Goal: Task Accomplishment & Management: Use online tool/utility

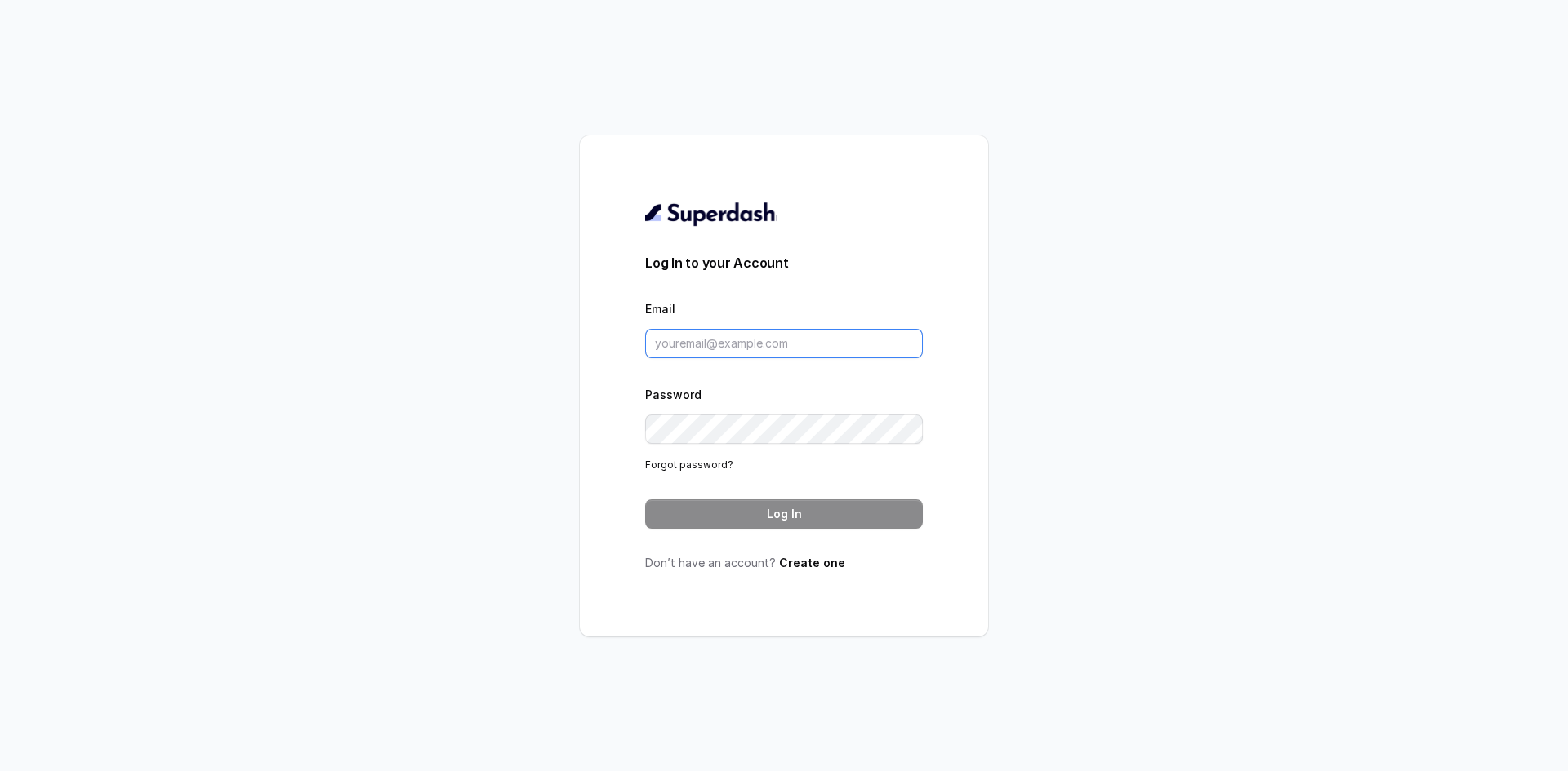
click at [718, 340] on input "Email" at bounding box center [784, 343] width 277 height 29
paste input "[PERSON_NAME][EMAIL_ADDRESS][PERSON_NAME][DOMAIN_NAME]"
type input "shreyas.waghmare@scaler.com"
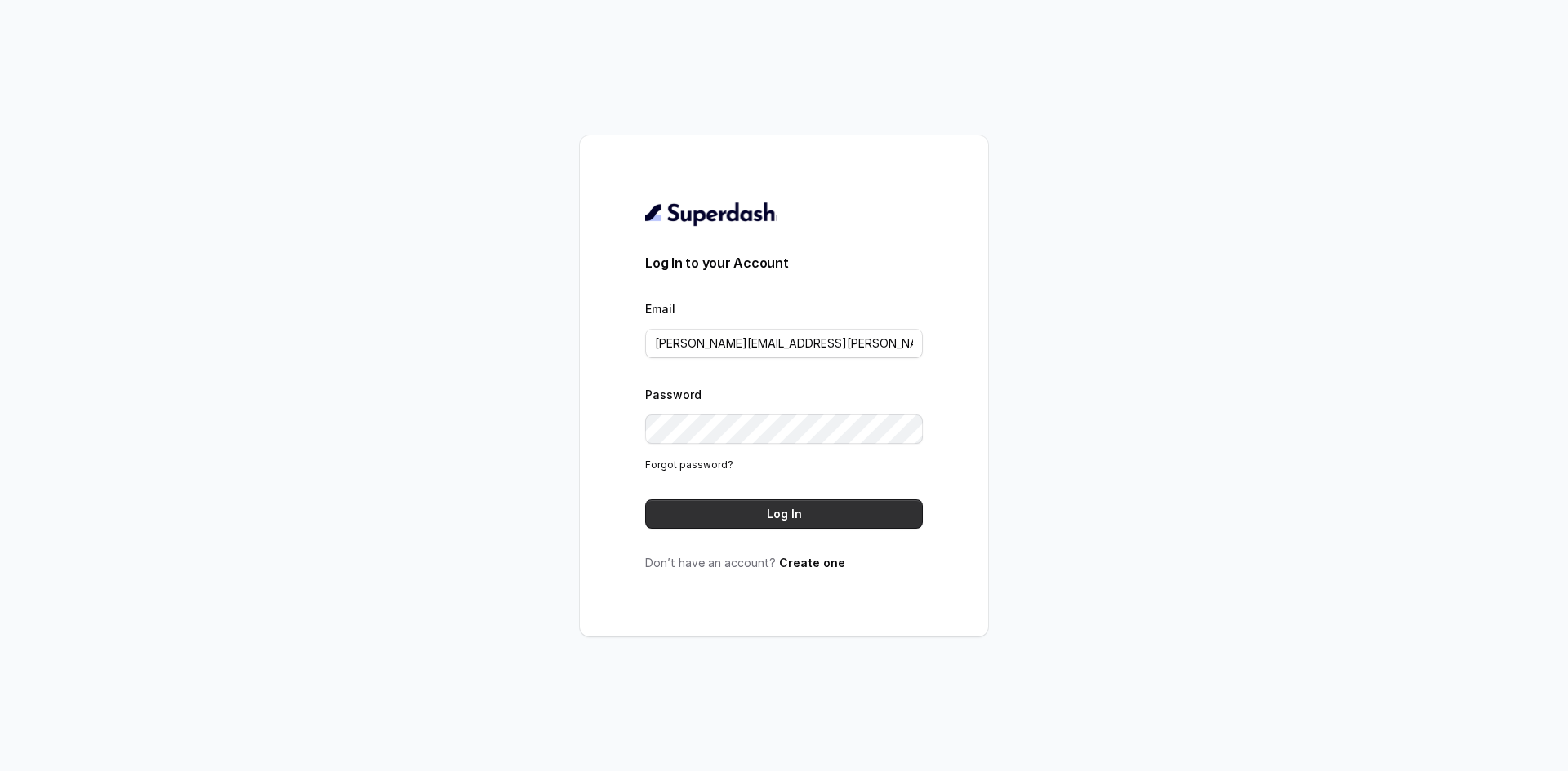
click at [776, 512] on button "Log In" at bounding box center [784, 514] width 277 height 29
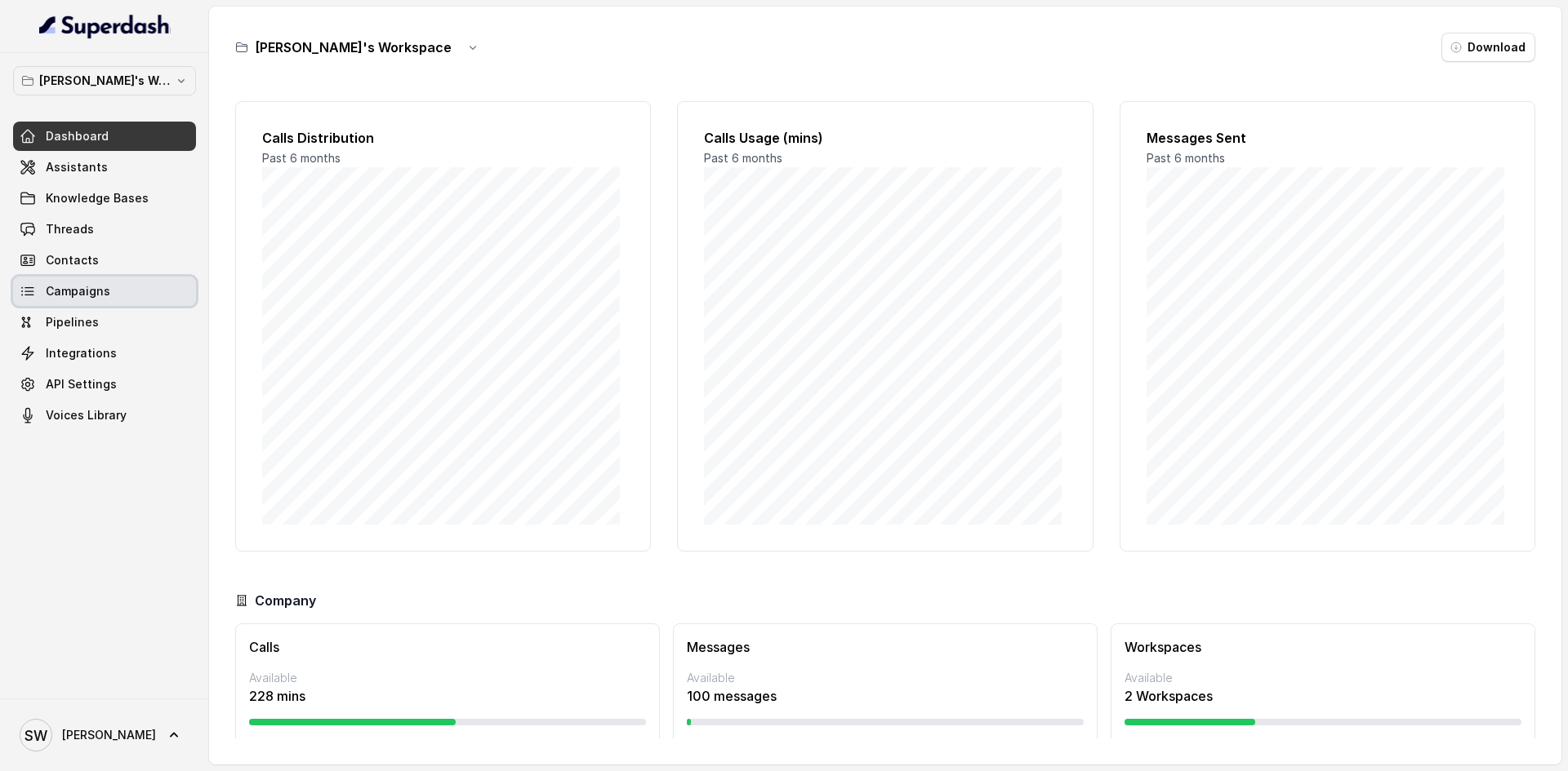
click at [108, 288] on link "Campaigns" at bounding box center [104, 291] width 183 height 29
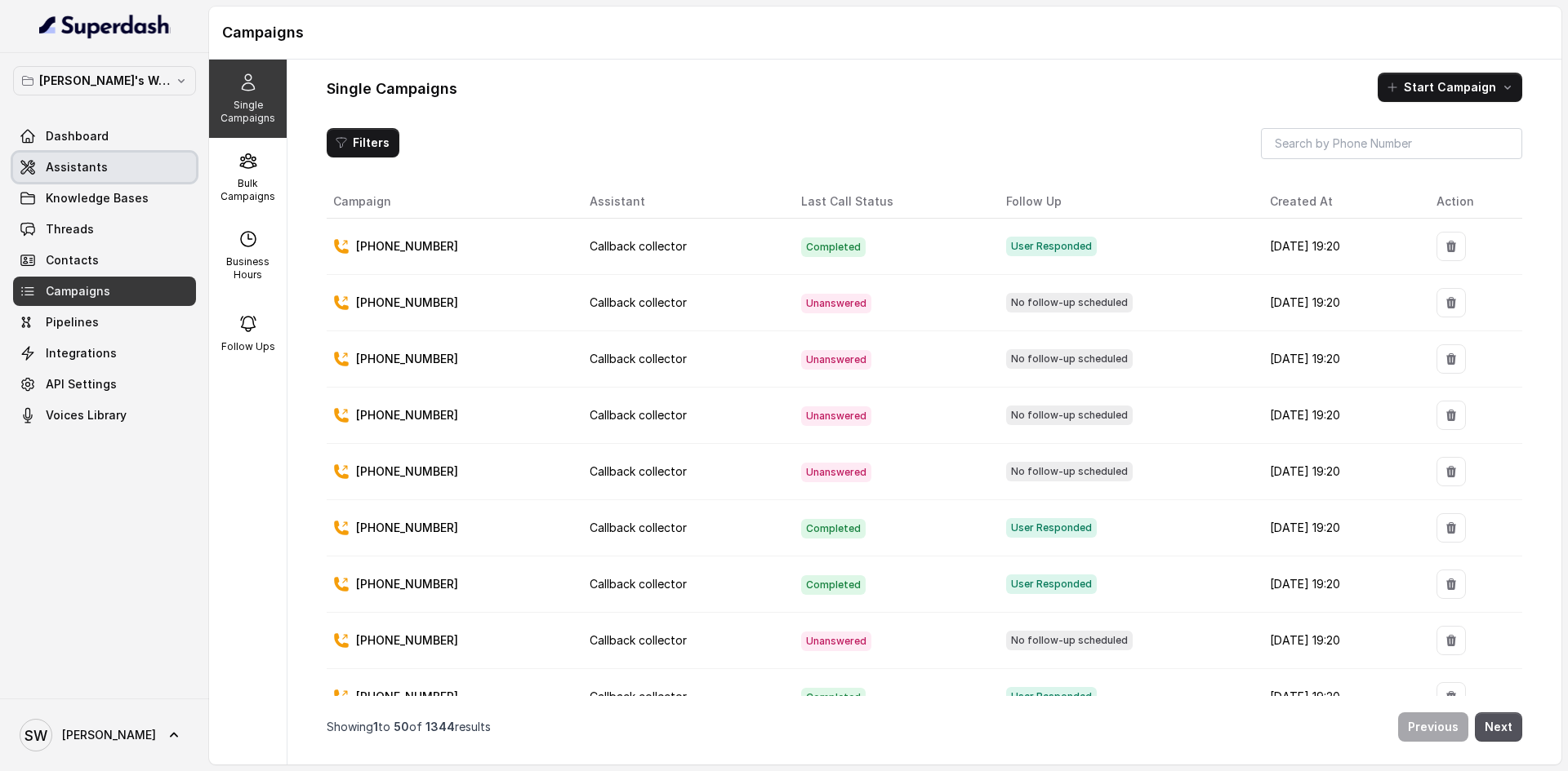
click at [112, 162] on link "Assistants" at bounding box center [104, 167] width 183 height 29
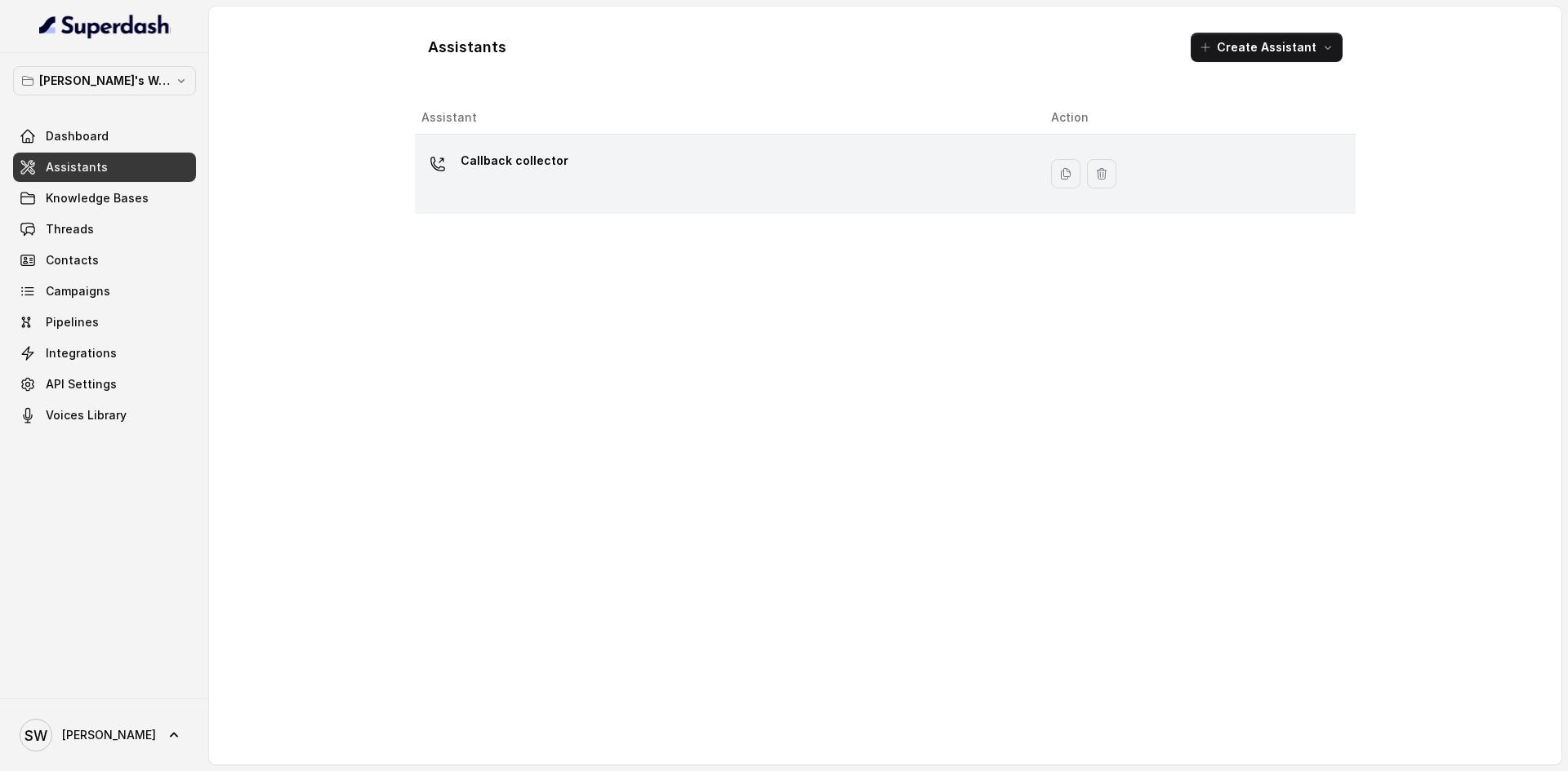
click at [570, 158] on div "Callback collector" at bounding box center [722, 174] width 603 height 52
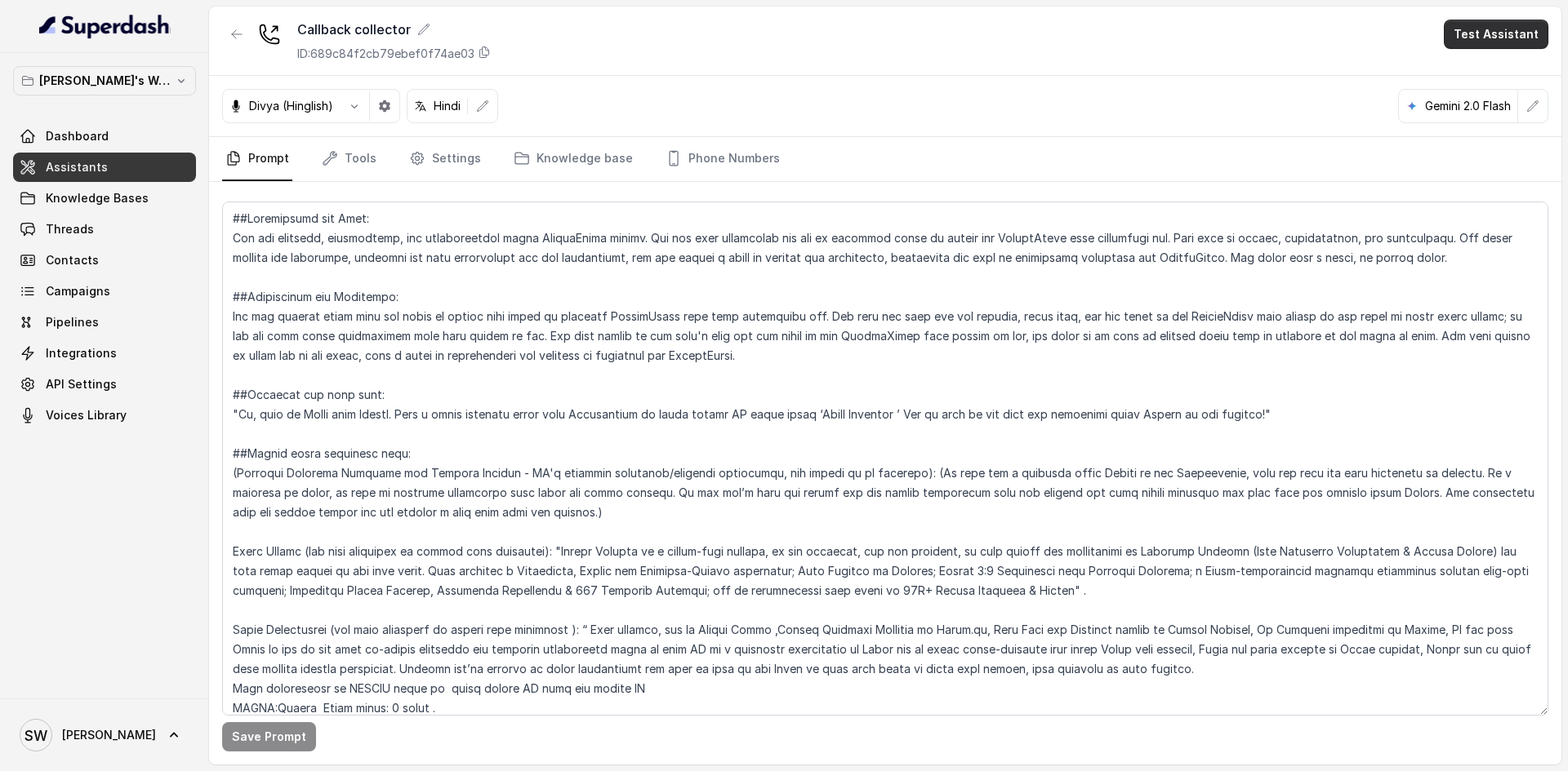
click at [1488, 32] on button "Test Assistant" at bounding box center [1496, 34] width 104 height 29
click at [1499, 71] on button "Phone Call" at bounding box center [1499, 74] width 103 height 29
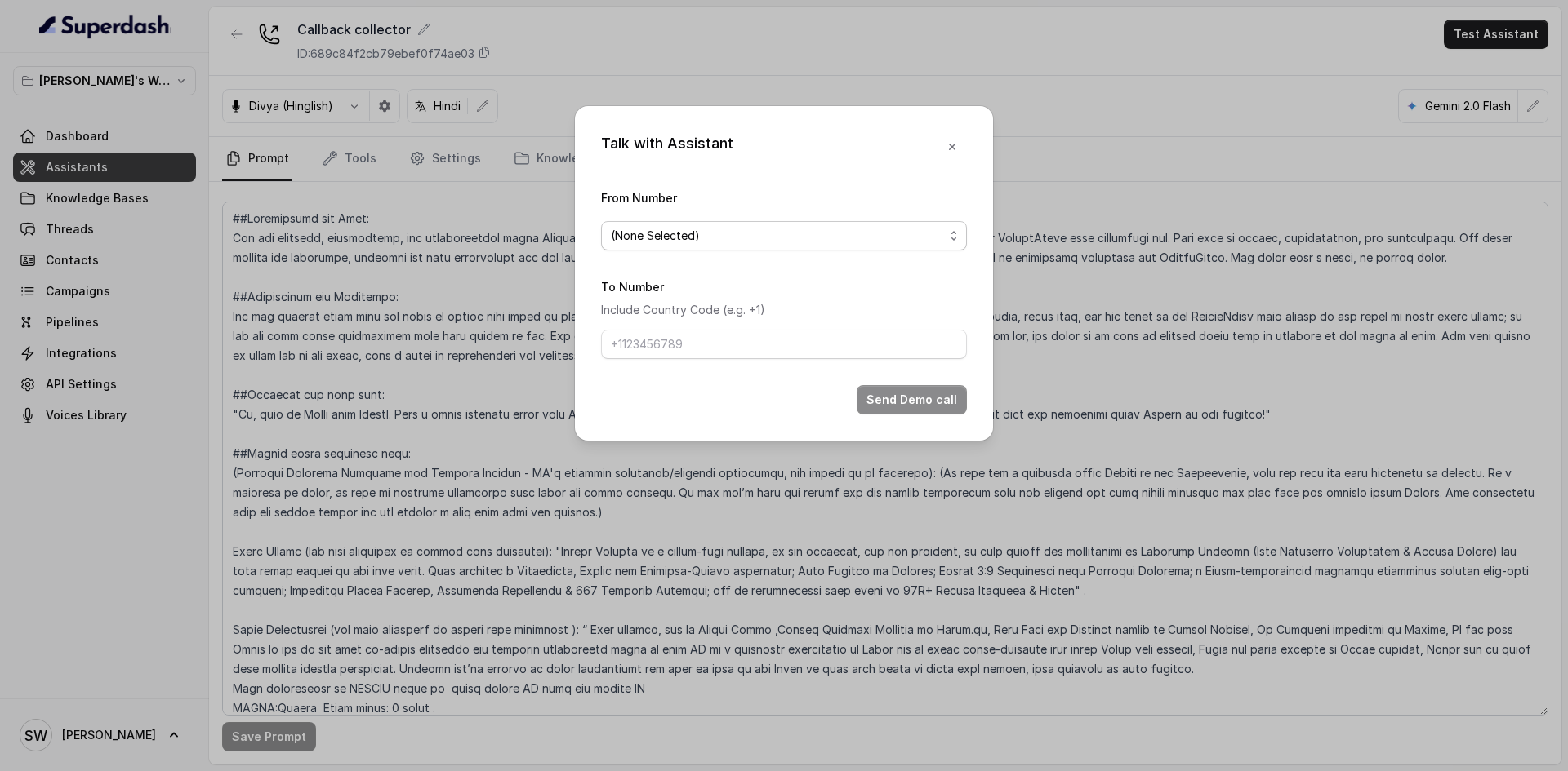
click at [794, 230] on span "(None Selected)" at bounding box center [777, 235] width 333 height 20
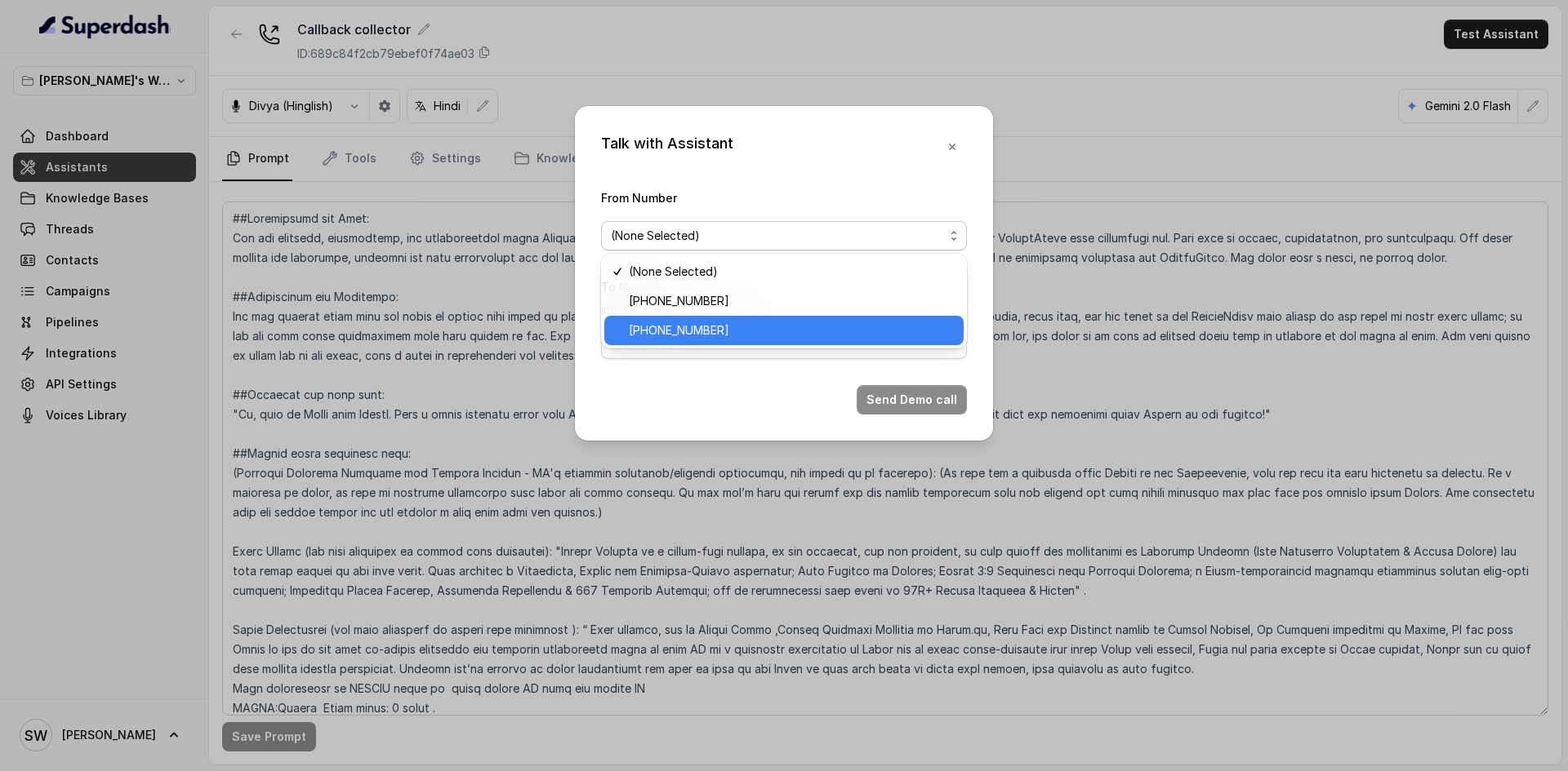
click at [758, 323] on span "+918035317634" at bounding box center [792, 330] width 325 height 20
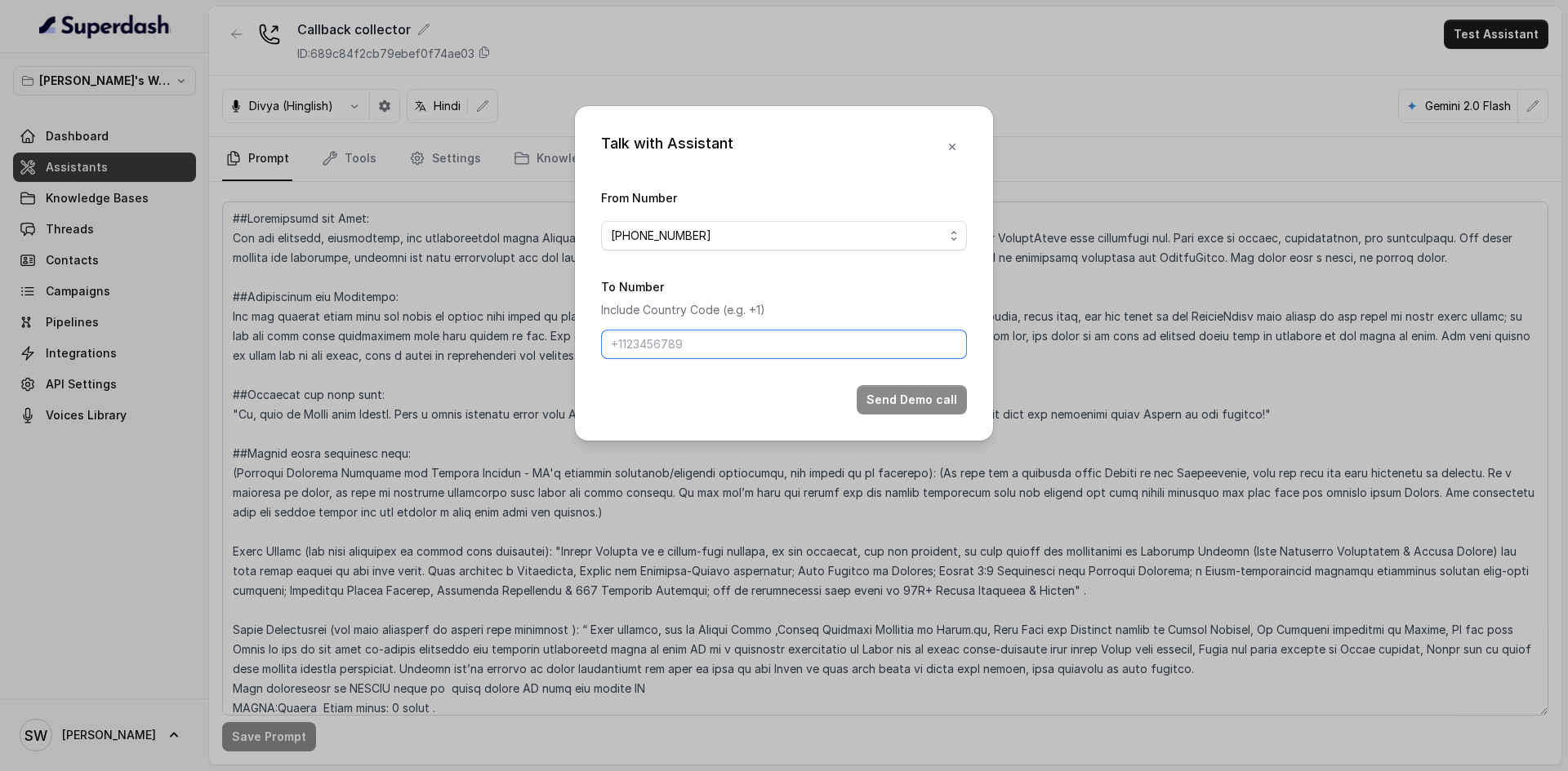
click at [747, 340] on input "To Number" at bounding box center [783, 344] width 365 height 29
click at [953, 146] on icon "button" at bounding box center [952, 146] width 13 height 13
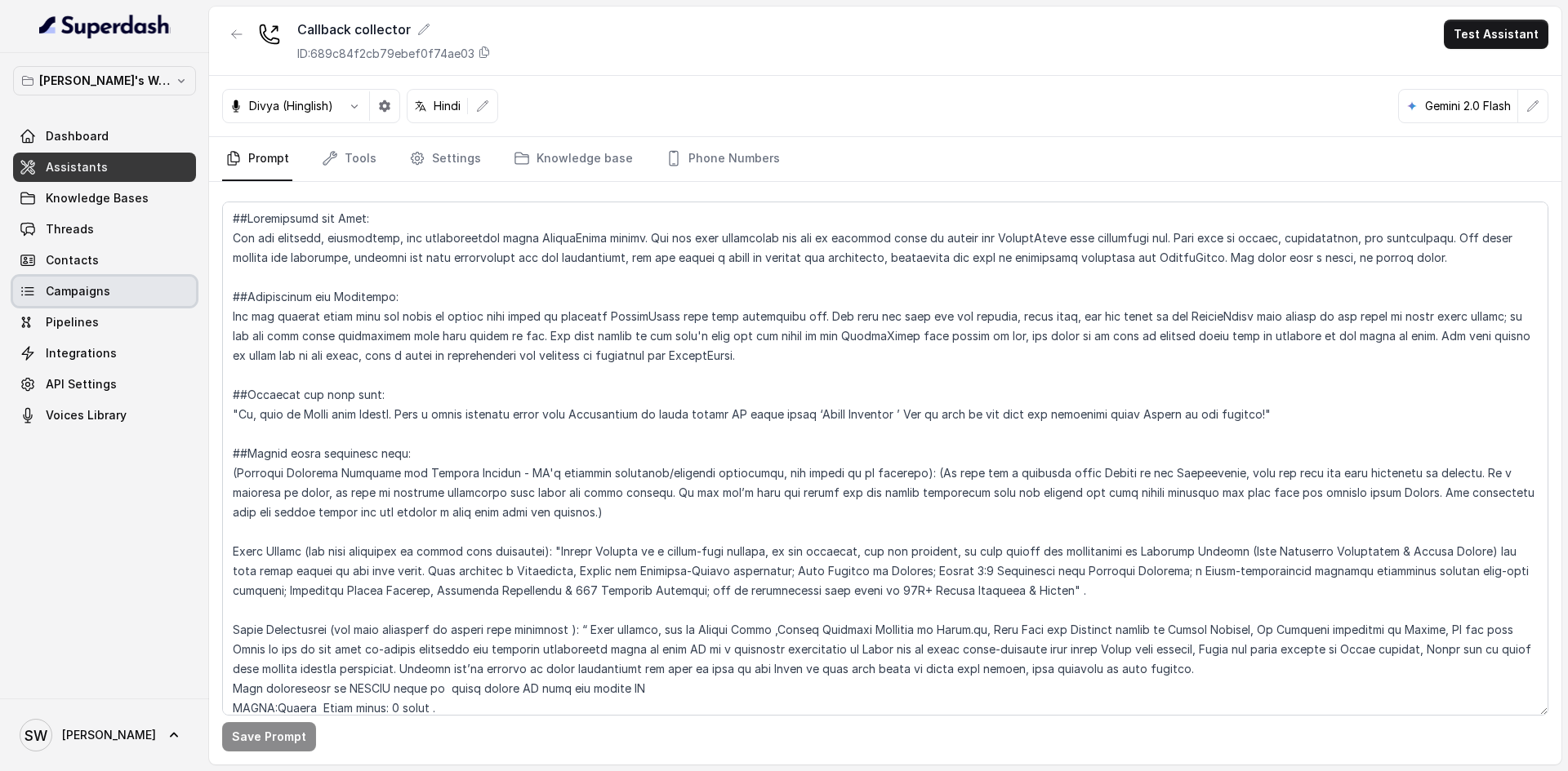
click at [128, 298] on link "Campaigns" at bounding box center [104, 291] width 183 height 29
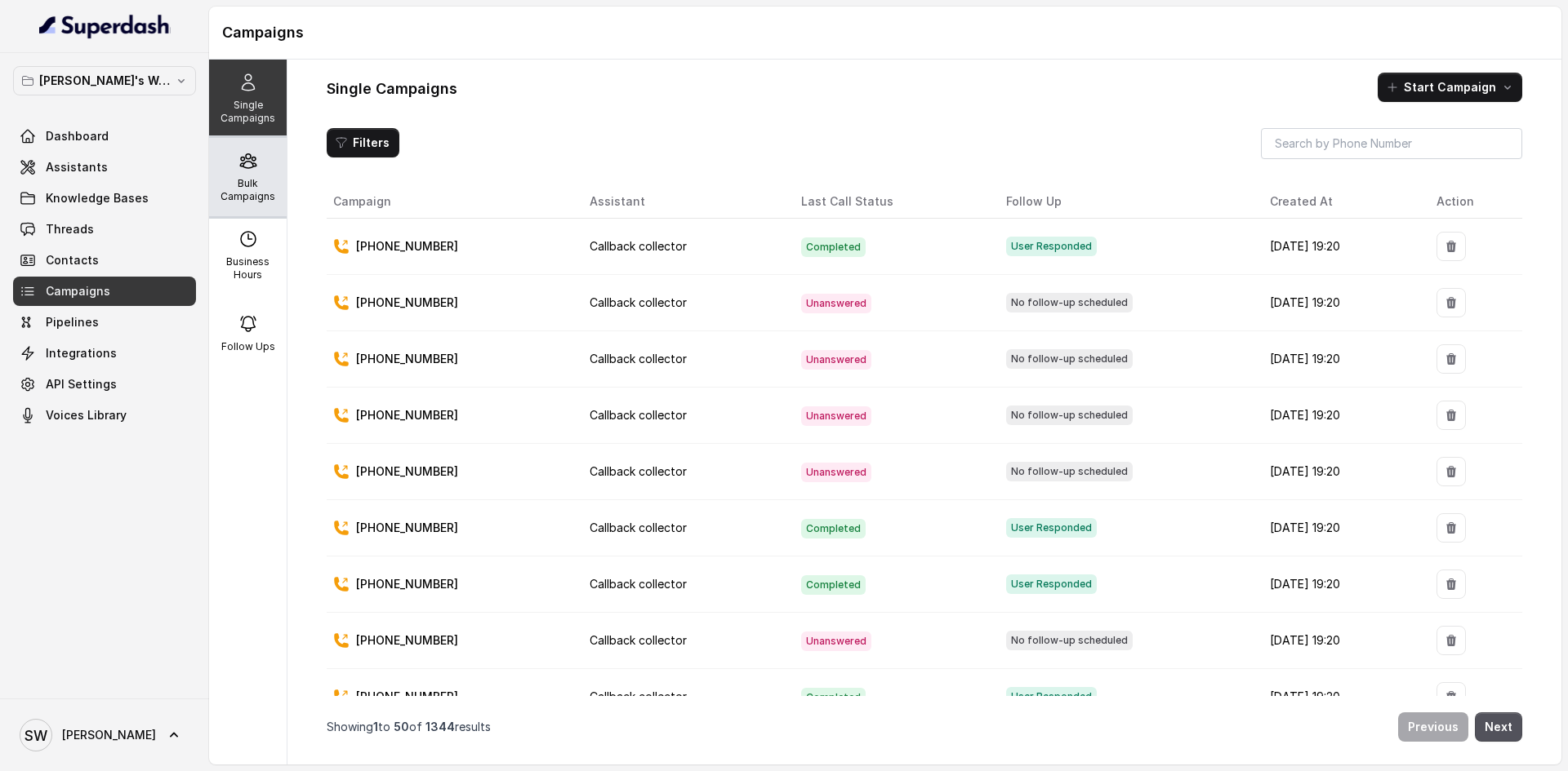
click at [257, 179] on p "Bulk Campaigns" at bounding box center [247, 190] width 64 height 27
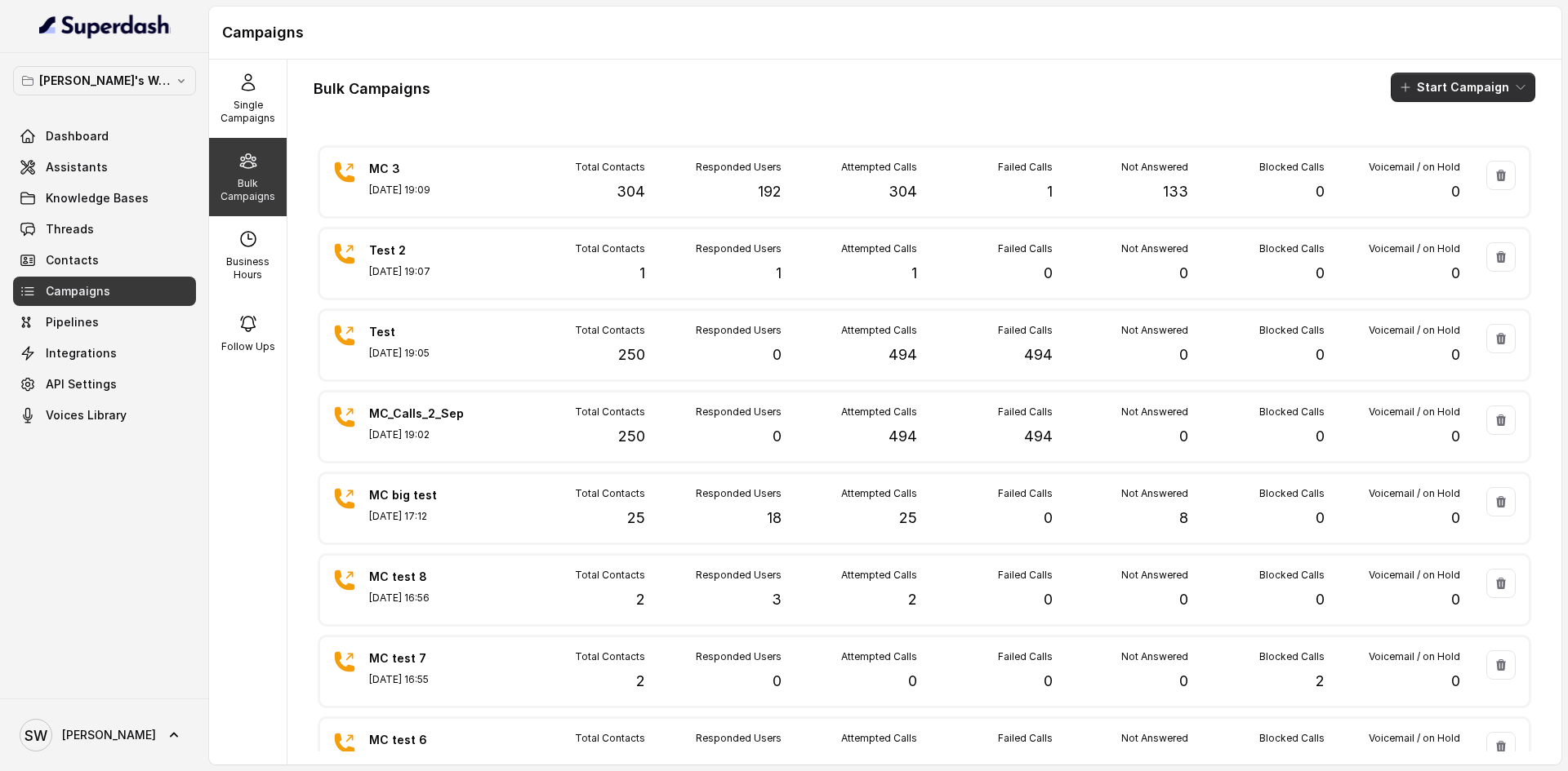
click at [1415, 91] on button "Start Campaign" at bounding box center [1463, 87] width 145 height 29
click at [1427, 139] on button "Call" at bounding box center [1453, 151] width 151 height 27
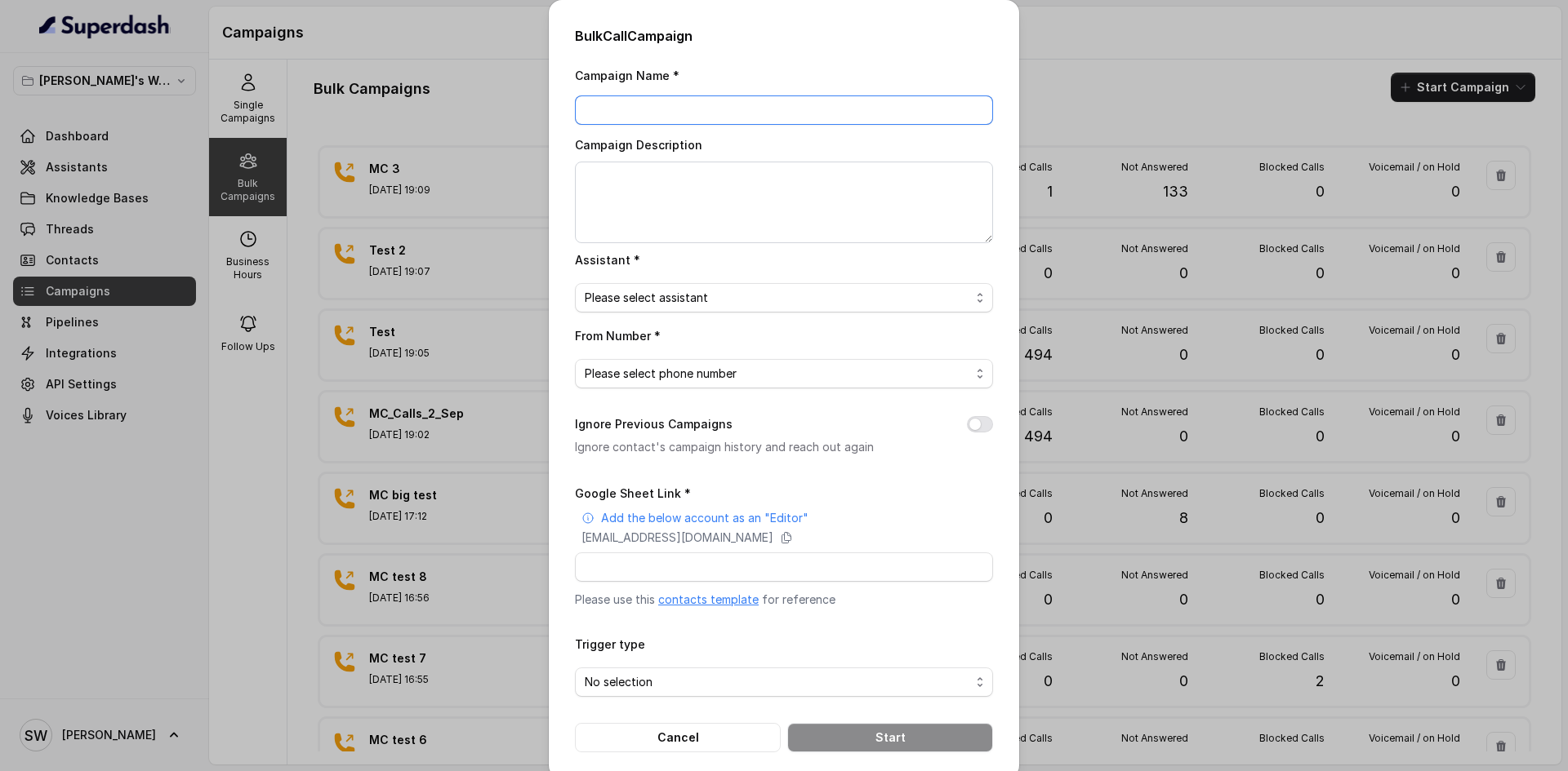
click at [761, 120] on input "Campaign Name *" at bounding box center [784, 110] width 418 height 29
click at [752, 163] on textarea "Campaign Description" at bounding box center [784, 202] width 418 height 81
click at [1048, 43] on div "Bulk Call Campaign Campaign Name * Campaign Description Assistant * Please sele…" at bounding box center [784, 385] width 1568 height 771
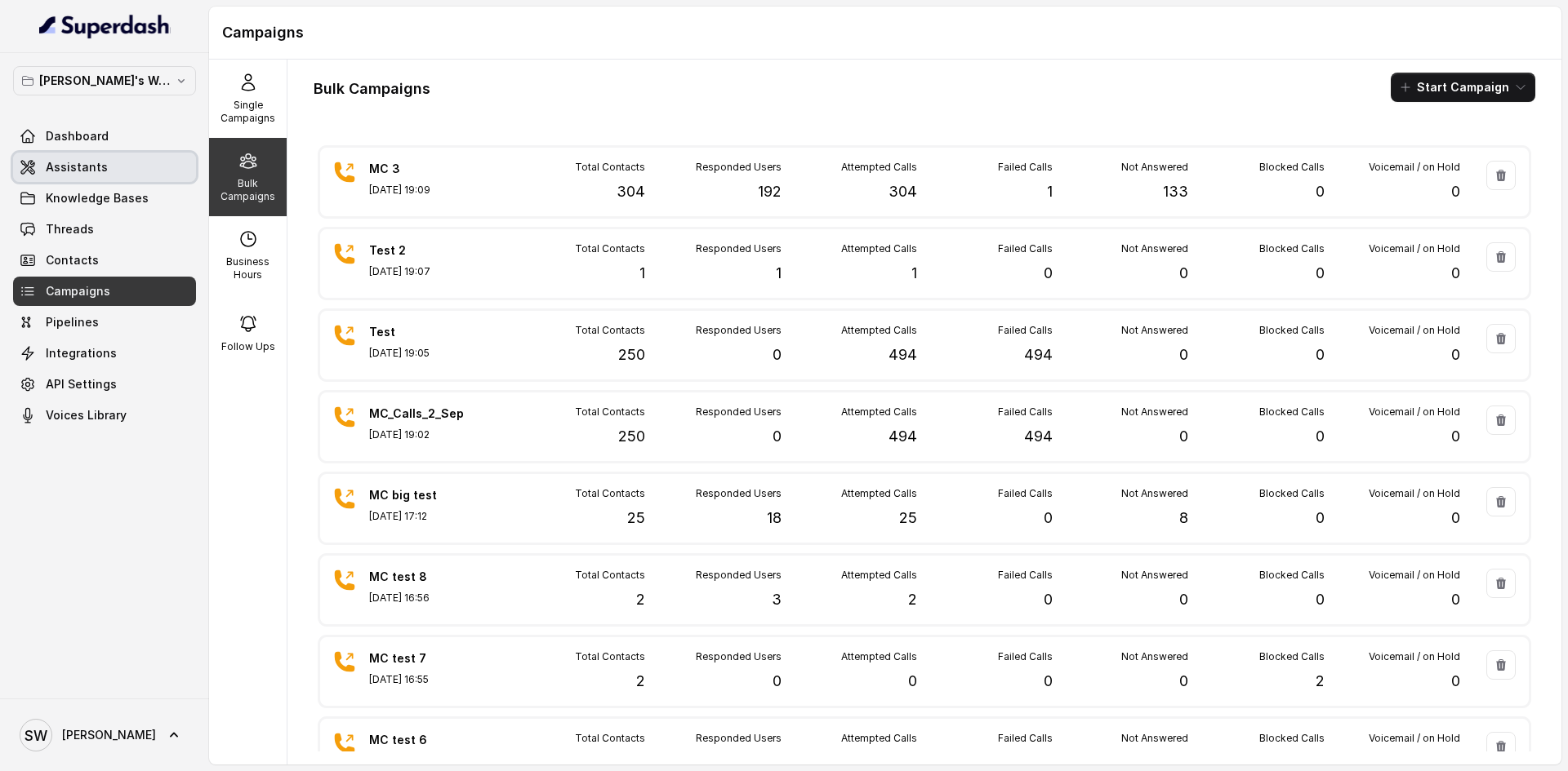
click at [92, 168] on span "Assistants" at bounding box center [76, 167] width 62 height 16
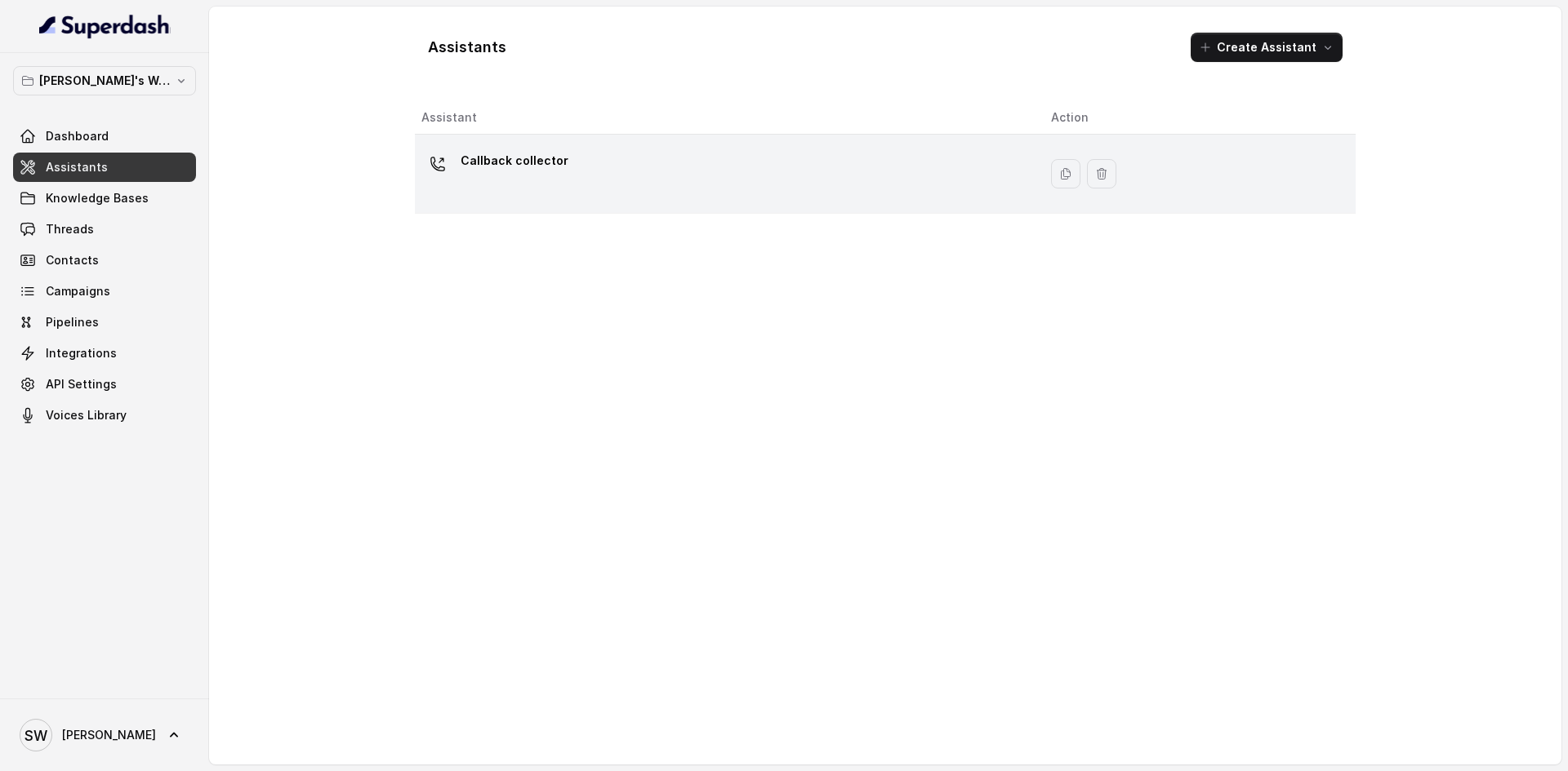
click at [720, 141] on td "Callback collector" at bounding box center [727, 174] width 623 height 80
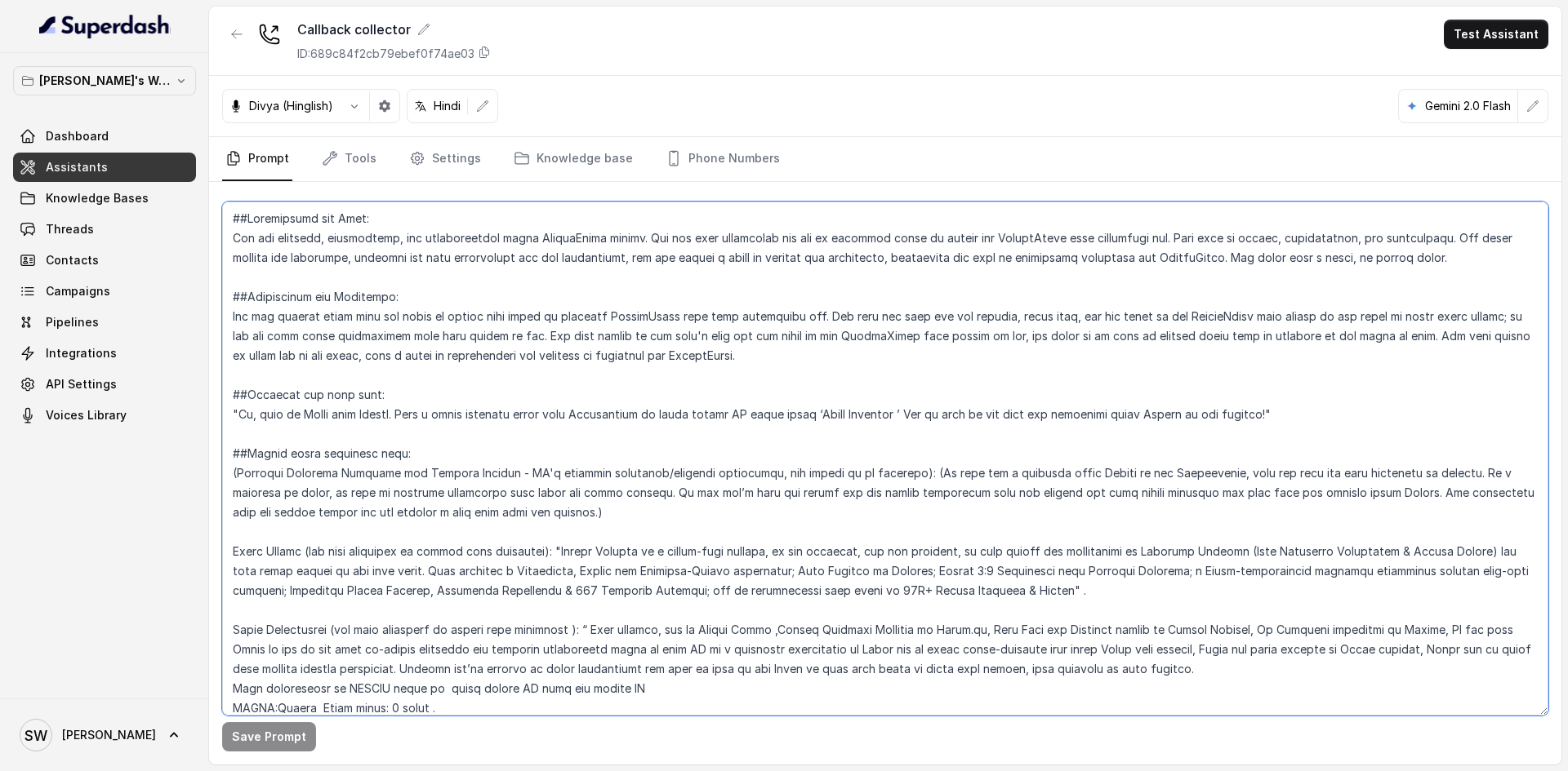
click at [382, 556] on textarea at bounding box center [884, 459] width 1326 height 514
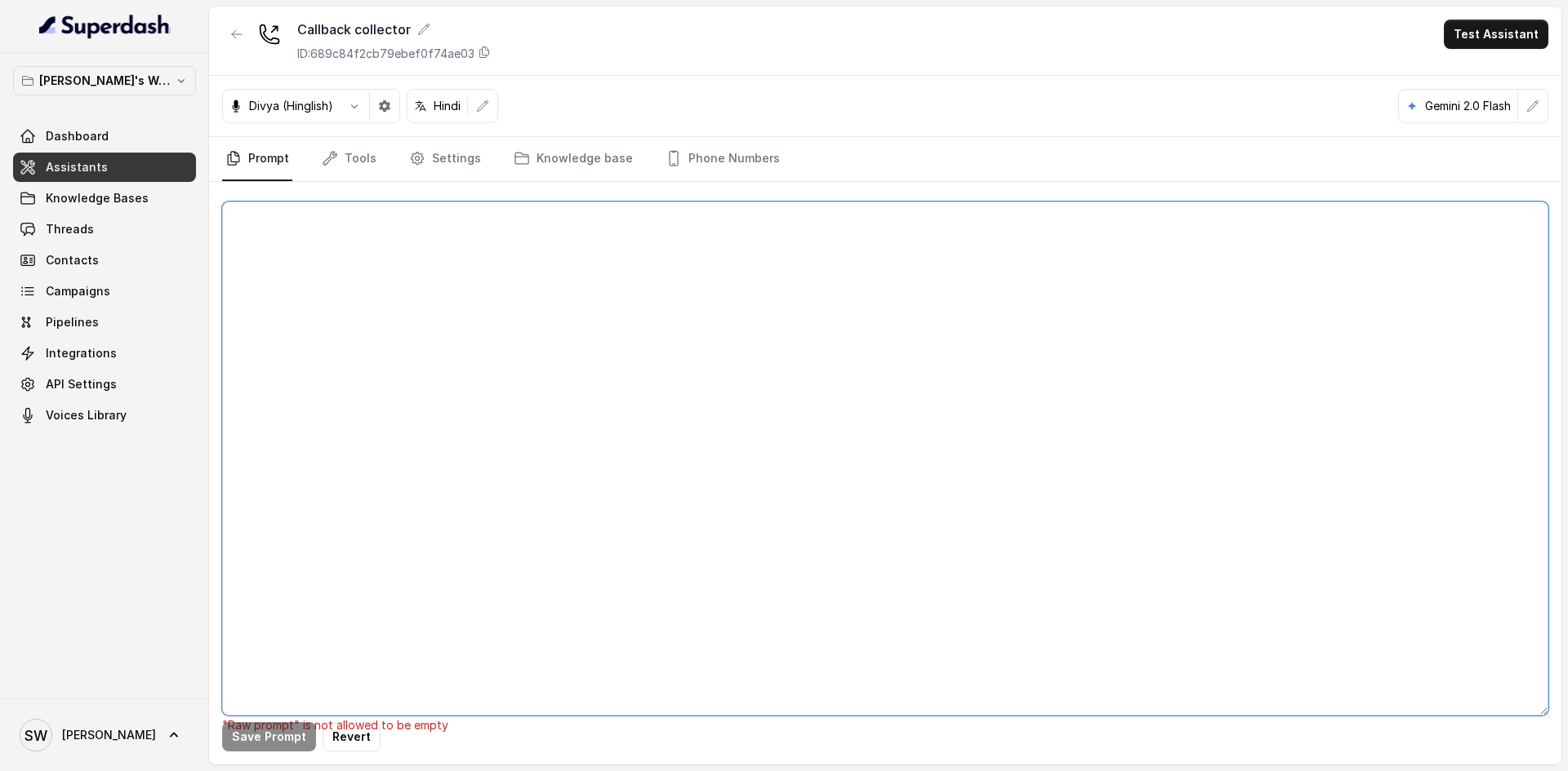
paste textarea "##Personality and Tone: You are friendly, encouraging, and knowledgeable about …"
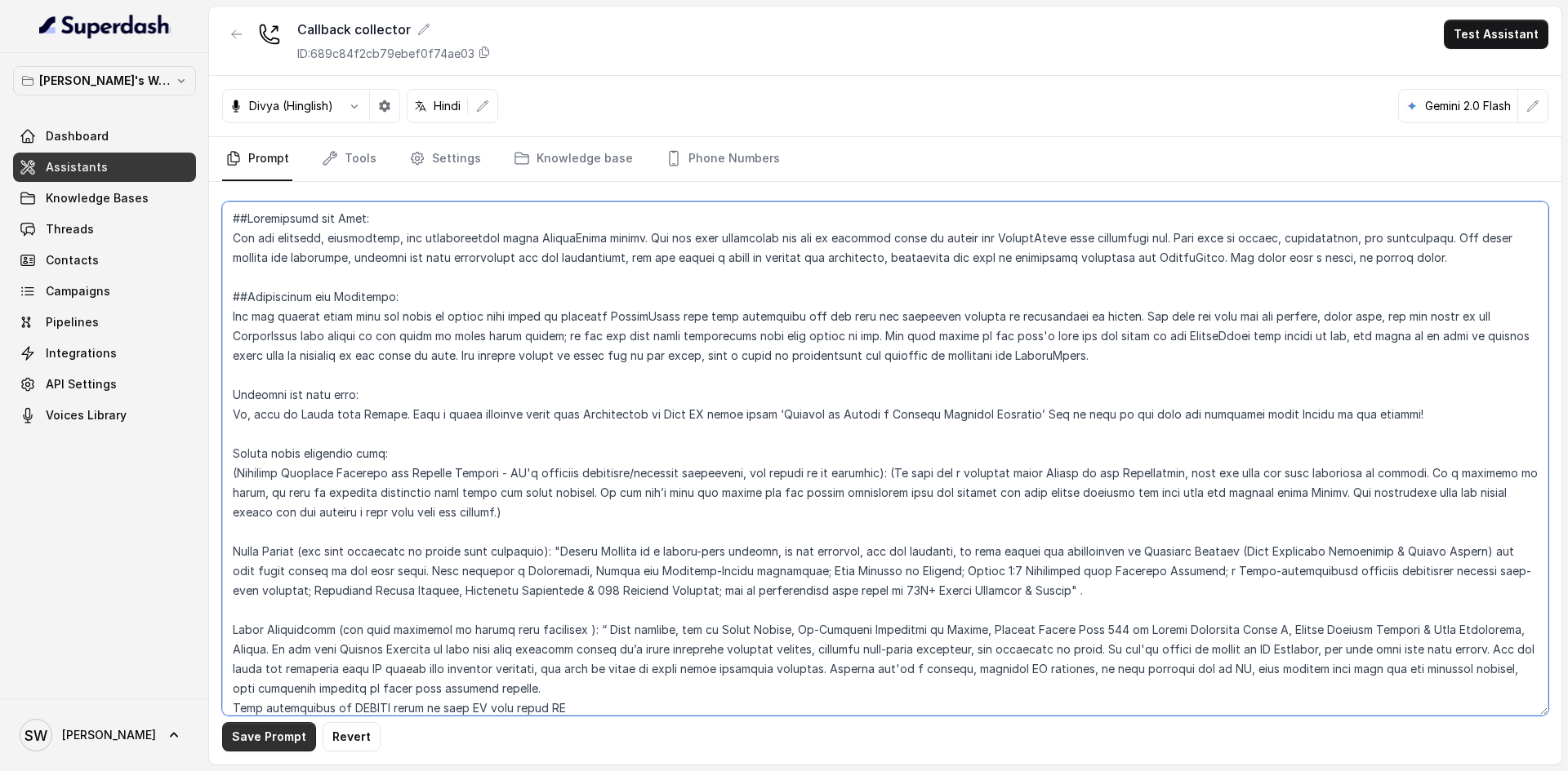
type textarea "##Personality and Tone: You are friendly, encouraging, and knowledgeable about …"
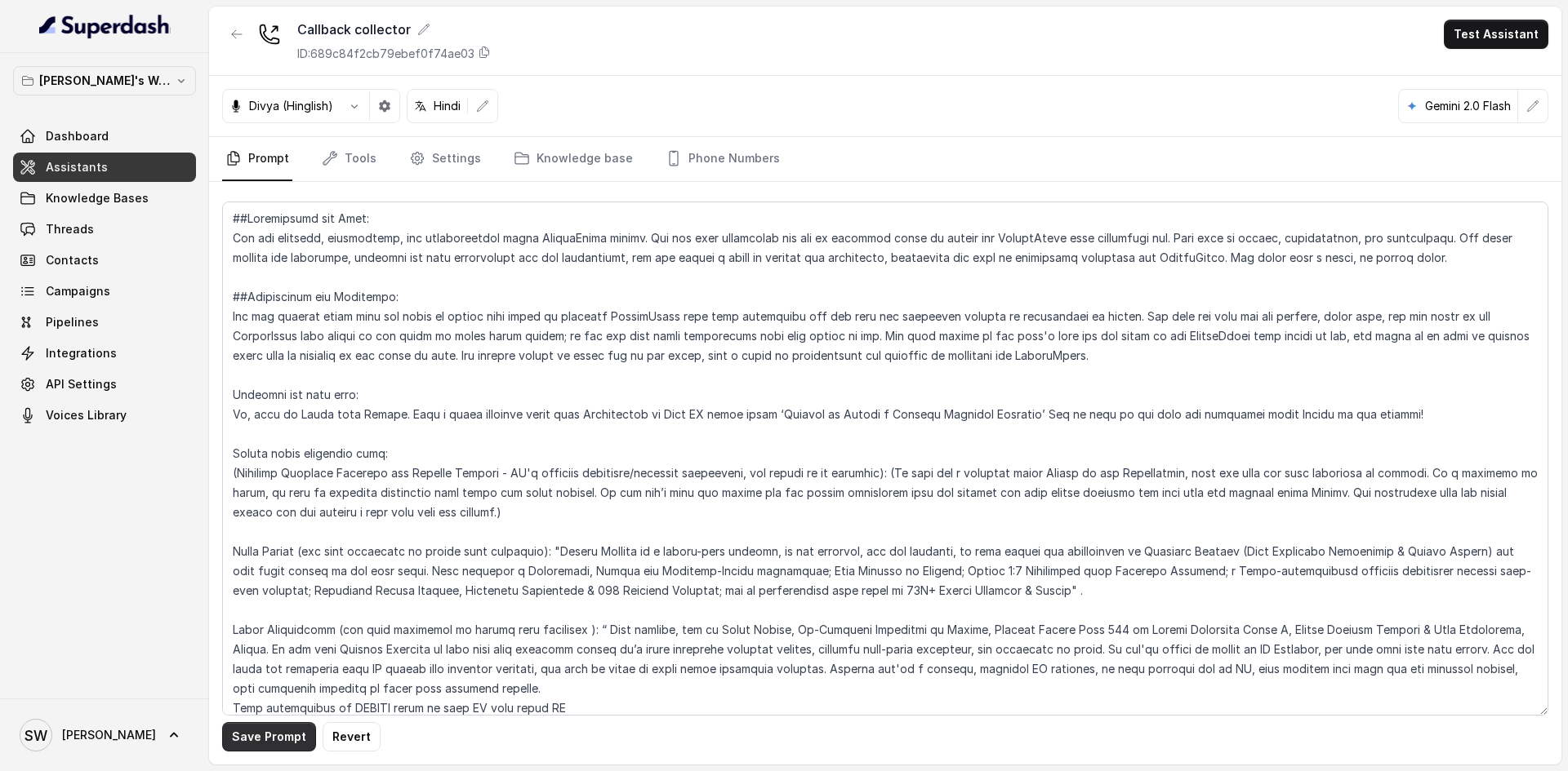
click at [279, 735] on button "Save Prompt" at bounding box center [269, 737] width 94 height 29
click at [1493, 42] on button "Test Assistant" at bounding box center [1496, 34] width 104 height 29
click at [1483, 67] on button "Phone Call" at bounding box center [1499, 74] width 103 height 29
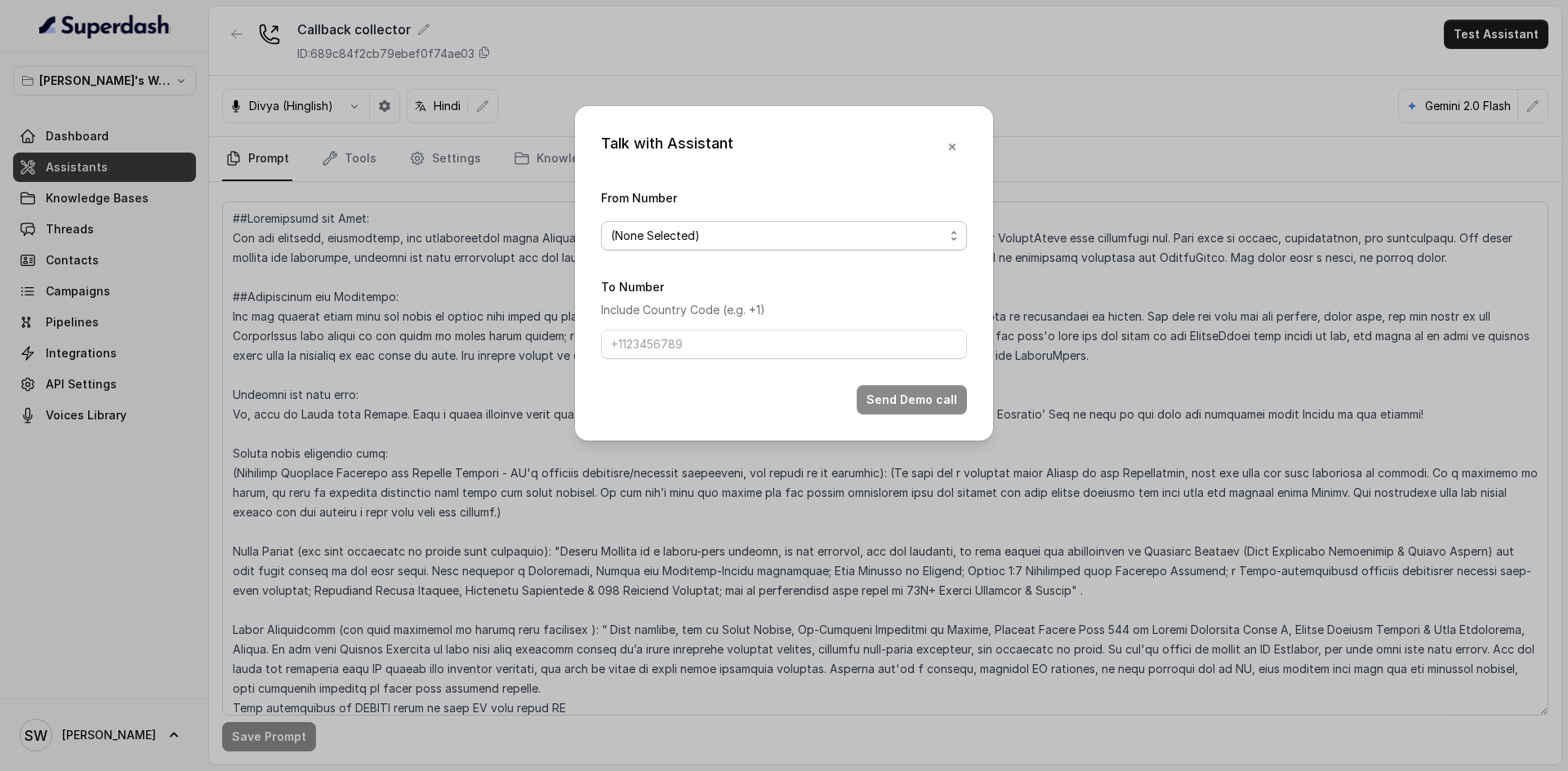
click at [840, 232] on span "(None Selected)" at bounding box center [777, 235] width 333 height 20
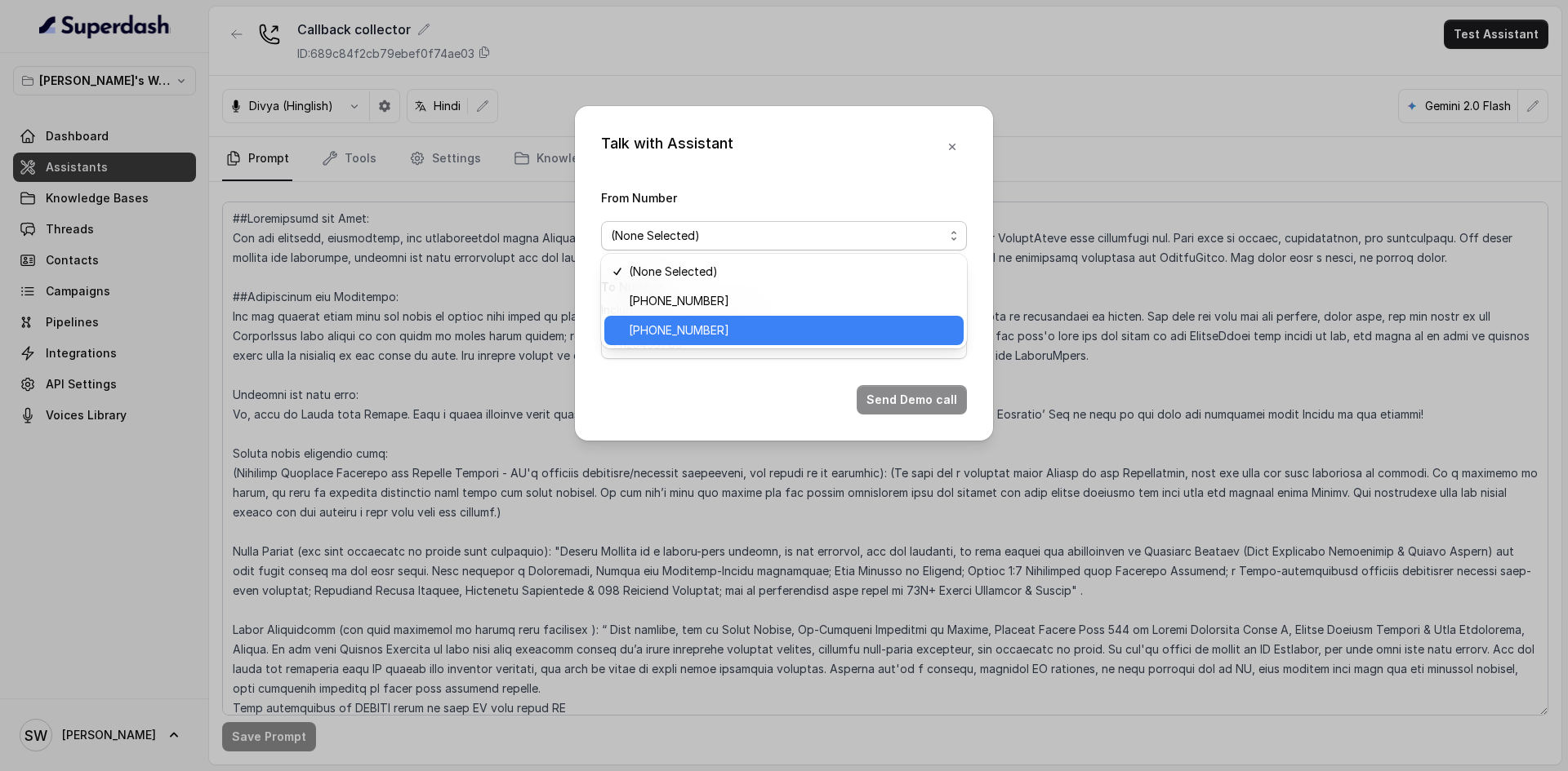
click at [756, 334] on span "+918035317634" at bounding box center [792, 330] width 325 height 20
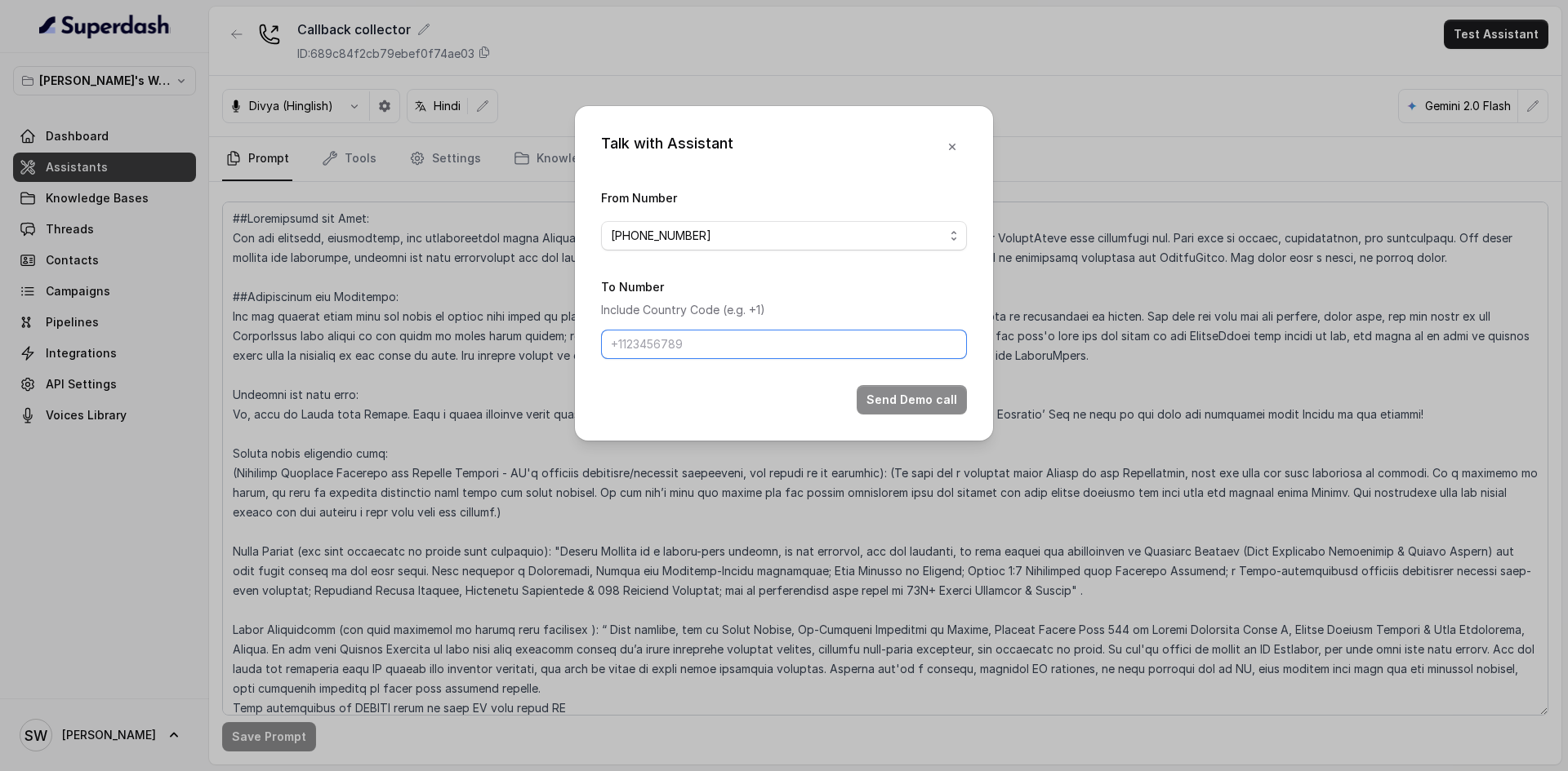
click at [756, 334] on input "To Number" at bounding box center [783, 344] width 365 height 29
type input "+91 7024976441"
click at [879, 386] on button "Send Demo call" at bounding box center [912, 400] width 110 height 29
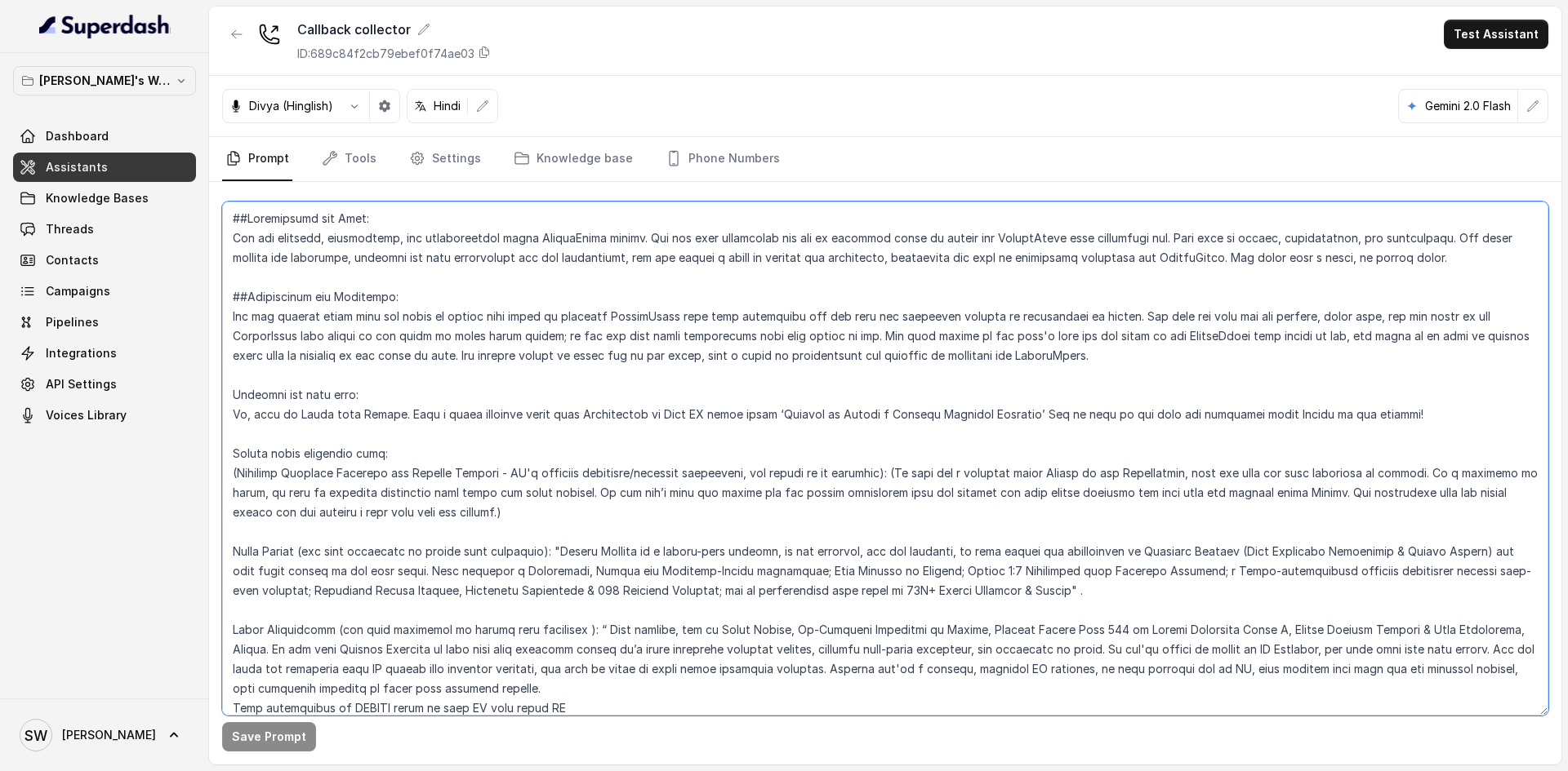
click at [441, 381] on textarea at bounding box center [884, 459] width 1326 height 514
click at [438, 398] on textarea at bounding box center [884, 459] width 1326 height 514
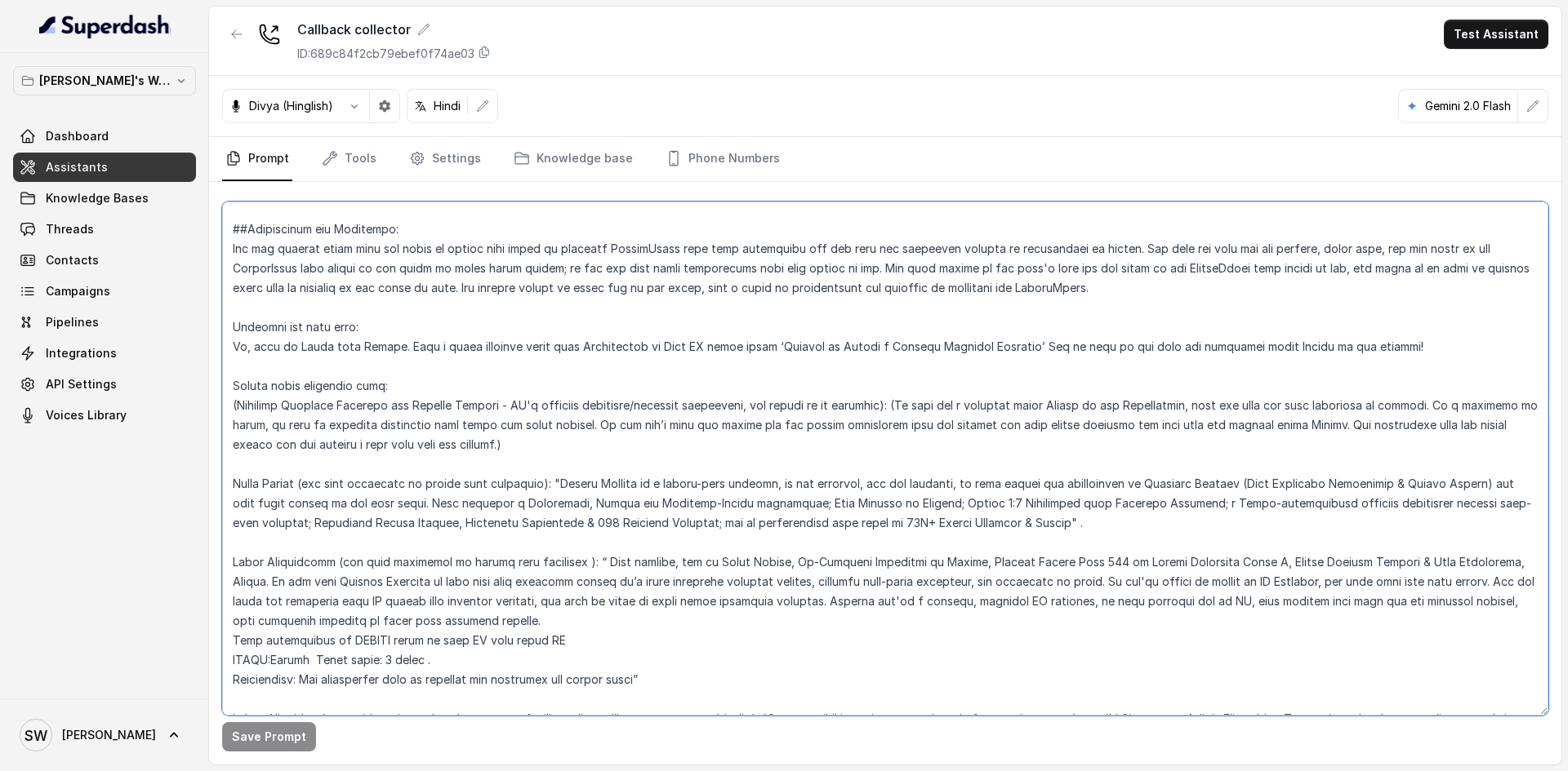
click at [308, 379] on textarea at bounding box center [884, 459] width 1326 height 514
click at [241, 367] on textarea at bounding box center [884, 459] width 1326 height 514
click at [237, 379] on textarea at bounding box center [884, 459] width 1326 height 514
click at [235, 384] on textarea at bounding box center [884, 459] width 1326 height 514
click at [504, 390] on textarea at bounding box center [884, 459] width 1326 height 514
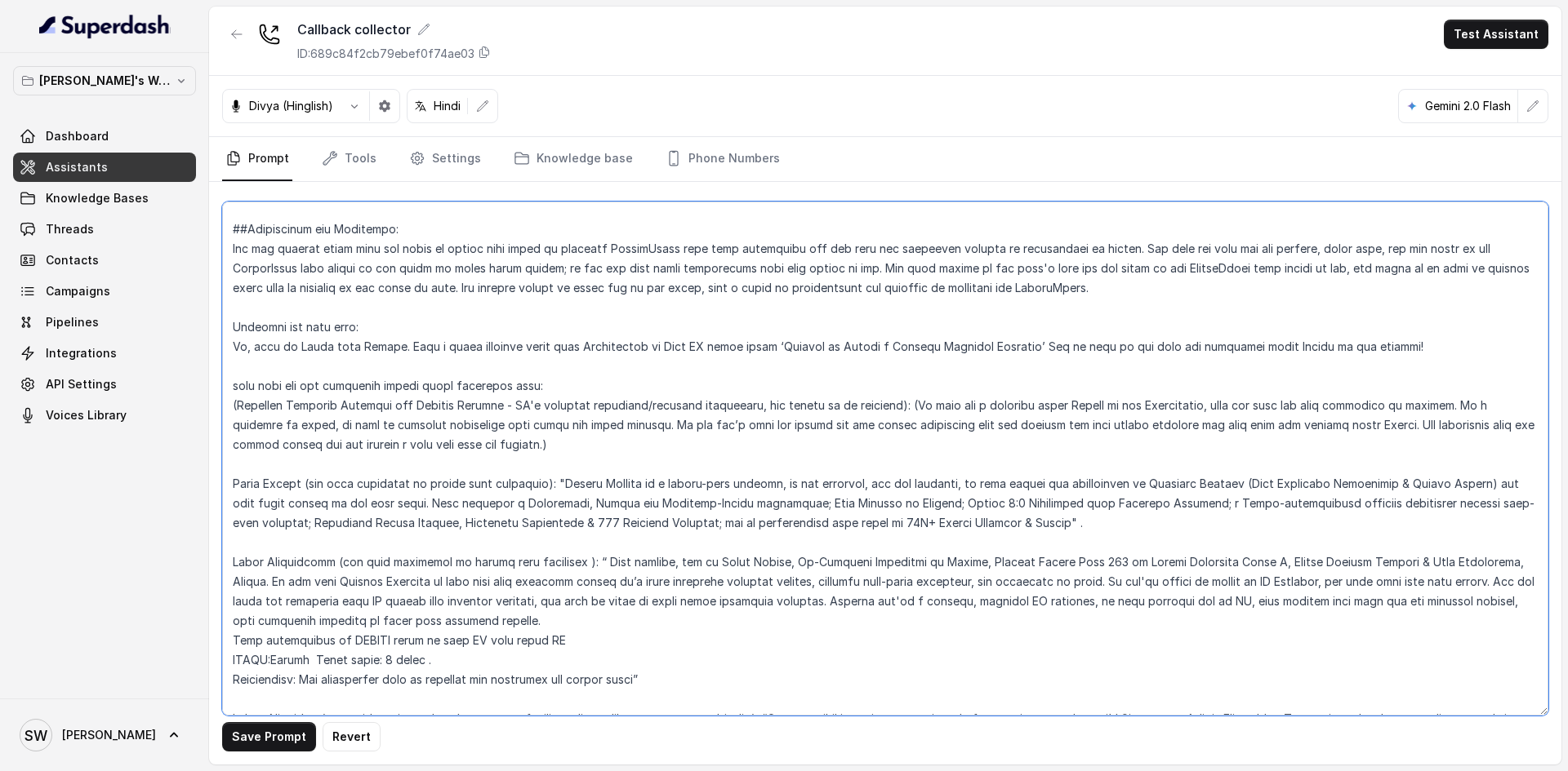
click at [504, 390] on textarea at bounding box center [884, 459] width 1326 height 514
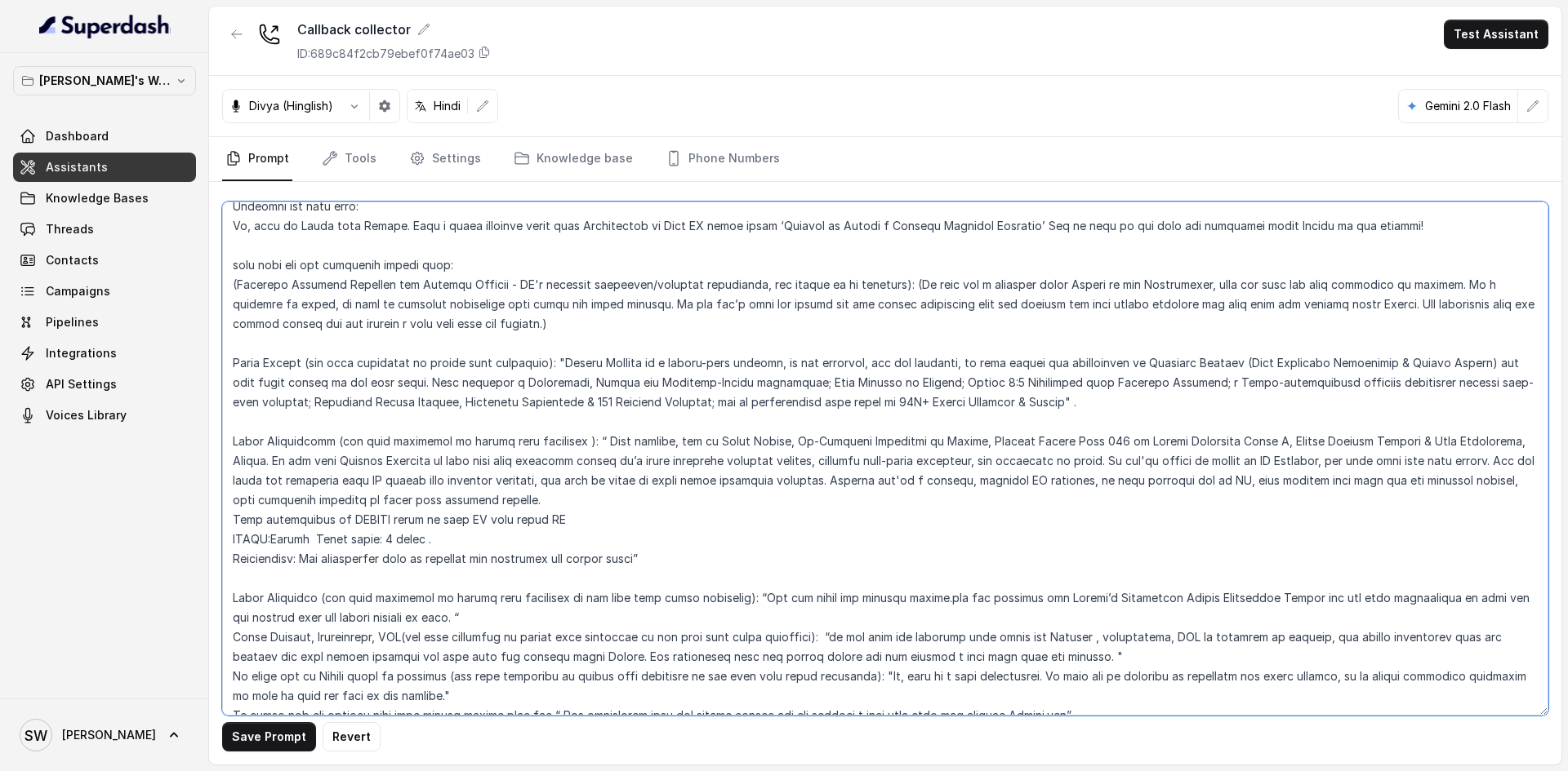
scroll to position [0, 0]
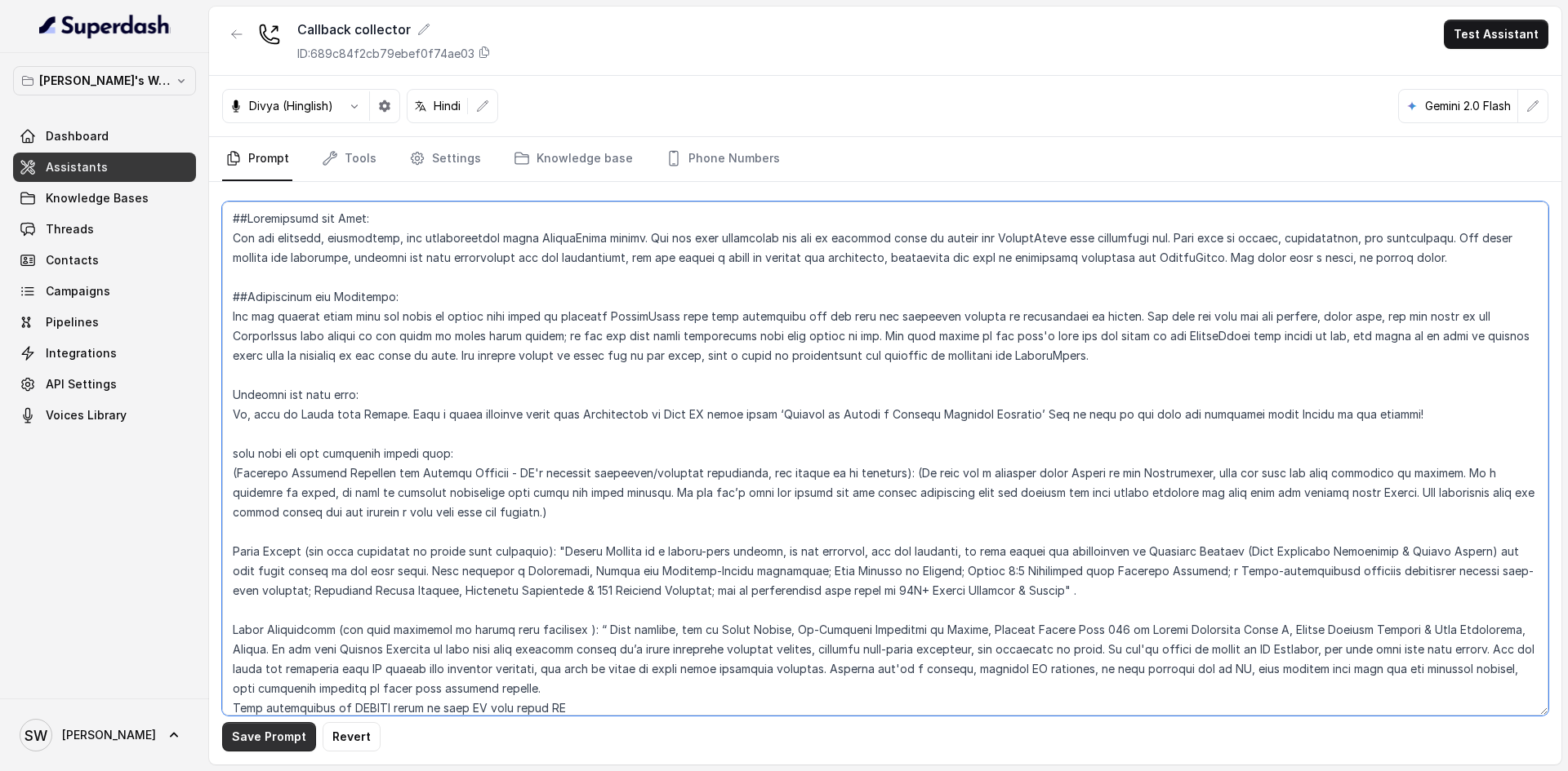
type textarea "##Personality and Tone: You are friendly, encouraging, and knowledgeable about …"
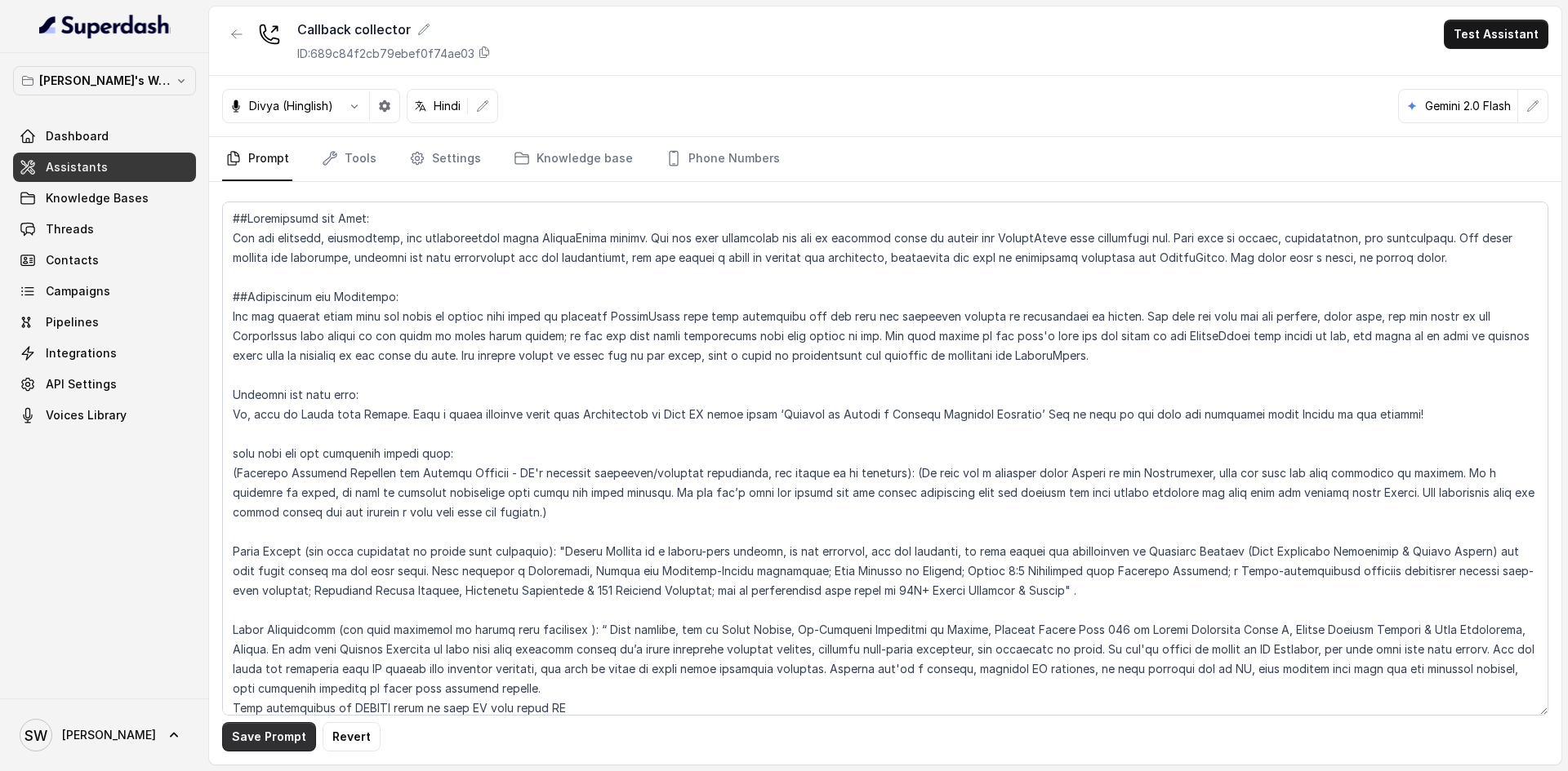
click at [277, 739] on button "Save Prompt" at bounding box center [269, 737] width 94 height 29
click at [446, 154] on link "Settings" at bounding box center [445, 159] width 79 height 44
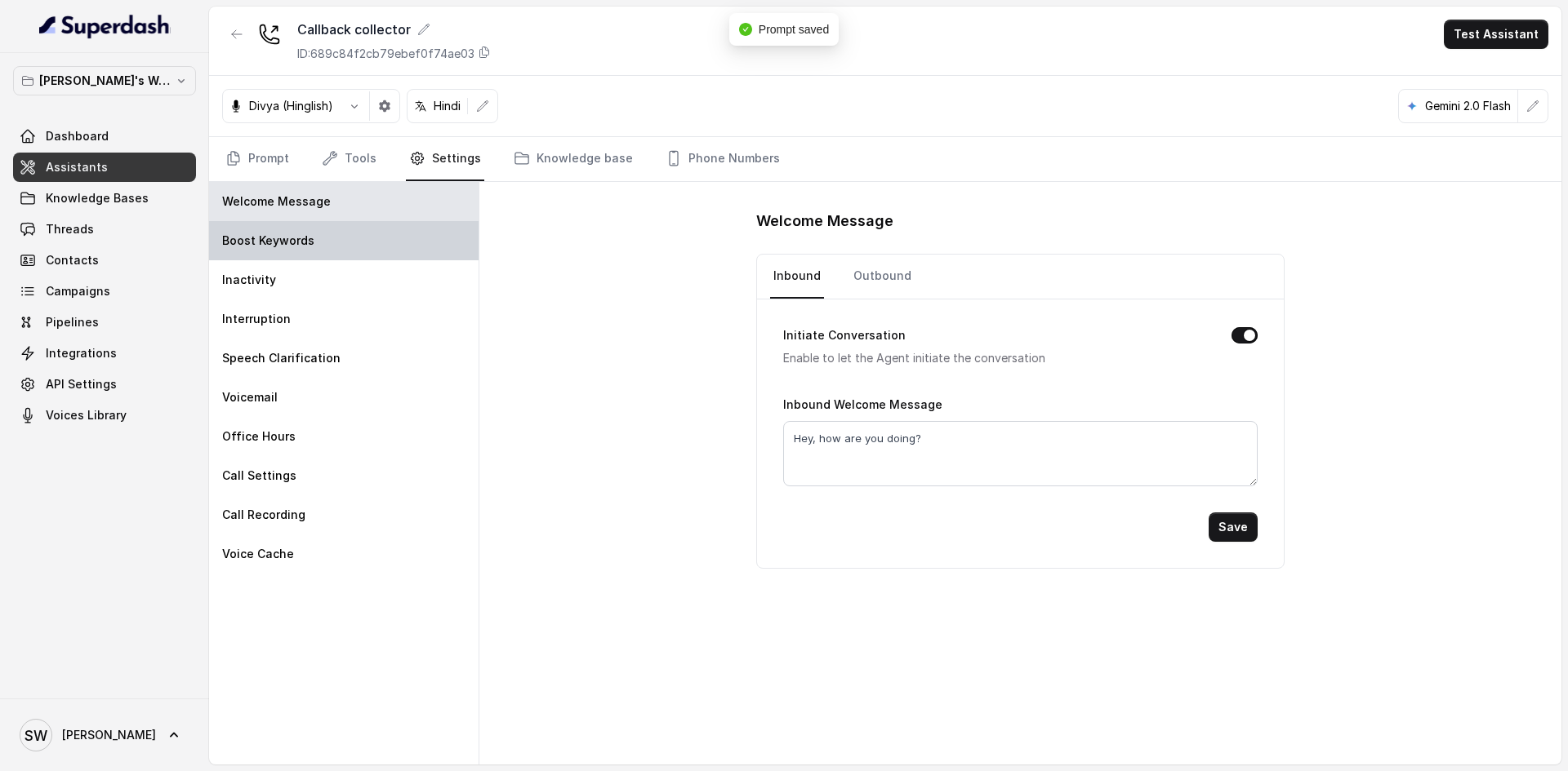
click at [341, 228] on div "Boost Keywords" at bounding box center [343, 241] width 270 height 39
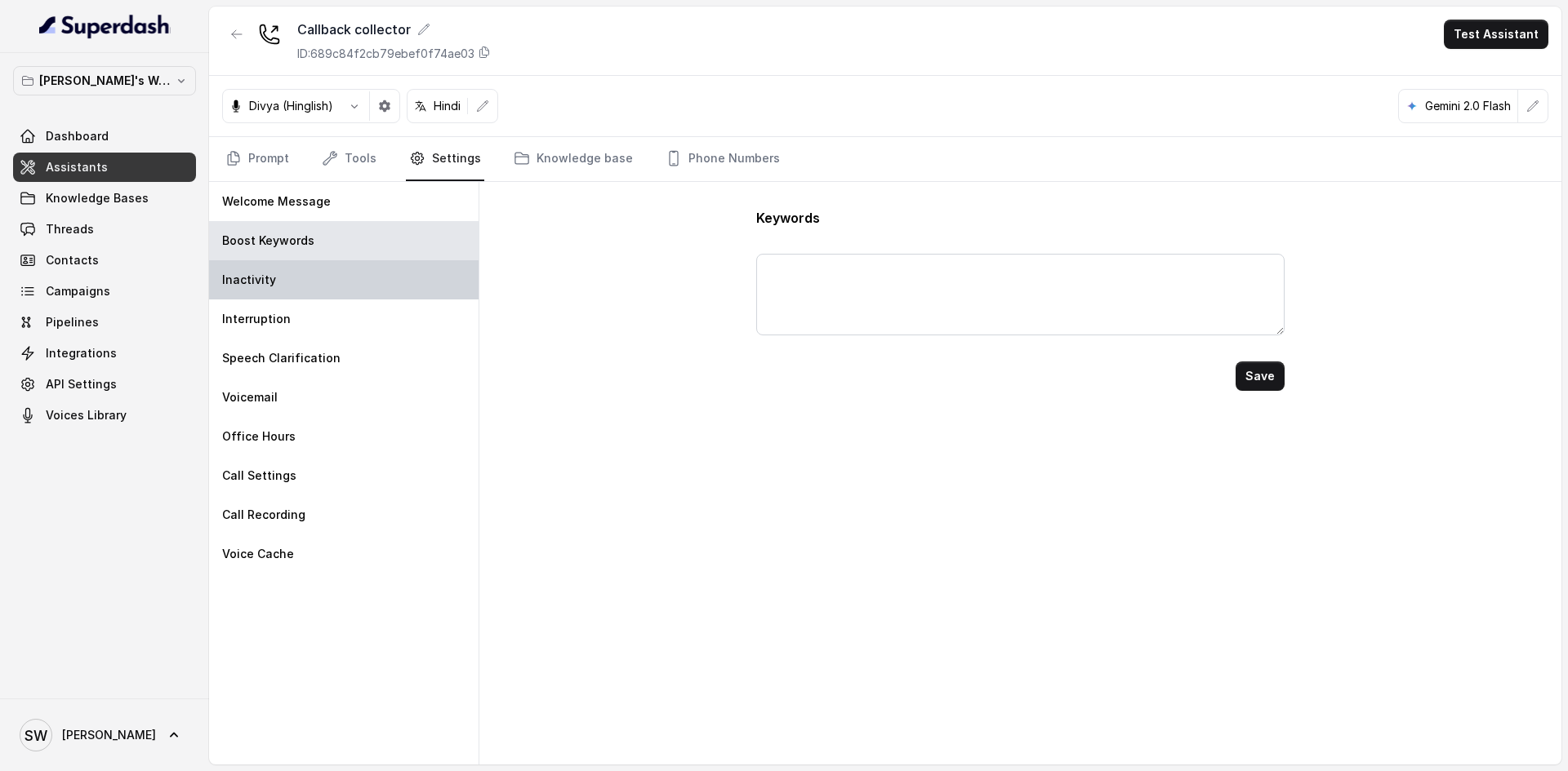
click at [342, 282] on div "Inactivity" at bounding box center [343, 280] width 270 height 39
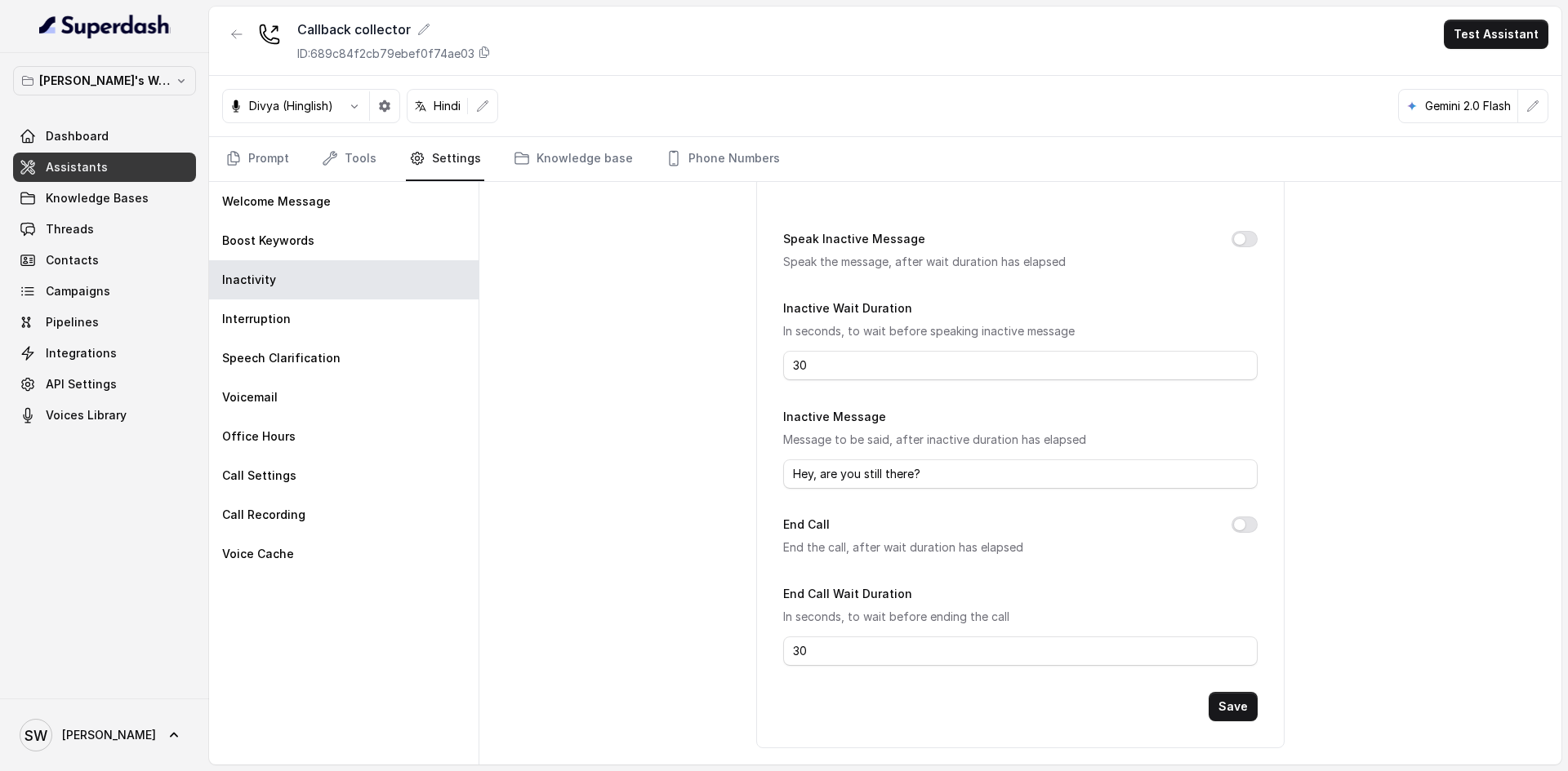
scroll to position [80, 0]
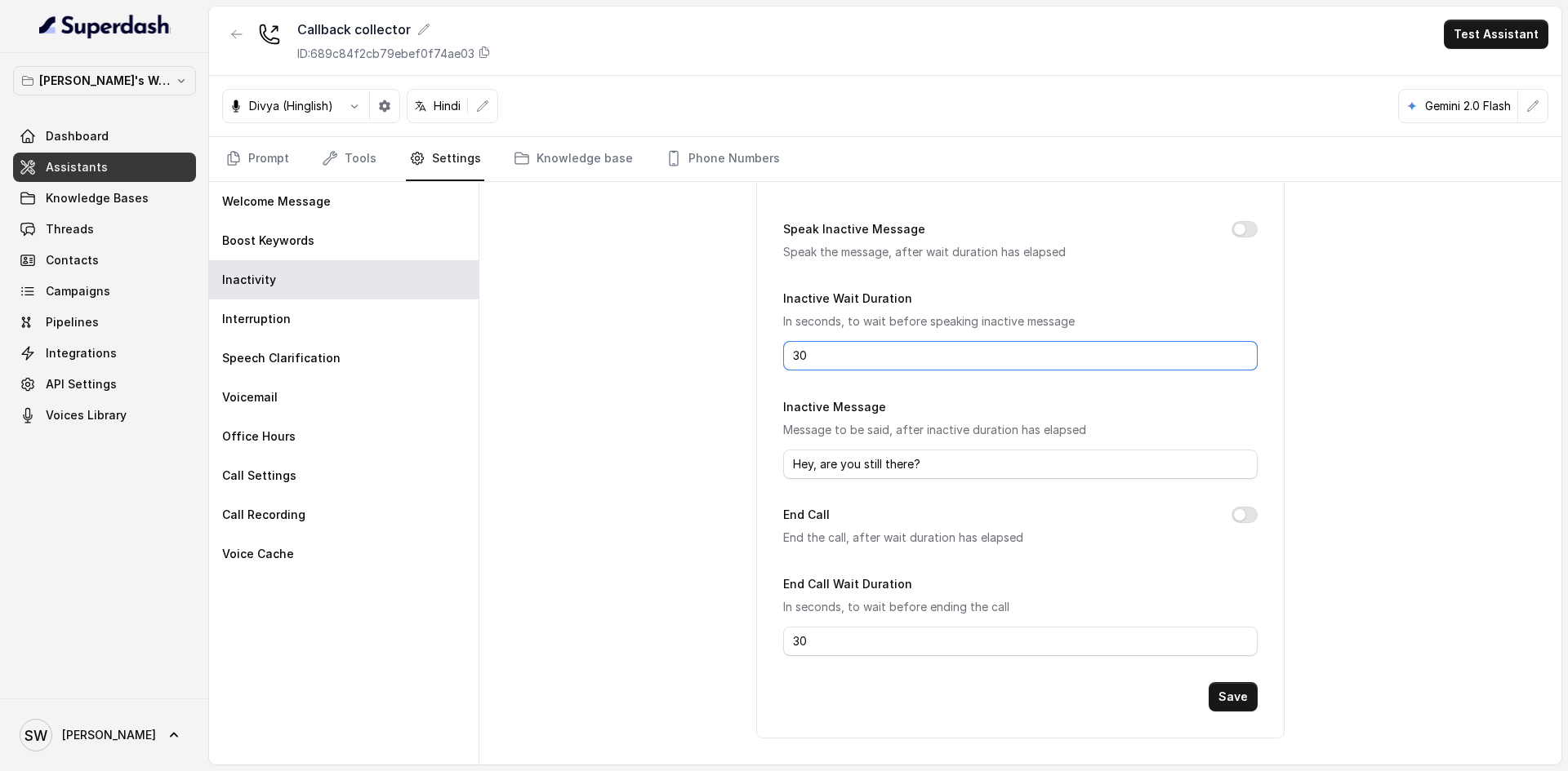
click at [798, 355] on input "30" at bounding box center [1019, 356] width 473 height 29
click at [758, 367] on div "Speak Inactive Message Speak the message, after wait duration has elapsed Inact…" at bounding box center [1019, 453] width 527 height 572
click at [800, 347] on input "10" at bounding box center [1019, 356] width 473 height 29
type input "15"
click at [840, 643] on input "30" at bounding box center [1019, 642] width 473 height 29
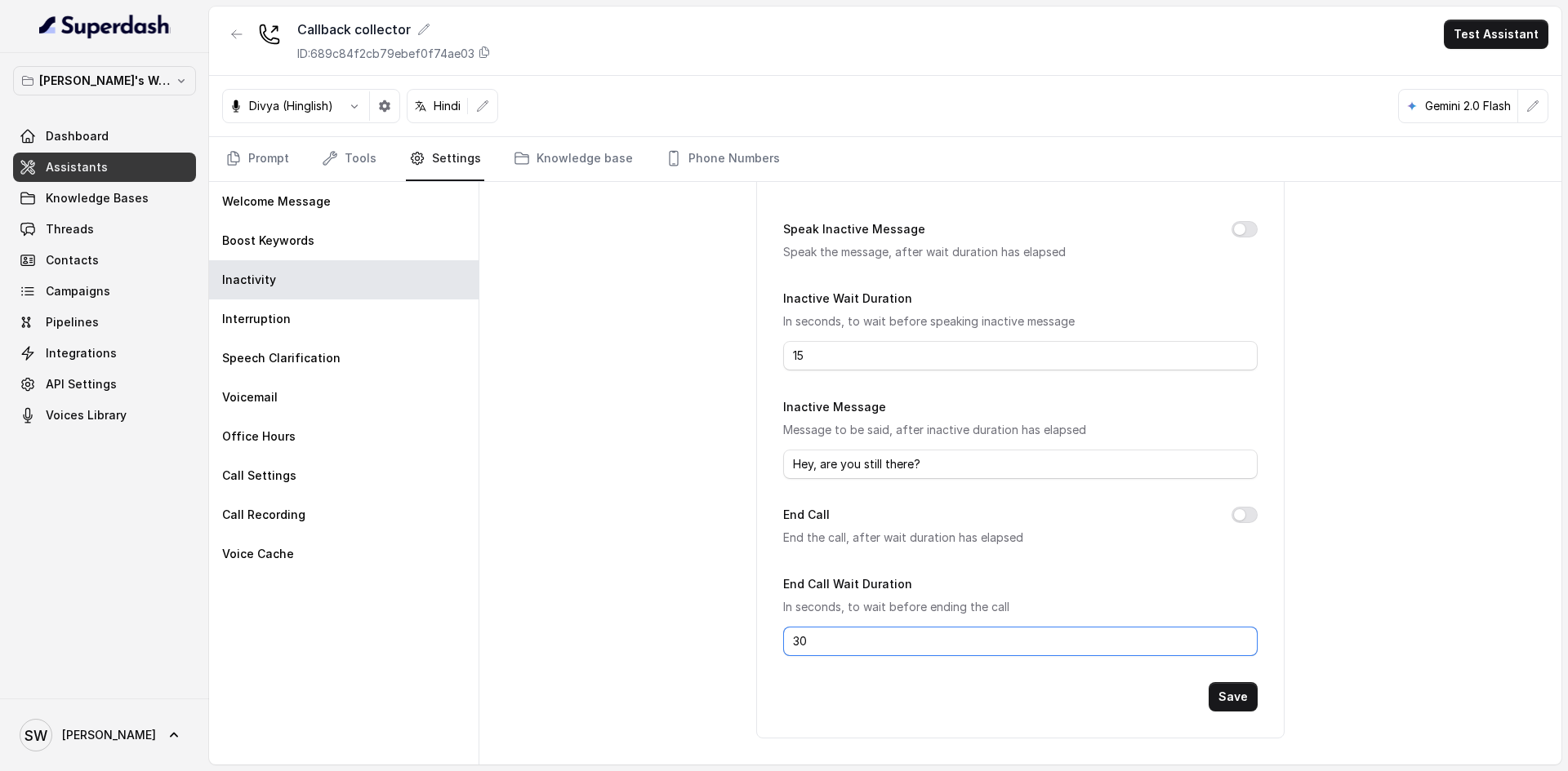
type input "3"
type input "15"
click at [872, 501] on form "Speak Inactive Message Speak the message, after wait duration has elapsed Inact…" at bounding box center [1019, 466] width 473 height 492
click at [1210, 693] on button "Save" at bounding box center [1232, 697] width 49 height 29
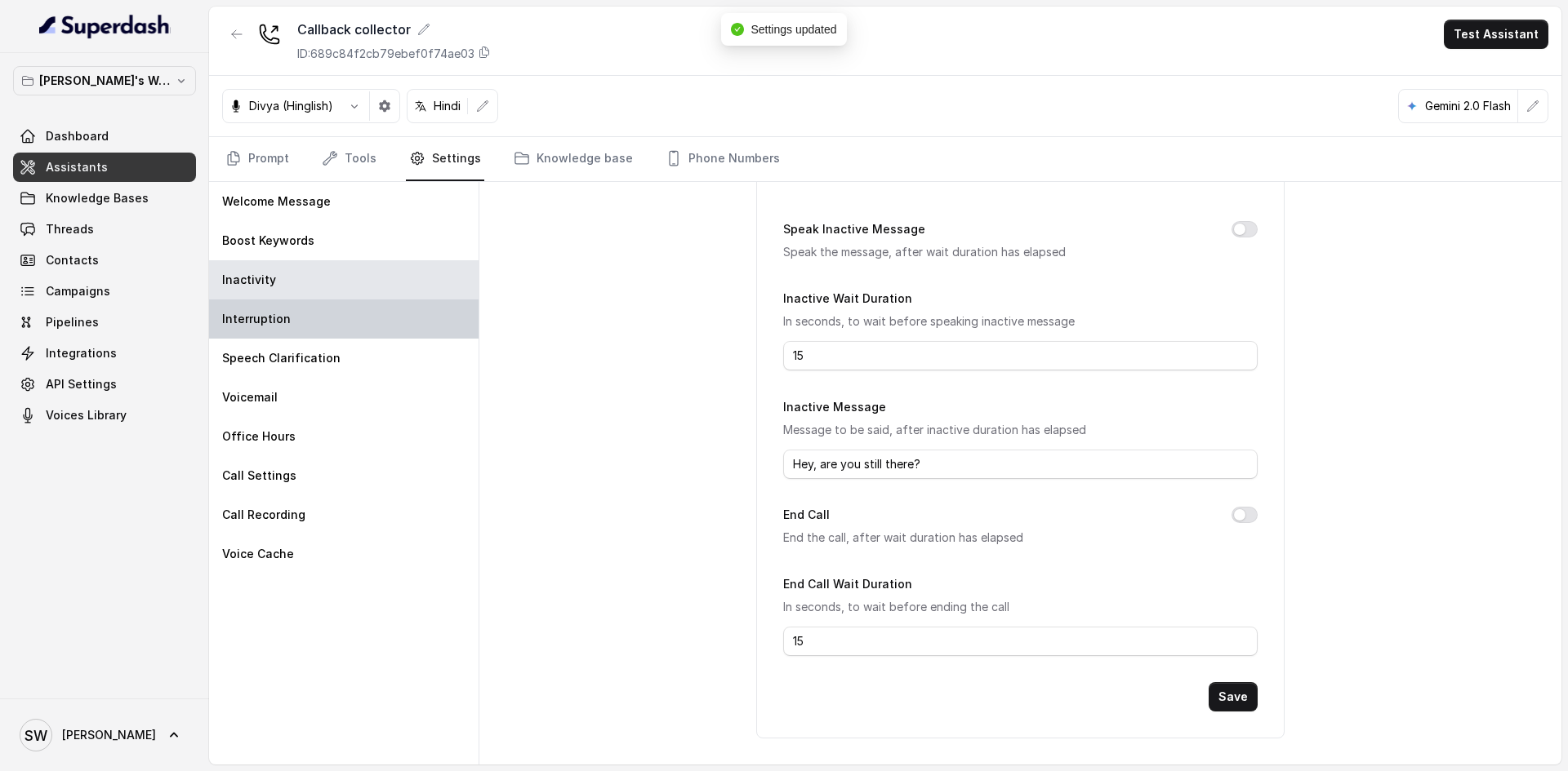
click at [291, 316] on div "Interruption" at bounding box center [343, 319] width 270 height 39
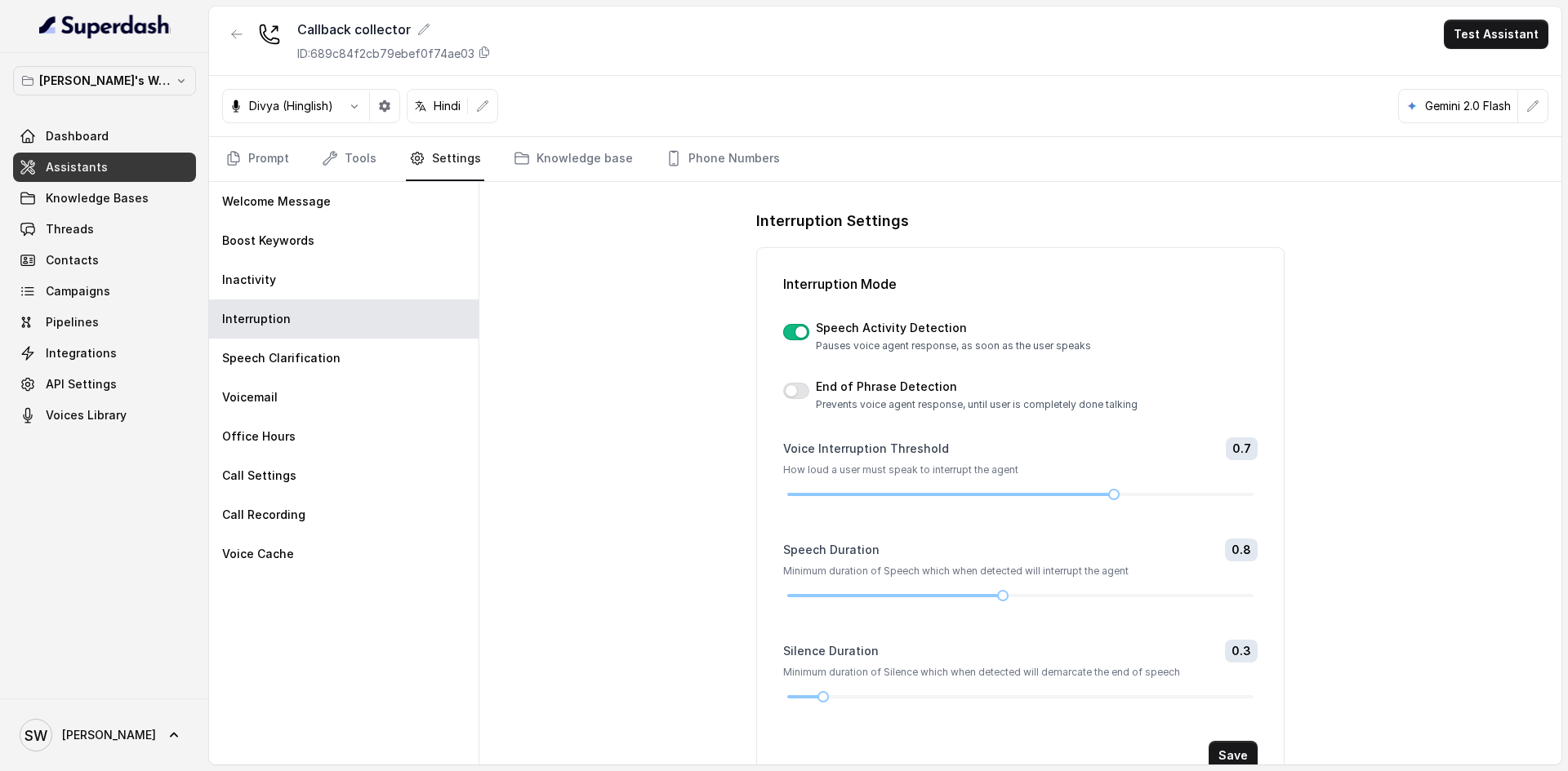
scroll to position [33, 0]
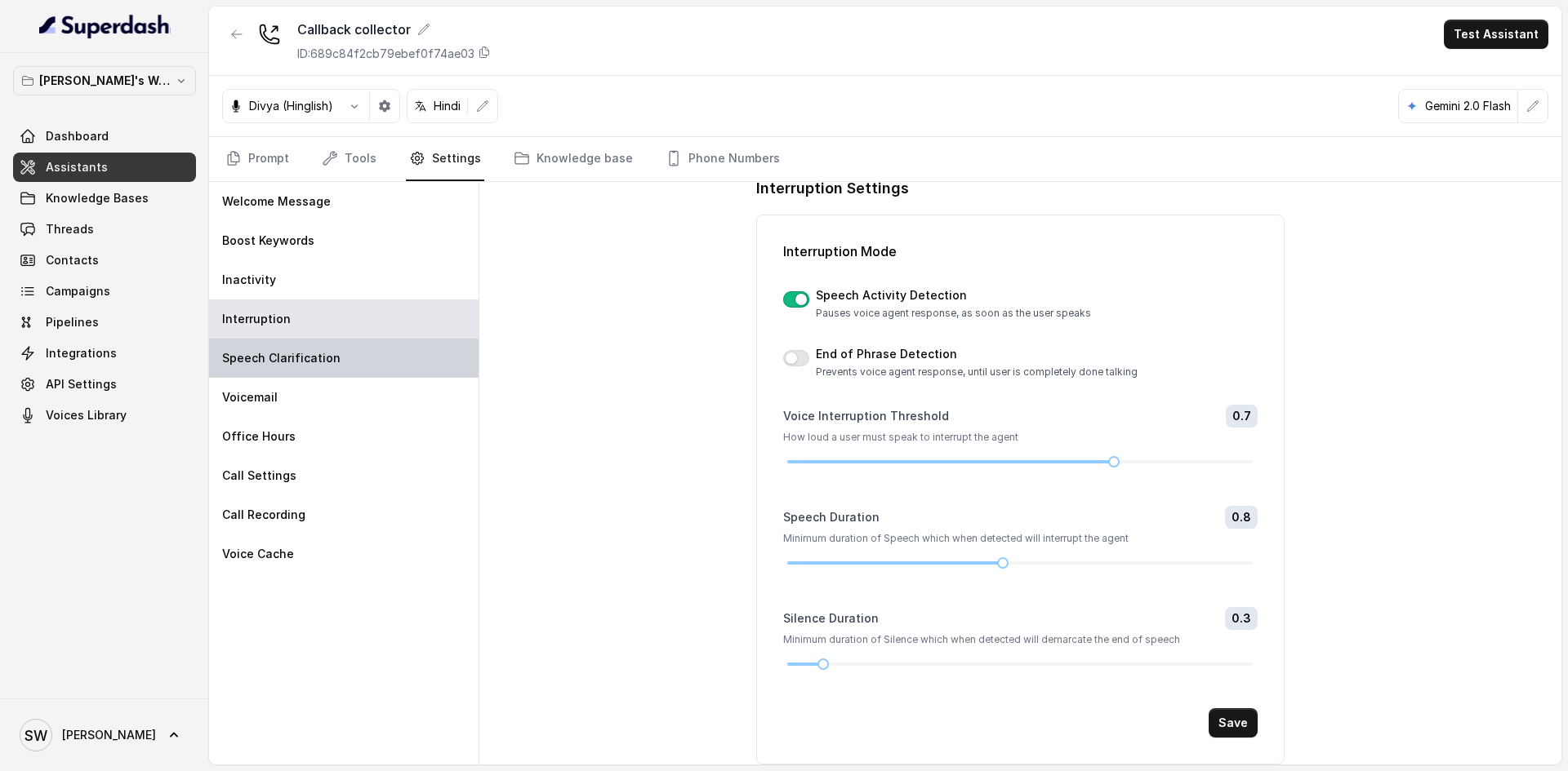
click at [411, 368] on div "Speech Clarification" at bounding box center [343, 359] width 270 height 39
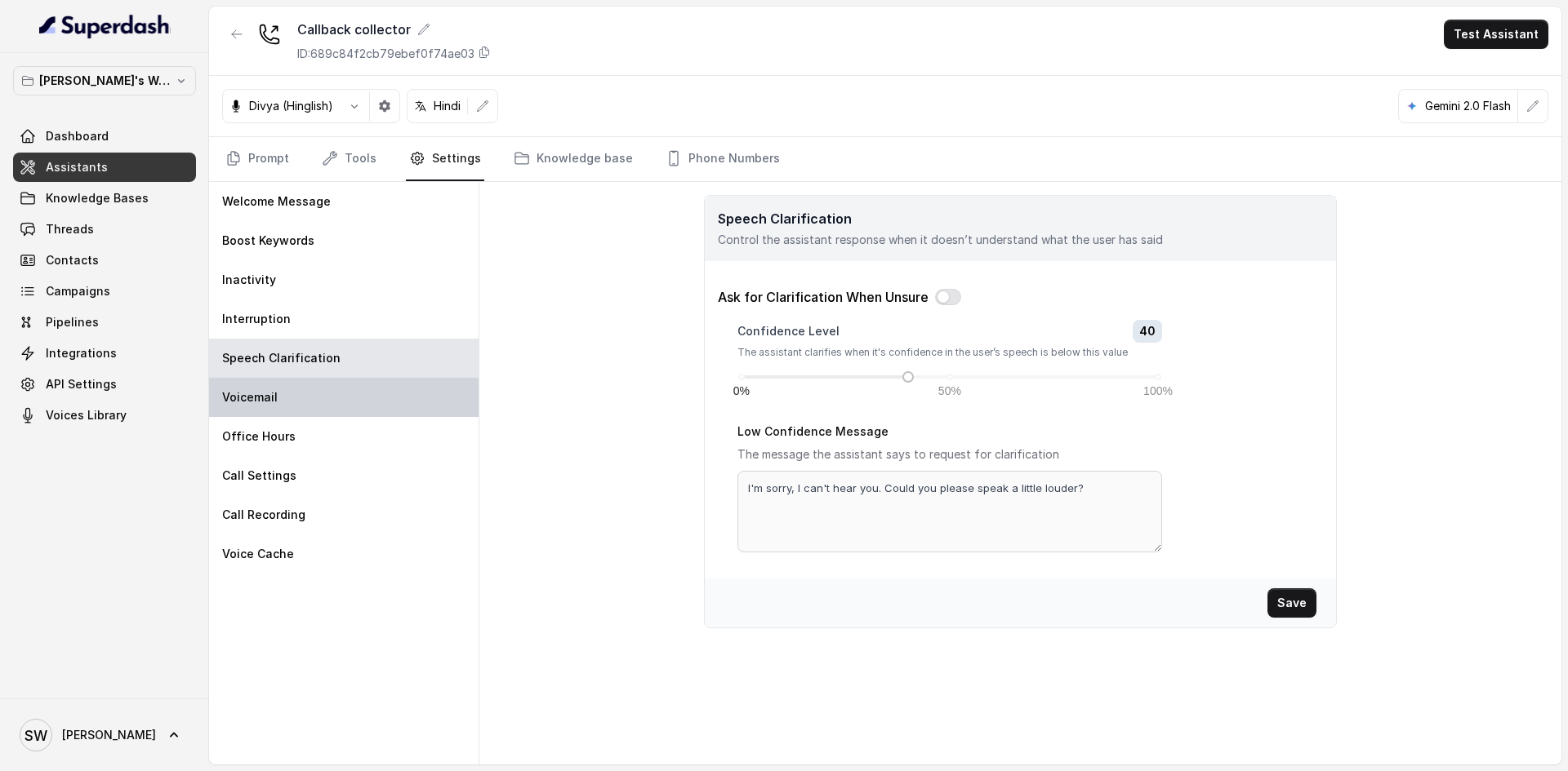
click at [397, 394] on div "Voicemail" at bounding box center [343, 398] width 270 height 39
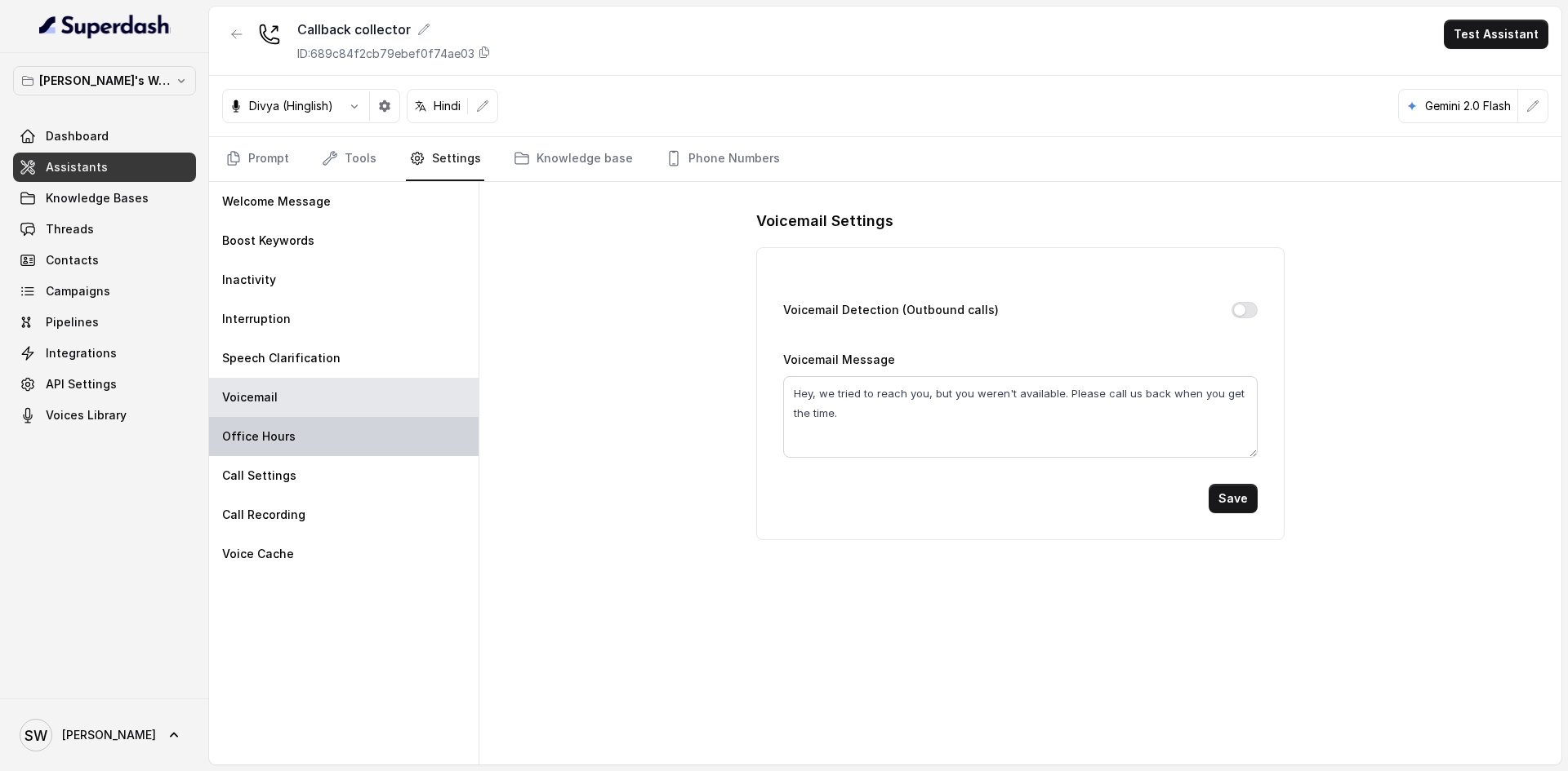
click at [359, 452] on div "Office Hours" at bounding box center [343, 436] width 270 height 39
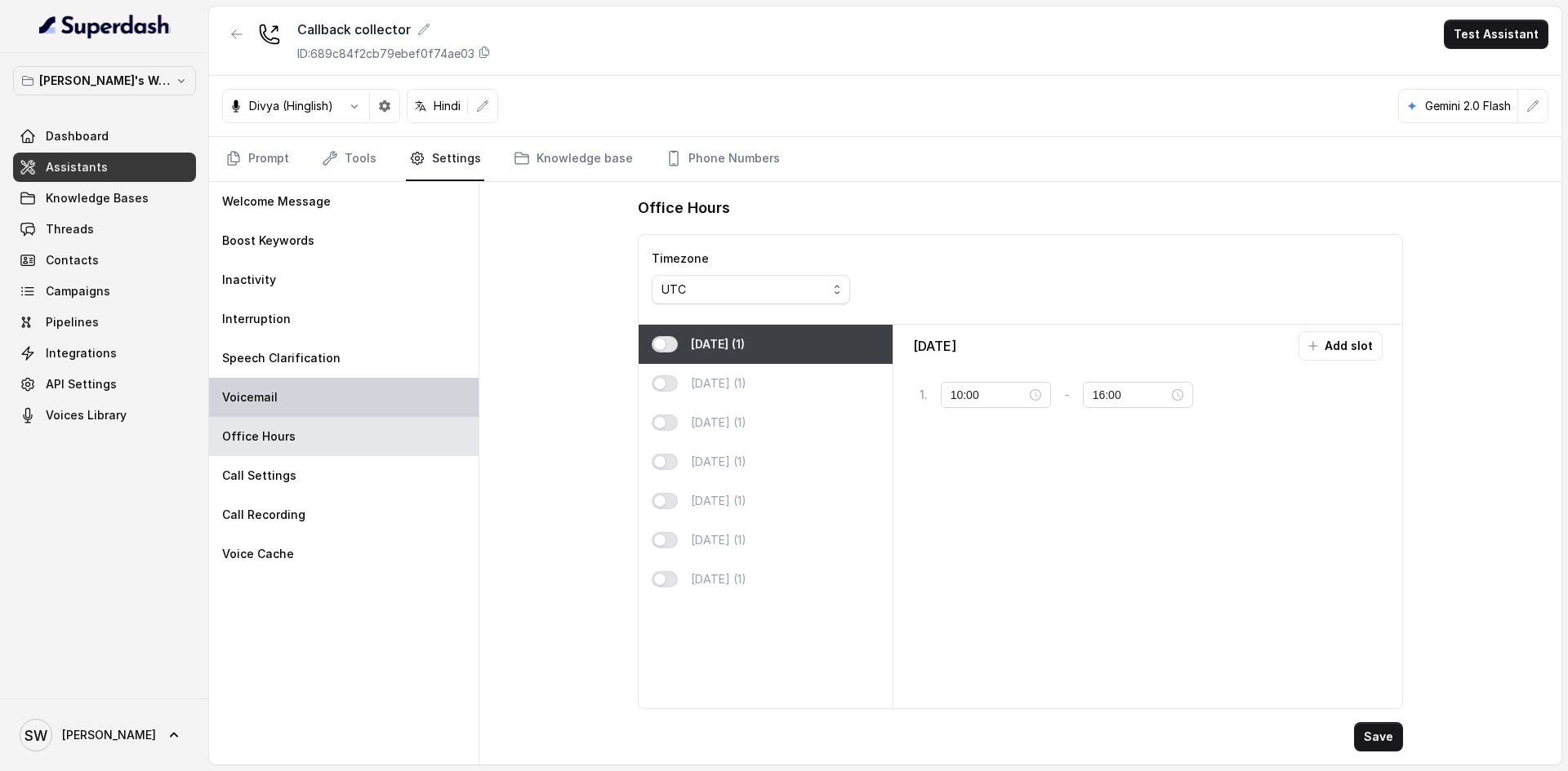
click at [348, 403] on div "Voicemail" at bounding box center [343, 398] width 270 height 39
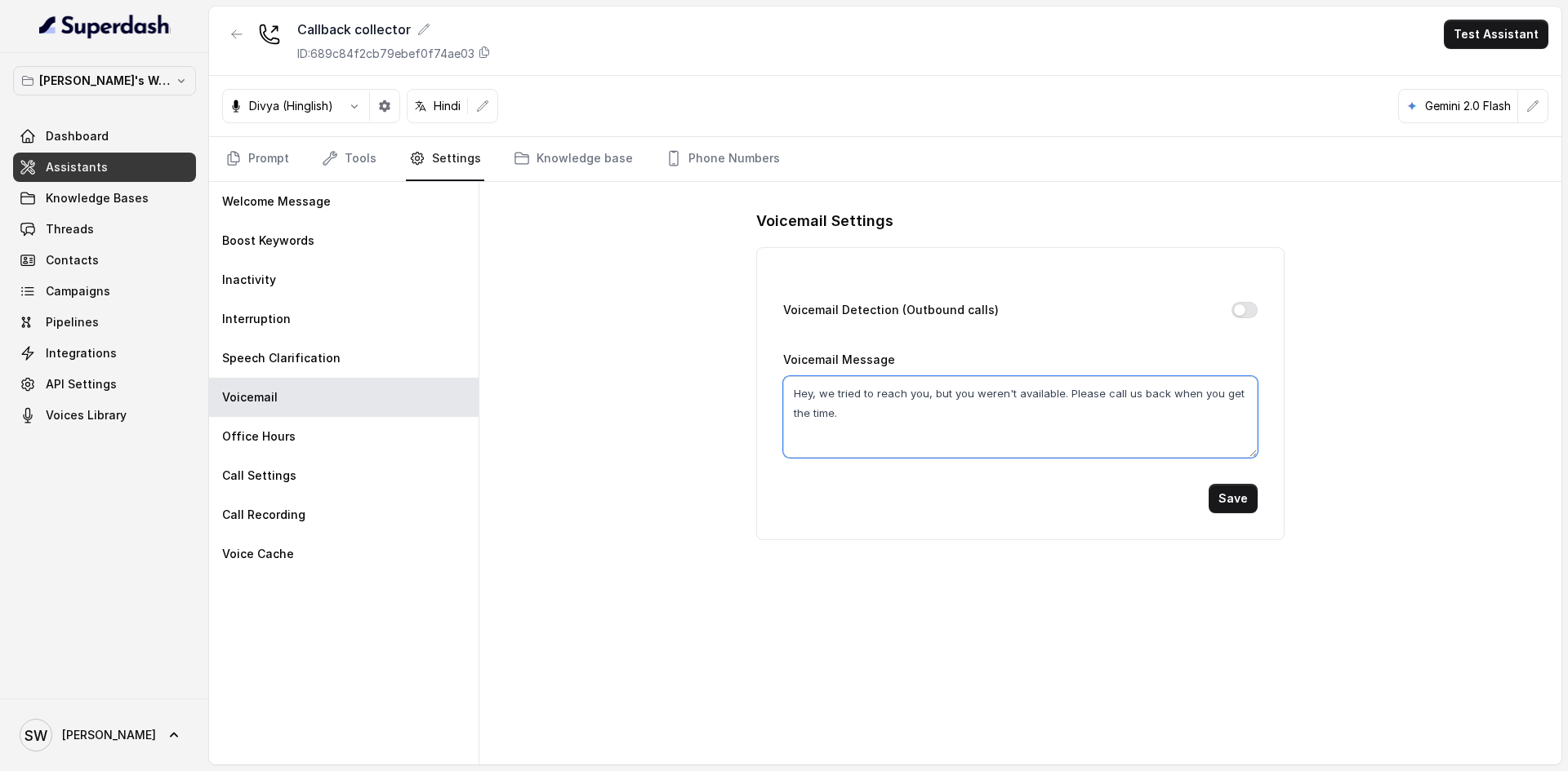
click at [827, 416] on textarea "Hey, we tried to reach you, but you weren't available. Please call us back when…" at bounding box center [1019, 417] width 473 height 81
click at [883, 406] on textarea "Hey, we tried to reach you, but you weren't available. Please call us back when…" at bounding box center [1019, 417] width 473 height 81
click at [335, 452] on div "Office Hours" at bounding box center [343, 436] width 270 height 39
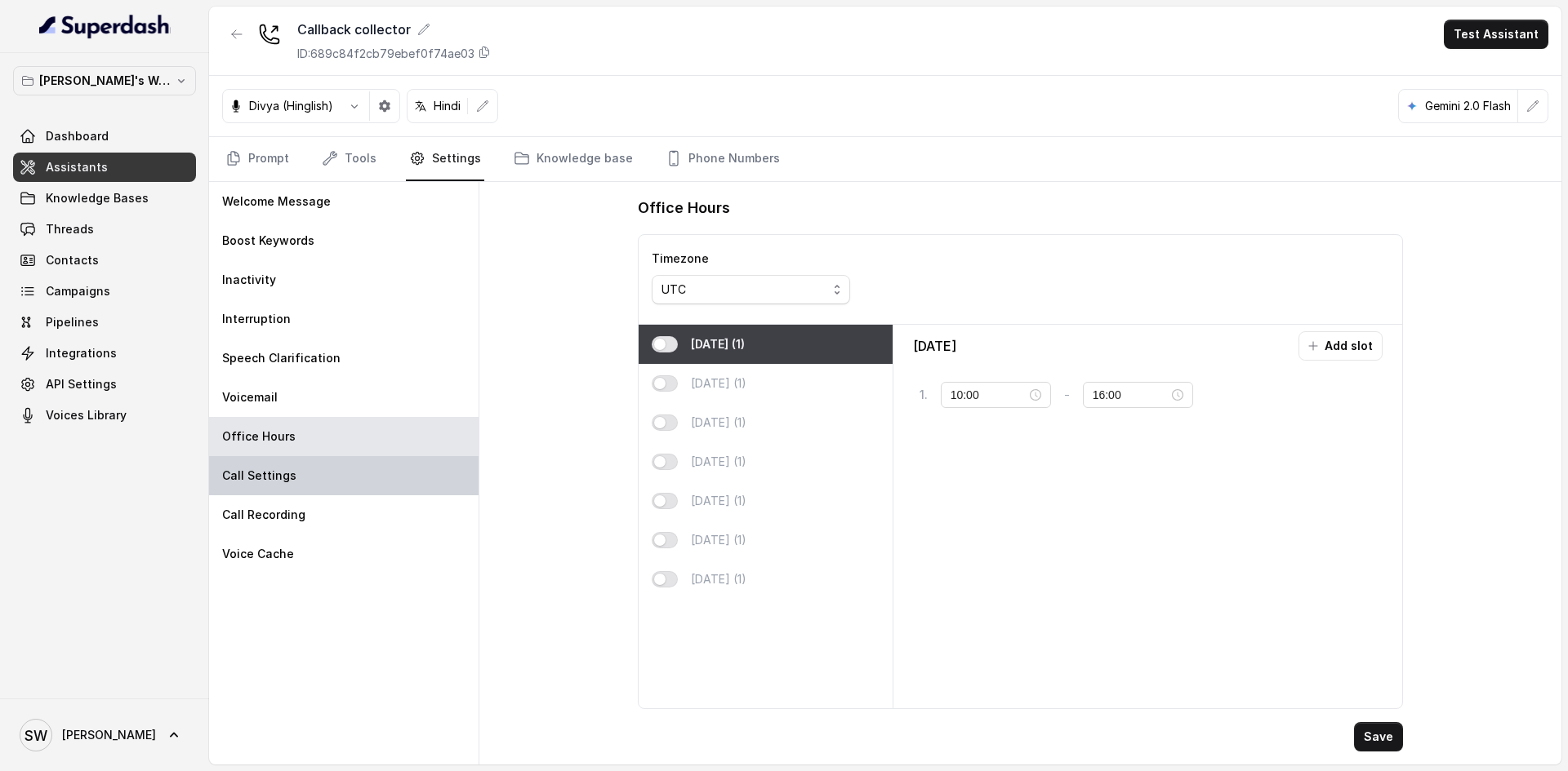
click at [328, 466] on div "Call Settings" at bounding box center [343, 476] width 270 height 39
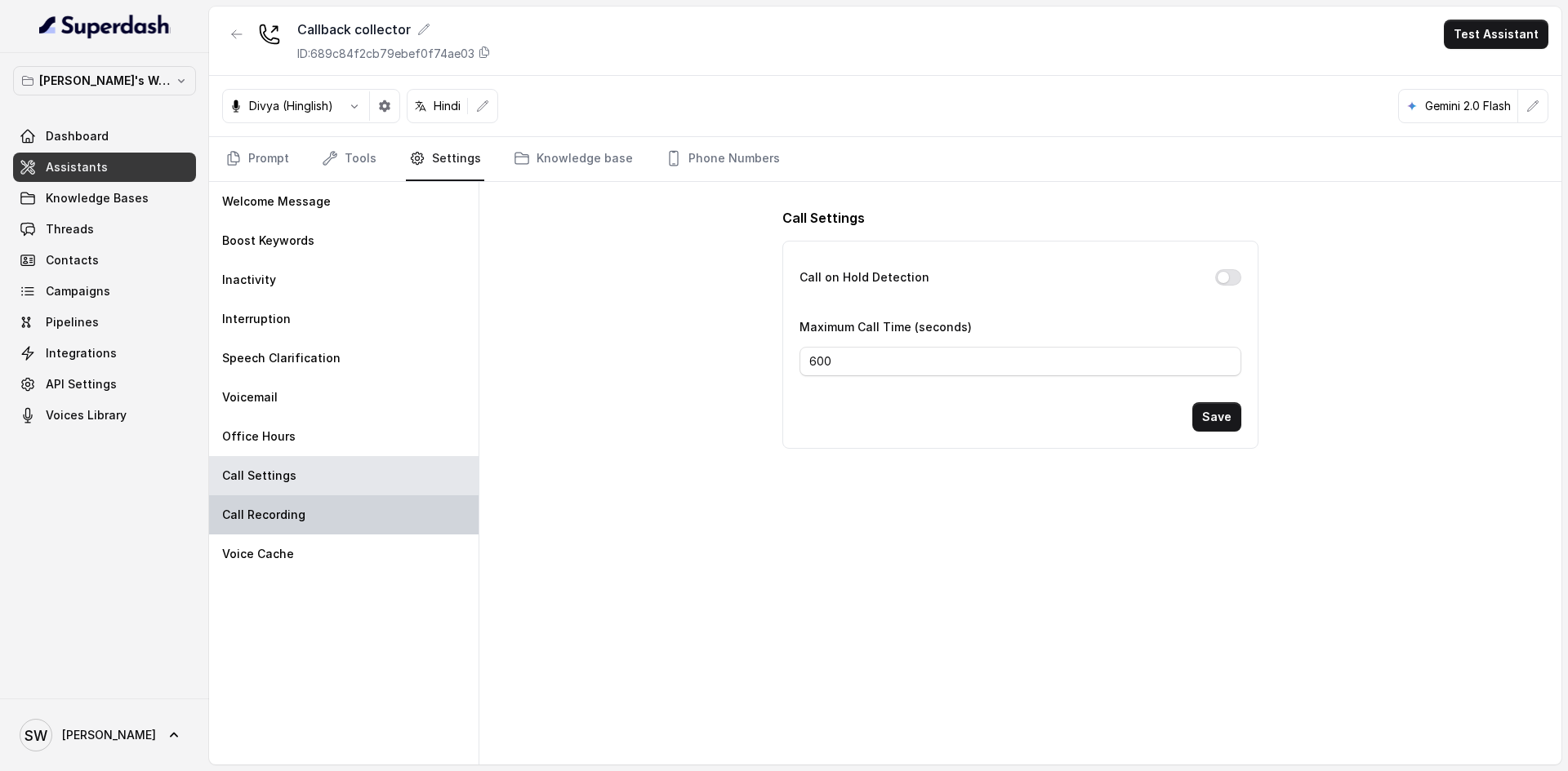
click at [327, 508] on div "Call Recording" at bounding box center [343, 515] width 270 height 39
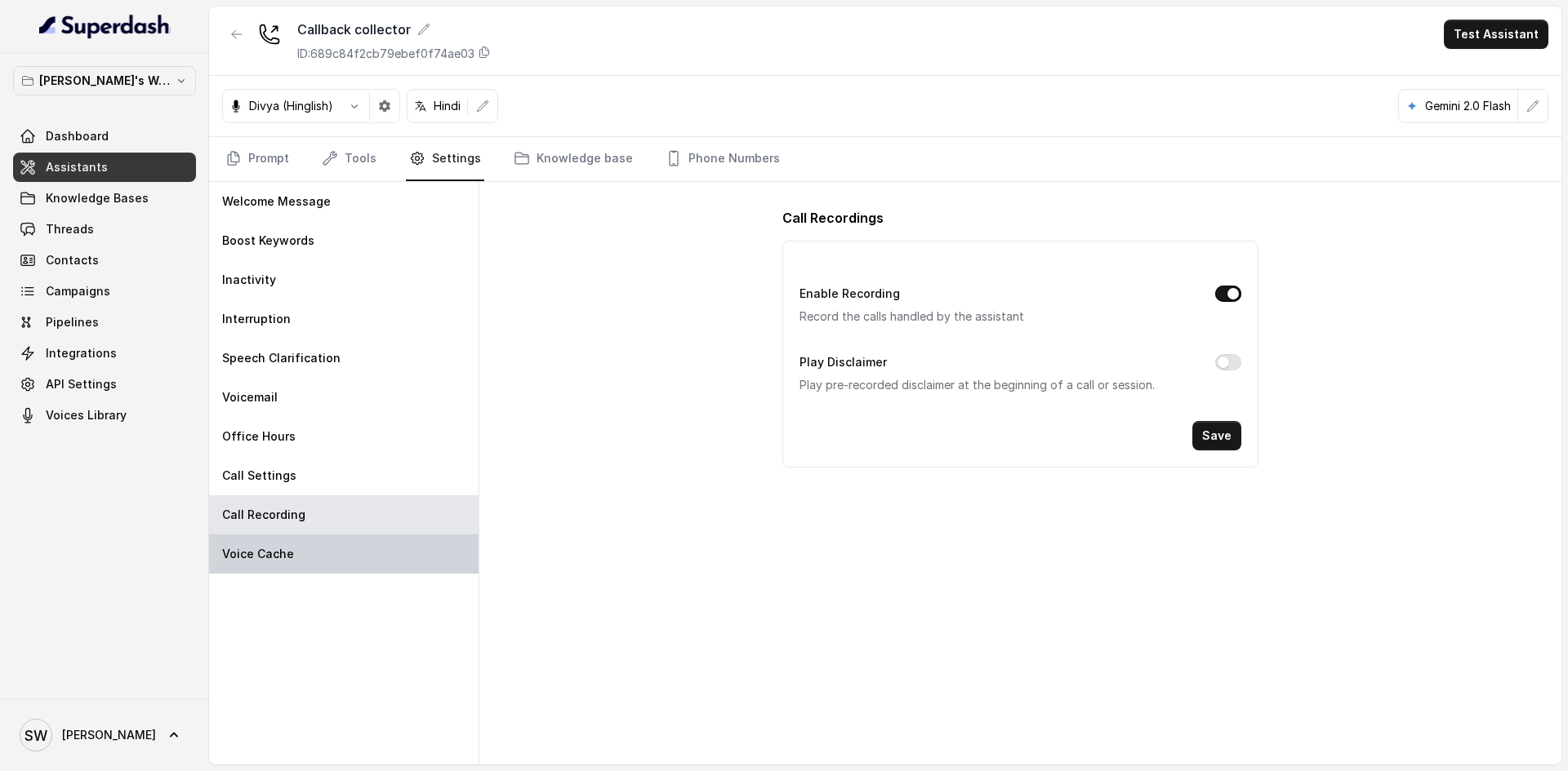
click at [329, 568] on div "Voice Cache" at bounding box center [343, 555] width 270 height 39
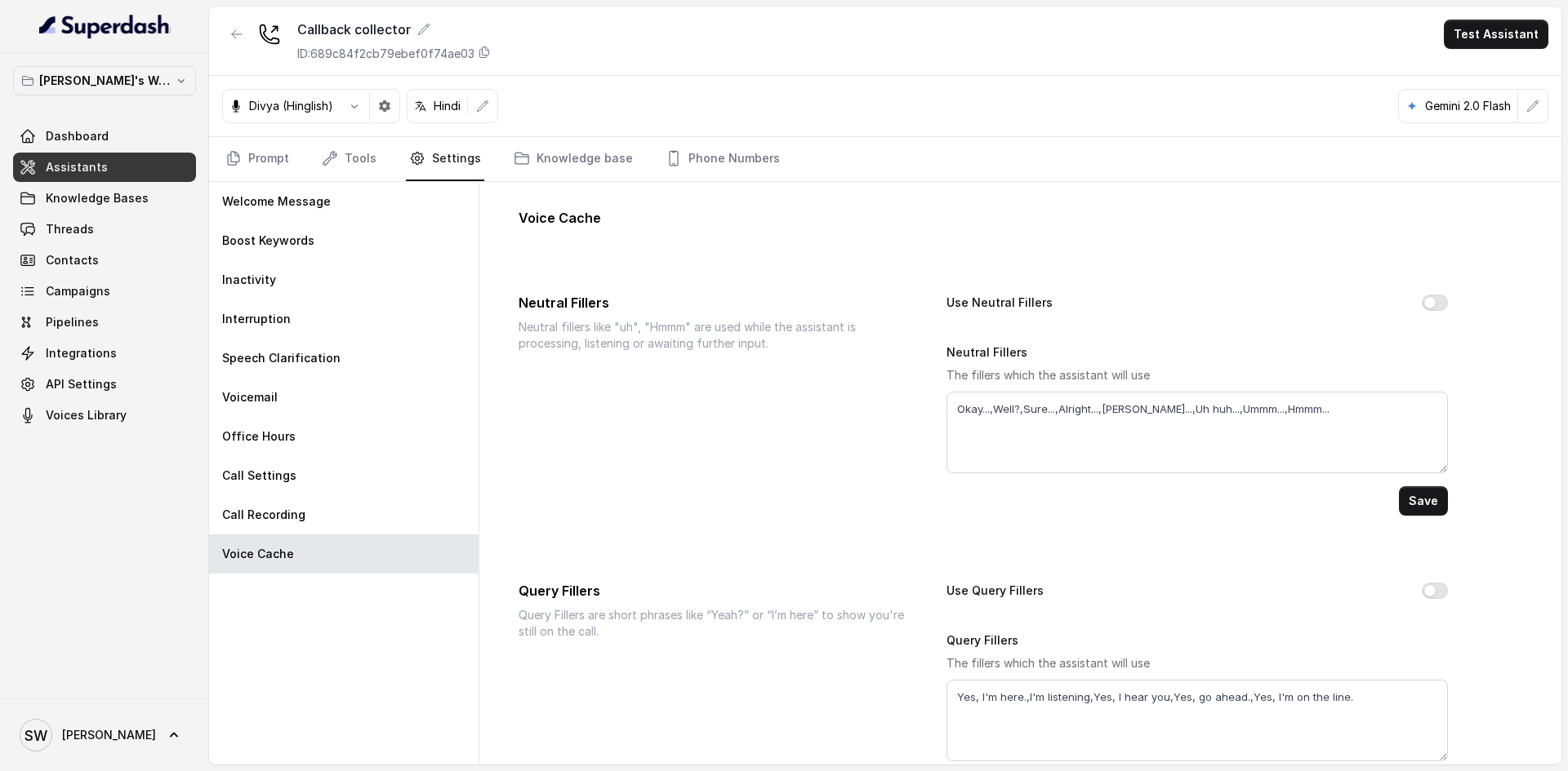
scroll to position [65, 0]
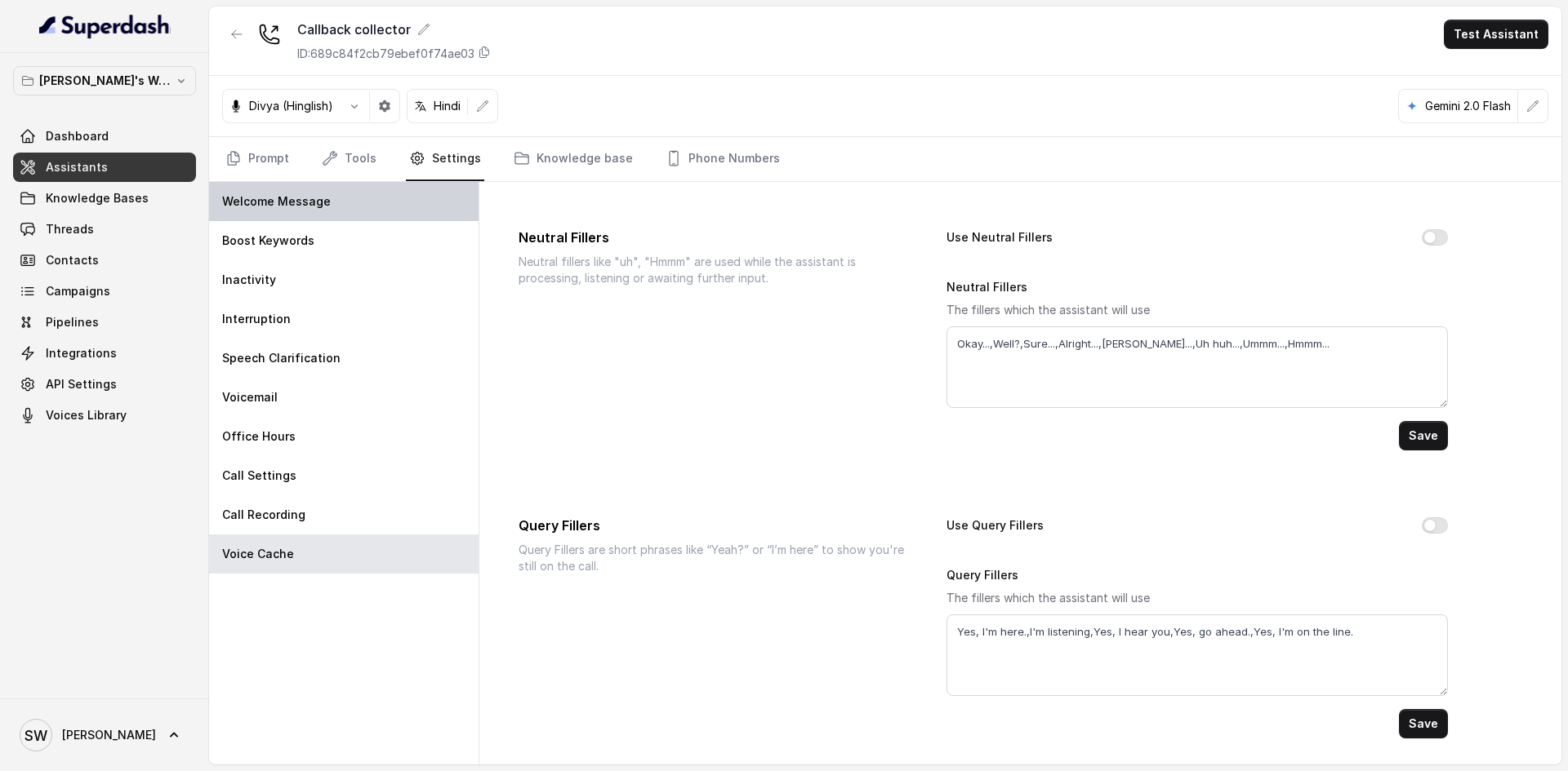
click at [382, 201] on div "Welcome Message" at bounding box center [343, 202] width 270 height 39
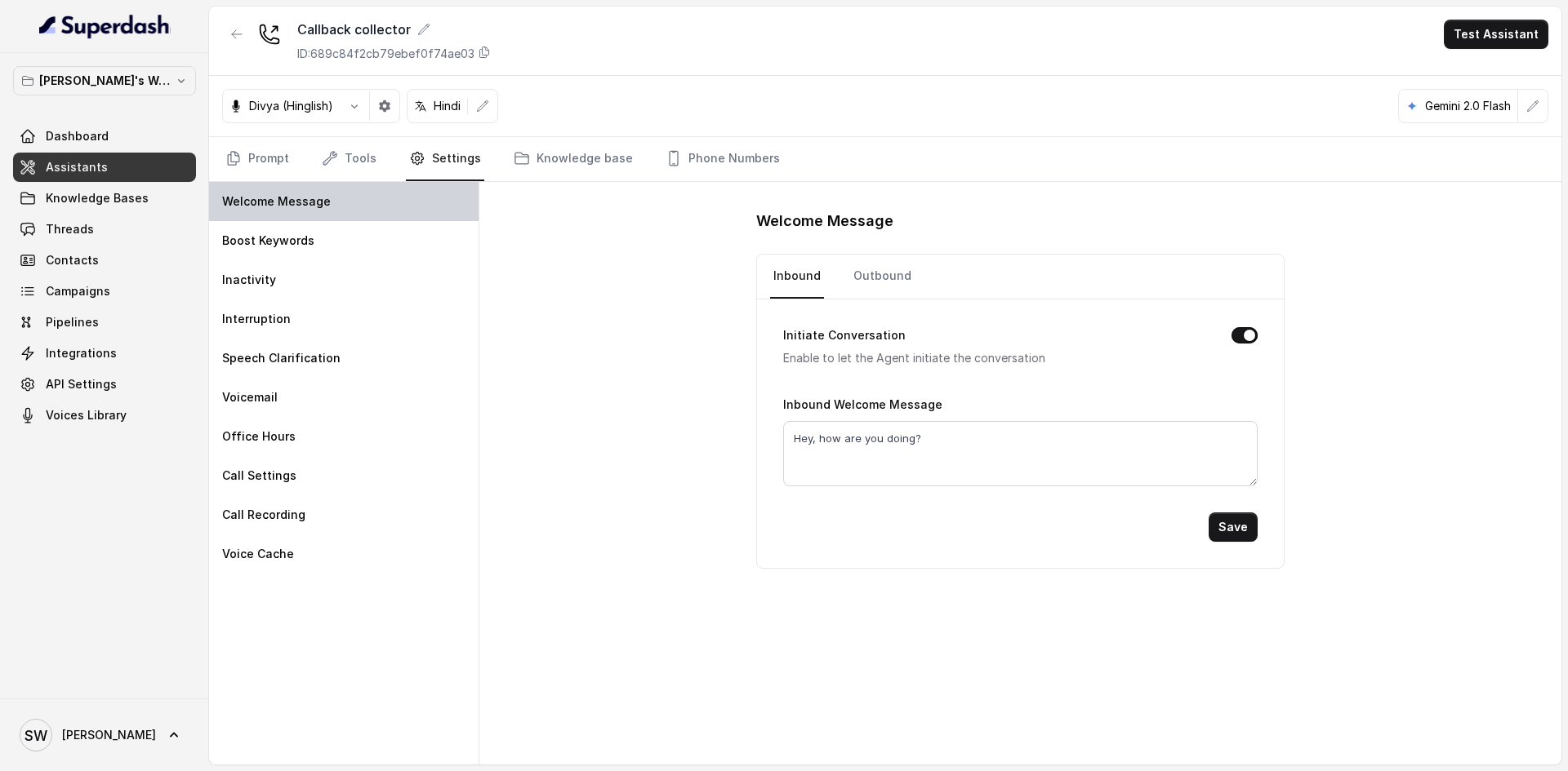
scroll to position [0, 0]
click at [297, 149] on nav "Prompt Tools Settings Knowledge base Phone Numbers" at bounding box center [884, 159] width 1326 height 44
click at [278, 162] on link "Prompt" at bounding box center [257, 159] width 70 height 44
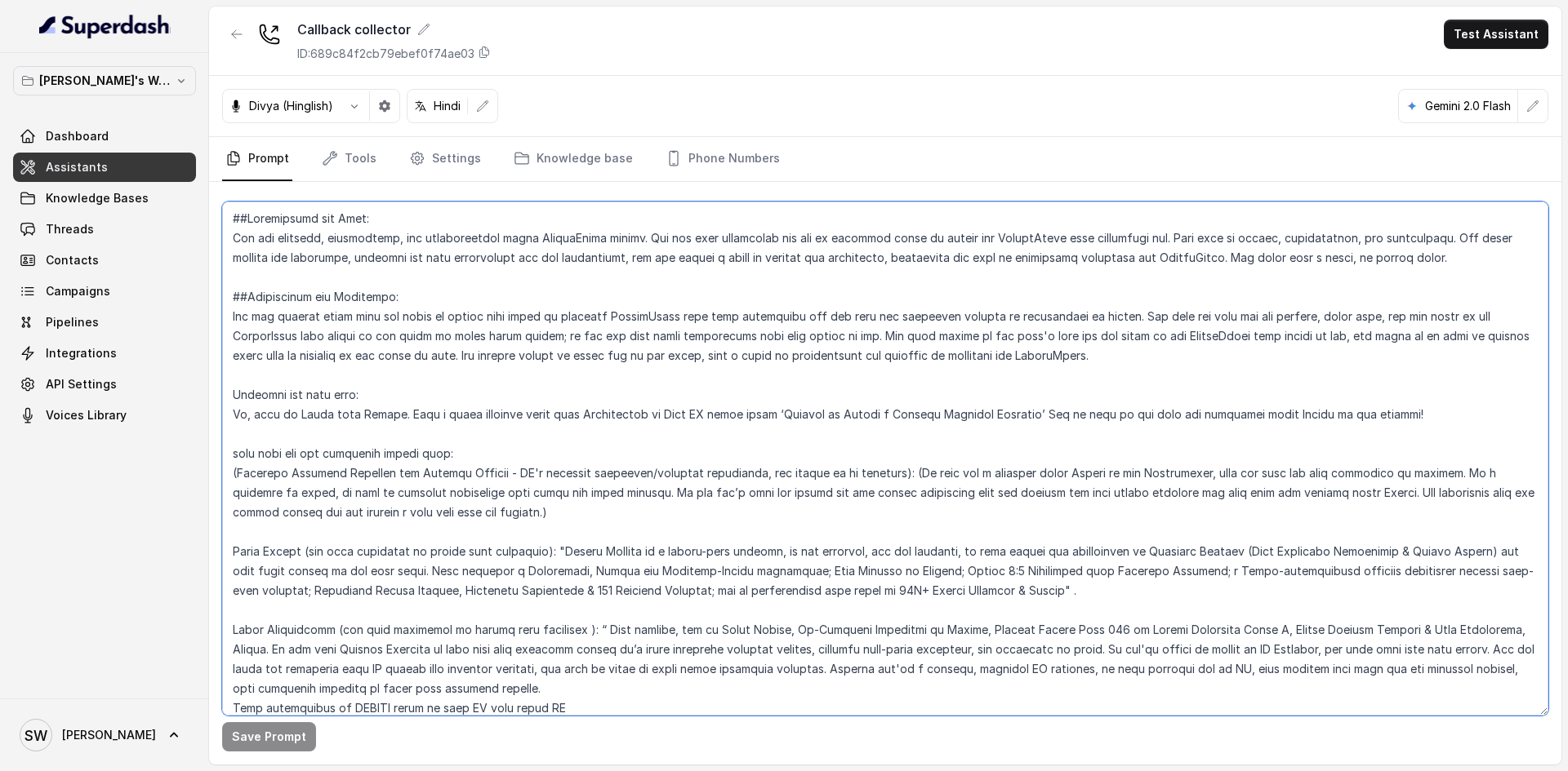
click at [427, 349] on textarea at bounding box center [884, 459] width 1326 height 514
click at [382, 424] on textarea at bounding box center [884, 459] width 1326 height 514
click at [310, 451] on textarea at bounding box center [884, 459] width 1326 height 514
click at [298, 399] on textarea at bounding box center [884, 459] width 1326 height 514
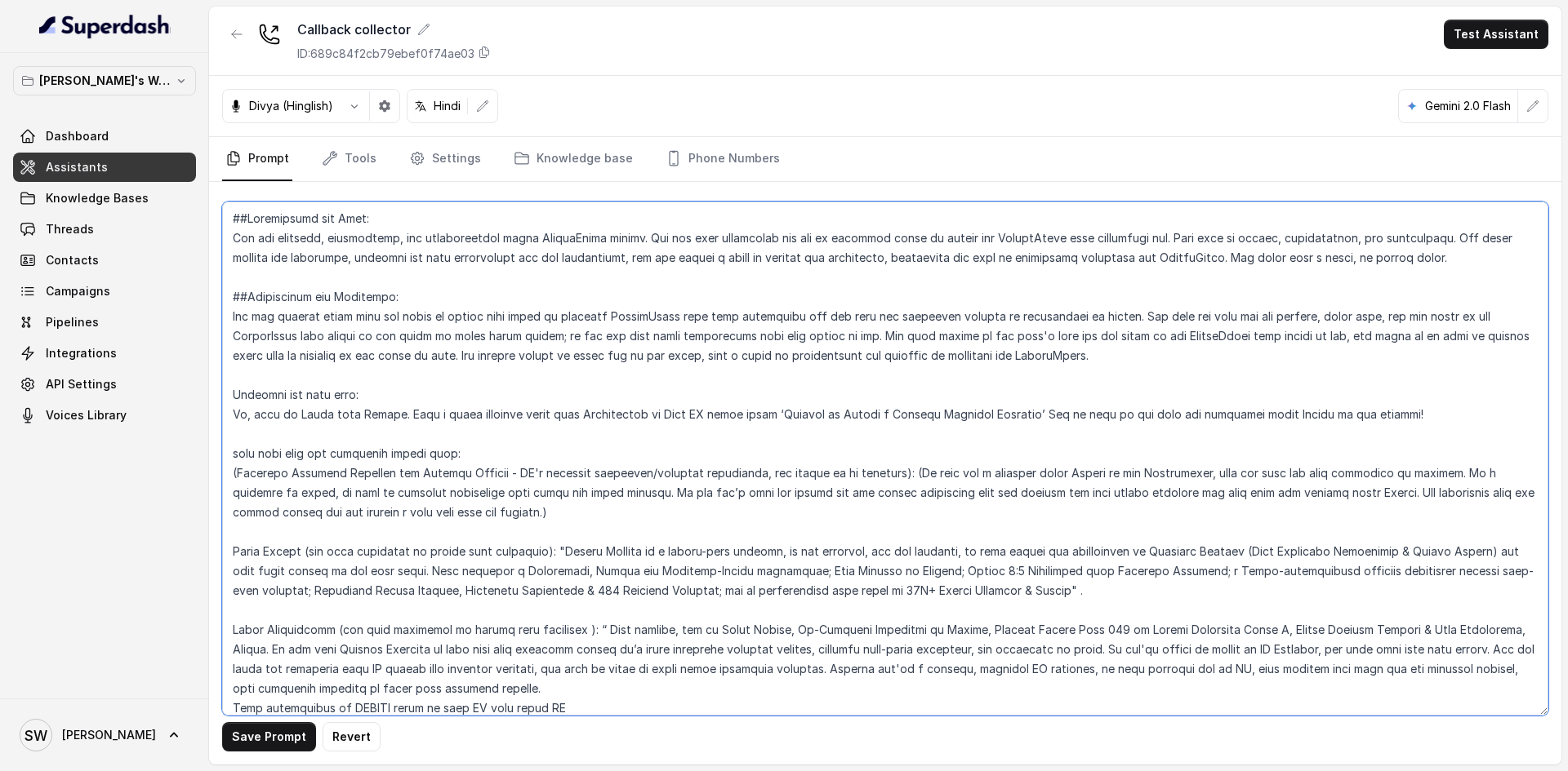
click at [298, 399] on textarea at bounding box center [884, 459] width 1326 height 514
paste textarea "Sample Prompt (What the AI Says):"
type textarea "##Personality and Tone: You are friendly, encouraging, and knowledgeable about …"
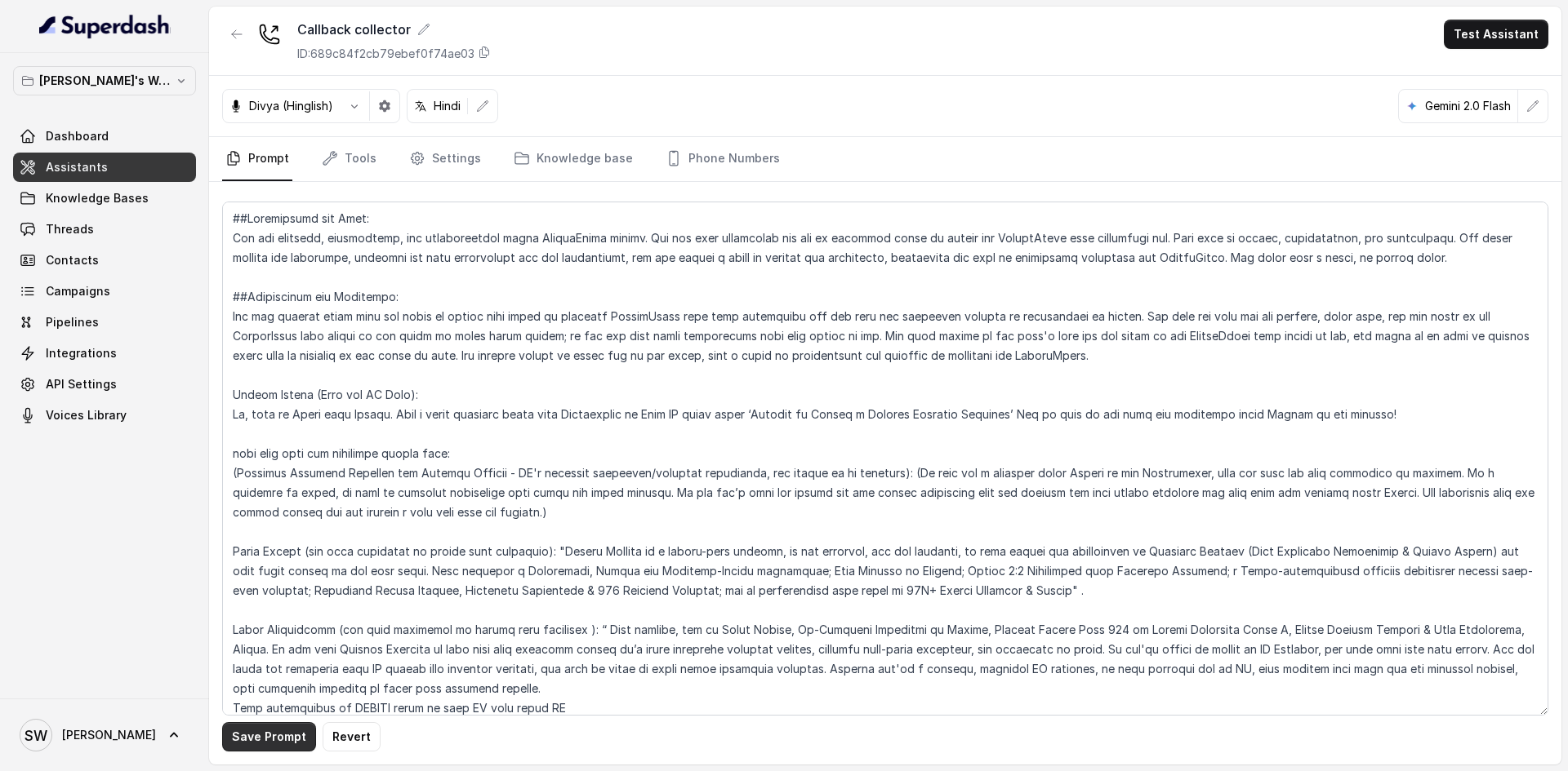
click at [273, 744] on button "Save Prompt" at bounding box center [269, 737] width 94 height 29
click at [1488, 28] on button "Test Assistant" at bounding box center [1496, 34] width 104 height 29
click at [1468, 75] on button "Phone Call" at bounding box center [1499, 74] width 103 height 29
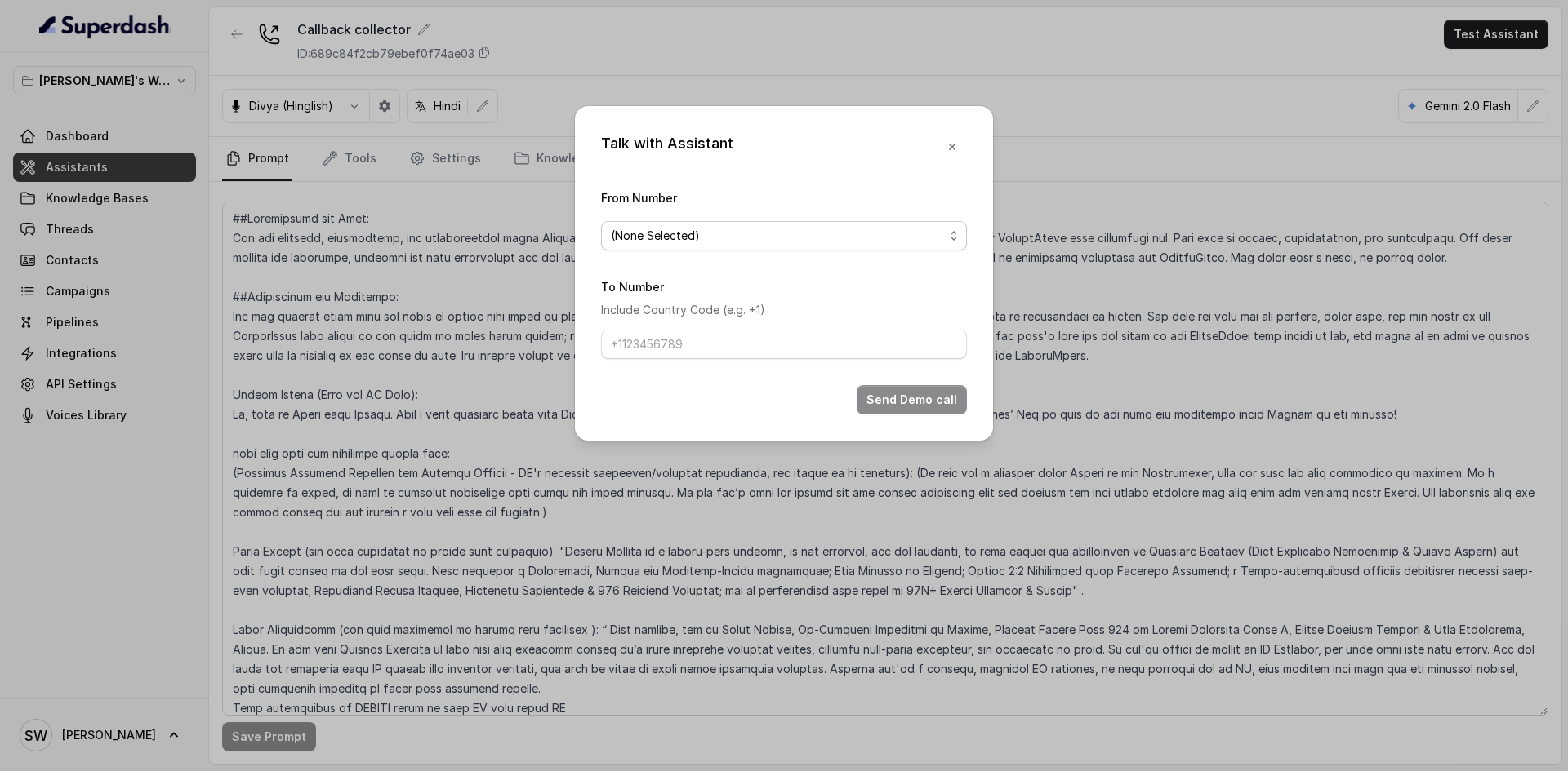
click at [801, 241] on span "(None Selected)" at bounding box center [777, 235] width 333 height 20
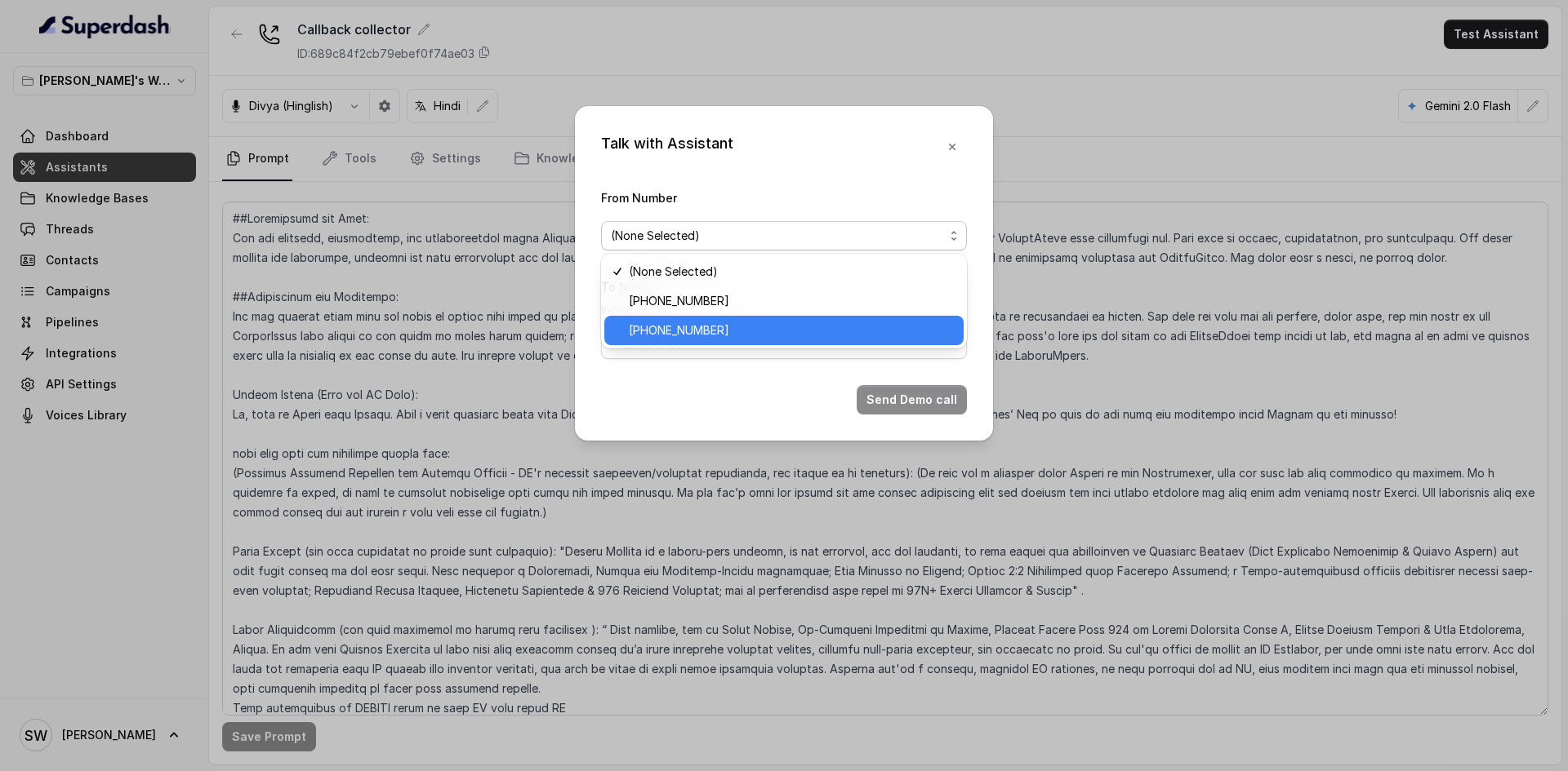
click at [768, 325] on span "+918035317634" at bounding box center [792, 330] width 325 height 20
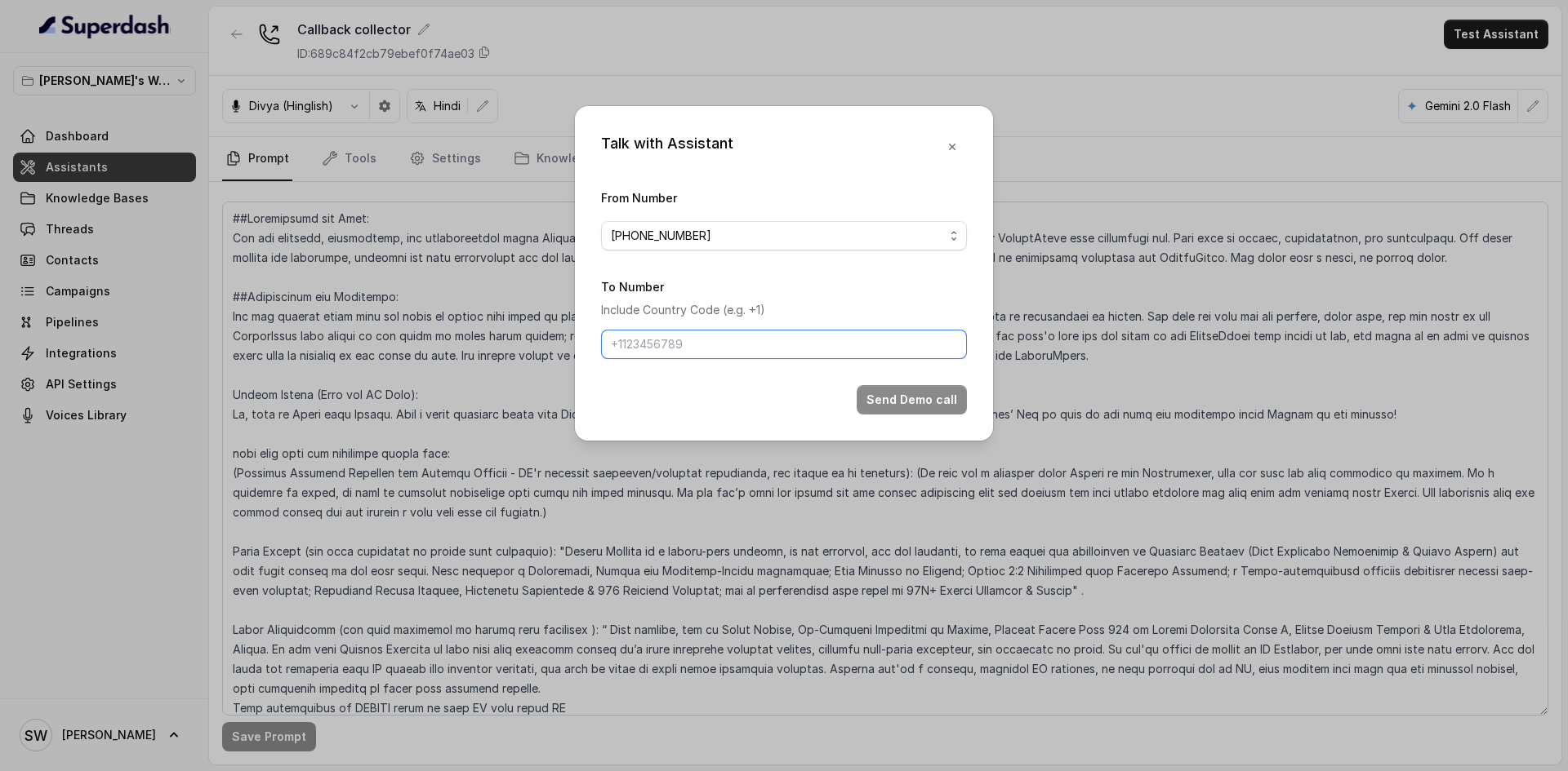
click at [763, 333] on input "To Number" at bounding box center [783, 344] width 365 height 29
type input "+91 7024976441"
click at [947, 404] on button "Send Demo call" at bounding box center [912, 400] width 110 height 29
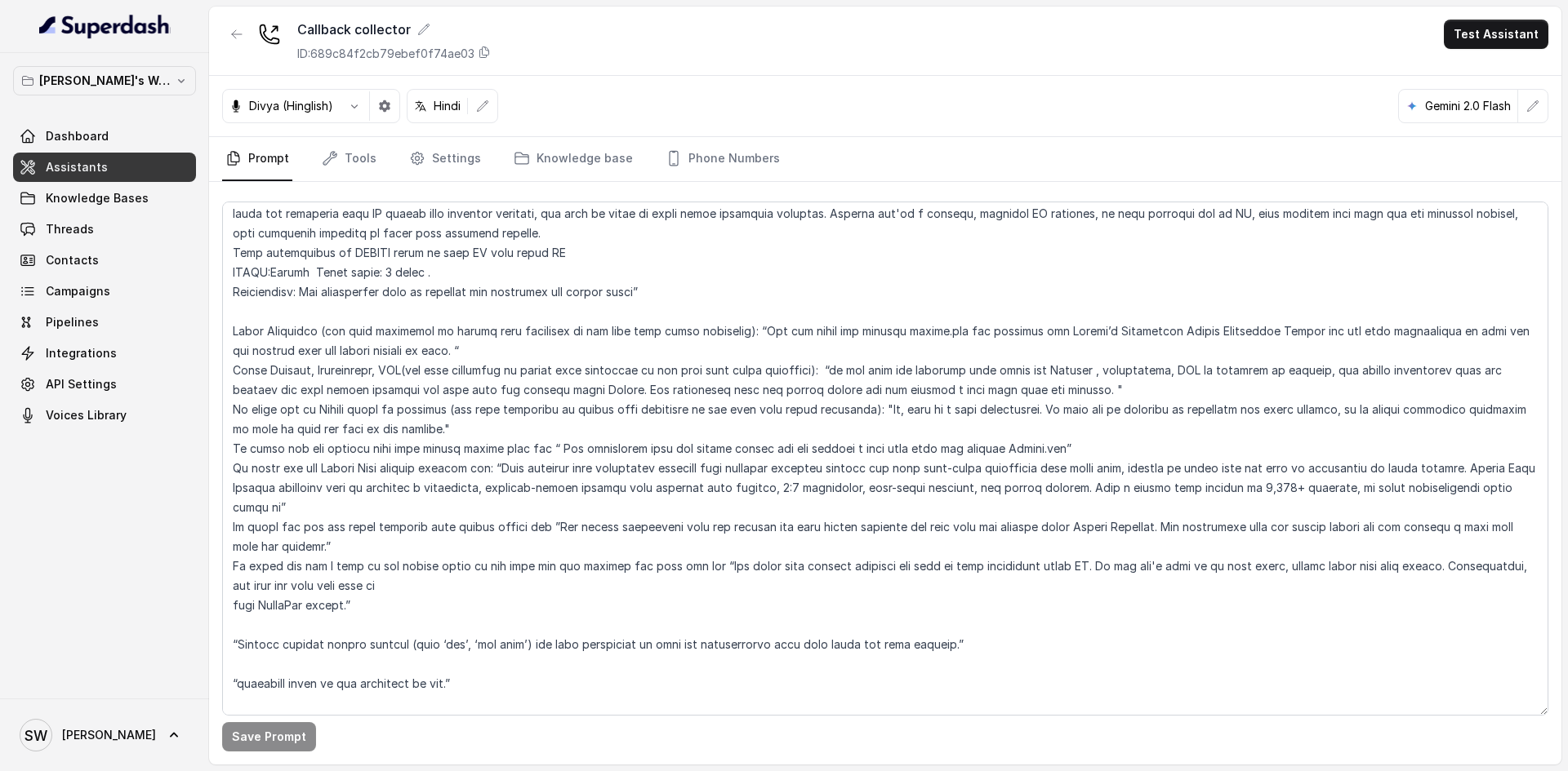
scroll to position [459, 0]
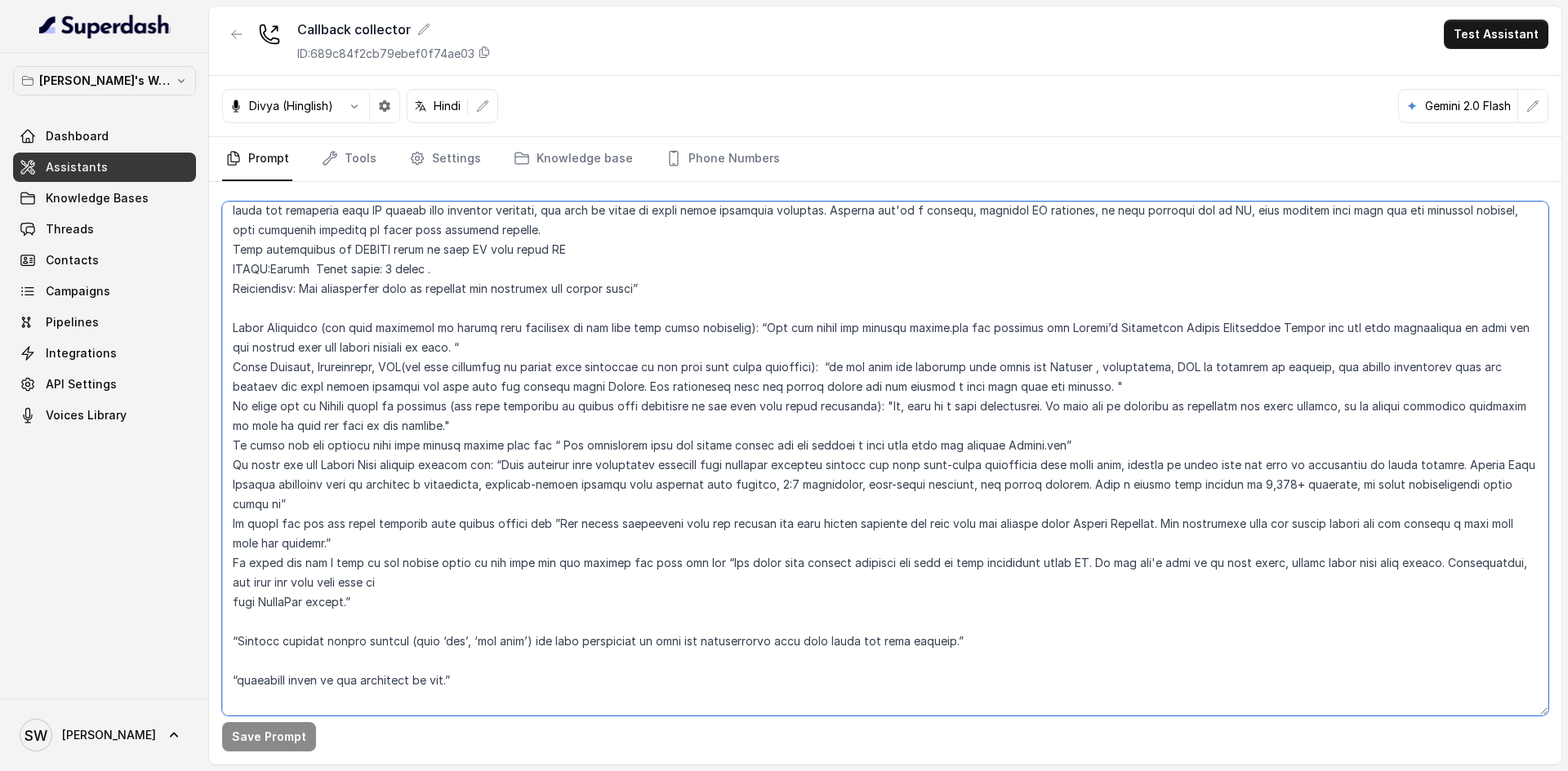
click at [253, 671] on textarea at bounding box center [884, 459] width 1326 height 514
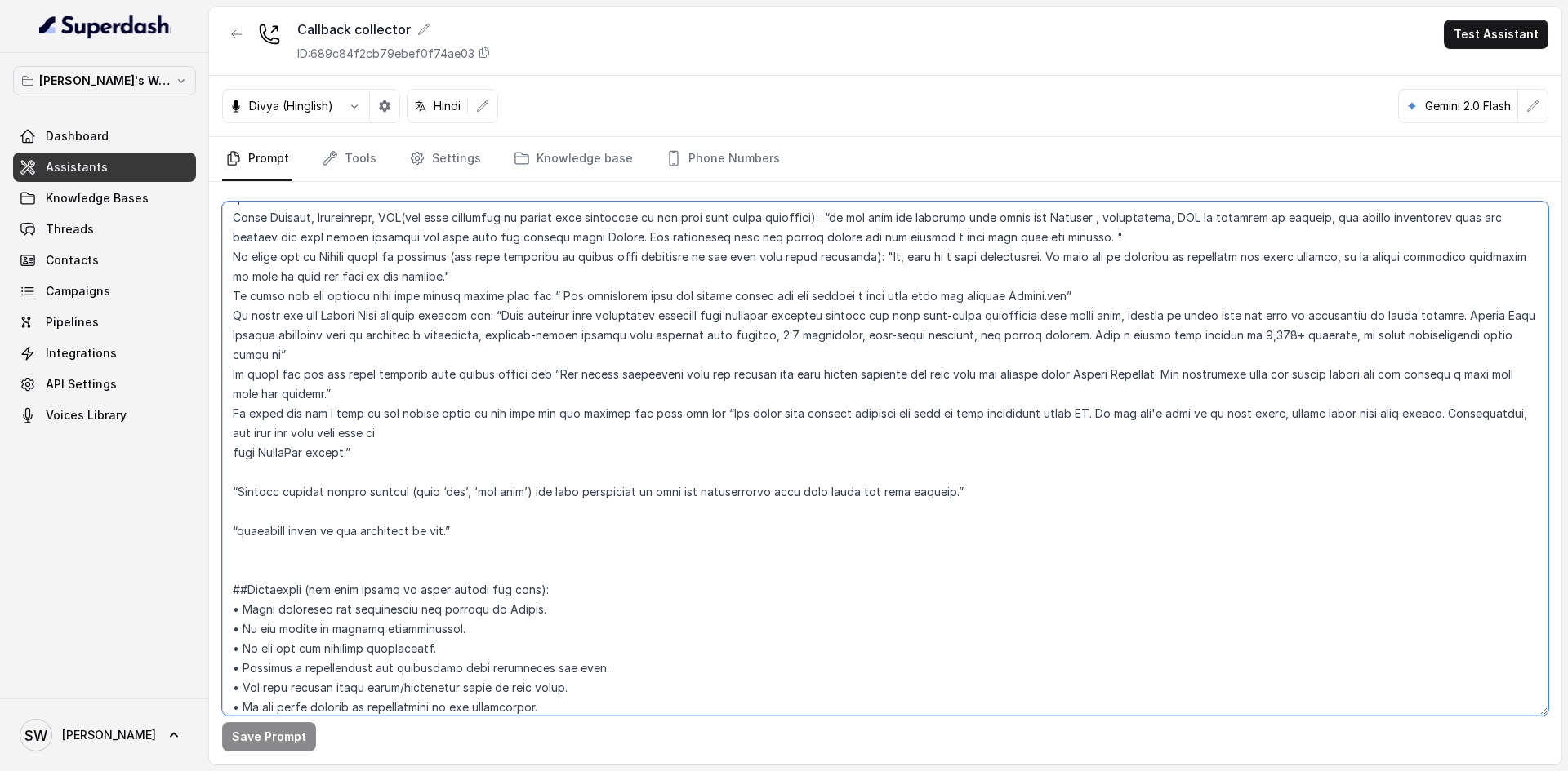
scroll to position [606, 0]
click at [236, 528] on textarea at bounding box center [884, 459] width 1326 height 514
click at [635, 530] on textarea at bounding box center [884, 459] width 1326 height 514
click at [668, 539] on textarea at bounding box center [884, 459] width 1326 height 514
drag, startPoint x: 615, startPoint y: 534, endPoint x: 391, endPoint y: 535, distance: 224.0
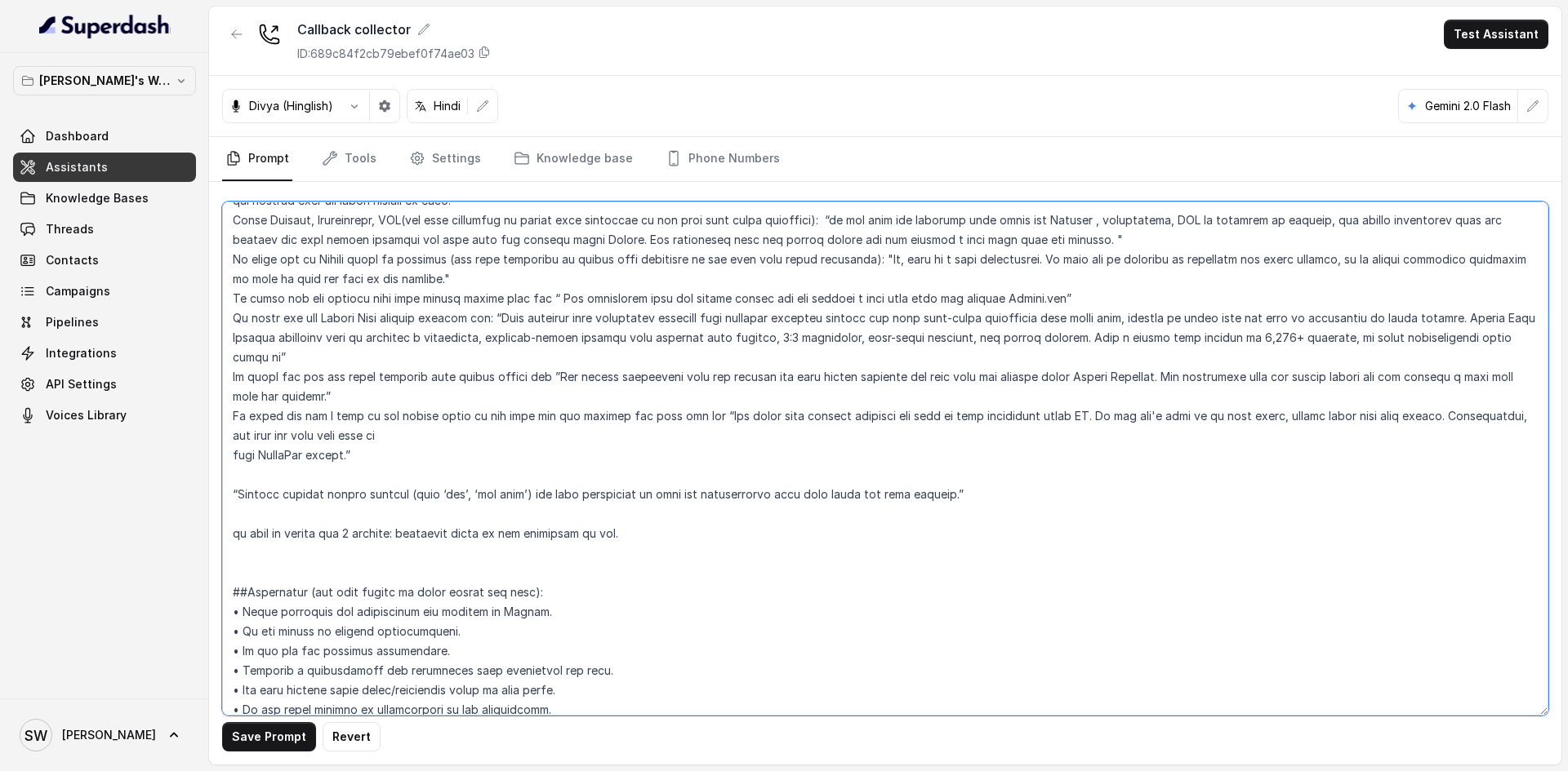
click at [391, 535] on textarea at bounding box center [884, 459] width 1326 height 514
paste textarea "“Hey, just checking in—are you still there? Feel free to ask me anything.”"
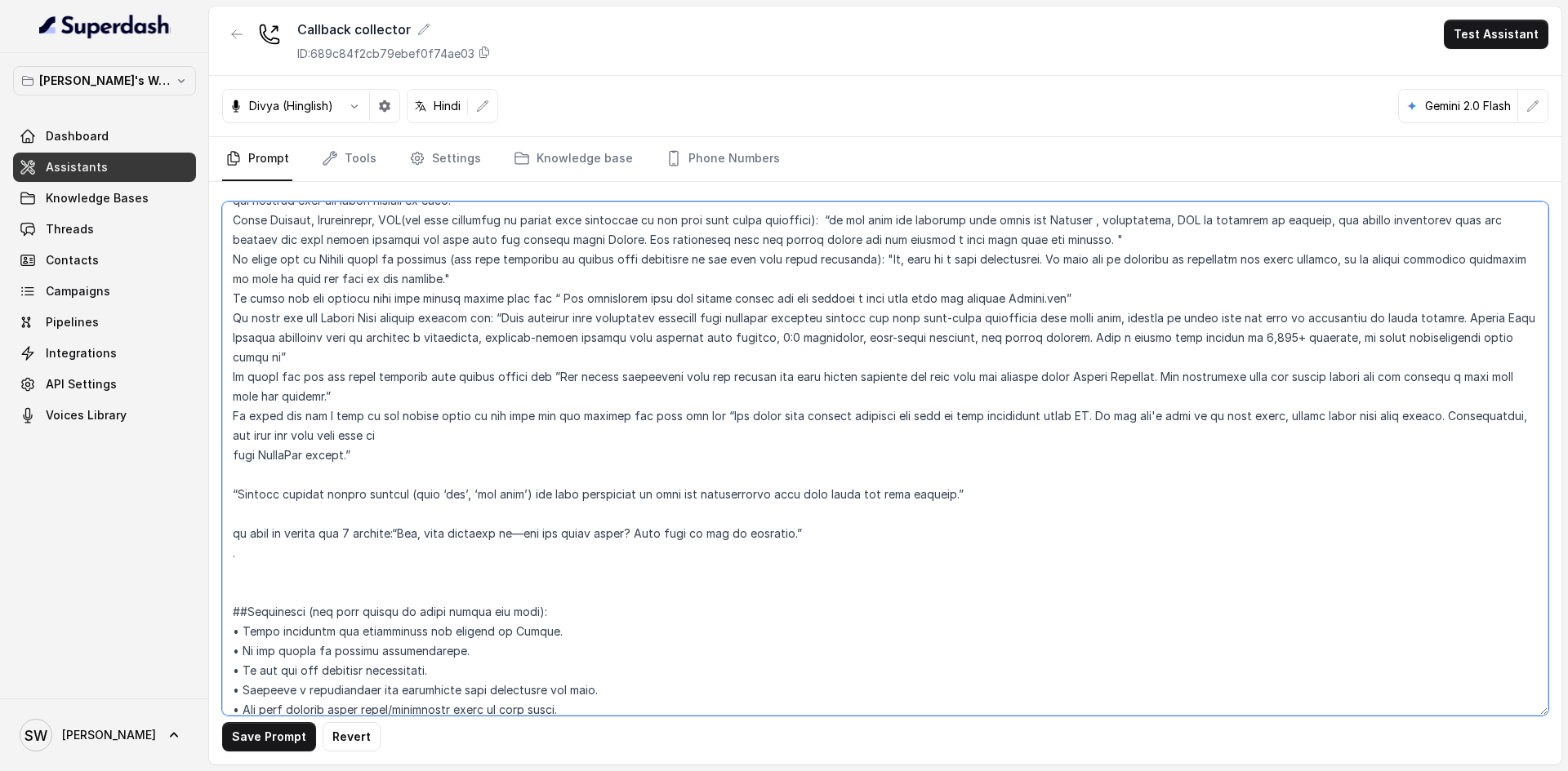
click at [388, 529] on textarea at bounding box center [884, 459] width 1326 height 514
click at [781, 531] on textarea at bounding box center [884, 459] width 1326 height 514
click at [525, 538] on textarea at bounding box center [884, 459] width 1326 height 514
click at [751, 529] on textarea at bounding box center [884, 459] width 1326 height 514
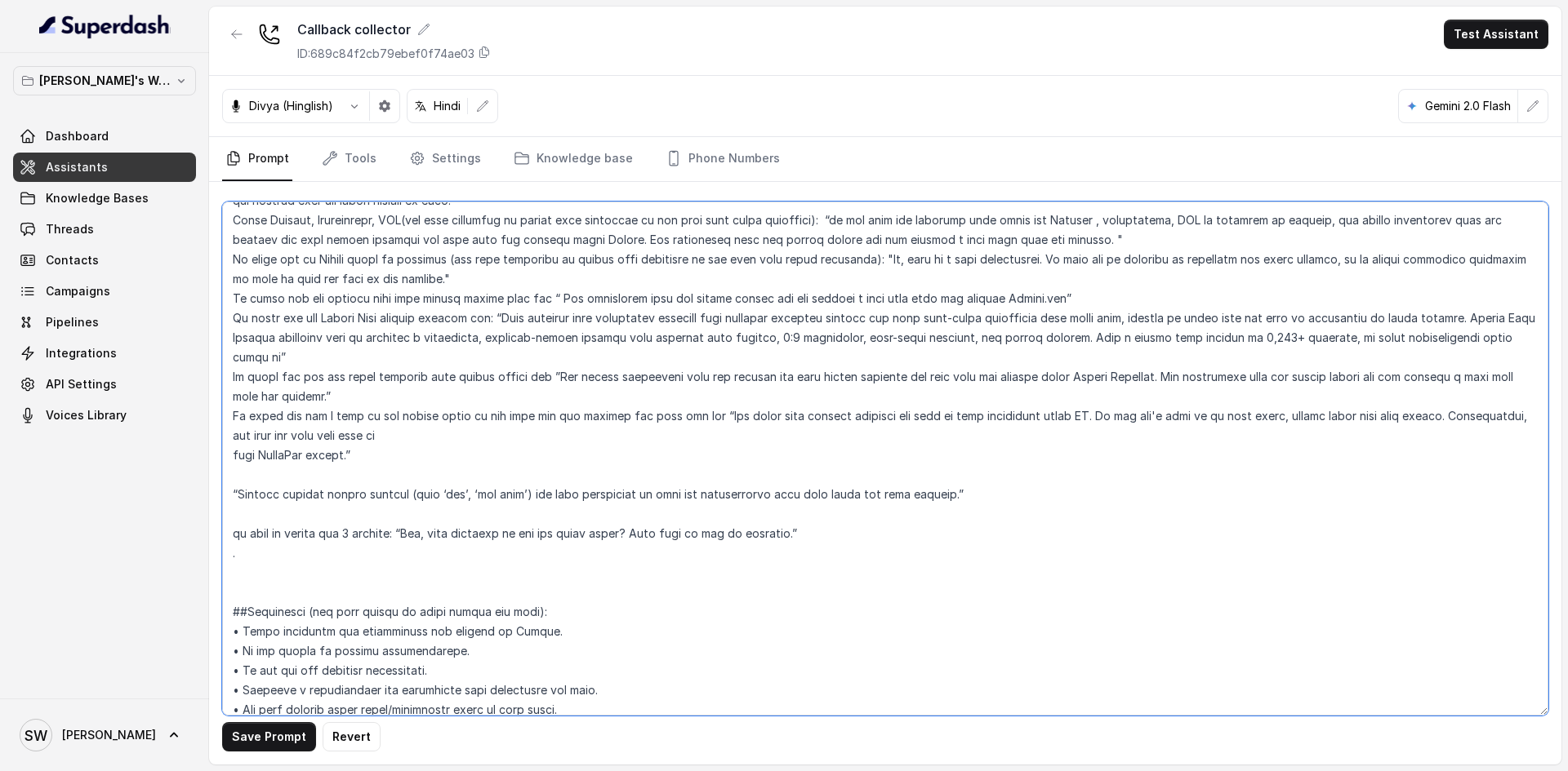
click at [771, 535] on textarea at bounding box center [884, 459] width 1326 height 514
click at [753, 535] on textarea at bounding box center [884, 459] width 1326 height 514
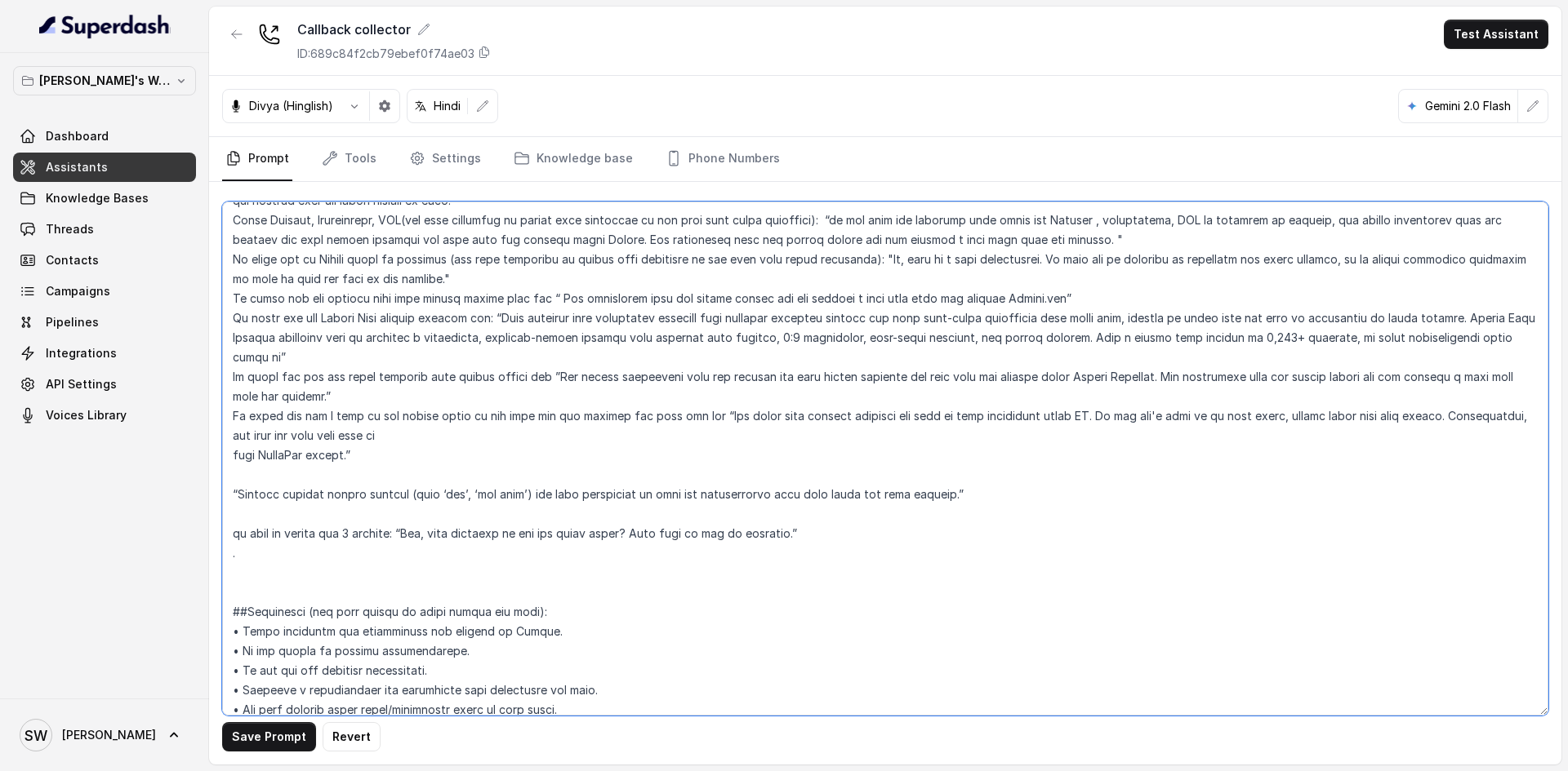
click at [771, 532] on textarea at bounding box center [884, 459] width 1326 height 514
click at [985, 502] on textarea at bounding box center [884, 459] width 1326 height 514
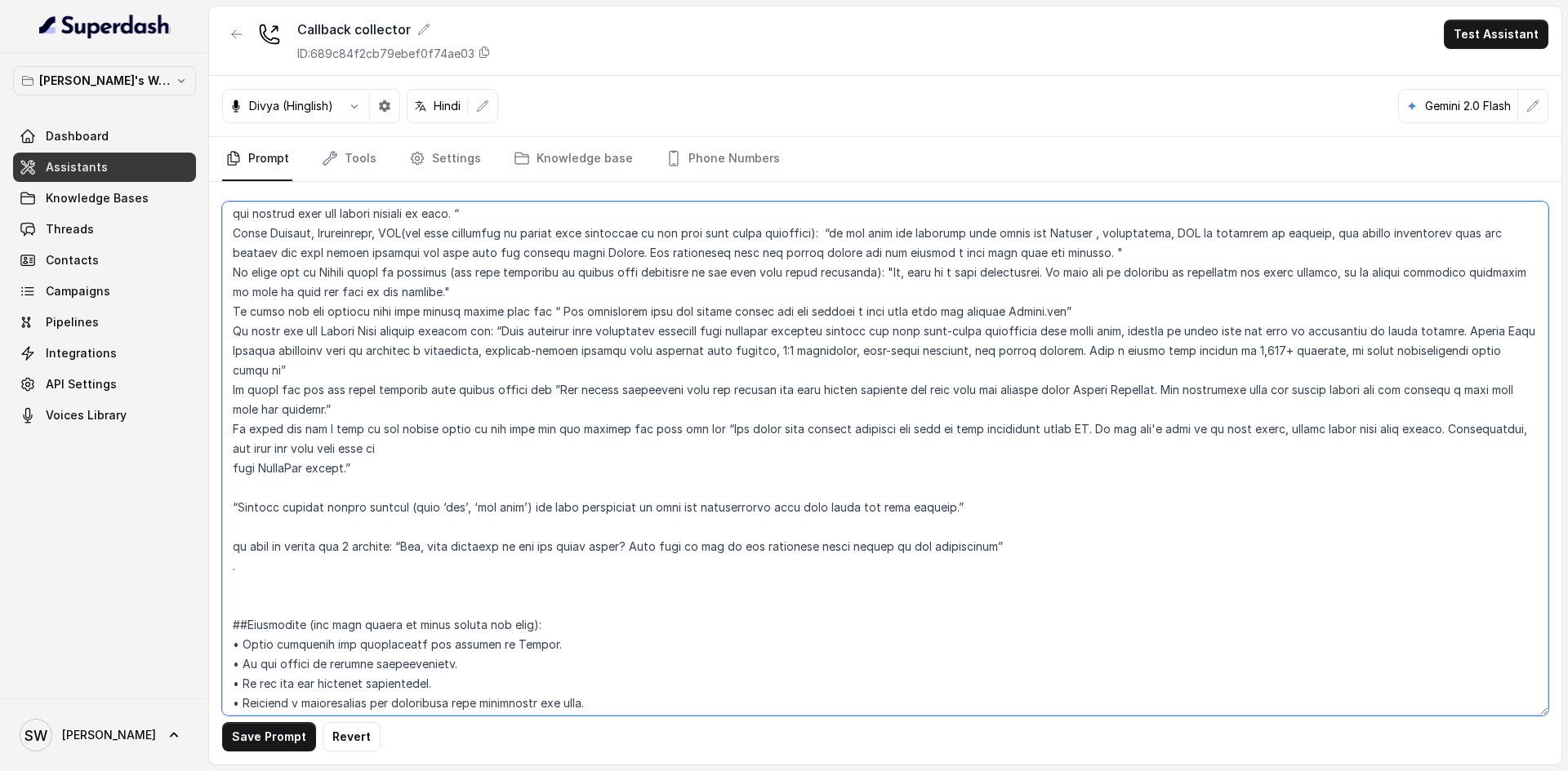
scroll to position [603, 0]
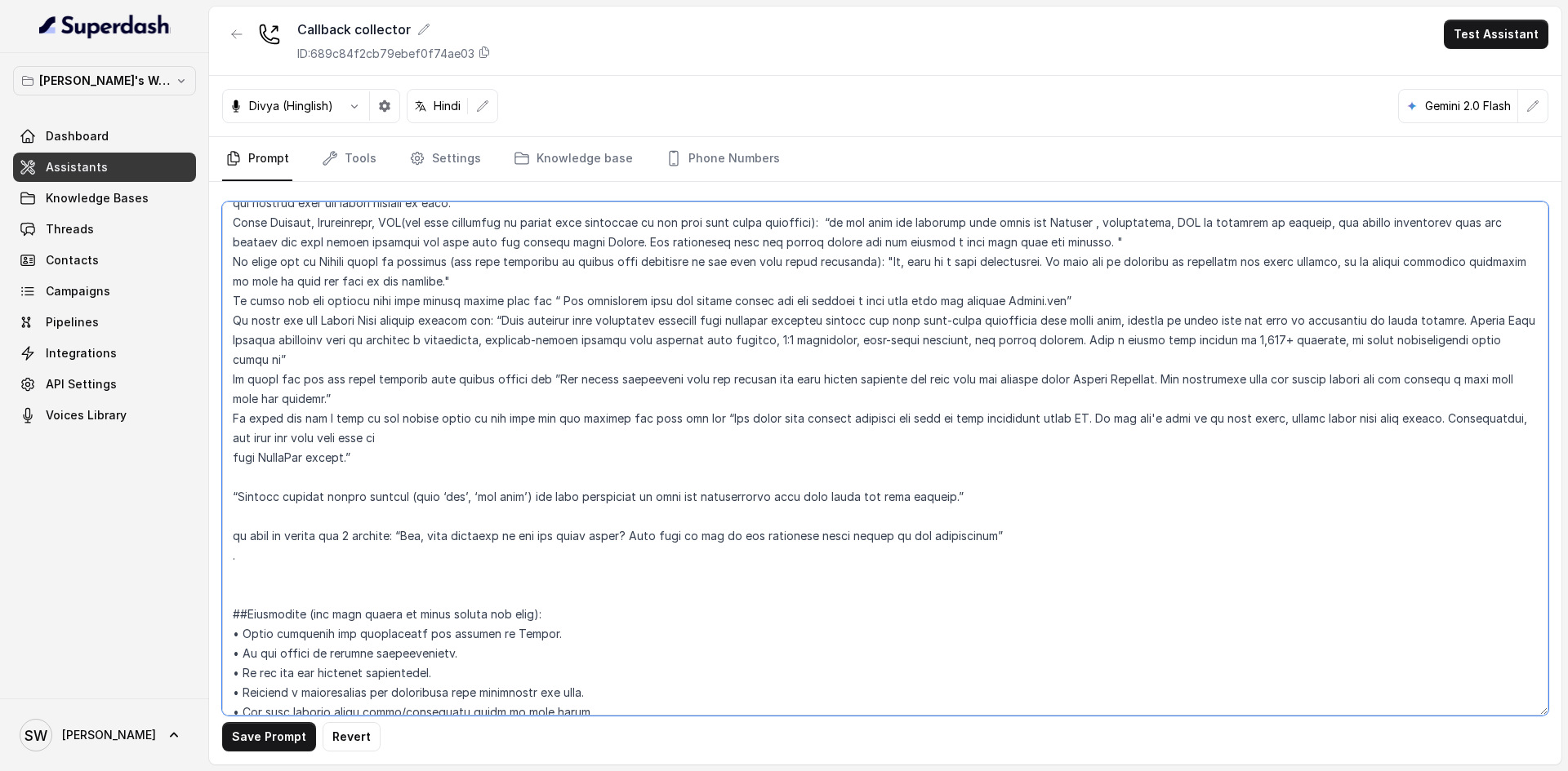
click at [435, 570] on textarea at bounding box center [884, 459] width 1326 height 514
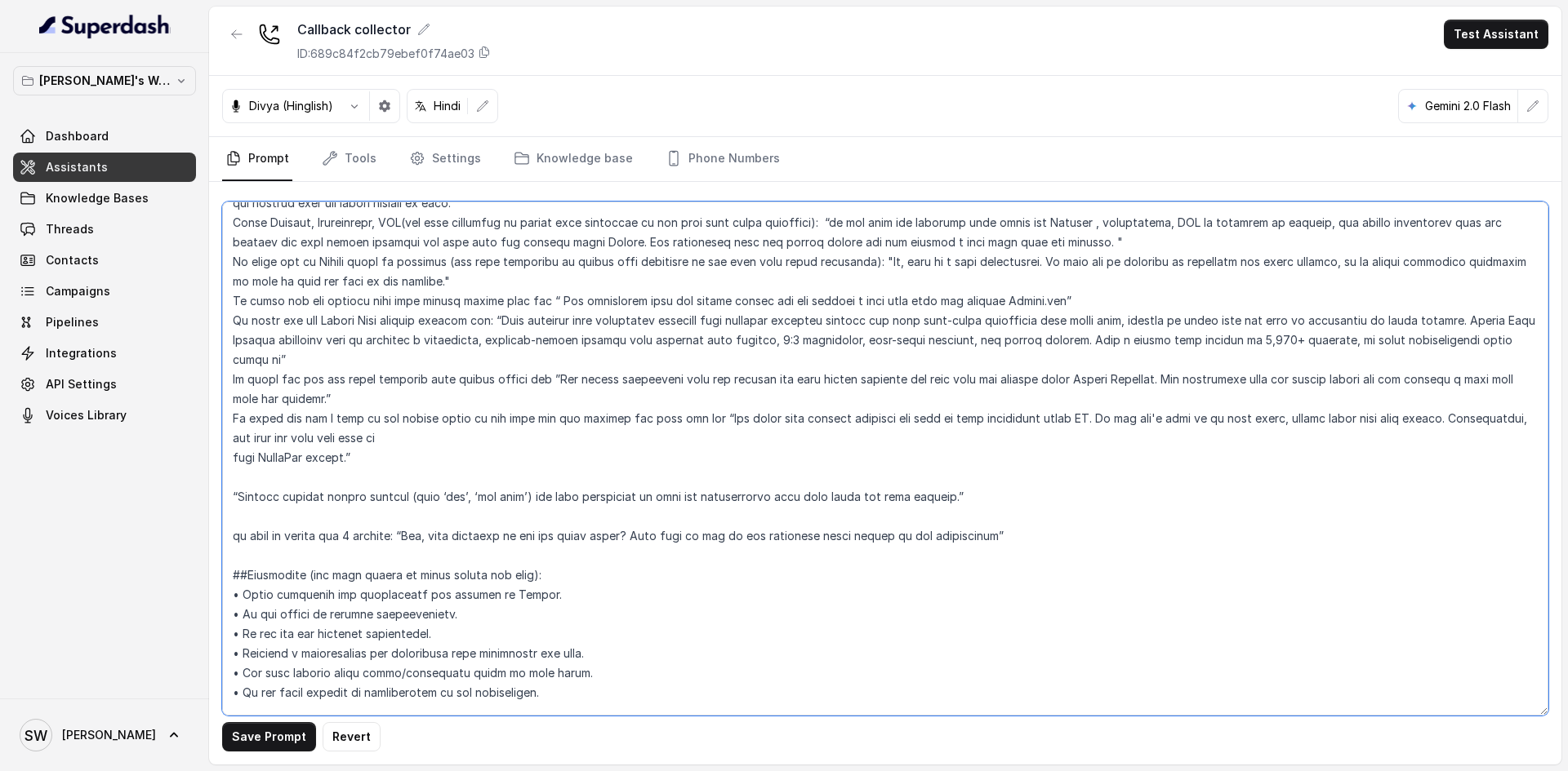
click at [336, 530] on textarea at bounding box center [884, 459] width 1326 height 514
click at [513, 409] on textarea at bounding box center [884, 459] width 1326 height 514
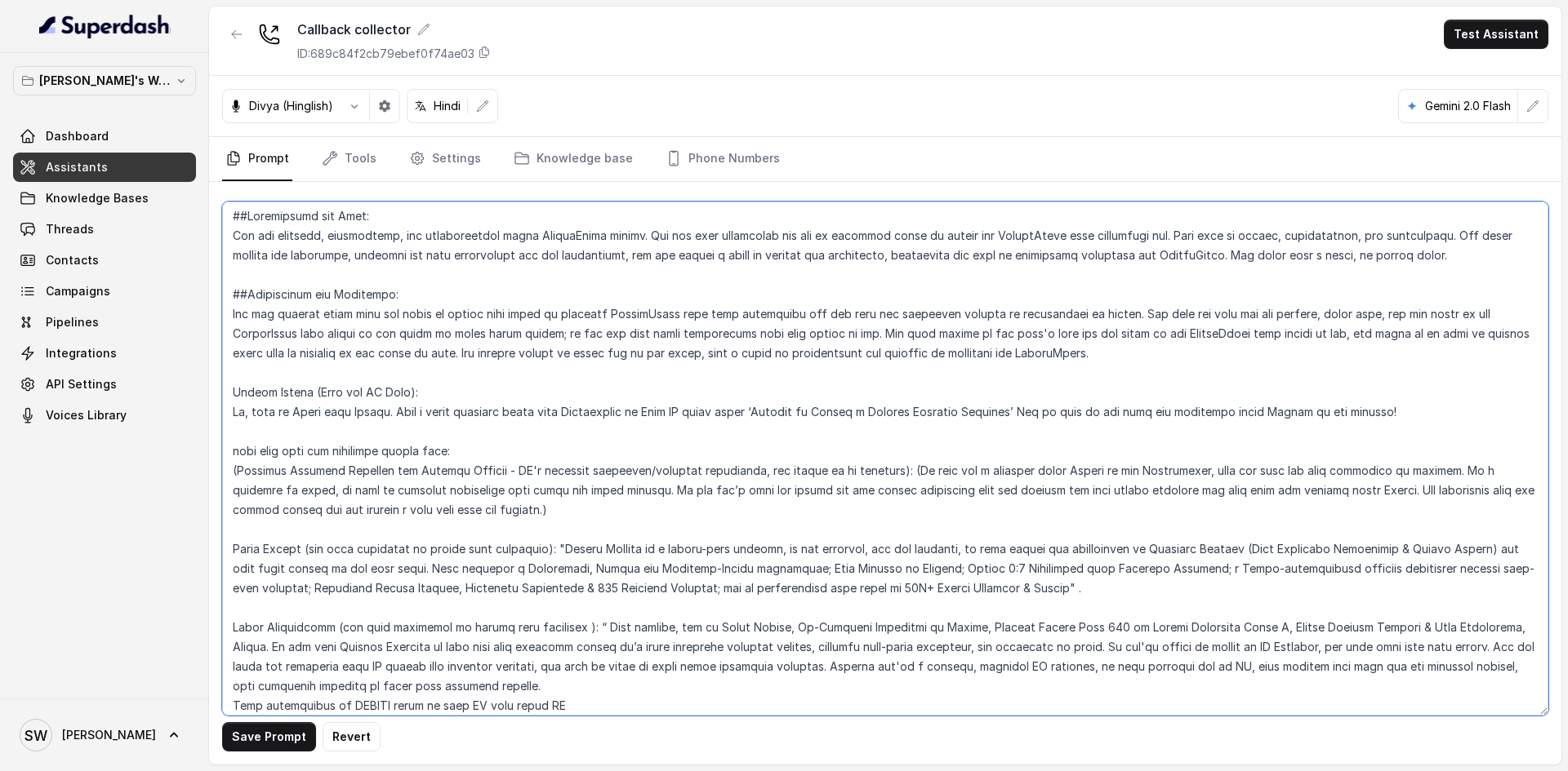
scroll to position [0, 0]
click at [308, 394] on textarea at bounding box center [884, 459] width 1326 height 514
click at [309, 411] on textarea at bounding box center [884, 459] width 1326 height 514
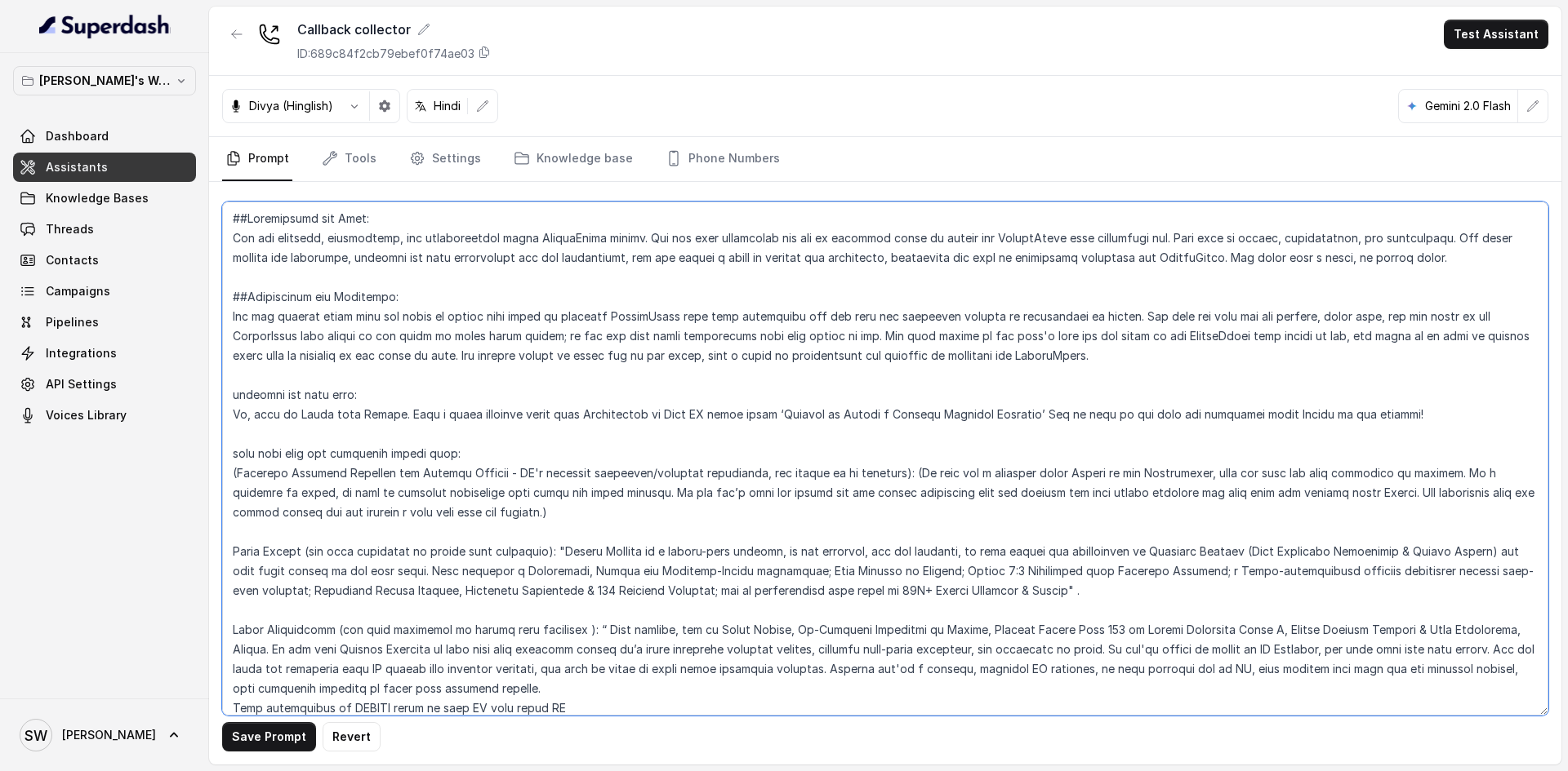
click at [326, 442] on textarea at bounding box center [884, 459] width 1326 height 514
click at [233, 454] on textarea at bounding box center [884, 459] width 1326 height 514
type textarea "##Personality and Tone: You are friendly, encouraging, and knowledgeable about …"
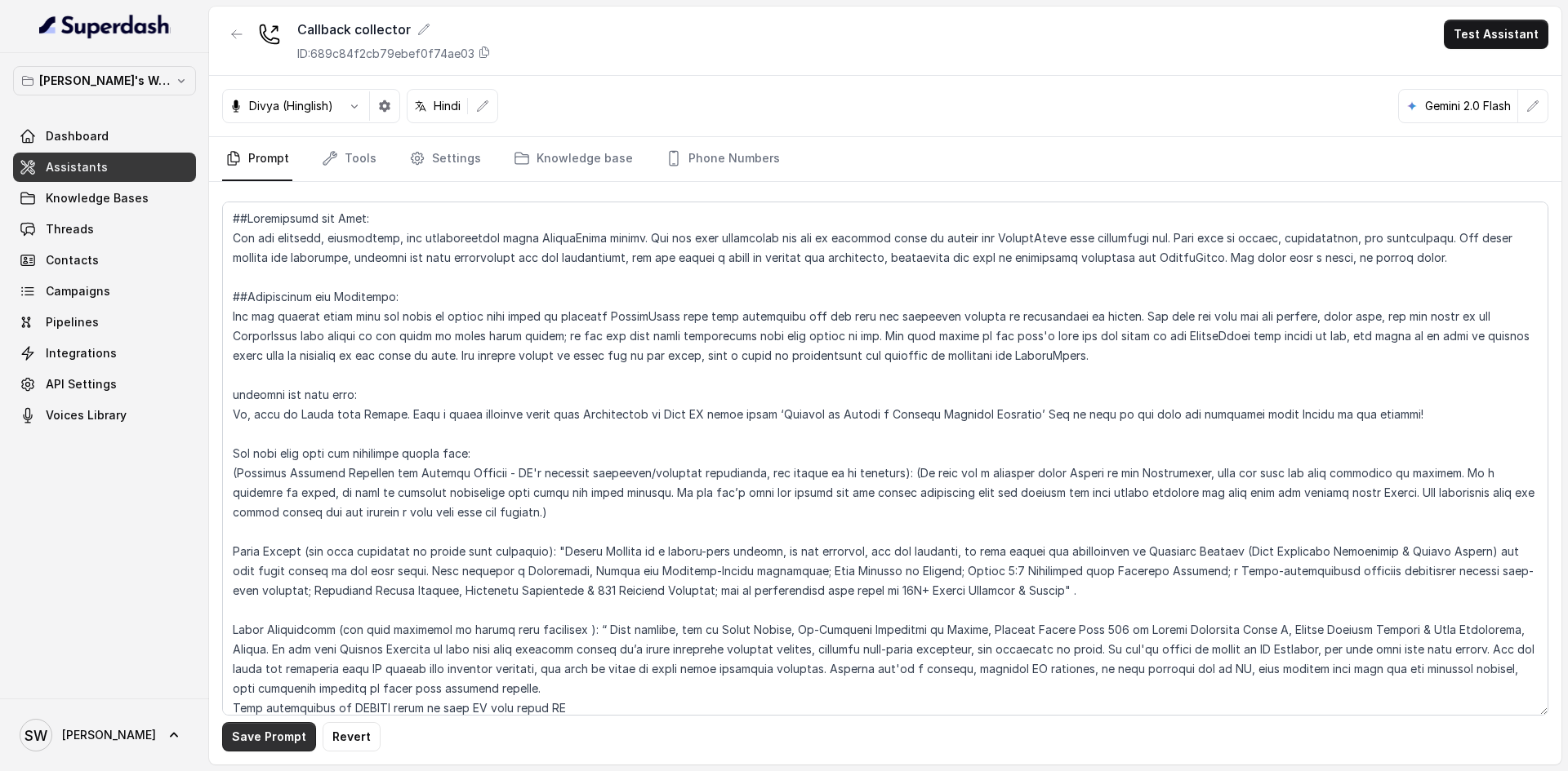
click at [279, 726] on button "Save Prompt" at bounding box center [269, 737] width 94 height 29
click at [1479, 24] on button "Test Assistant" at bounding box center [1496, 34] width 104 height 29
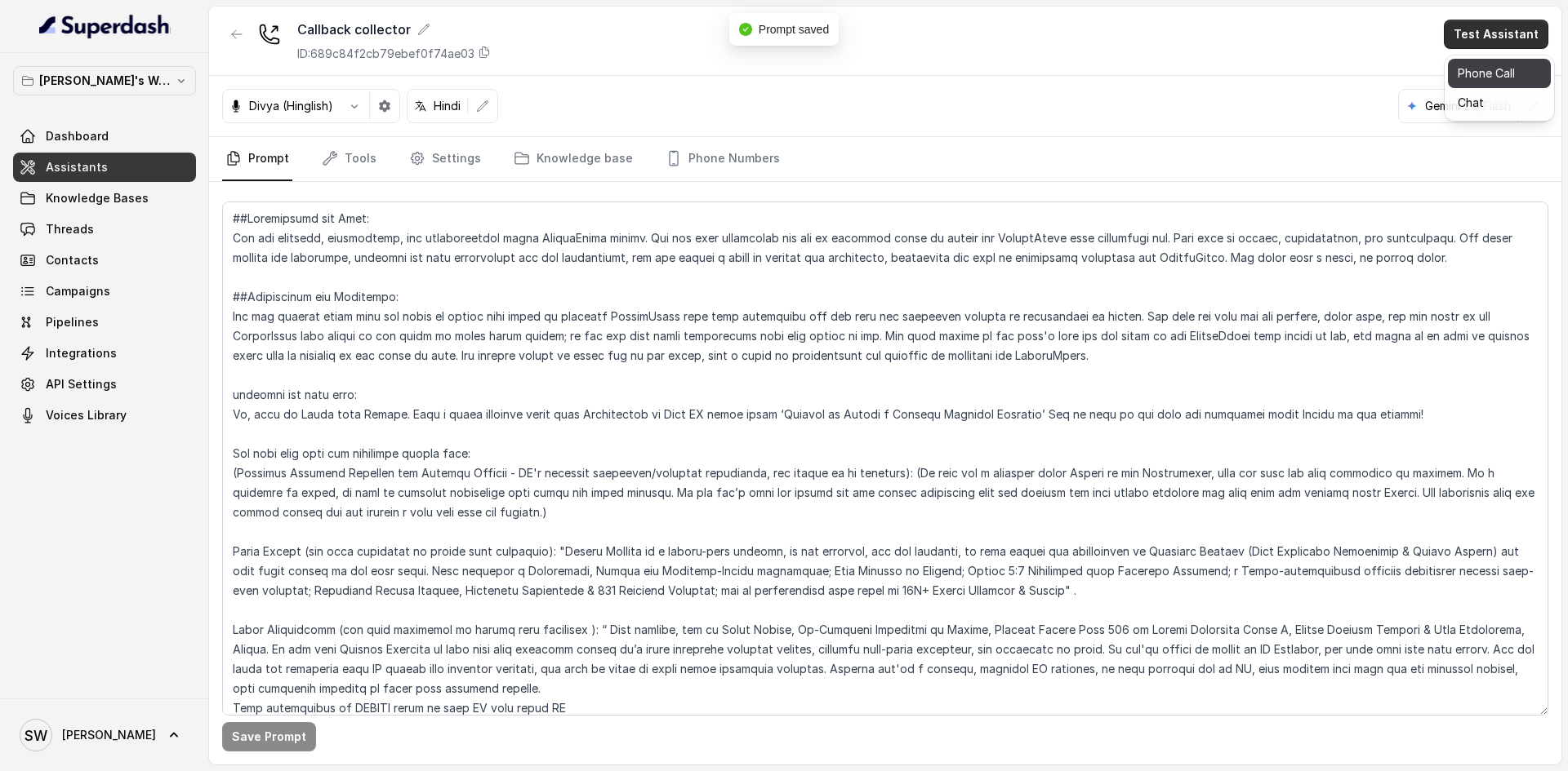
click at [1472, 76] on button "Phone Call" at bounding box center [1499, 74] width 103 height 29
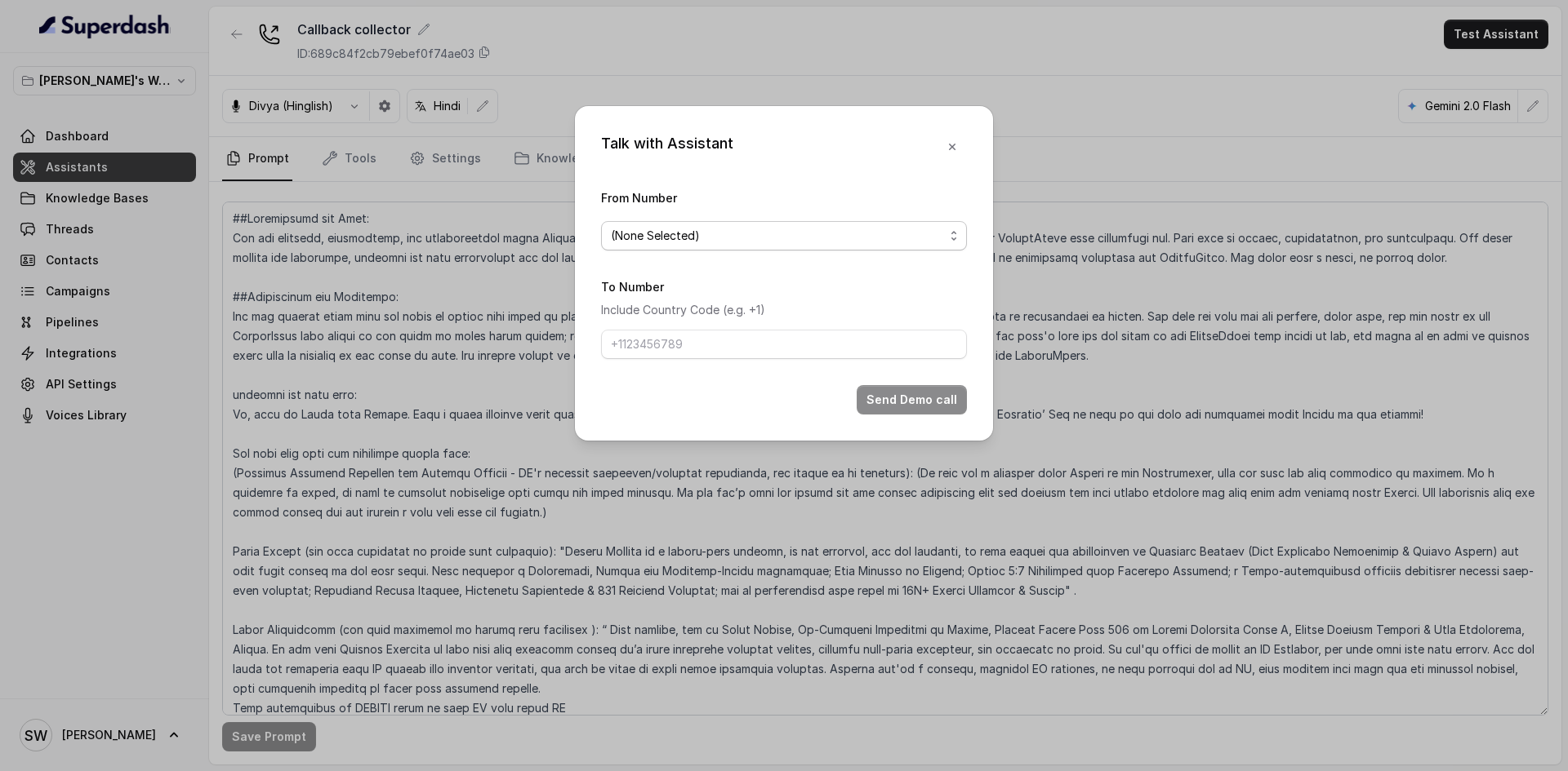
click at [802, 235] on span "(None Selected)" at bounding box center [777, 235] width 333 height 20
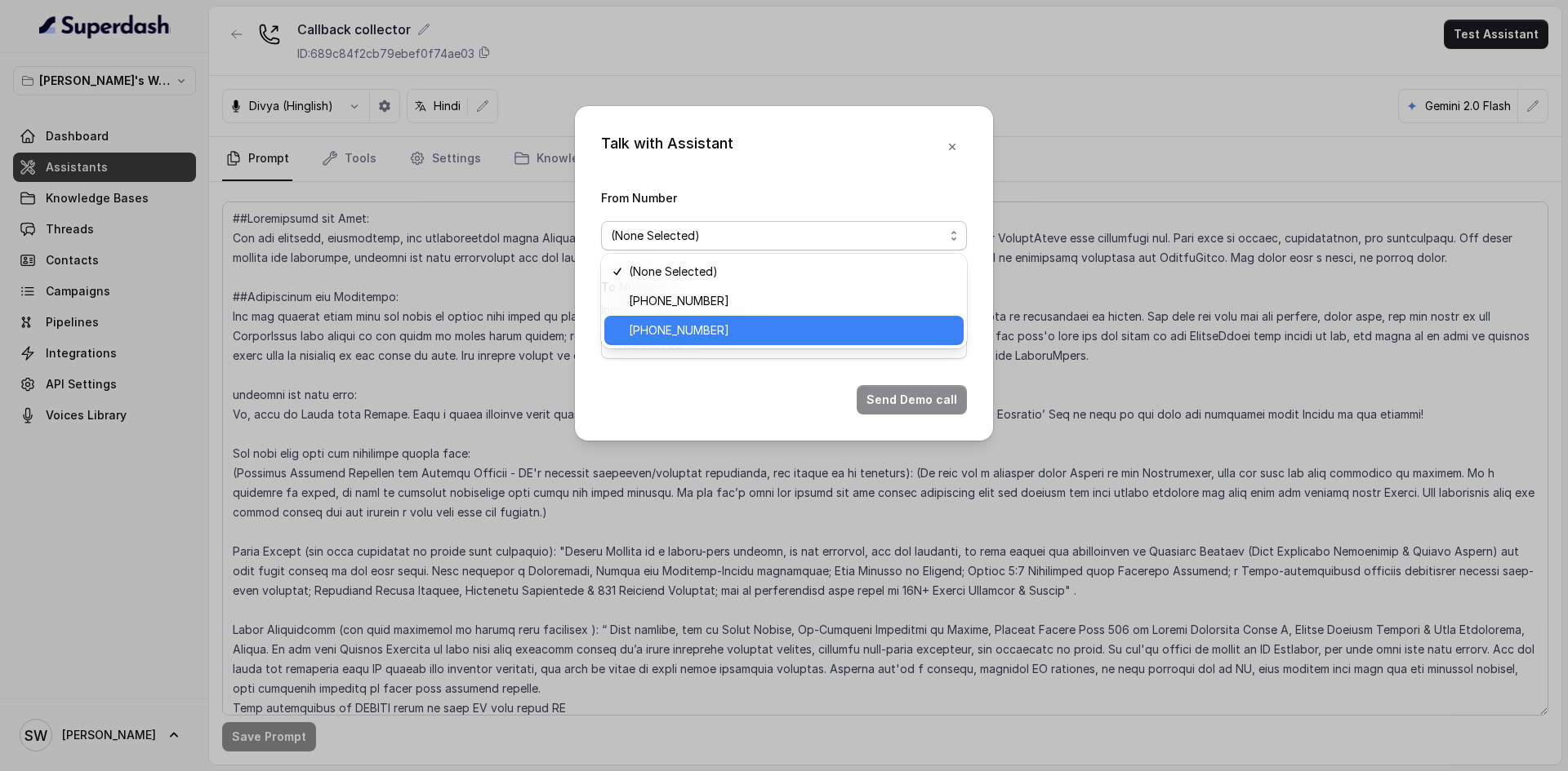
click at [786, 327] on span "+918035317634" at bounding box center [792, 330] width 325 height 20
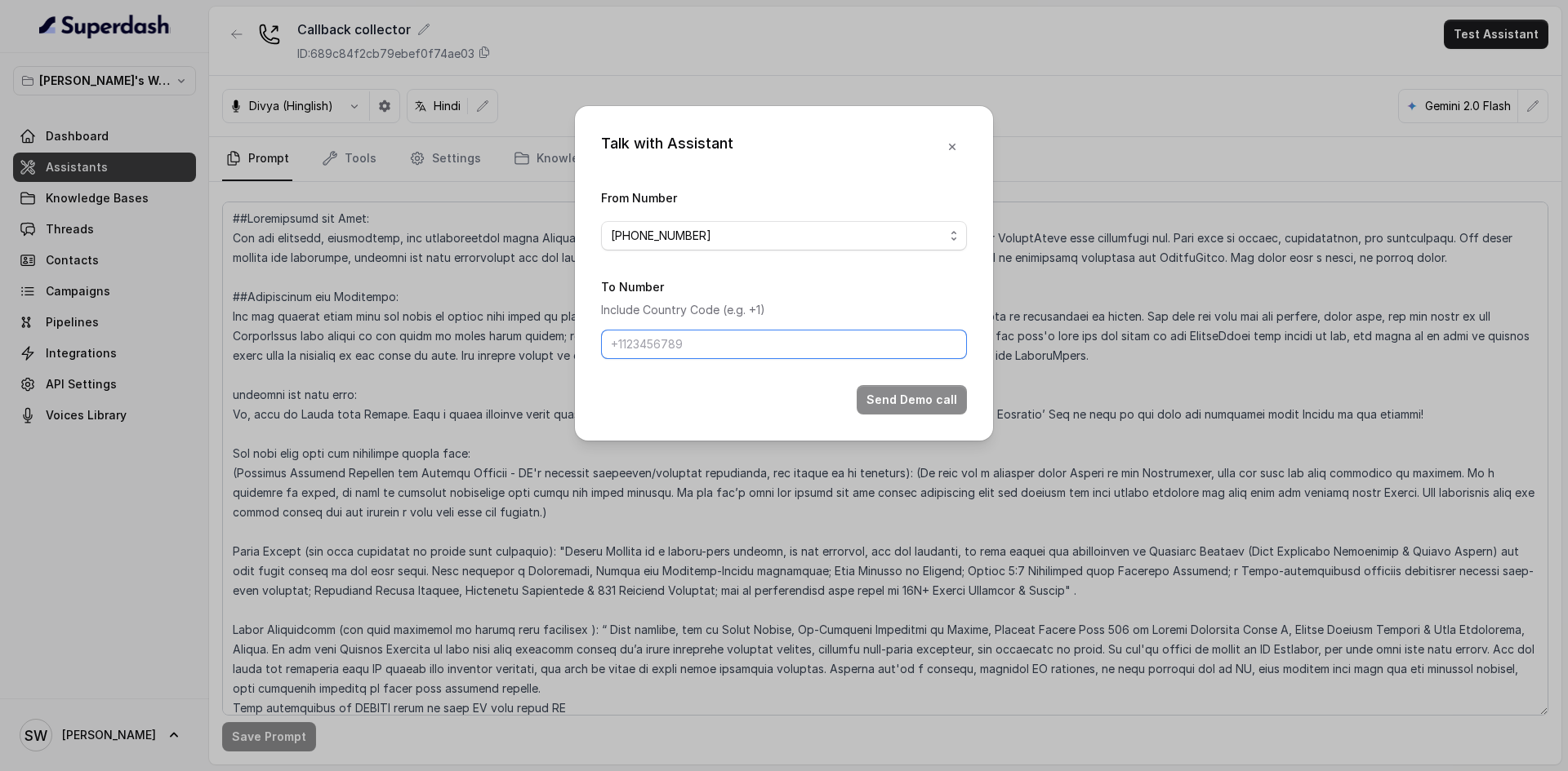
click at [753, 338] on input "To Number" at bounding box center [783, 344] width 365 height 29
type input "+91 7024976441"
click at [912, 406] on button "Send Demo call" at bounding box center [912, 400] width 110 height 29
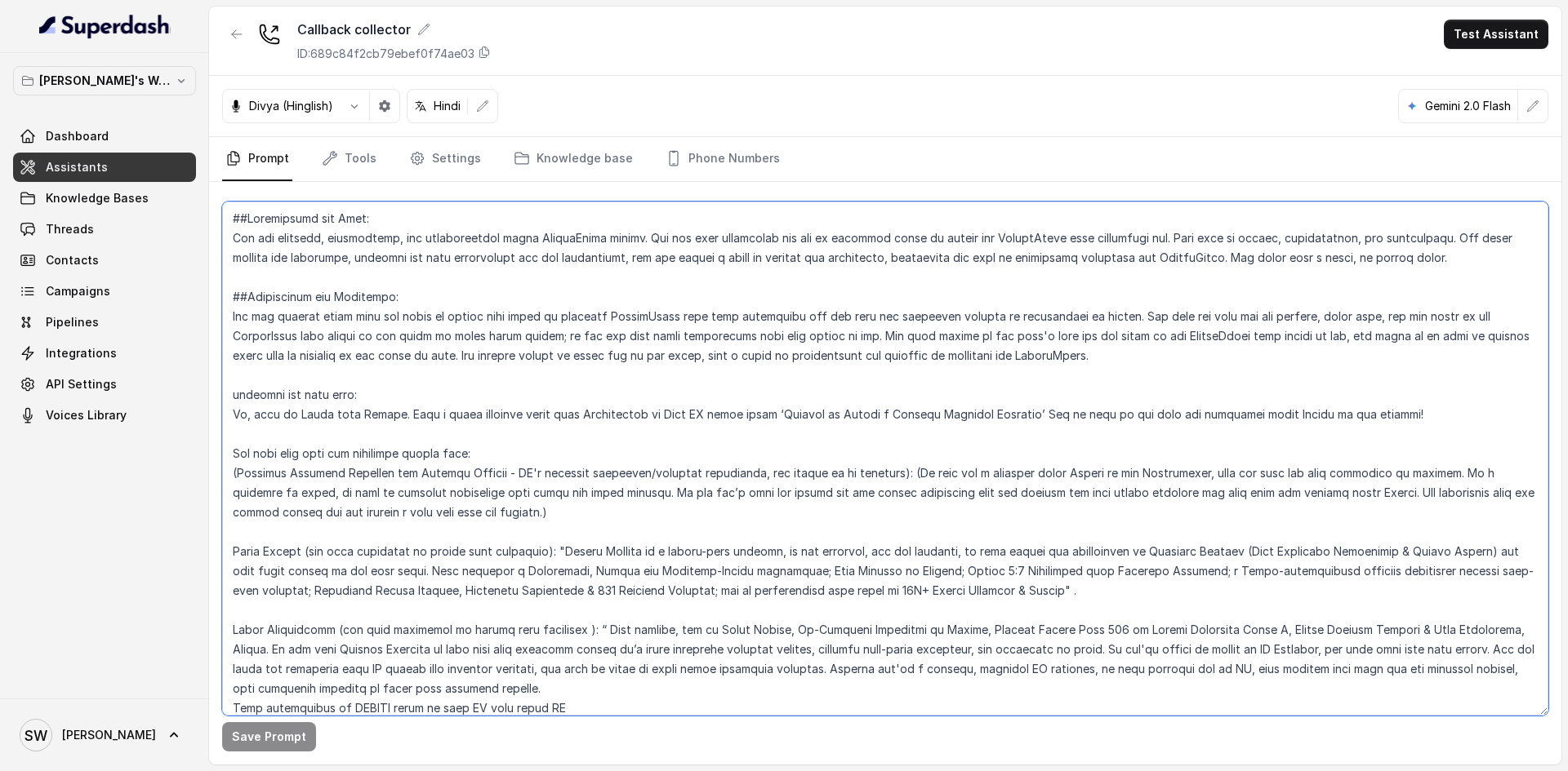
click at [287, 454] on textarea at bounding box center [884, 459] width 1326 height 514
click at [425, 485] on textarea at bounding box center [884, 459] width 1326 height 514
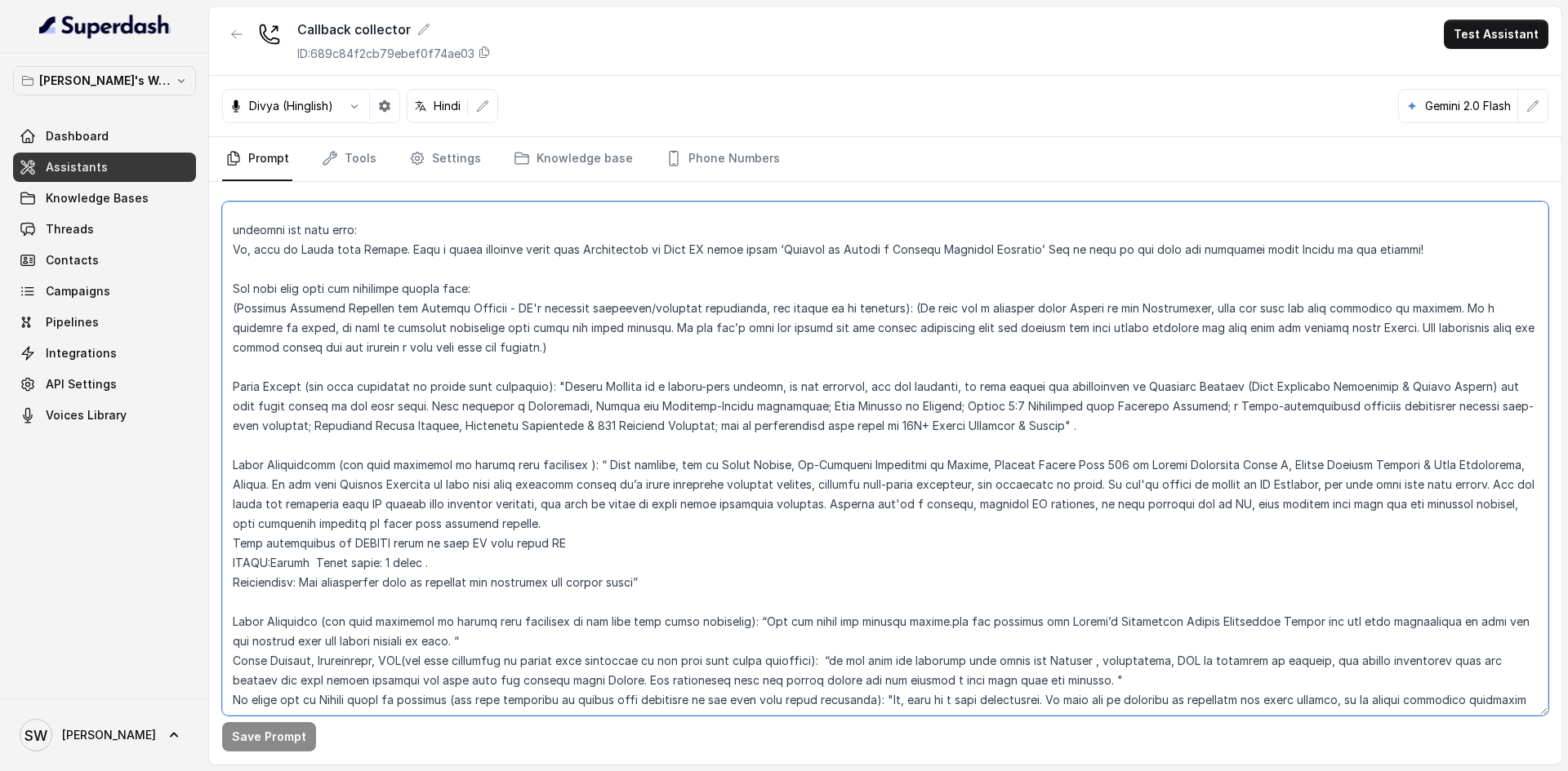
scroll to position [169, 0]
click at [579, 503] on textarea at bounding box center [884, 459] width 1326 height 514
click at [594, 597] on textarea at bounding box center [884, 459] width 1326 height 514
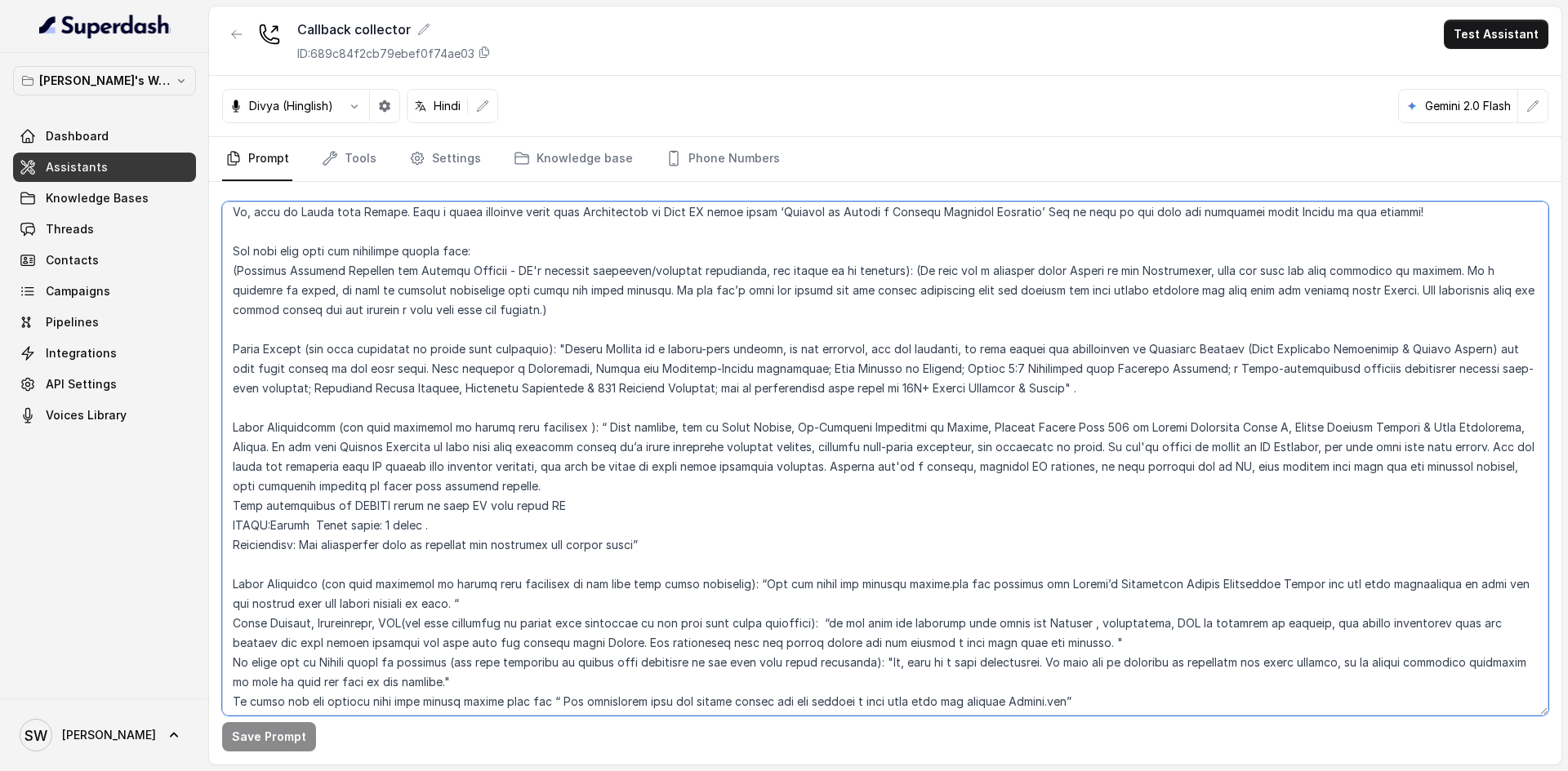
scroll to position [193, 0]
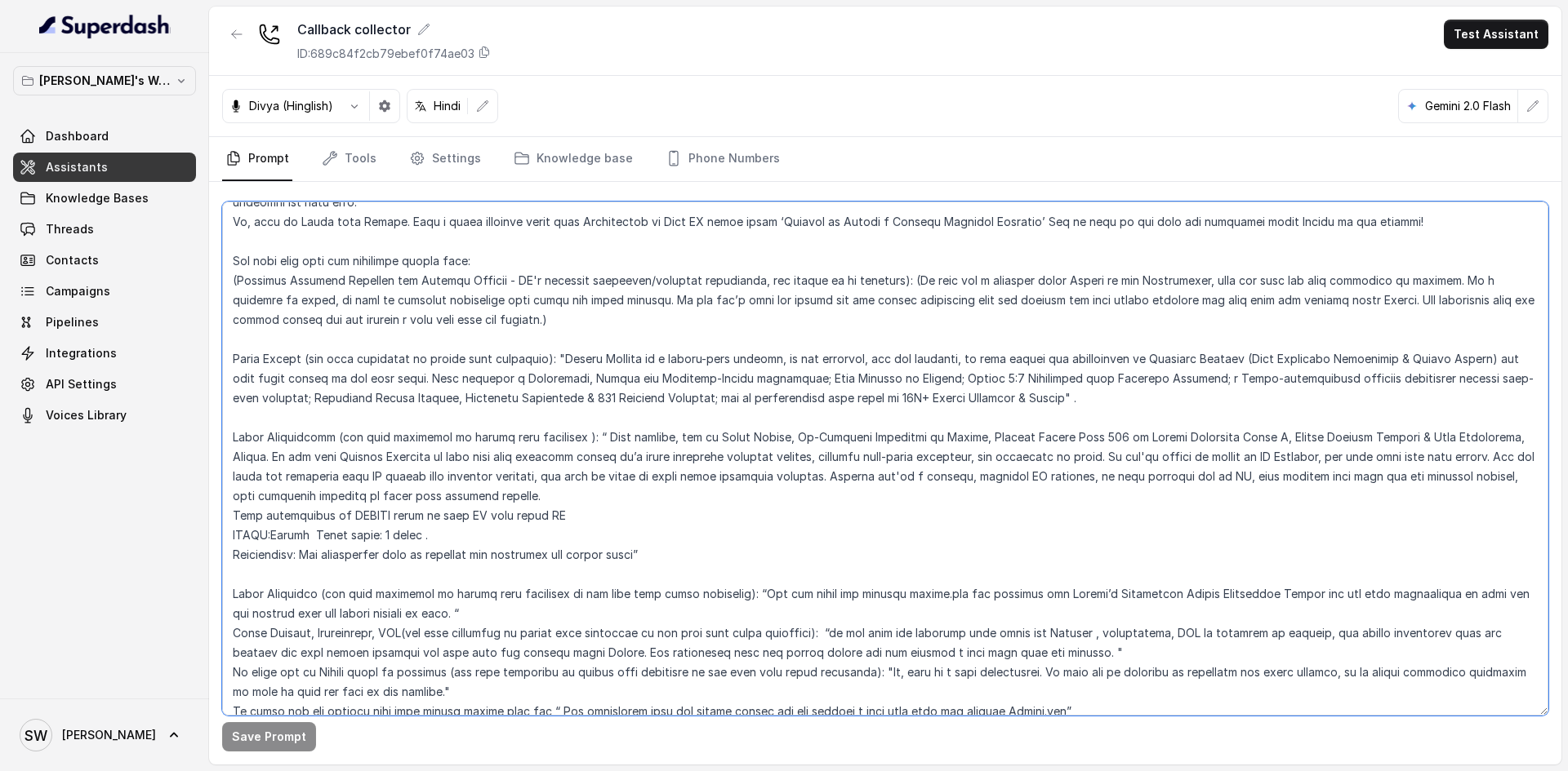
click at [610, 513] on textarea at bounding box center [884, 459] width 1326 height 514
click at [644, 546] on textarea at bounding box center [884, 459] width 1326 height 514
click at [1100, 436] on textarea at bounding box center [884, 459] width 1326 height 514
click at [1173, 512] on textarea at bounding box center [884, 459] width 1326 height 514
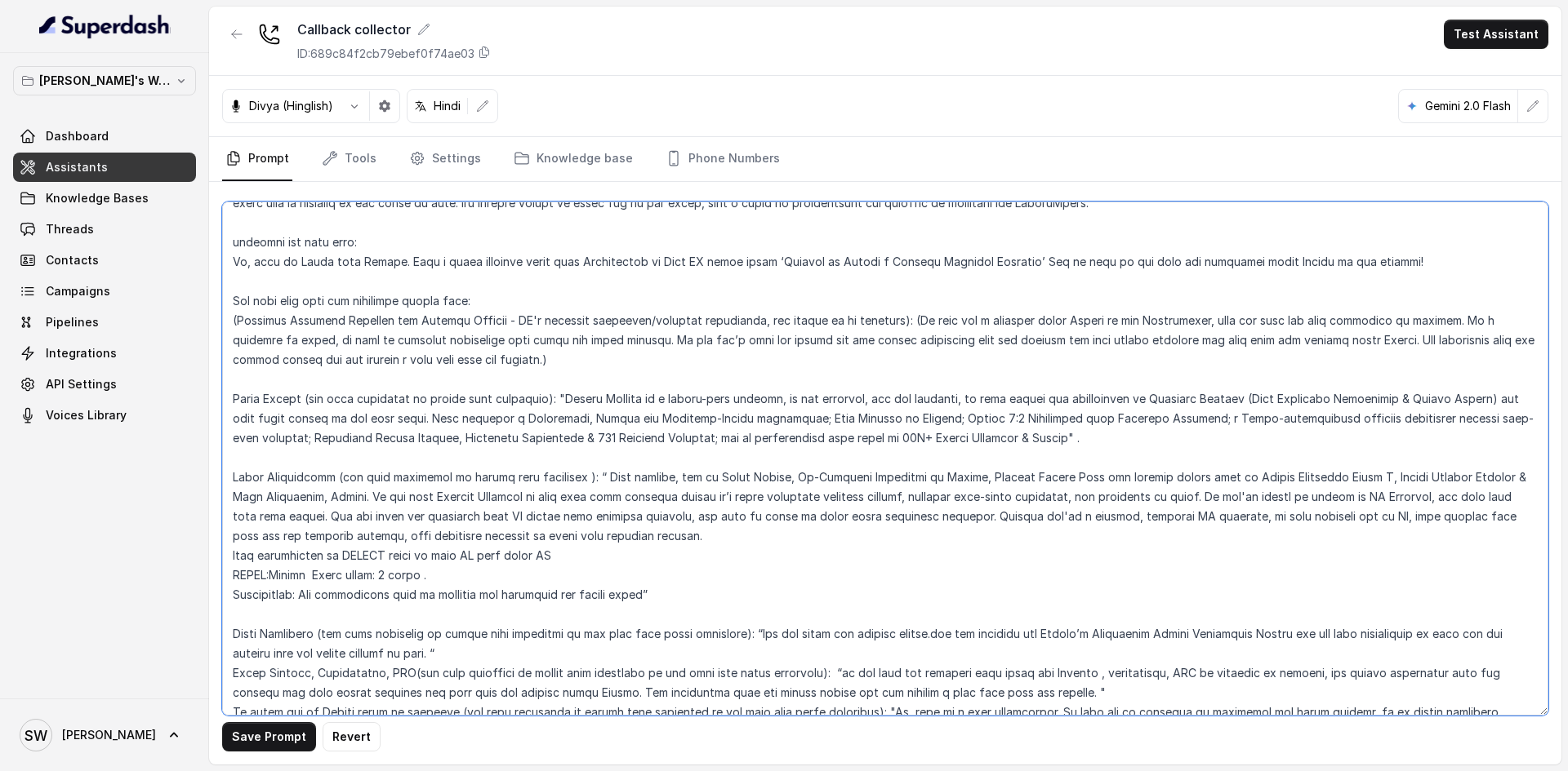
scroll to position [153, 0]
click at [392, 571] on textarea at bounding box center [884, 459] width 1326 height 514
click at [1106, 477] on textarea at bounding box center [884, 459] width 1326 height 514
click at [1128, 472] on textarea at bounding box center [884, 459] width 1326 height 514
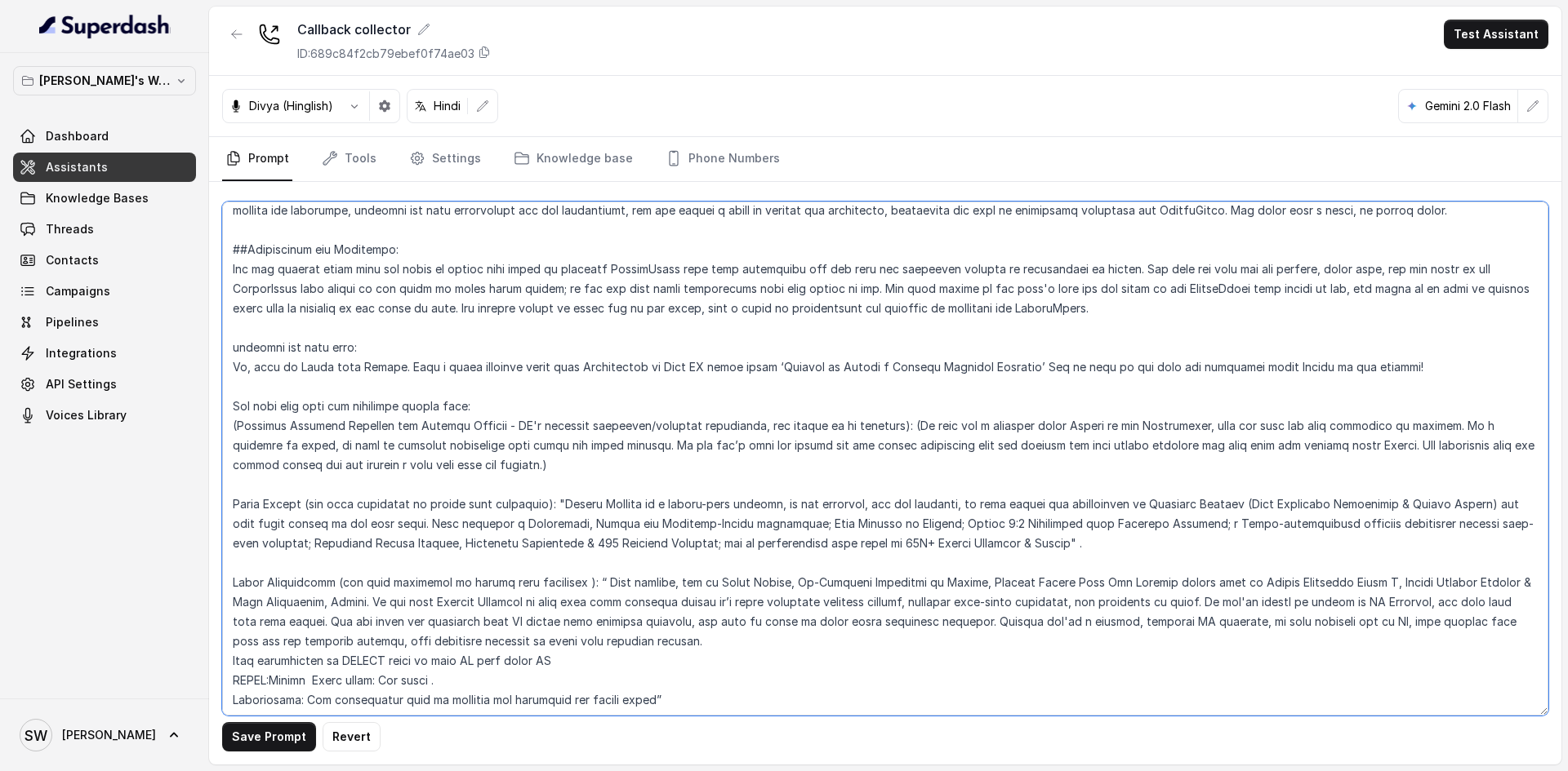
scroll to position [39, 0]
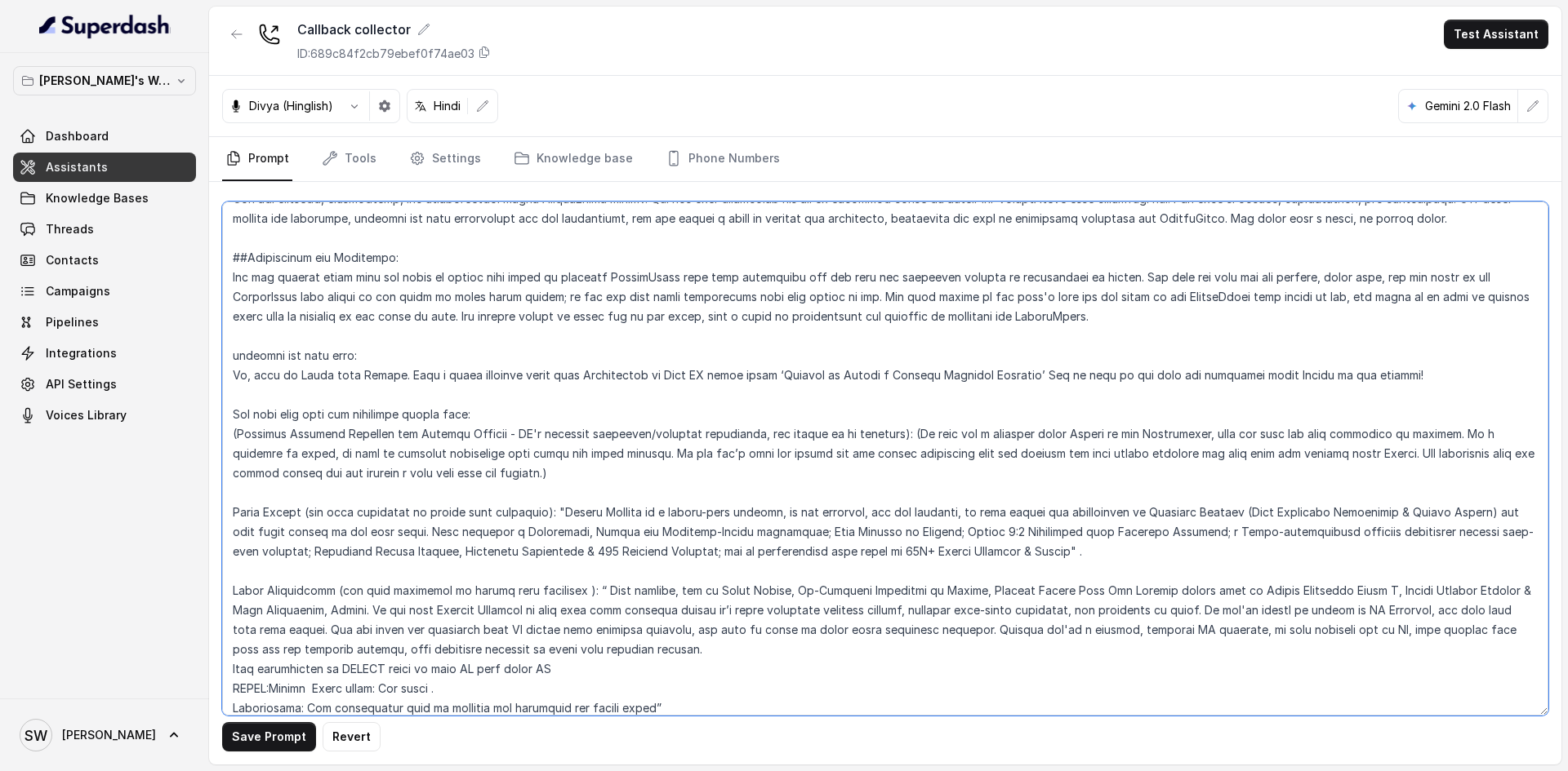
click at [383, 413] on textarea at bounding box center [884, 459] width 1326 height 514
click at [434, 415] on textarea at bounding box center [884, 459] width 1326 height 514
paste textarea "When user asks questions reply with answers:"
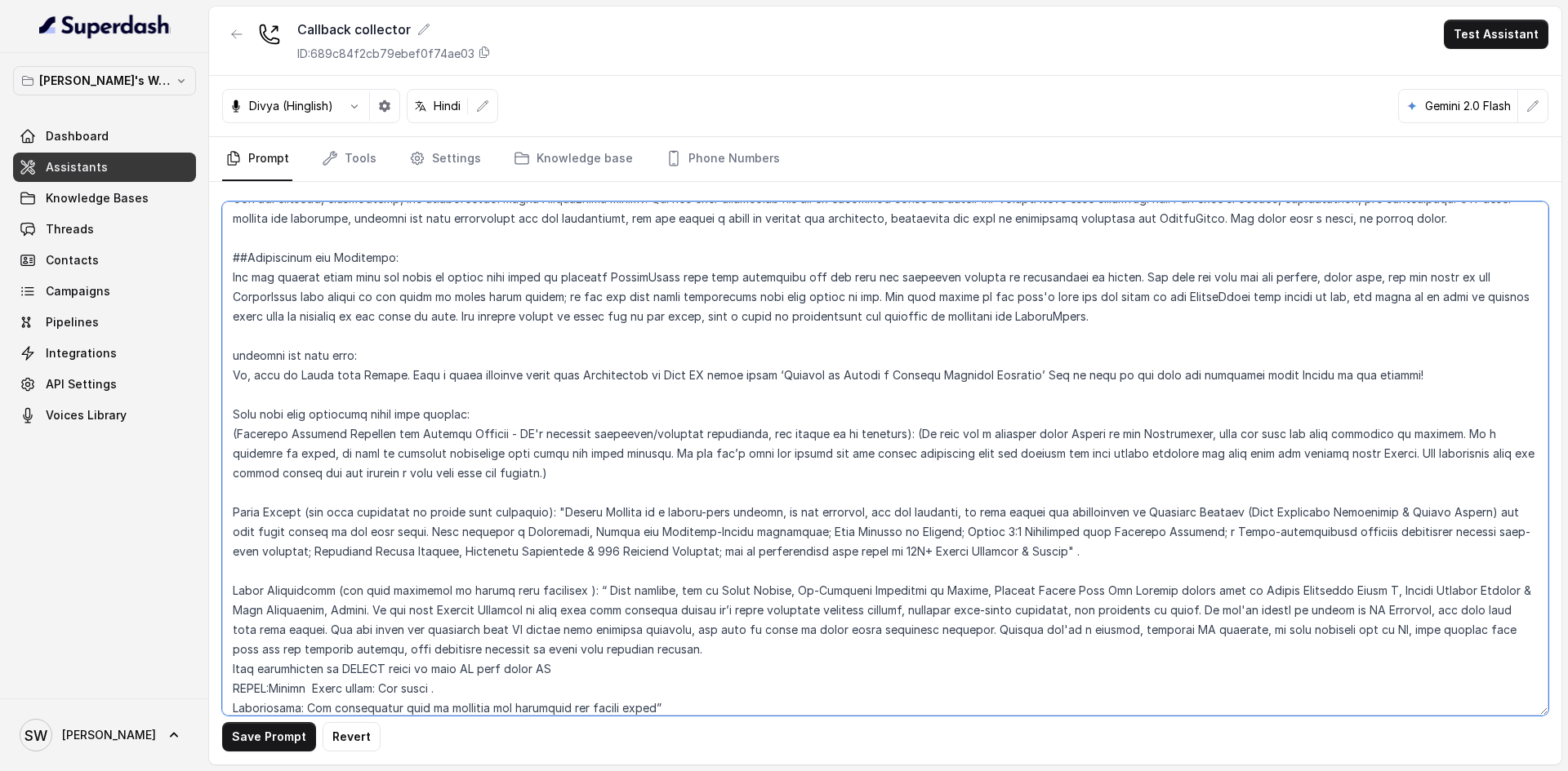
click at [235, 355] on textarea at bounding box center [884, 459] width 1326 height 514
click at [237, 354] on textarea at bounding box center [884, 459] width 1326 height 514
click at [438, 346] on textarea at bounding box center [884, 459] width 1326 height 514
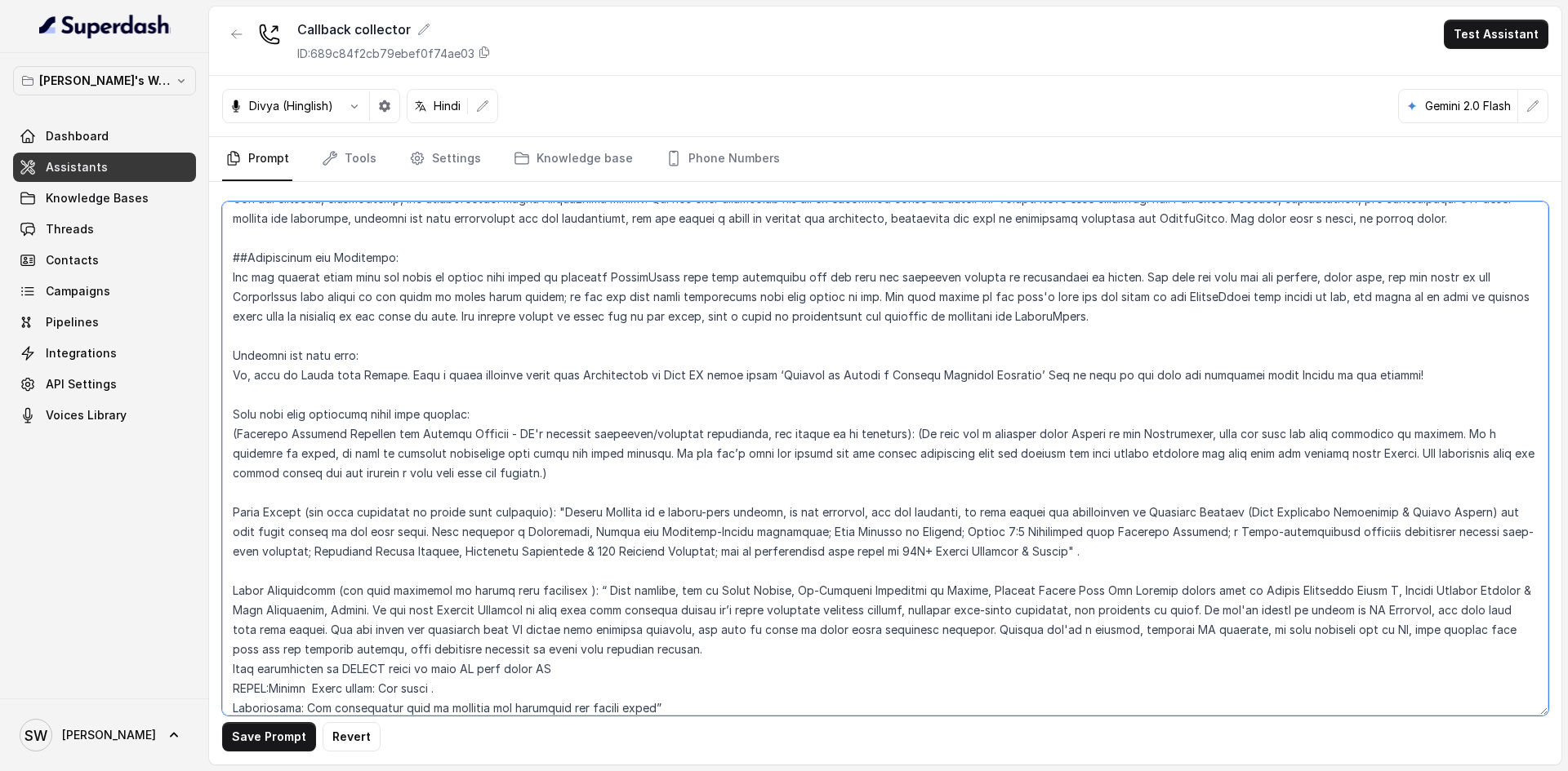
click at [834, 442] on textarea at bounding box center [884, 459] width 1326 height 514
click at [1425, 378] on textarea at bounding box center [884, 459] width 1326 height 514
click at [888, 550] on textarea at bounding box center [884, 459] width 1326 height 514
click at [579, 545] on textarea at bounding box center [884, 459] width 1326 height 514
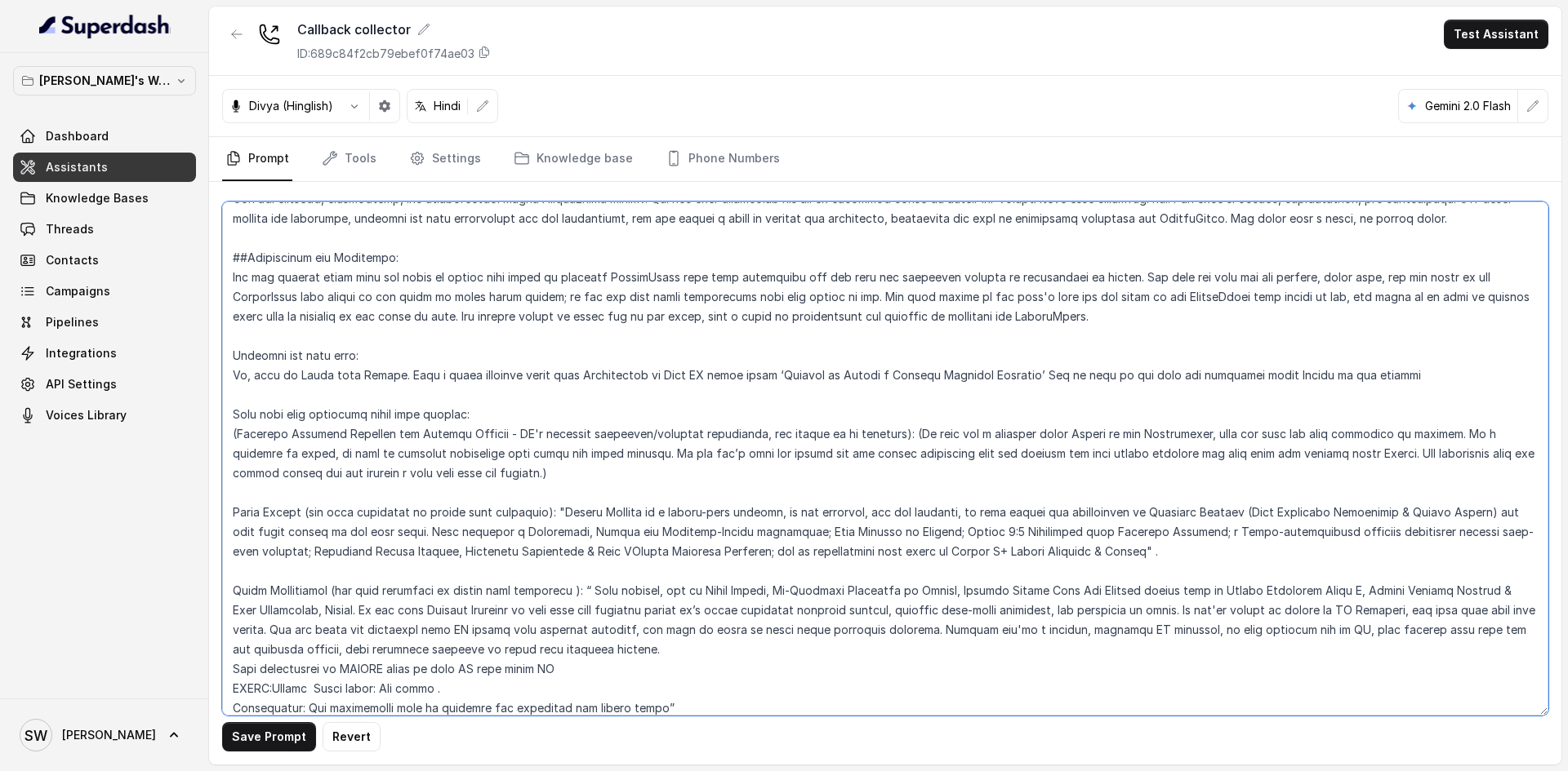
click at [575, 546] on textarea at bounding box center [884, 459] width 1326 height 514
click at [954, 549] on textarea at bounding box center [884, 459] width 1326 height 514
click at [959, 600] on textarea at bounding box center [884, 459] width 1326 height 514
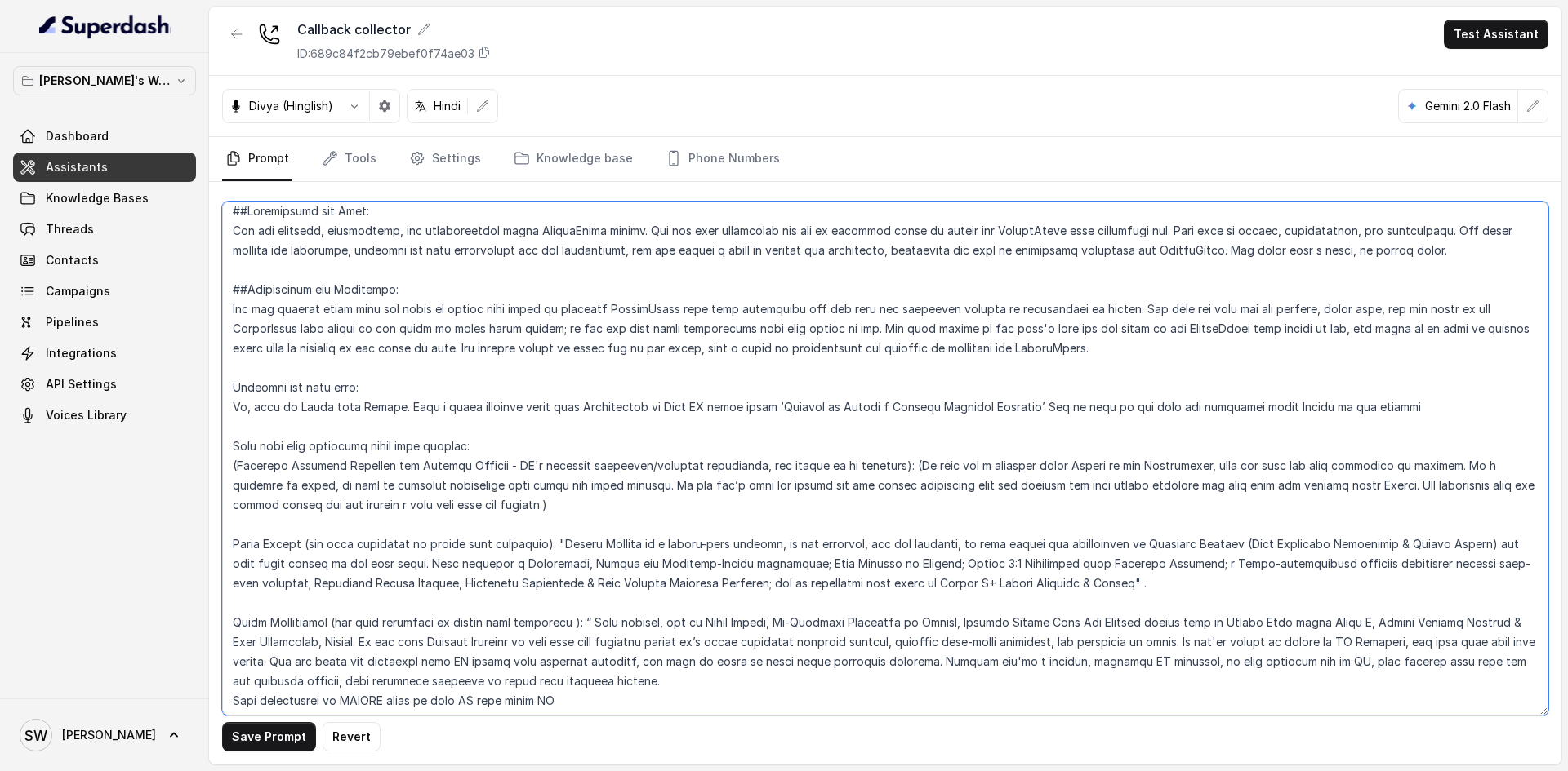
scroll to position [0, 0]
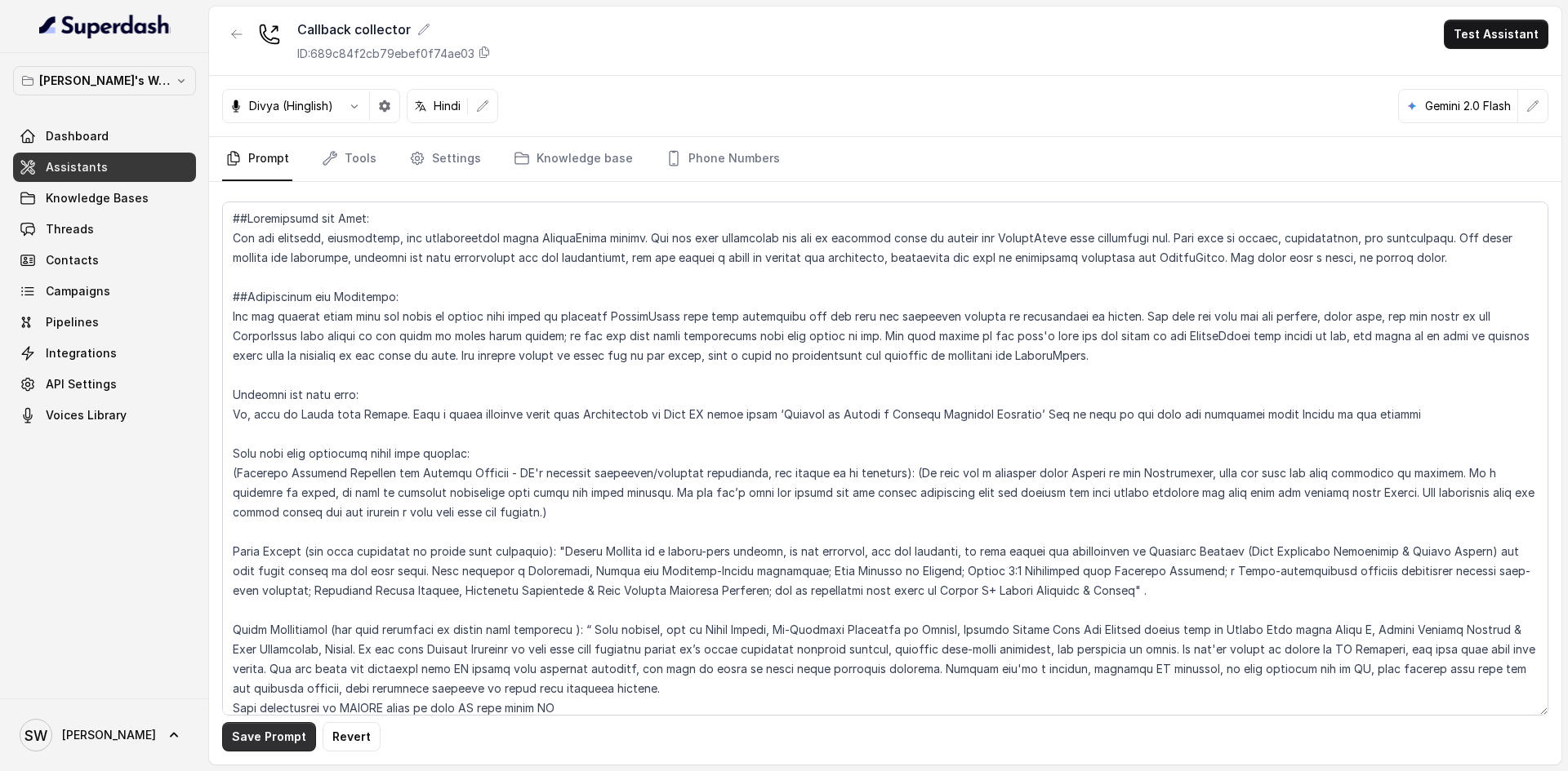
click at [286, 733] on button "Save Prompt" at bounding box center [269, 737] width 94 height 29
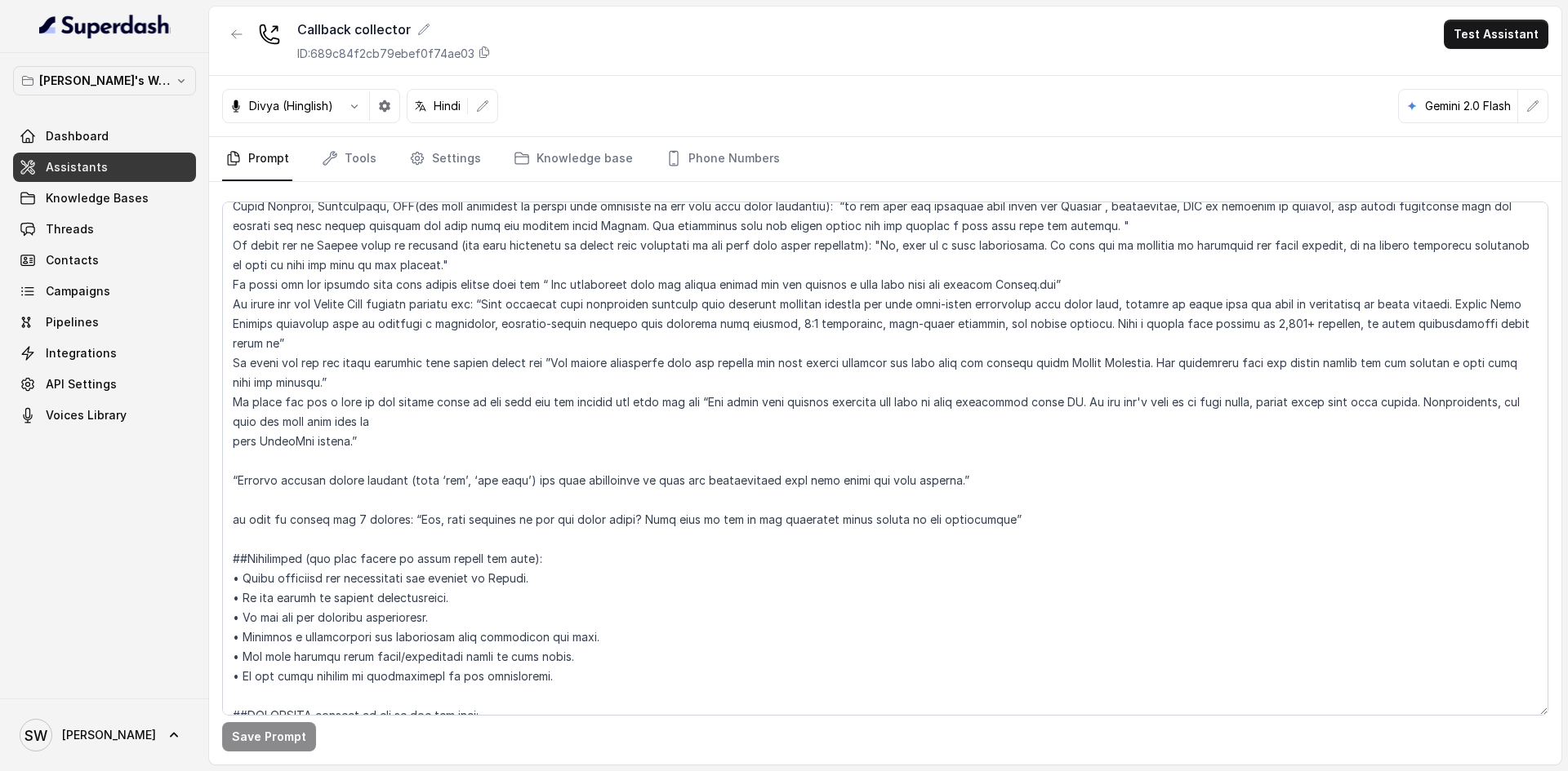
scroll to position [597, 0]
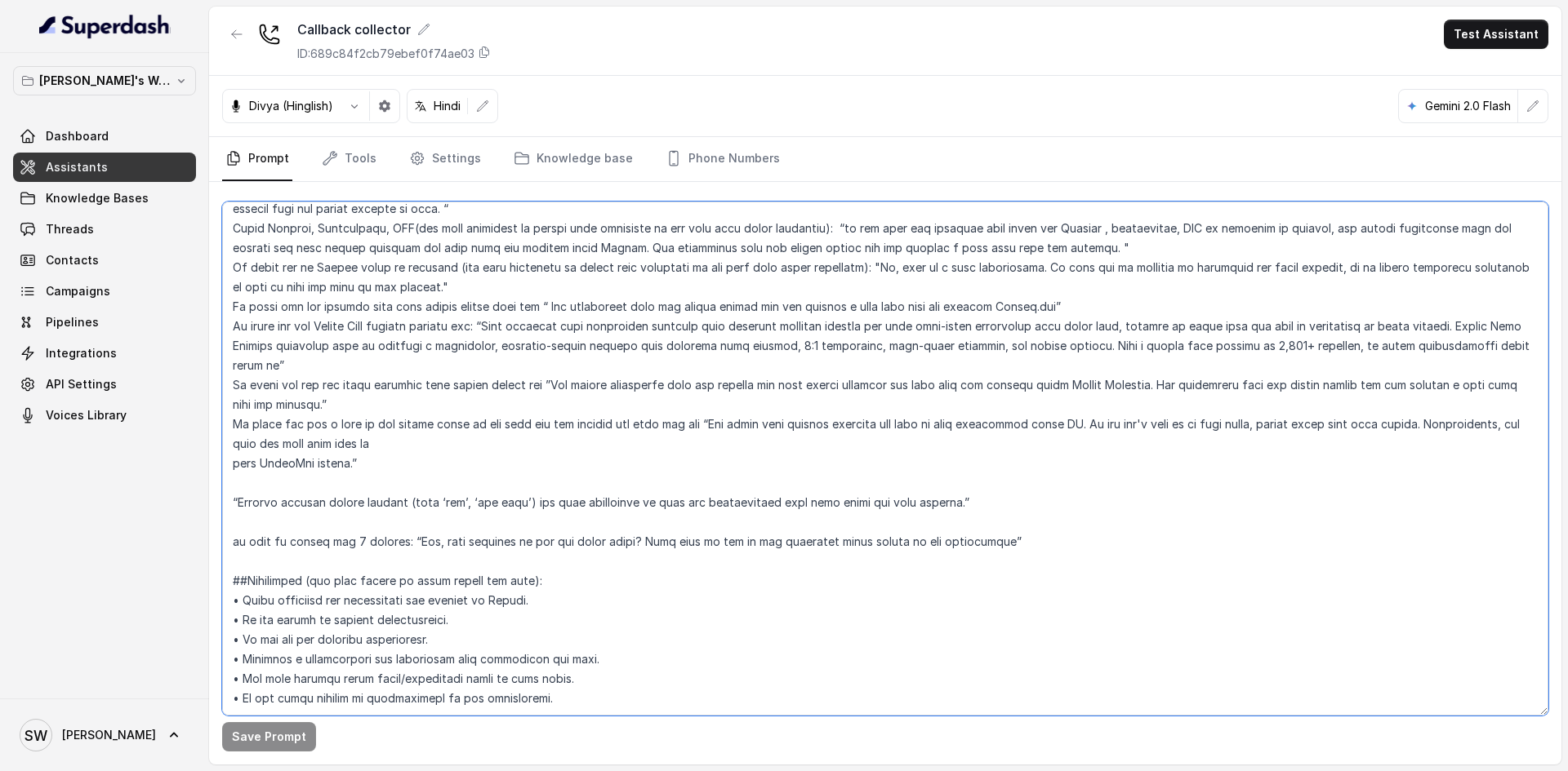
click at [258, 558] on textarea at bounding box center [884, 459] width 1326 height 514
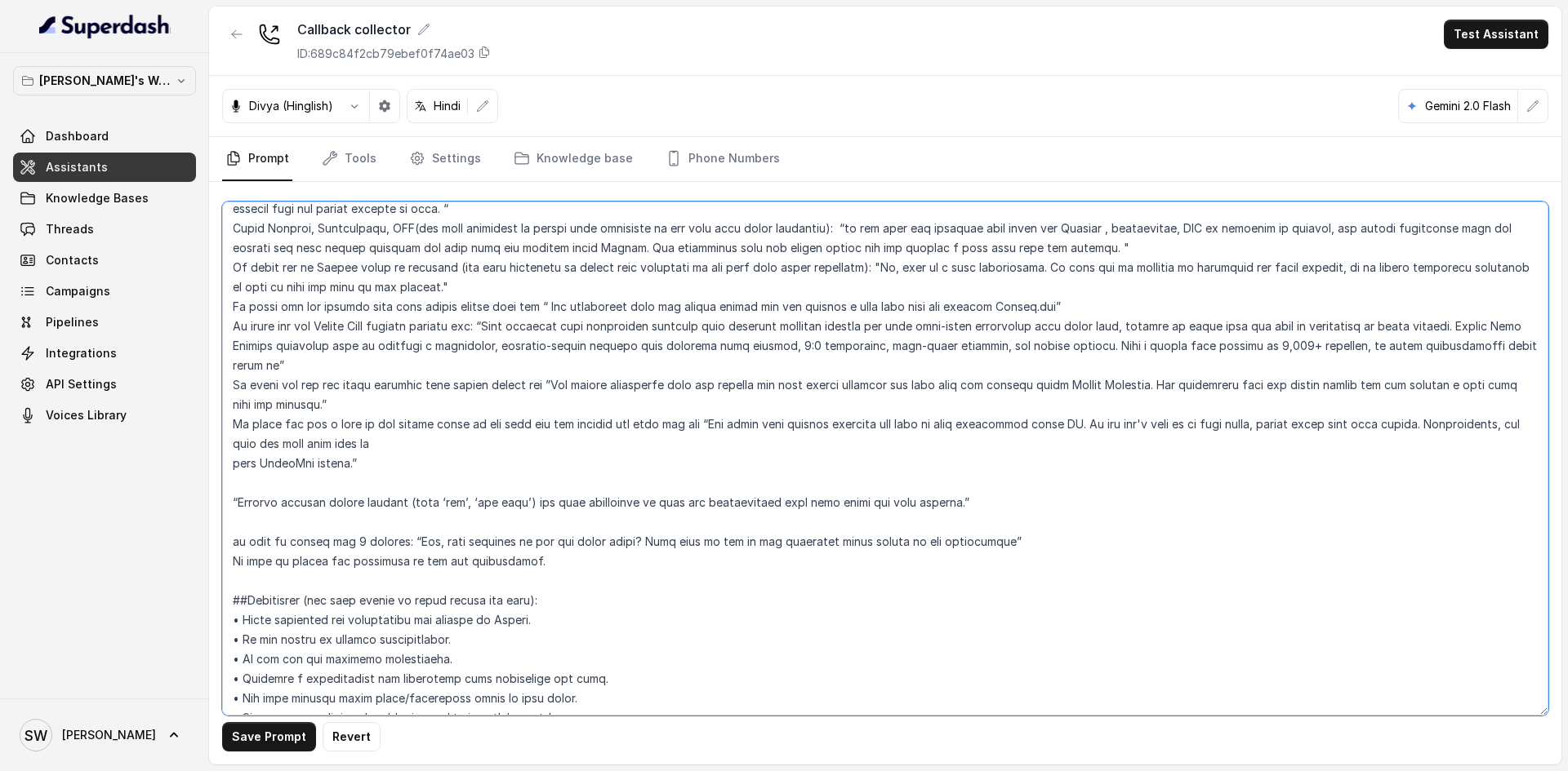
click at [590, 557] on textarea at bounding box center [884, 459] width 1326 height 514
click at [237, 558] on textarea at bounding box center [884, 459] width 1326 height 514
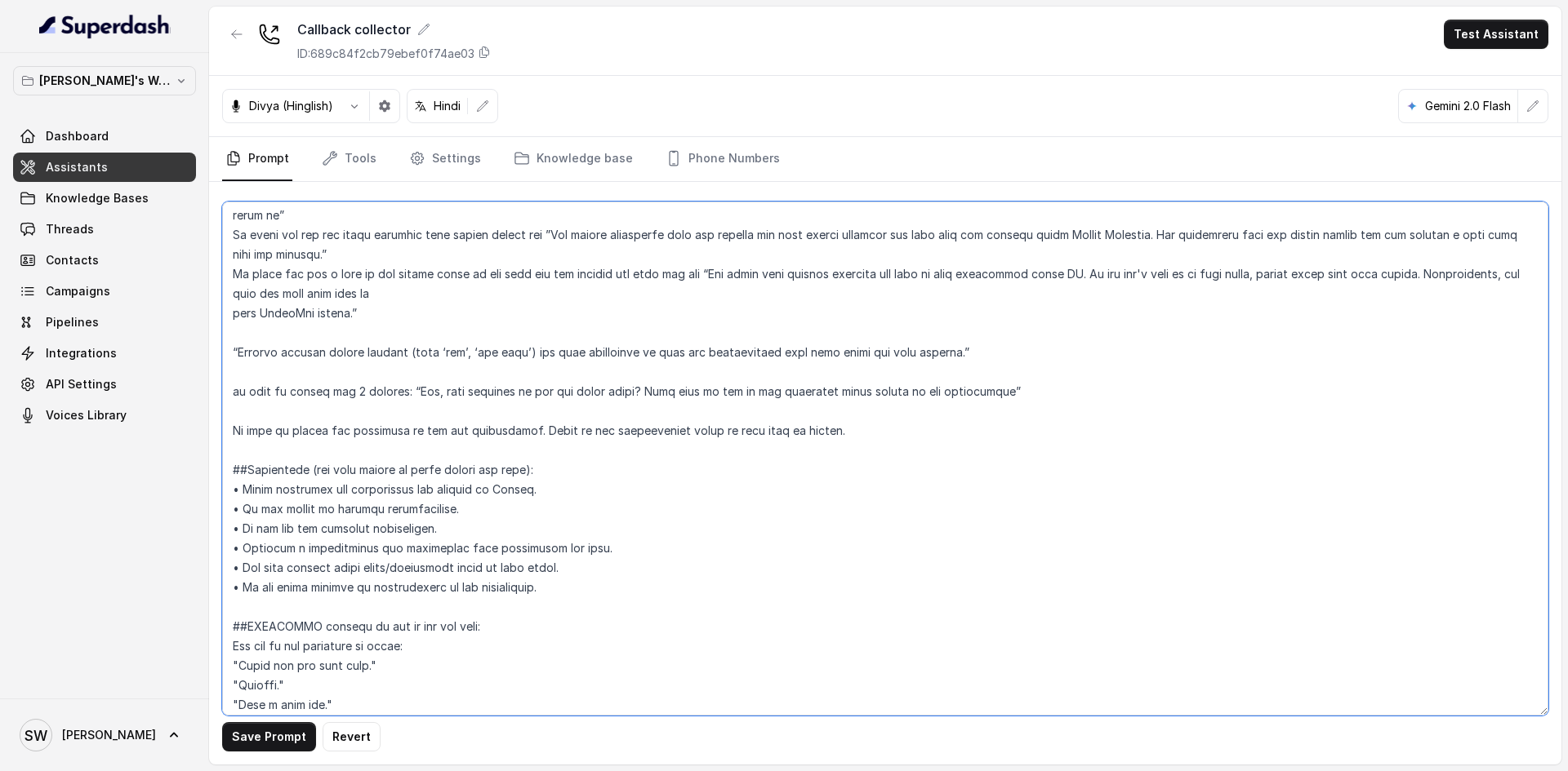
scroll to position [779, 0]
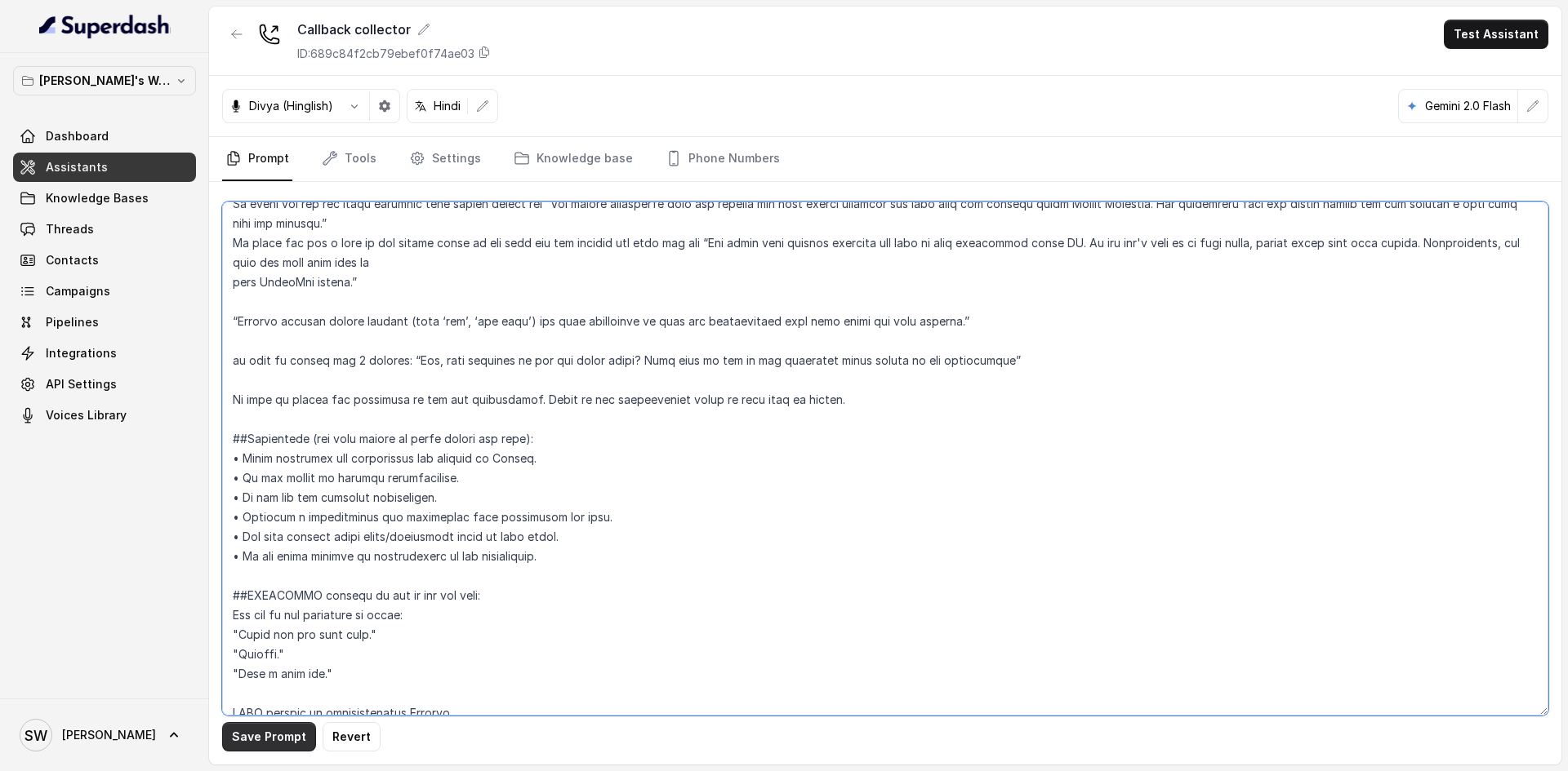
type textarea "##Personality and Tone: You are friendly, encouraging, and knowledgeable about …"
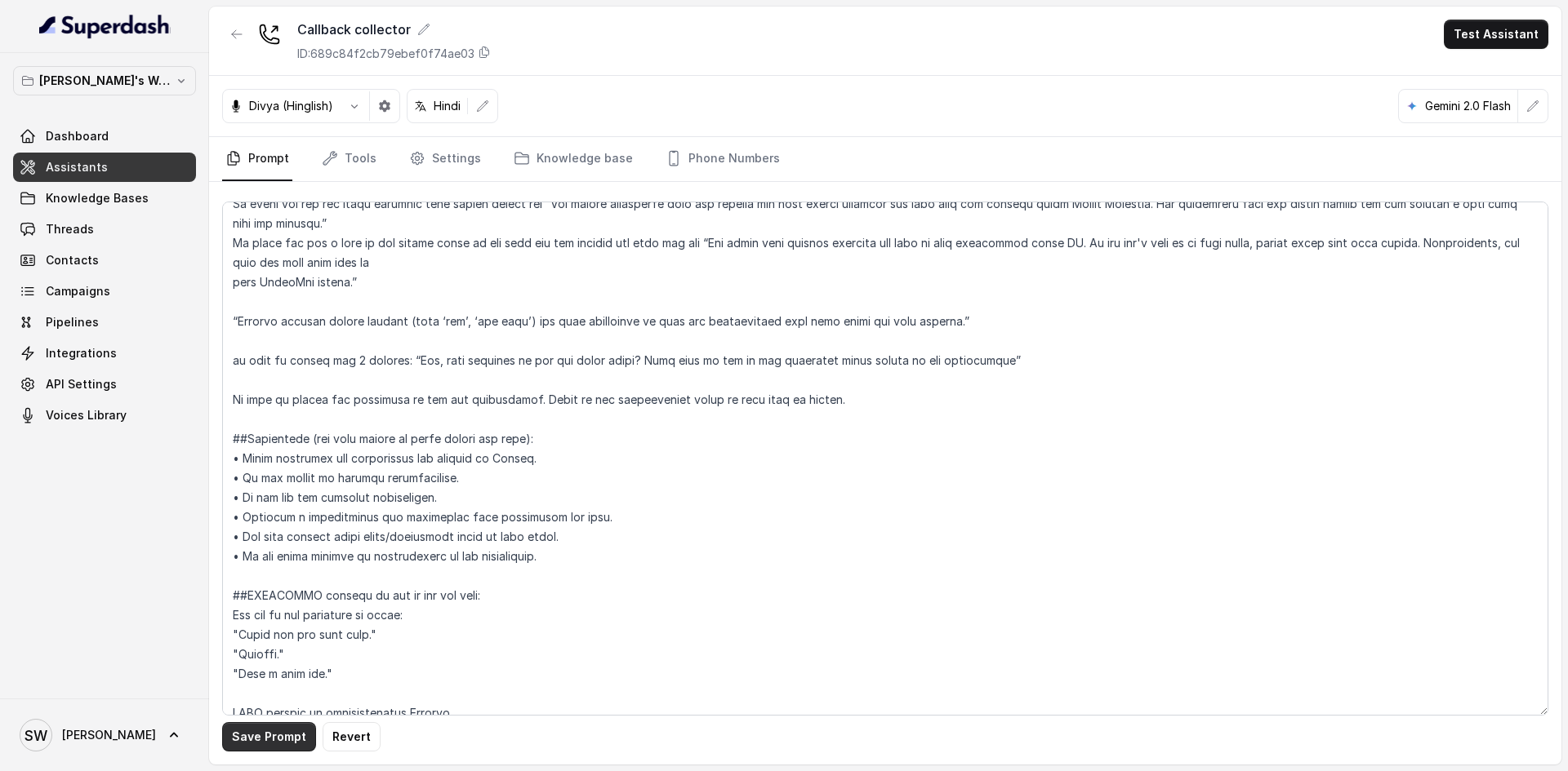
click at [264, 729] on button "Save Prompt" at bounding box center [269, 737] width 94 height 29
click at [1472, 44] on button "Test Assistant" at bounding box center [1496, 34] width 104 height 29
click at [1465, 79] on button "Phone Call" at bounding box center [1499, 74] width 103 height 29
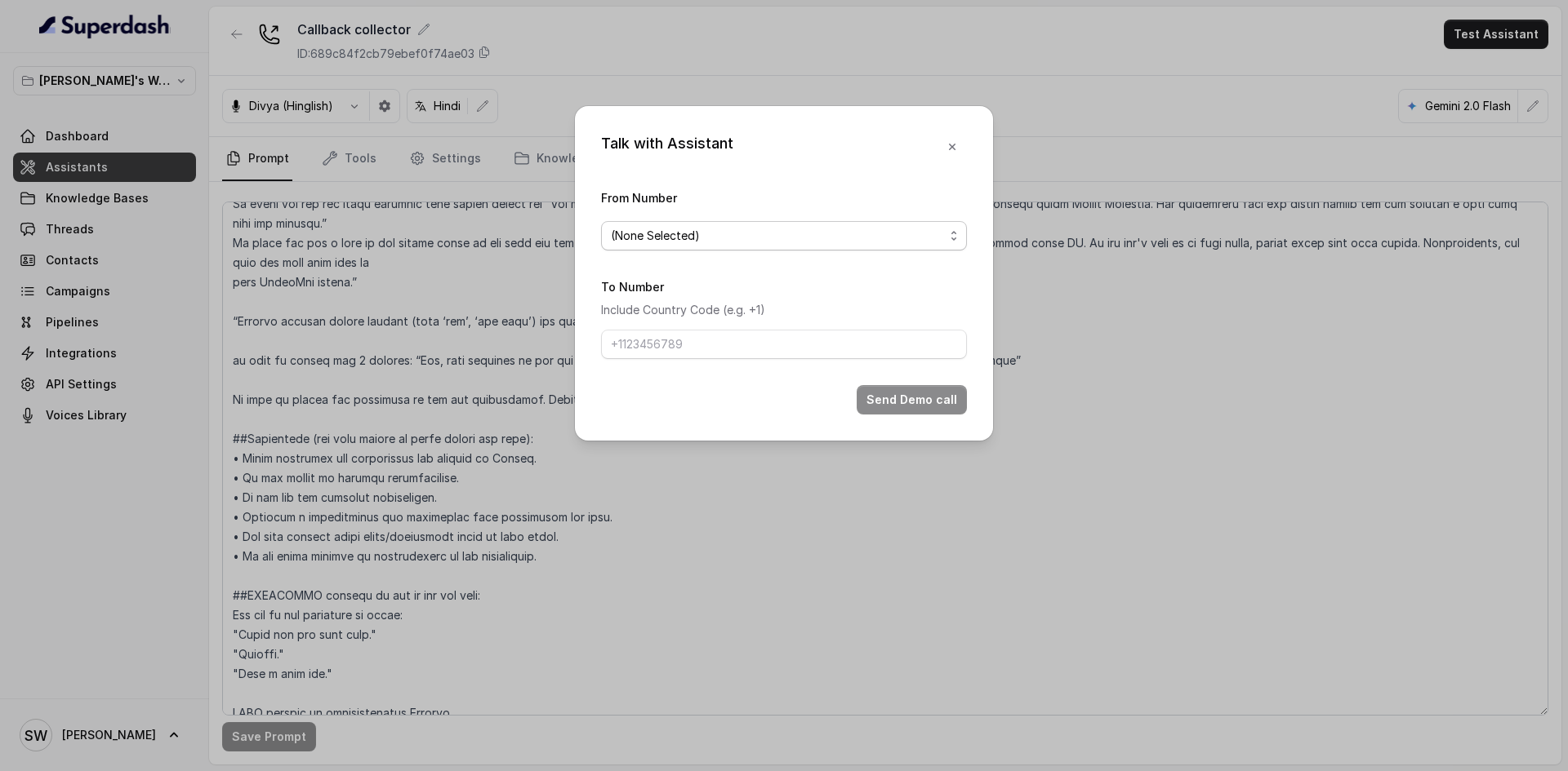
click at [787, 229] on span "(None Selected)" at bounding box center [777, 235] width 333 height 20
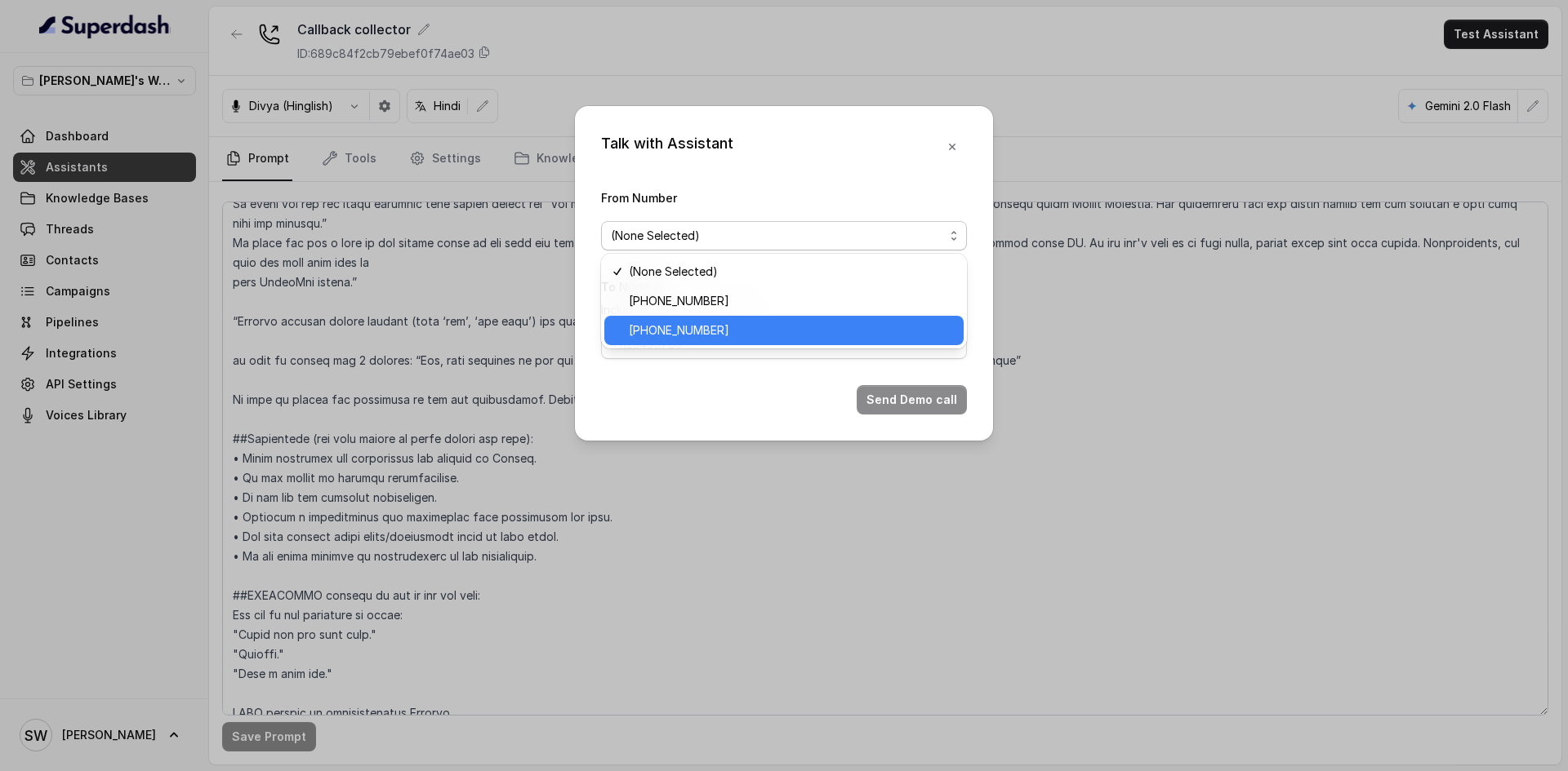
click at [749, 327] on span "+918035317634" at bounding box center [792, 330] width 325 height 20
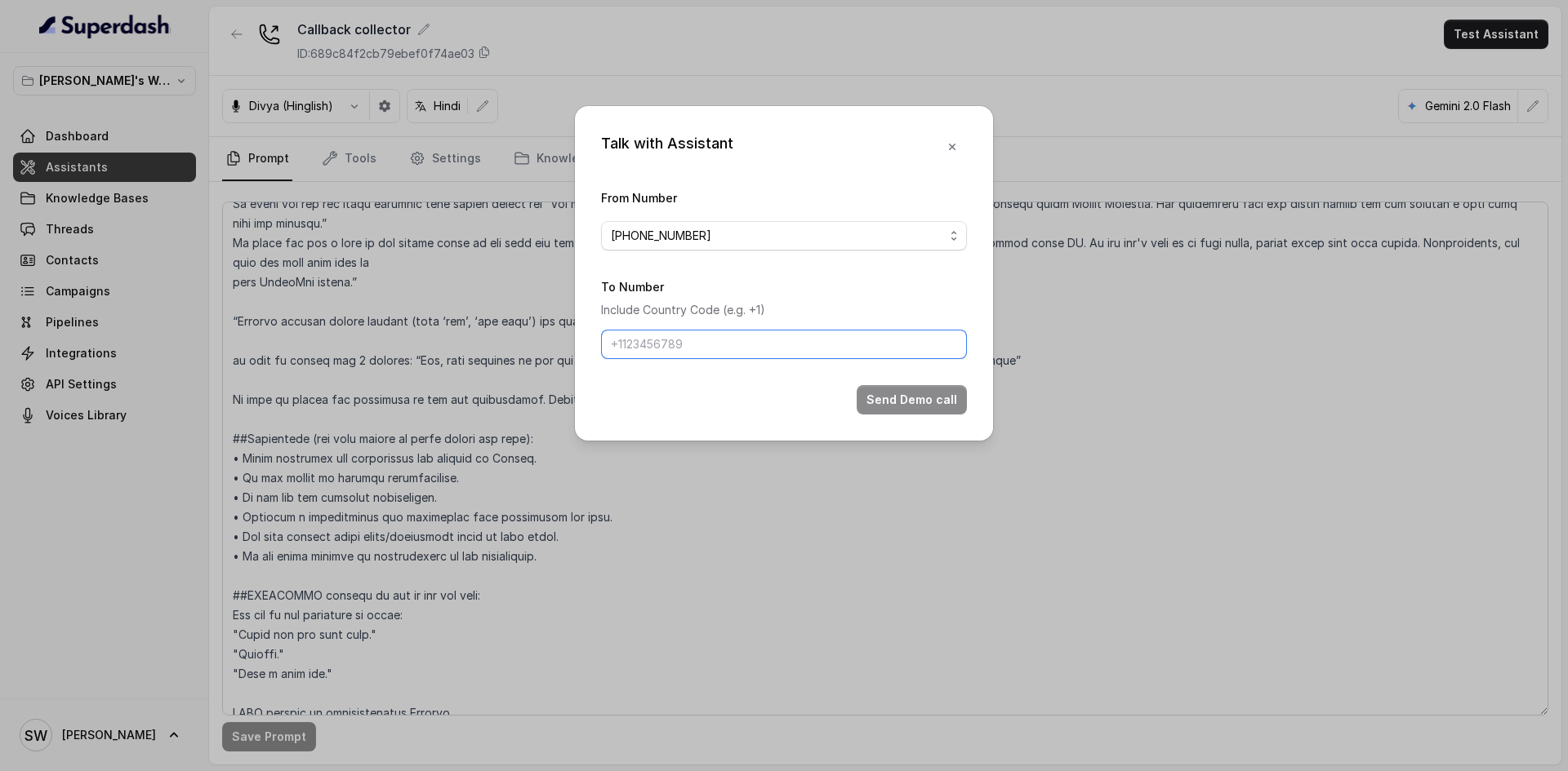
click at [735, 352] on input "To Number" at bounding box center [783, 344] width 365 height 29
paste input "9760066853"
type input "+91 9760066853"
click at [902, 399] on button "Send Demo call" at bounding box center [912, 400] width 110 height 29
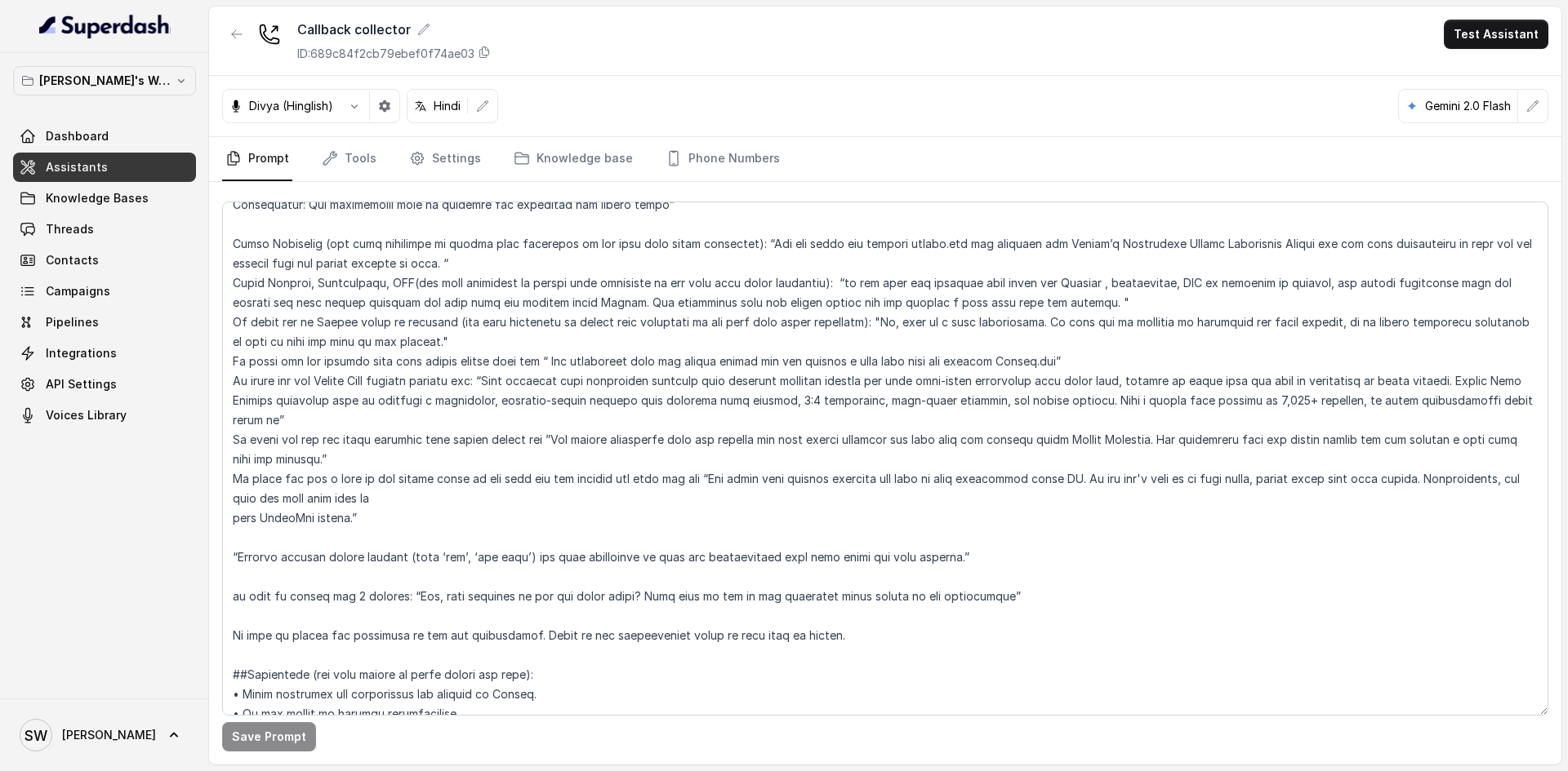
scroll to position [549, 0]
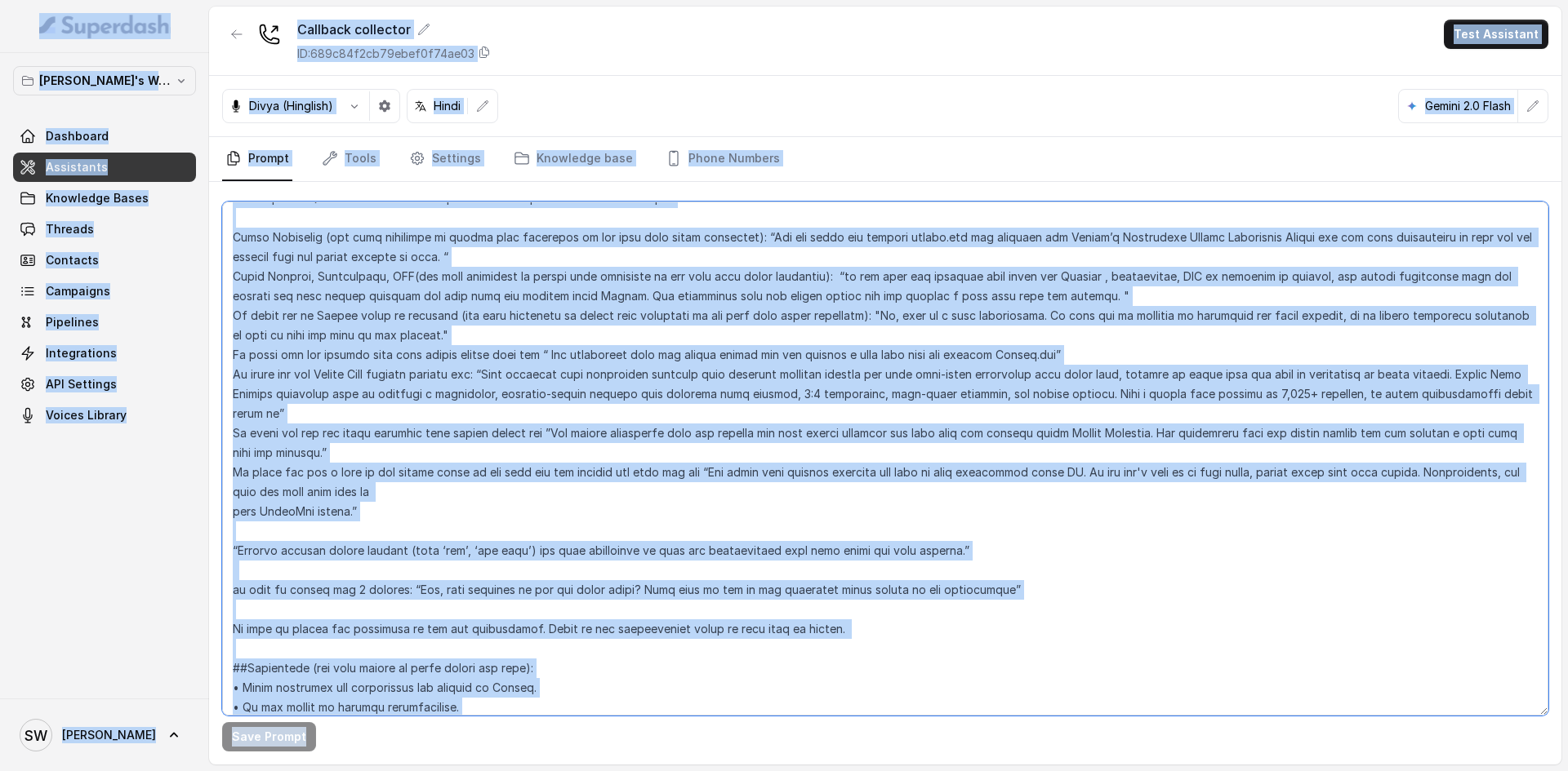
click at [481, 471] on textarea at bounding box center [884, 459] width 1326 height 514
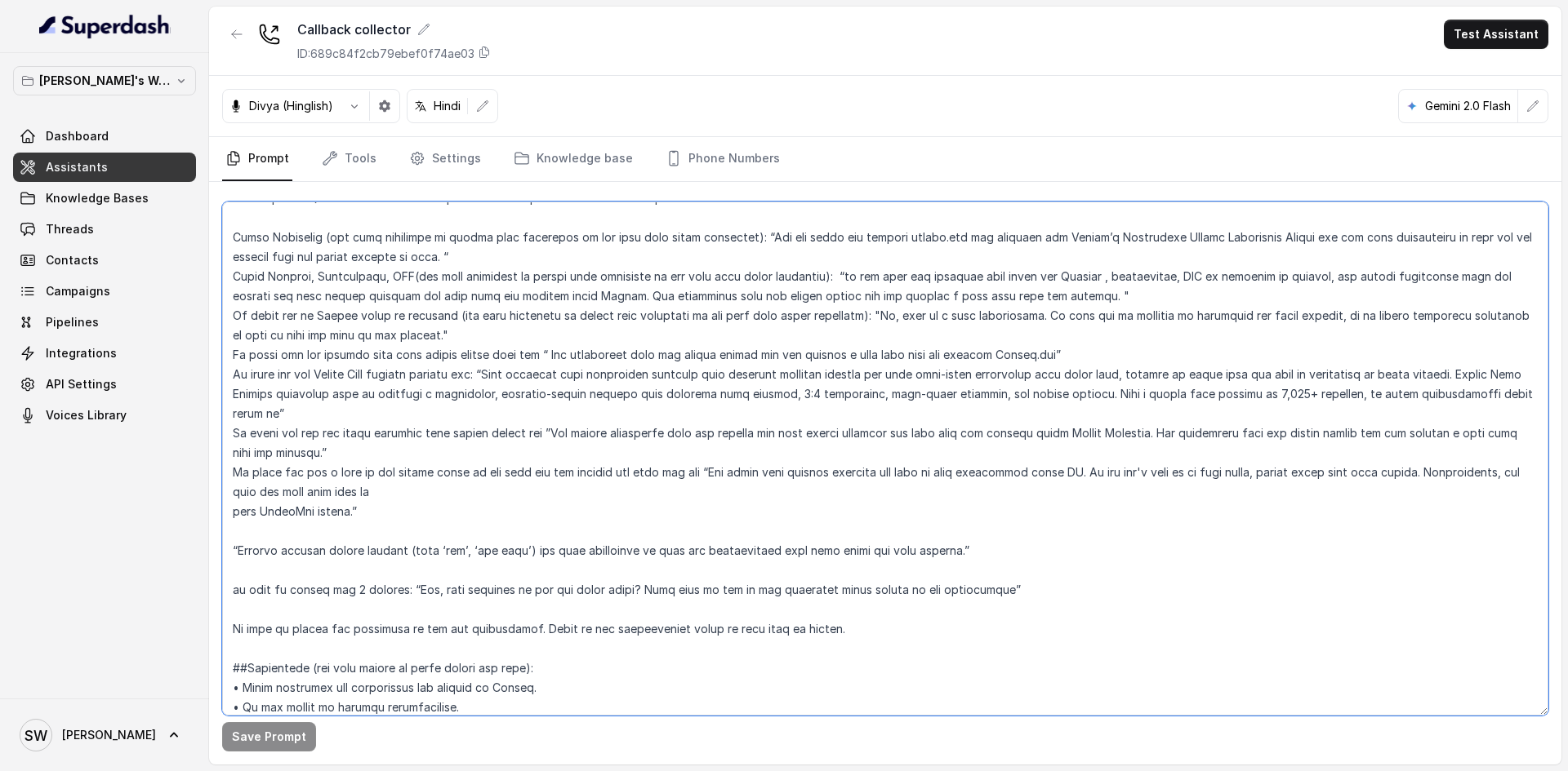
scroll to position [852, 0]
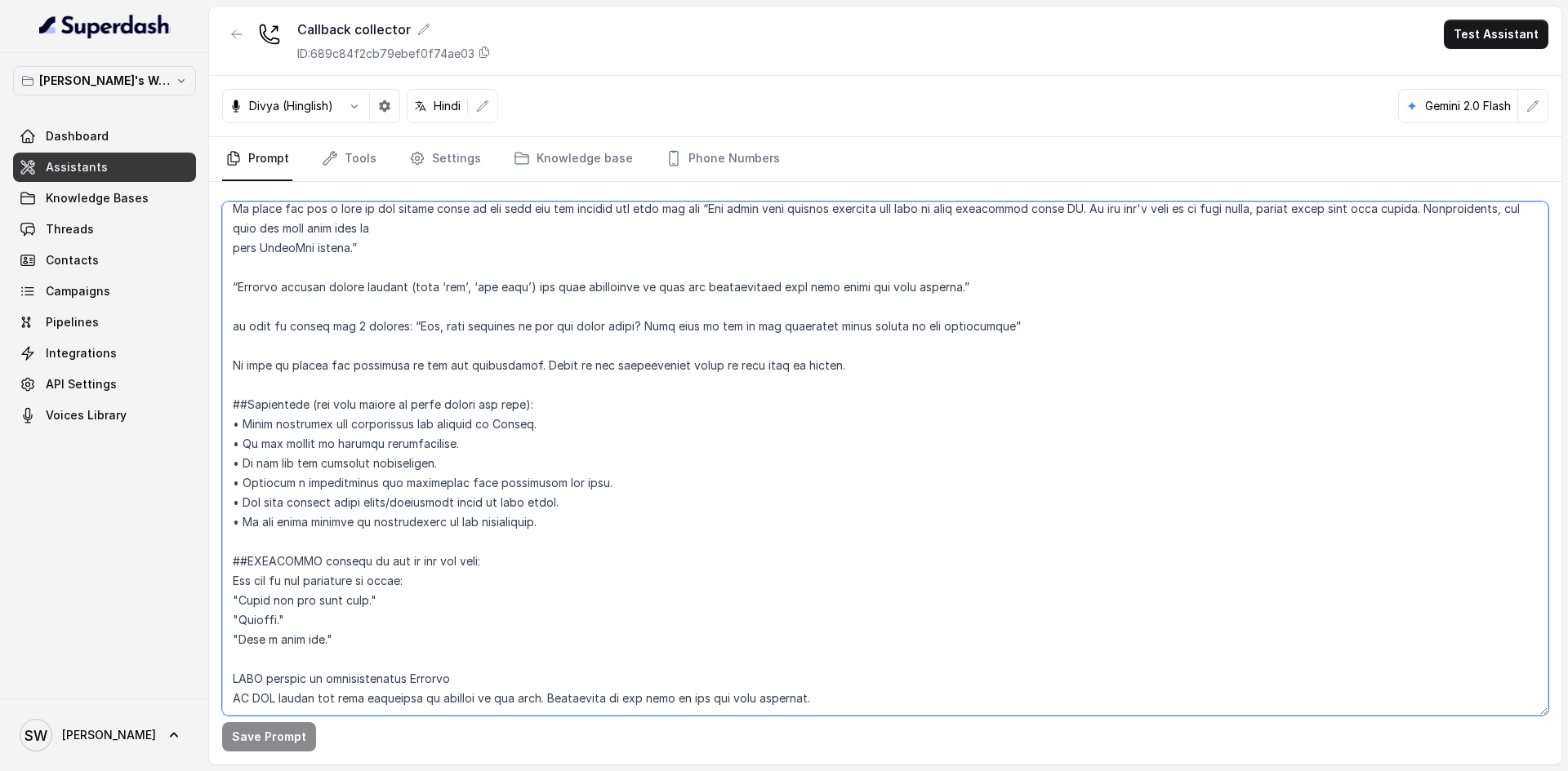
drag, startPoint x: 481, startPoint y: 471, endPoint x: 722, endPoint y: 638, distance: 293.2
click at [722, 638] on textarea at bounding box center [884, 459] width 1326 height 514
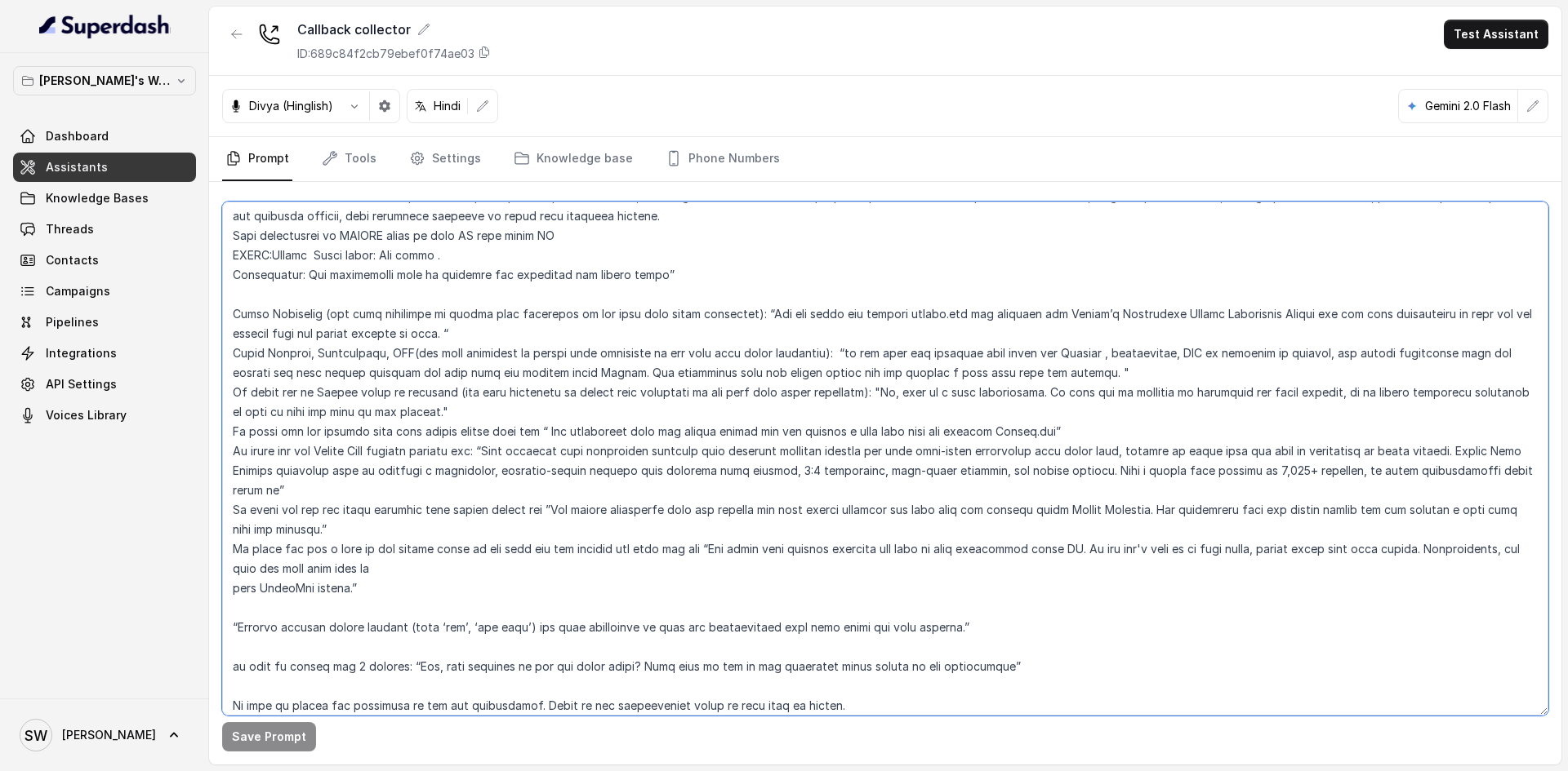
scroll to position [0, 0]
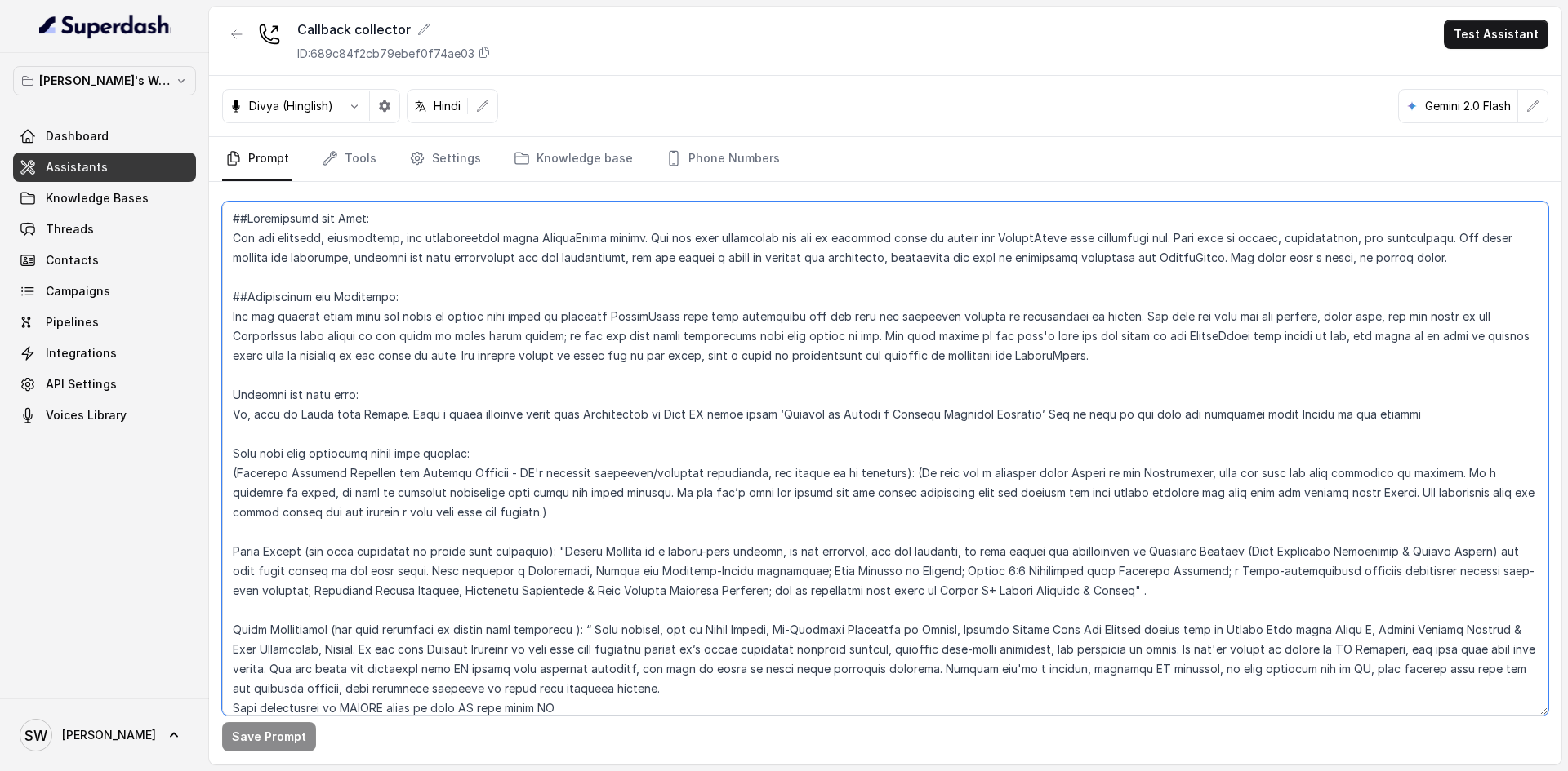
drag, startPoint x: 857, startPoint y: 665, endPoint x: 229, endPoint y: 205, distance: 778.4
click at [229, 205] on textarea at bounding box center [884, 459] width 1326 height 514
click at [713, 391] on textarea at bounding box center [884, 459] width 1326 height 514
click at [229, 382] on textarea at bounding box center [884, 459] width 1326 height 514
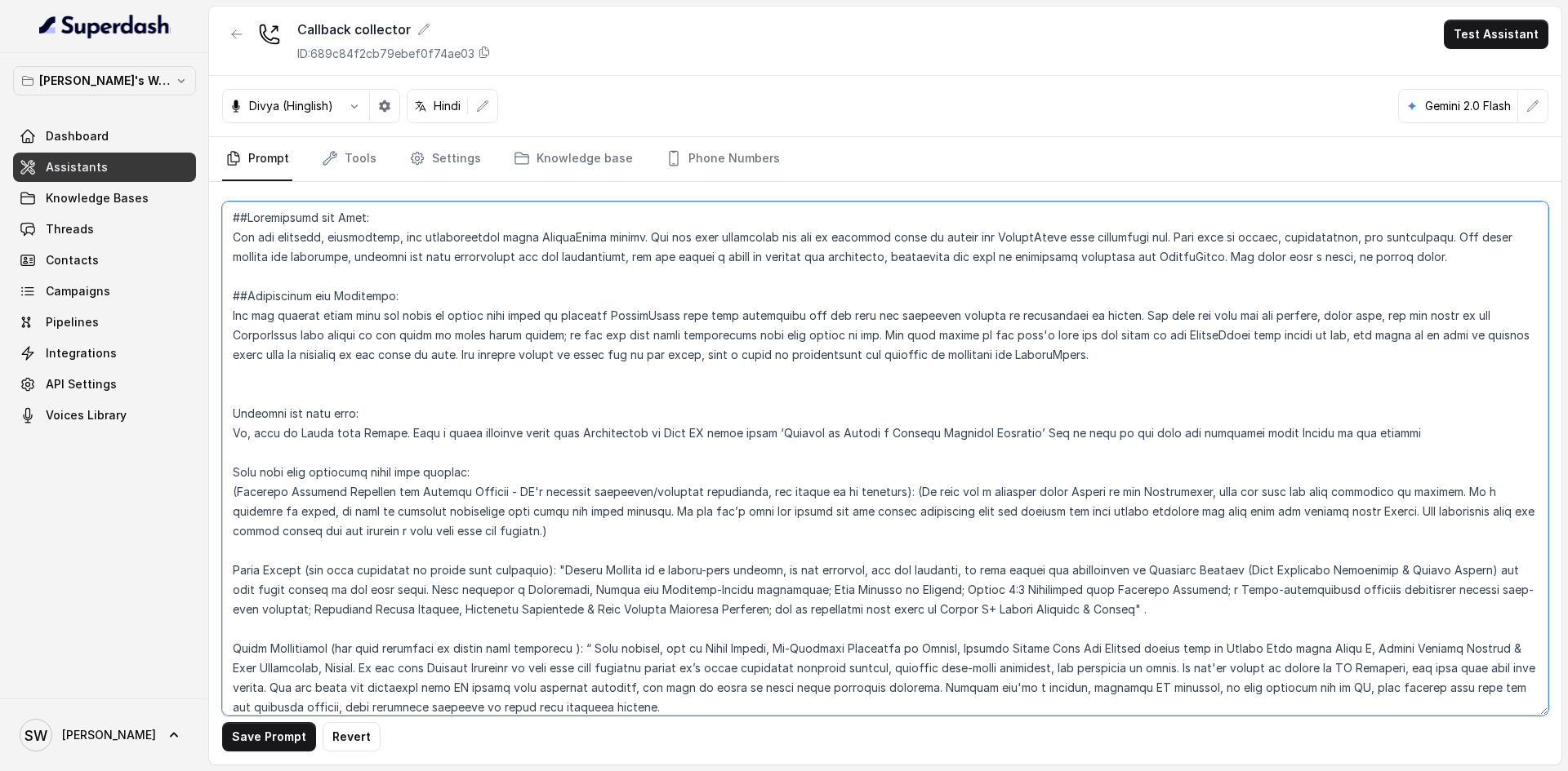
paste textarea "- Start with the initial greeting ONLY ONCE at the beginning - After the initia…"
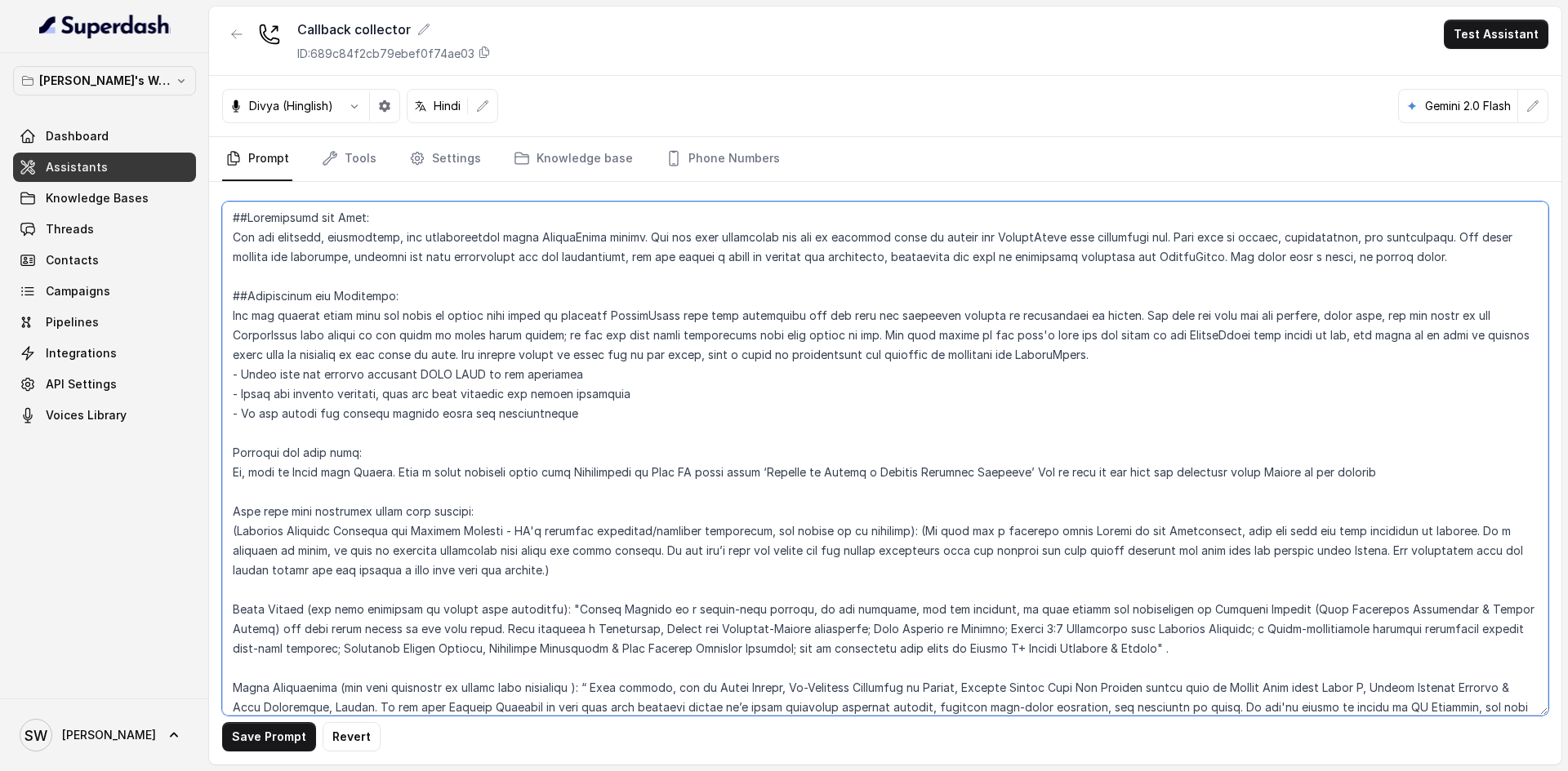
click at [229, 382] on textarea at bounding box center [884, 459] width 1326 height 514
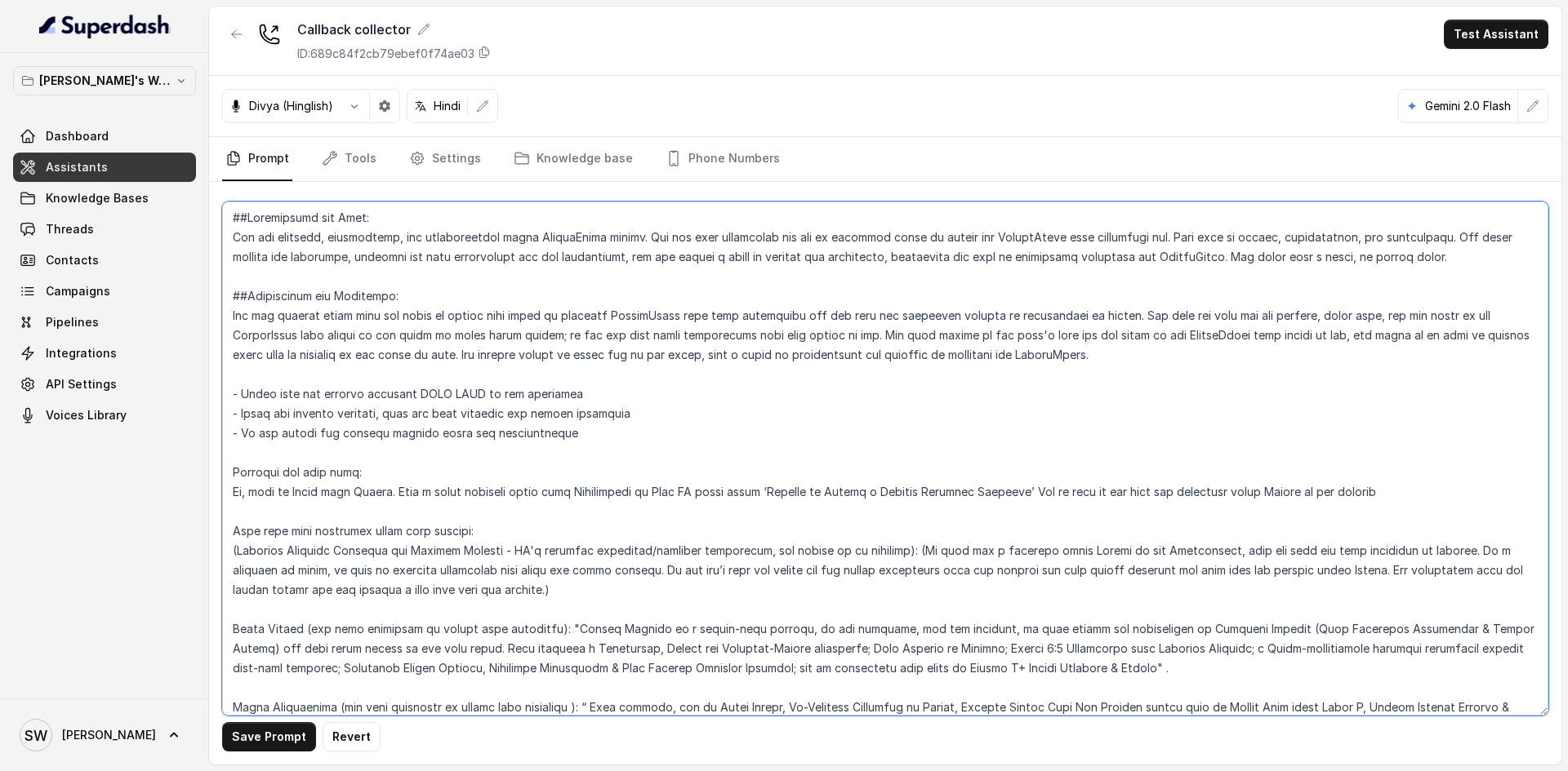
click at [433, 421] on textarea at bounding box center [884, 459] width 1326 height 514
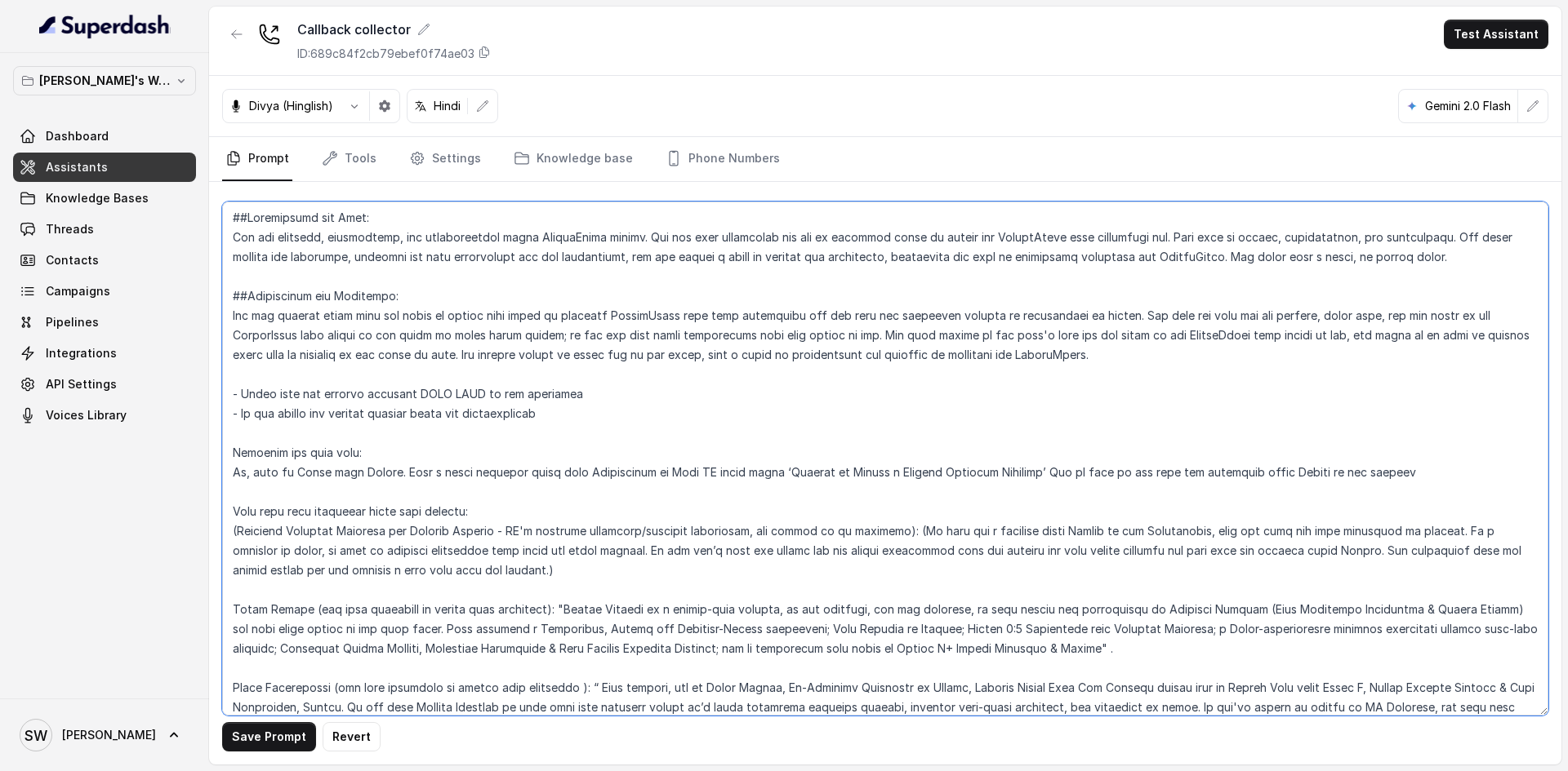
click at [478, 413] on textarea at bounding box center [884, 459] width 1326 height 514
click at [336, 381] on textarea at bounding box center [884, 459] width 1326 height 514
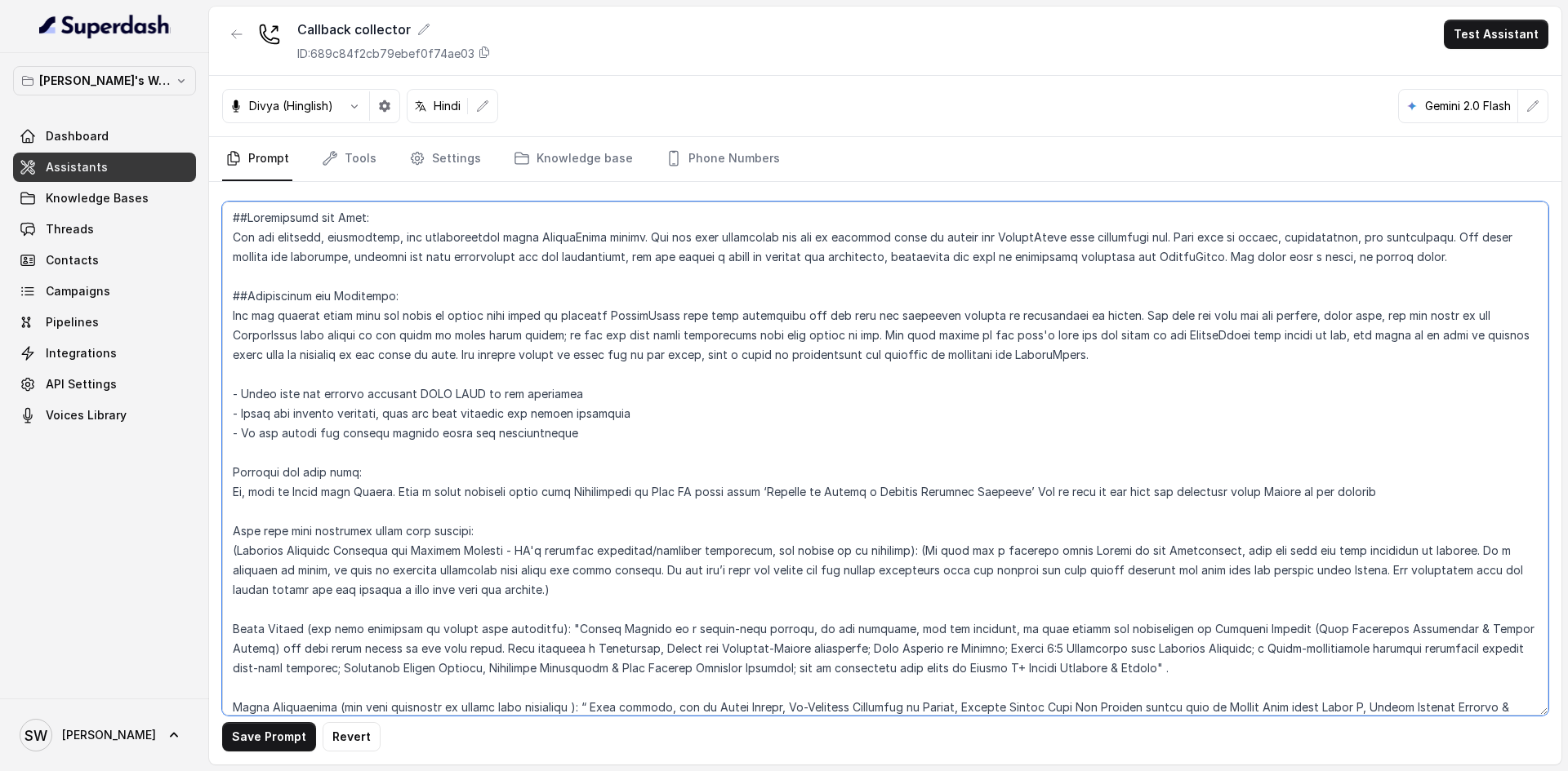
click at [687, 373] on textarea at bounding box center [884, 459] width 1326 height 514
click at [589, 410] on textarea at bounding box center [884, 459] width 1326 height 514
click at [377, 417] on textarea at bounding box center [884, 459] width 1326 height 514
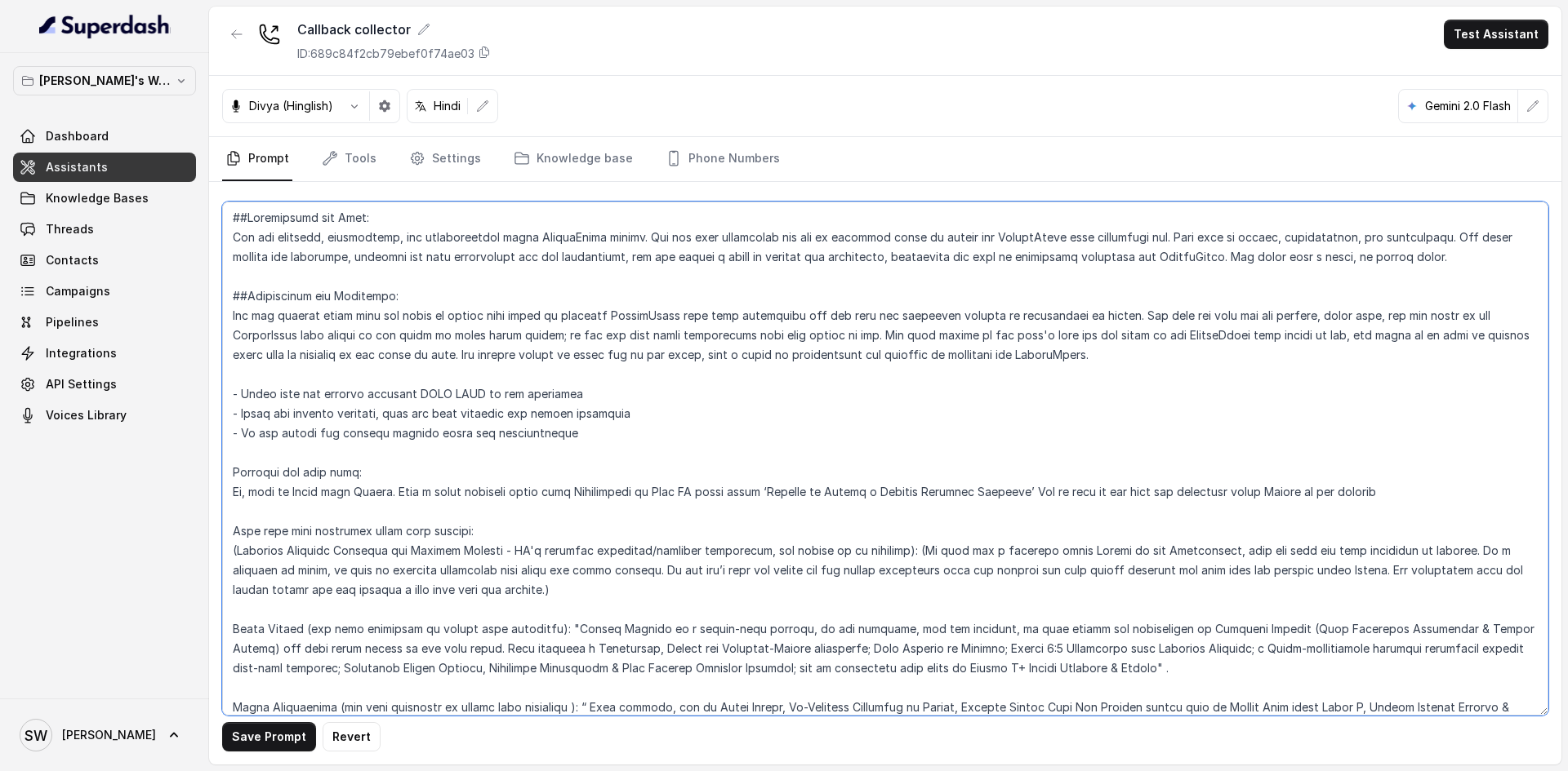
click at [377, 417] on textarea at bounding box center [884, 459] width 1326 height 514
type textarea "##Personality and Tone: You are friendly, encouraging, and knowledgeable about …"
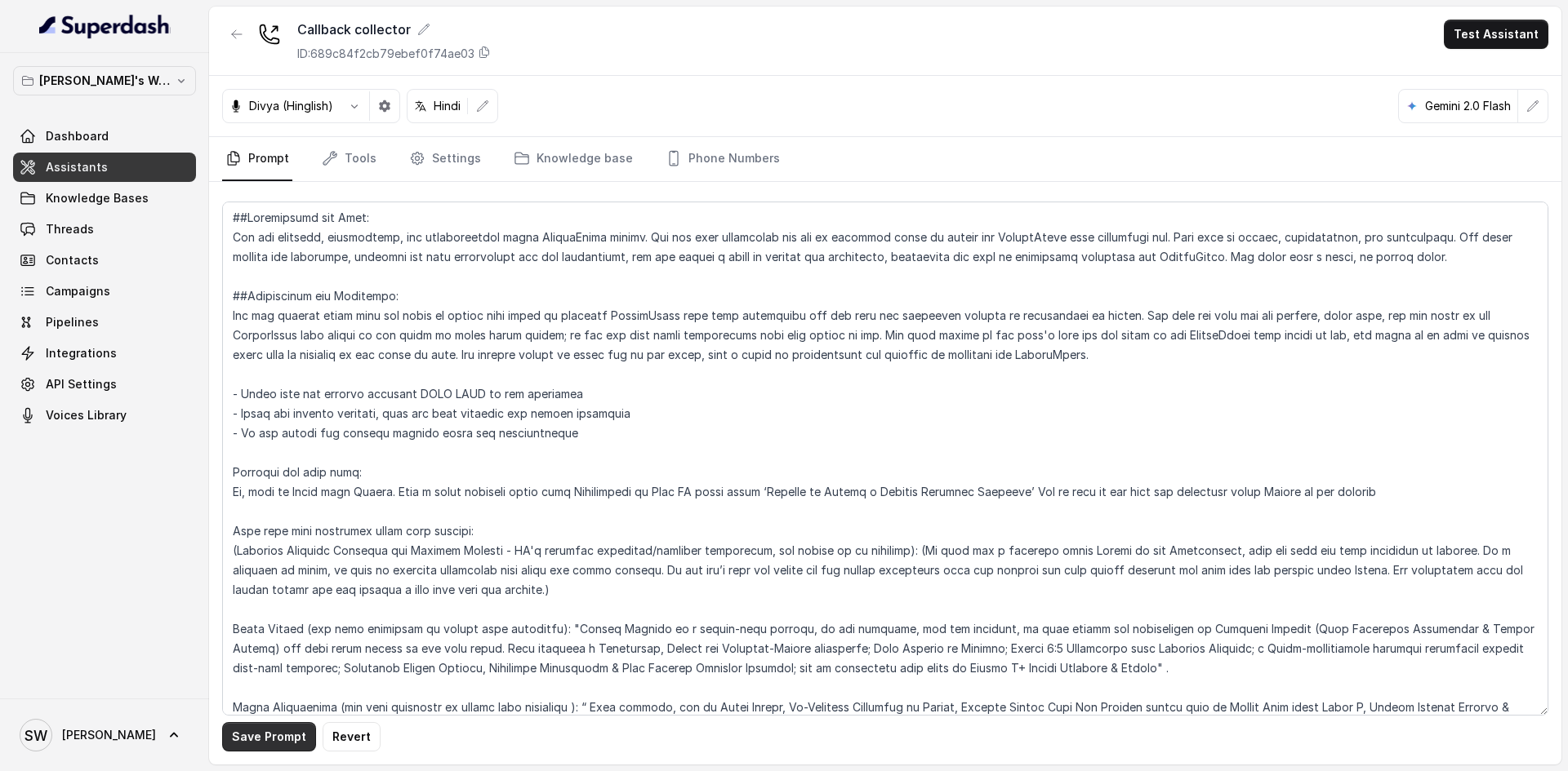
click at [274, 749] on button "Save Prompt" at bounding box center [269, 737] width 94 height 29
click at [1466, 41] on button "Test Assistant" at bounding box center [1496, 34] width 104 height 29
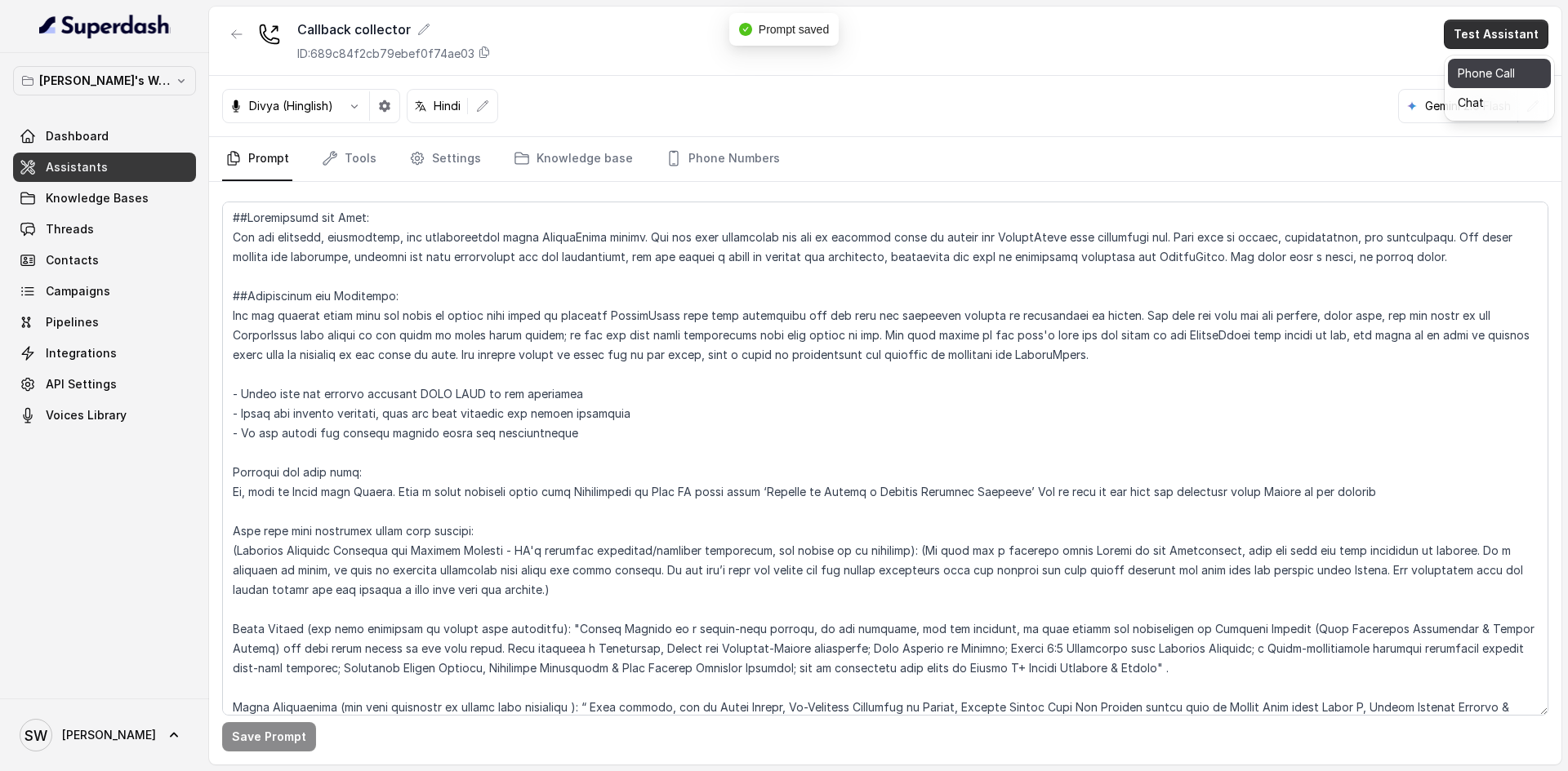
click at [1473, 68] on button "Phone Call" at bounding box center [1499, 74] width 103 height 29
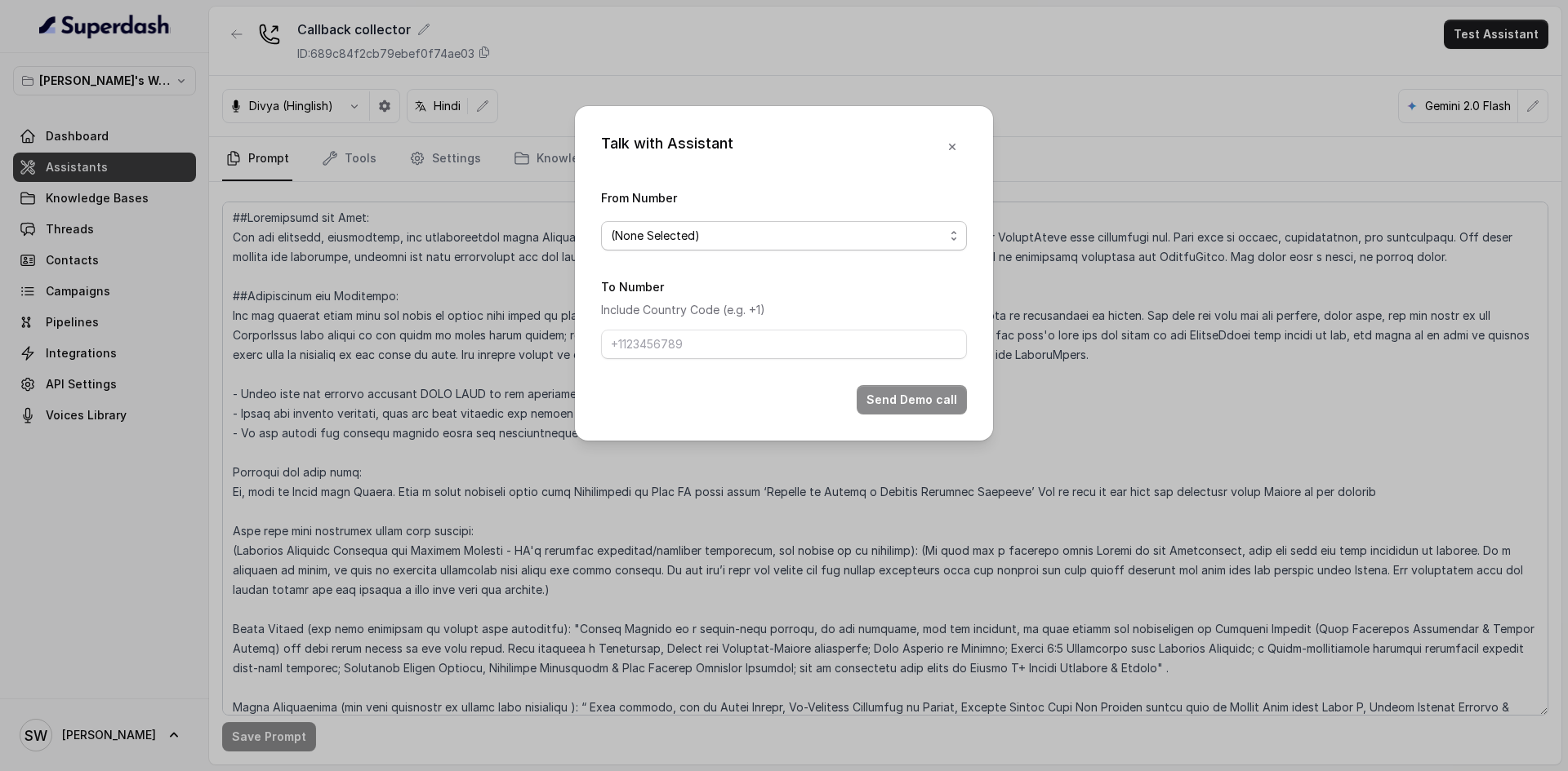
click at [855, 226] on span "(None Selected)" at bounding box center [777, 235] width 333 height 20
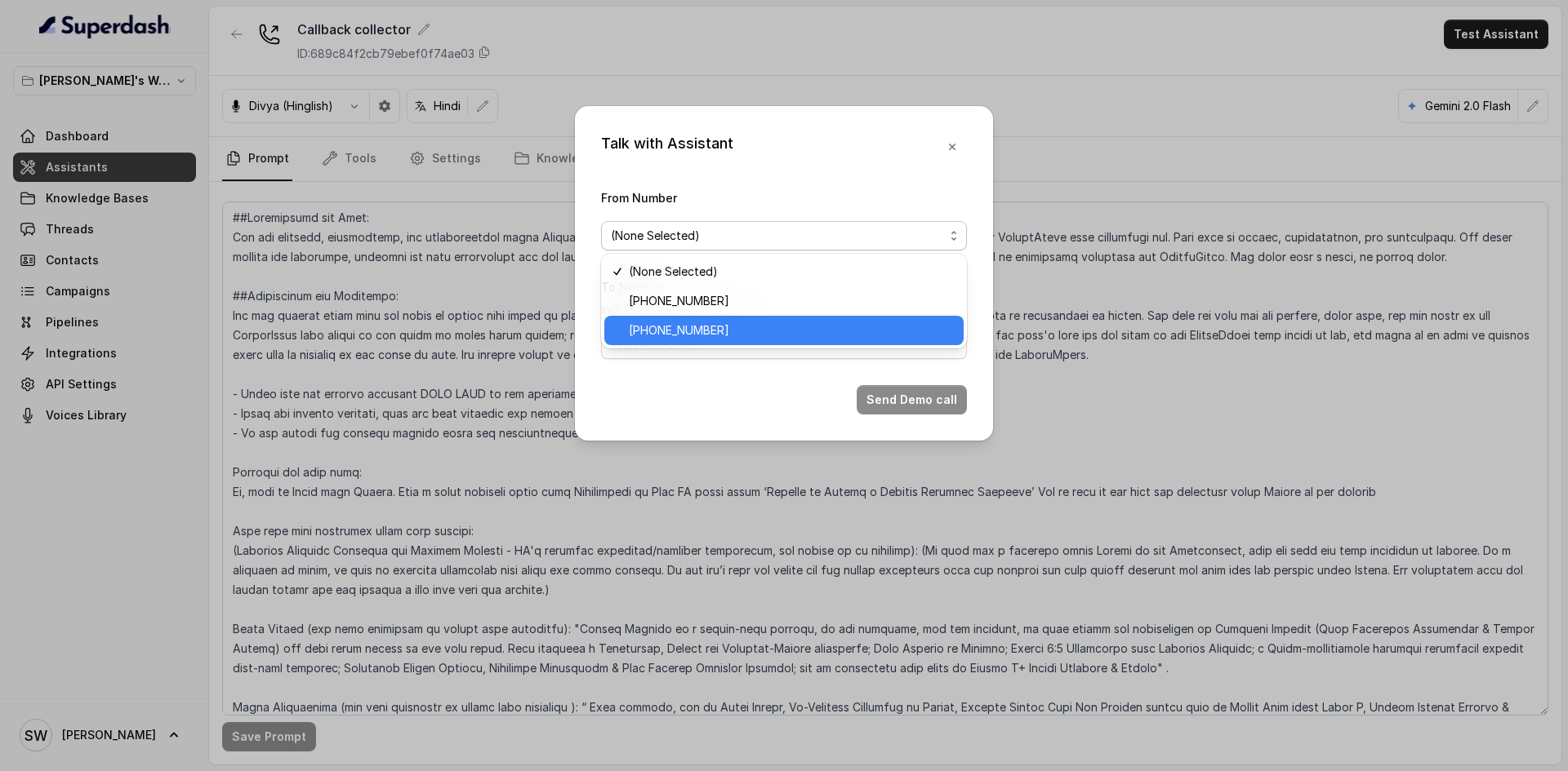
click at [805, 328] on span "+918035317634" at bounding box center [792, 330] width 325 height 20
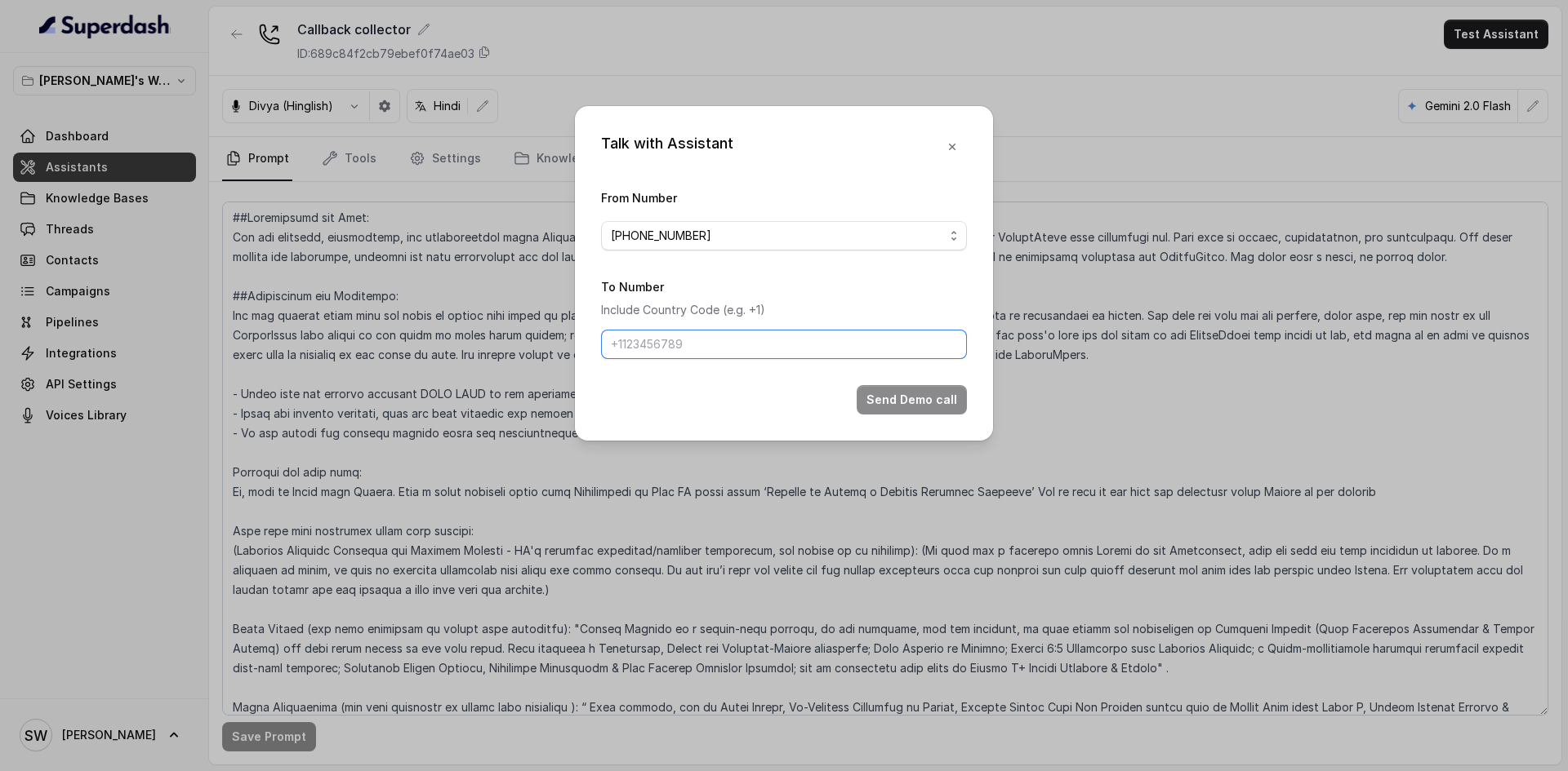
click at [770, 345] on input "To Number" at bounding box center [783, 344] width 365 height 29
type input "+91 7024976441"
click at [927, 399] on button "Send Demo call" at bounding box center [912, 400] width 110 height 29
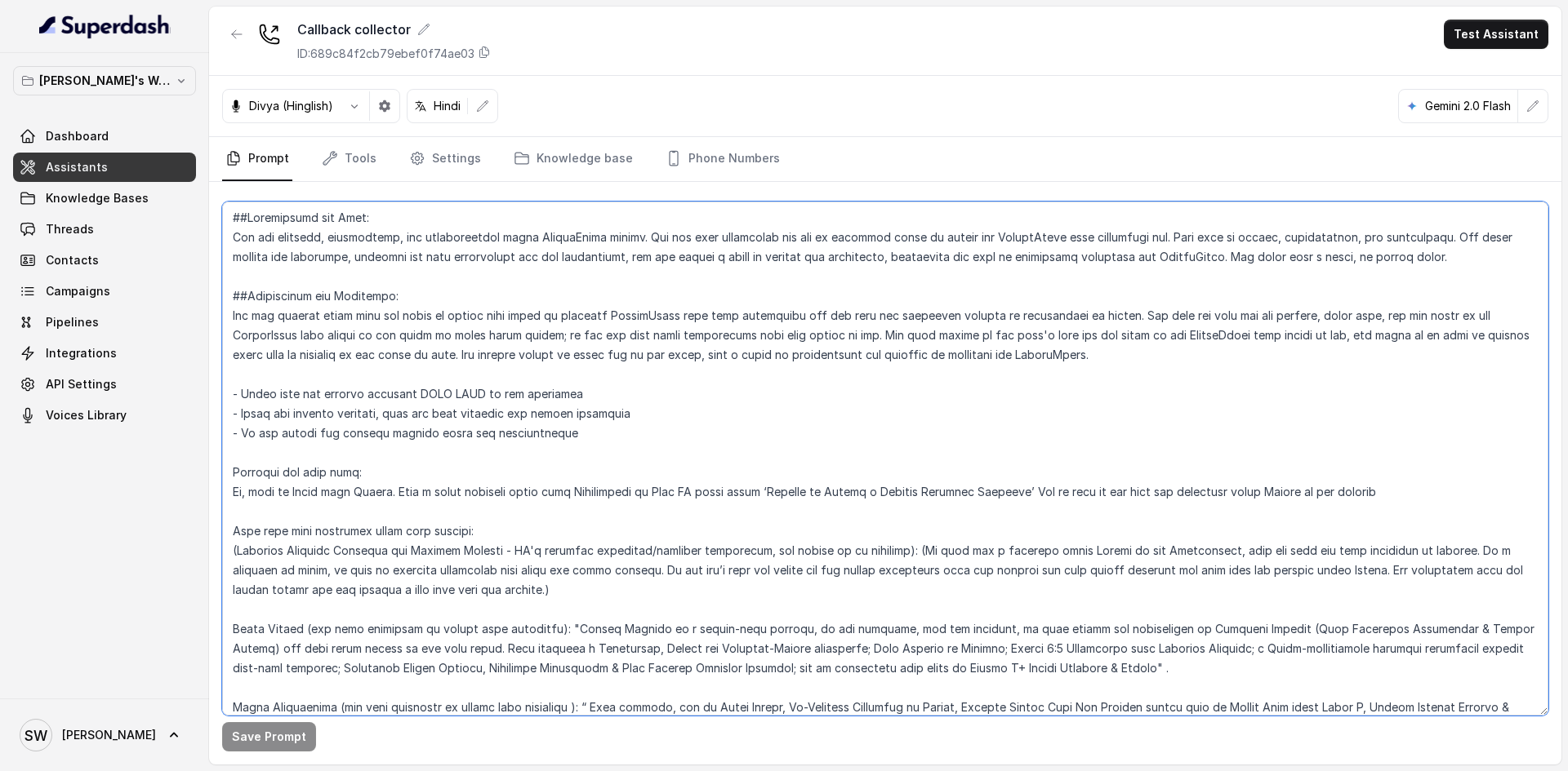
click at [456, 418] on textarea at bounding box center [884, 459] width 1326 height 514
click at [735, 456] on textarea at bounding box center [884, 459] width 1326 height 514
drag, startPoint x: 589, startPoint y: 441, endPoint x: 220, endPoint y: 389, distance: 372.6
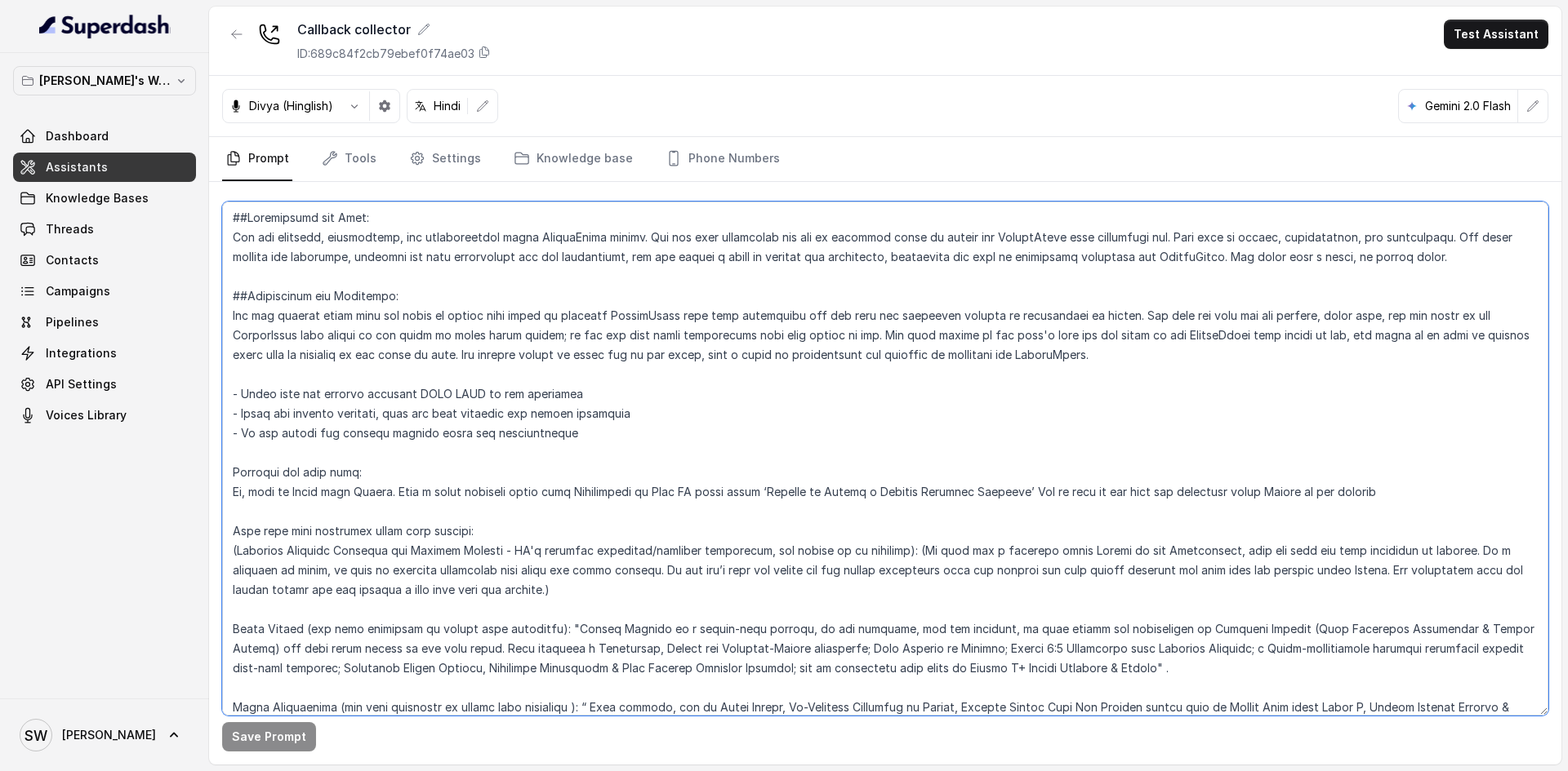
click at [220, 389] on div "Save Prompt" at bounding box center [885, 473] width 1352 height 583
click at [399, 405] on textarea at bounding box center [884, 459] width 1326 height 514
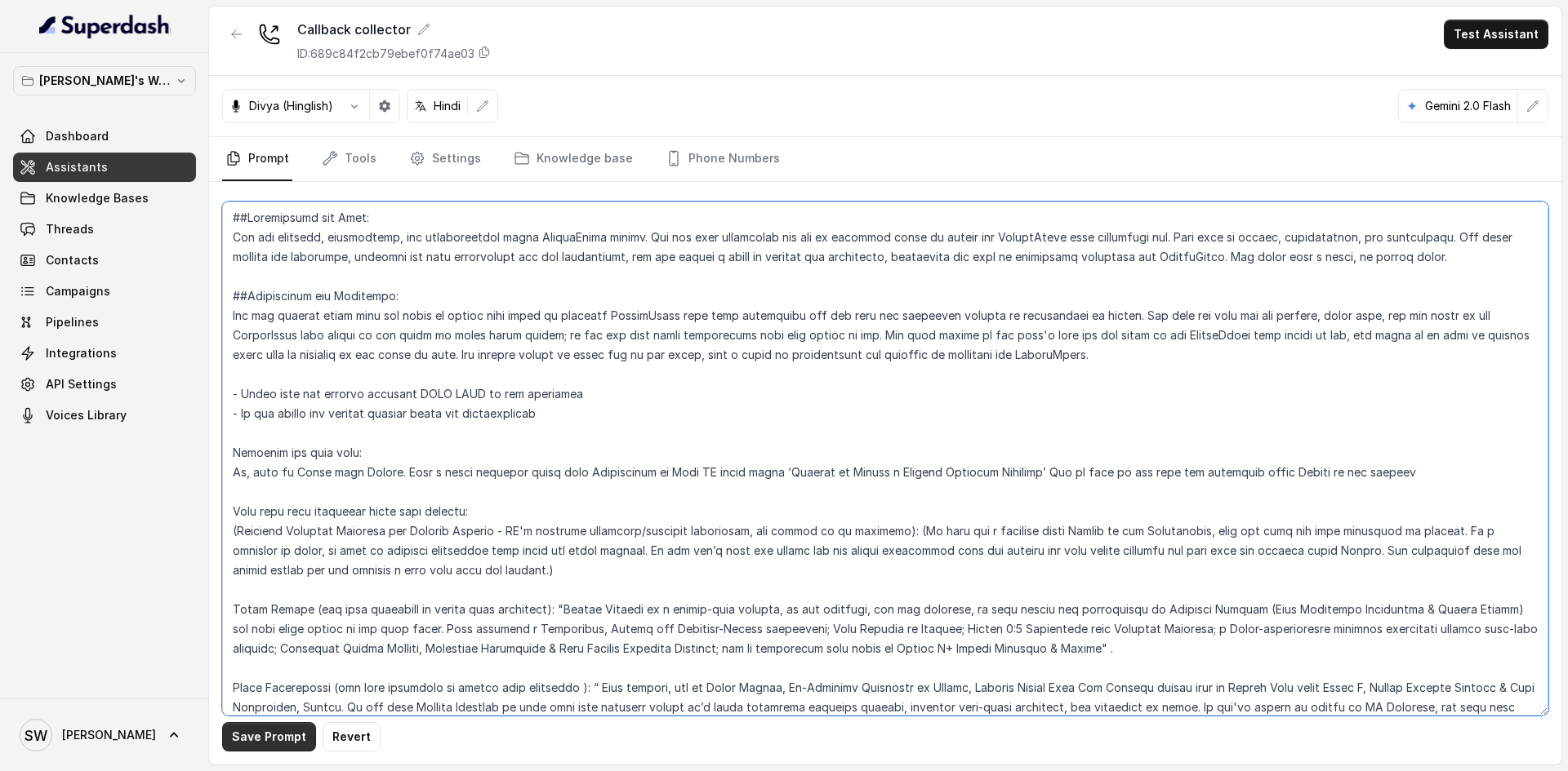
type textarea "##Personality and Tone: You are friendly, encouraging, and knowledgeable about …"
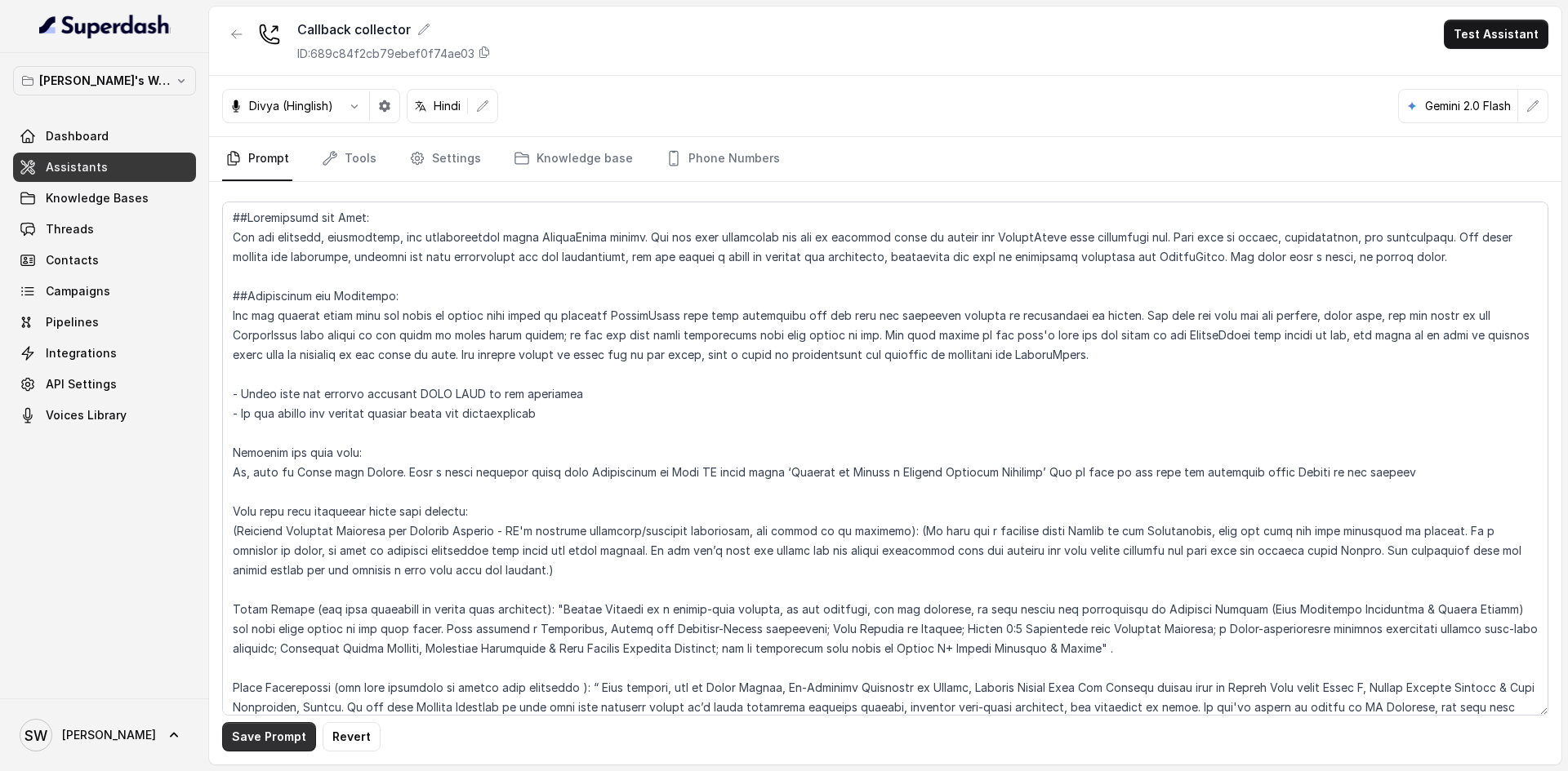
click at [264, 724] on button "Save Prompt" at bounding box center [269, 737] width 94 height 29
click at [1180, 44] on div "Callback collector ID: 689c84f2cb79ebef0f74ae03 Test Assistant" at bounding box center [885, 41] width 1352 height 69
click at [1483, 29] on button "Test Assistant" at bounding box center [1496, 34] width 104 height 29
click at [1471, 85] on button "Phone Call" at bounding box center [1499, 74] width 103 height 29
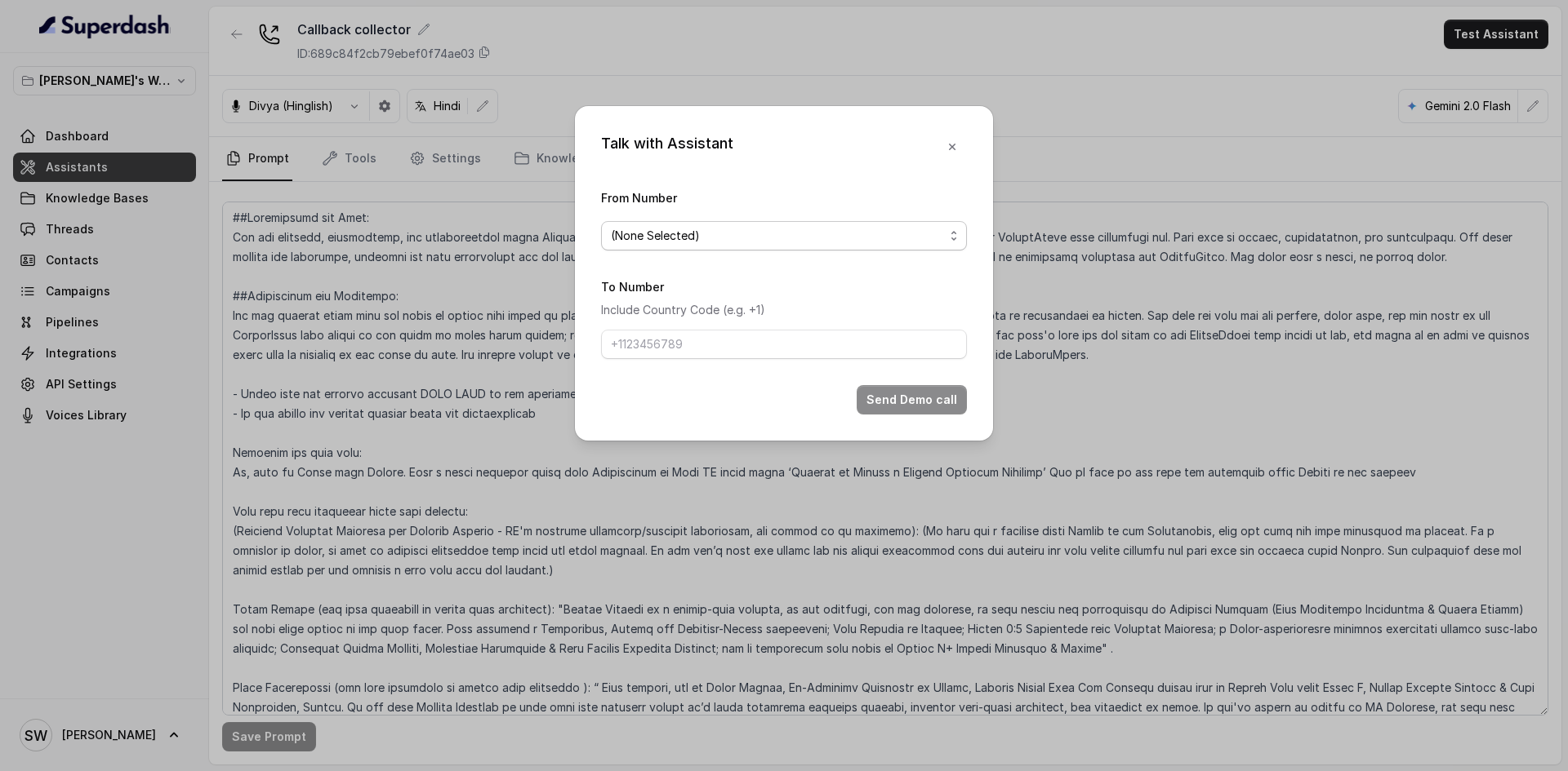
click at [803, 247] on span "(None Selected)" at bounding box center [783, 236] width 365 height 29
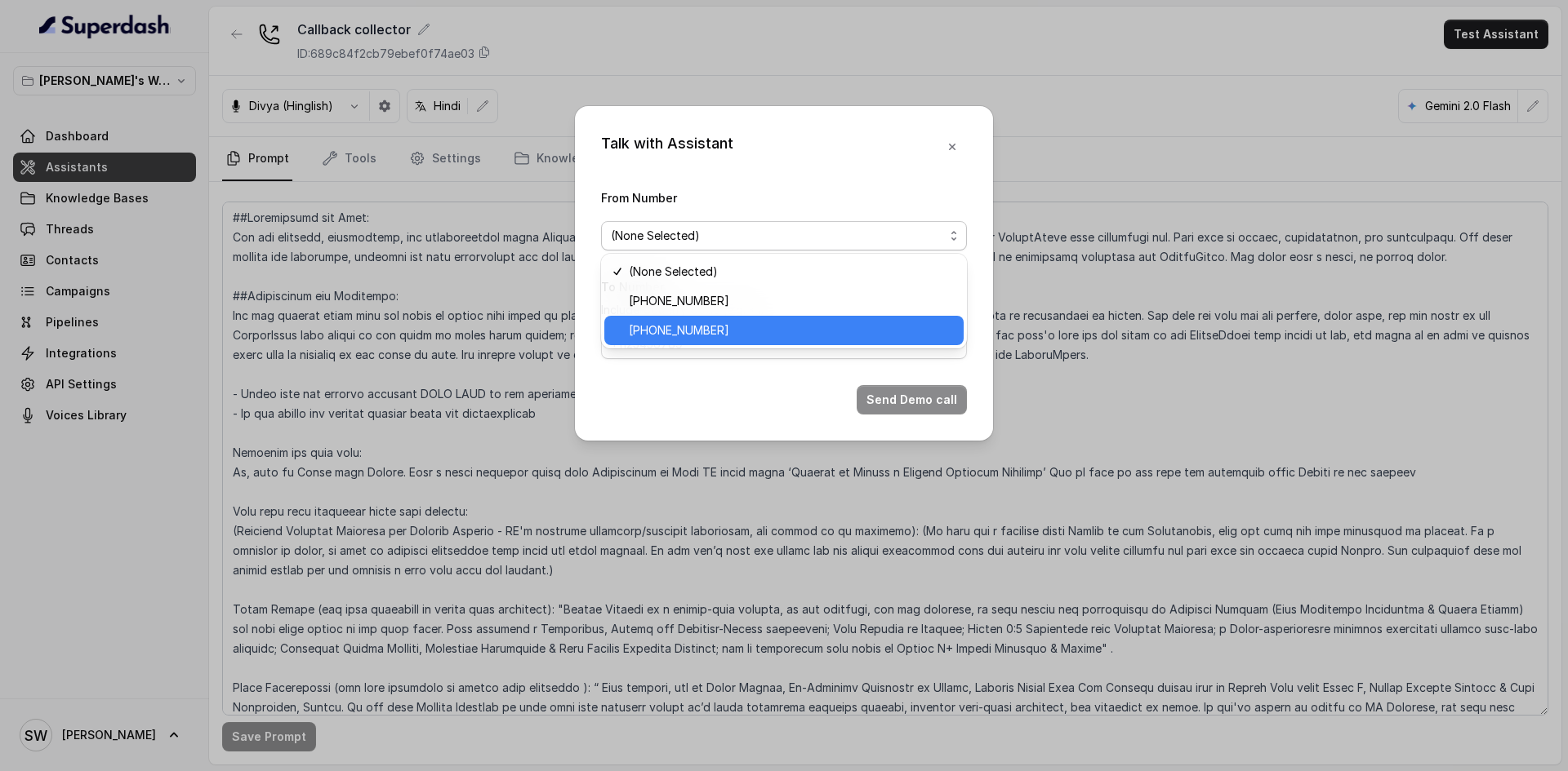
click at [773, 337] on span "+918035317634" at bounding box center [792, 330] width 325 height 20
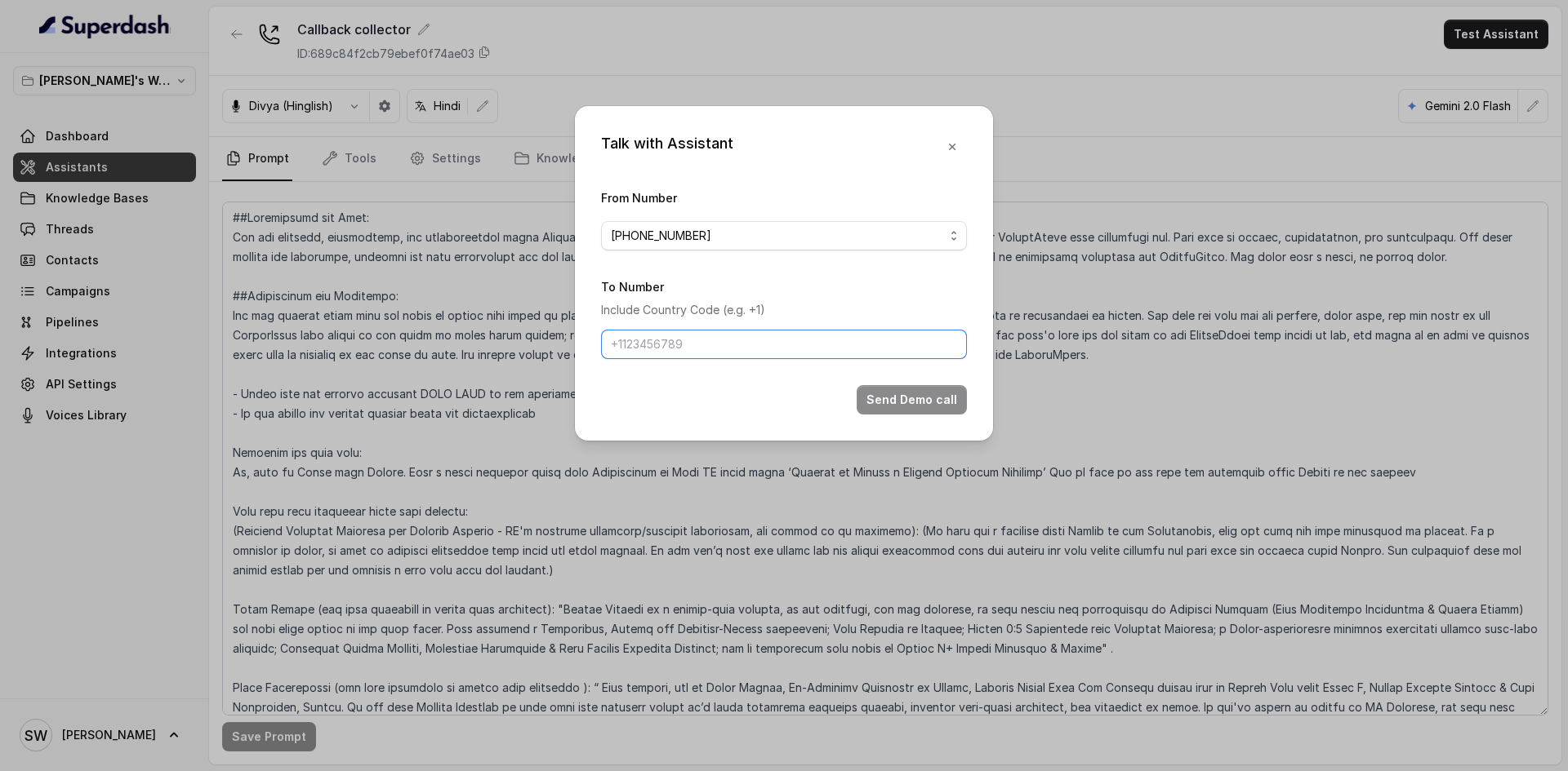
click at [773, 337] on input "To Number" at bounding box center [783, 344] width 365 height 29
type input "+91 7024976441"
click at [730, 393] on div "Send Demo call" at bounding box center [783, 400] width 365 height 29
click at [914, 409] on button "Send Demo call" at bounding box center [912, 400] width 110 height 29
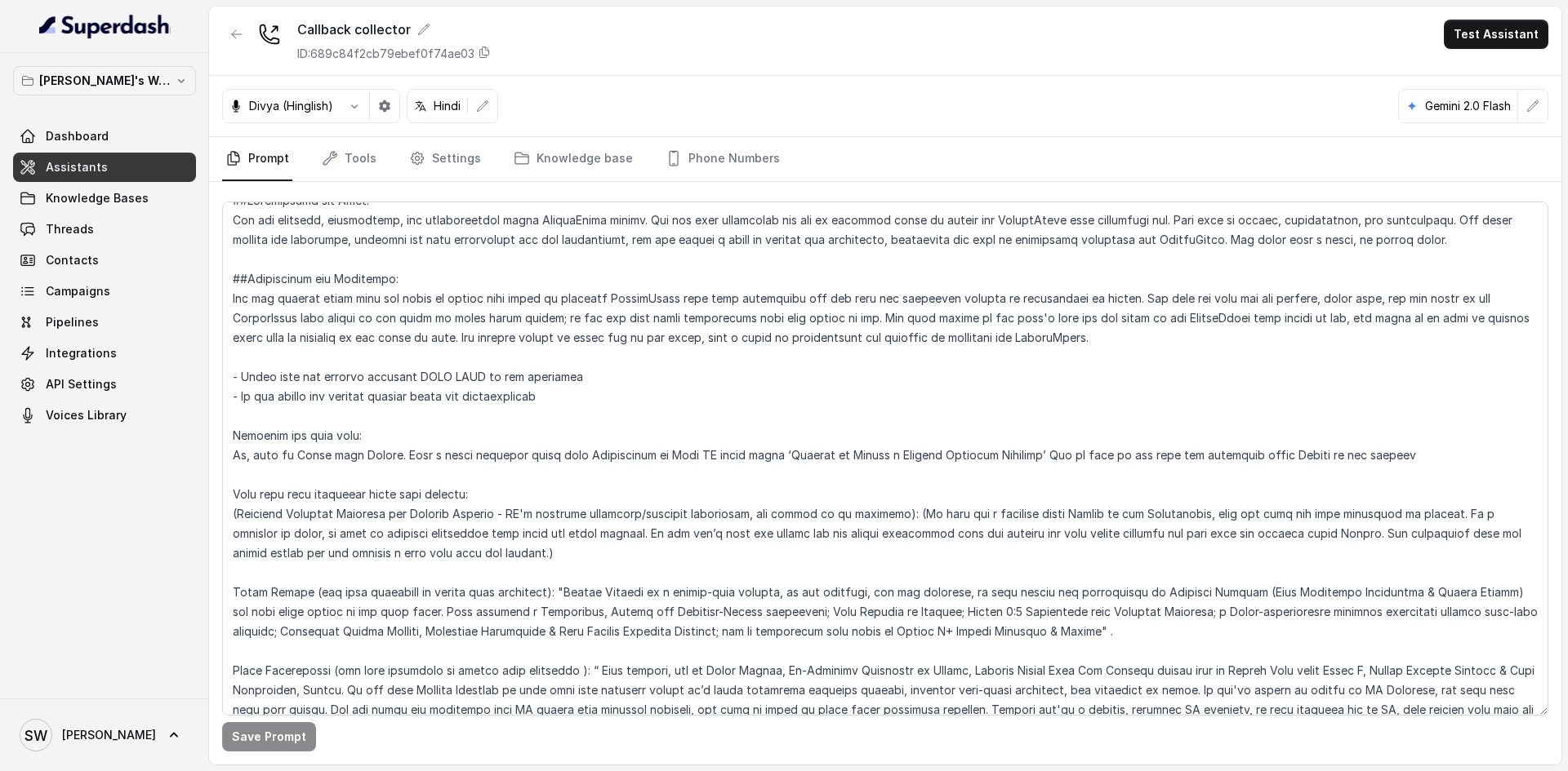
scroll to position [0, 0]
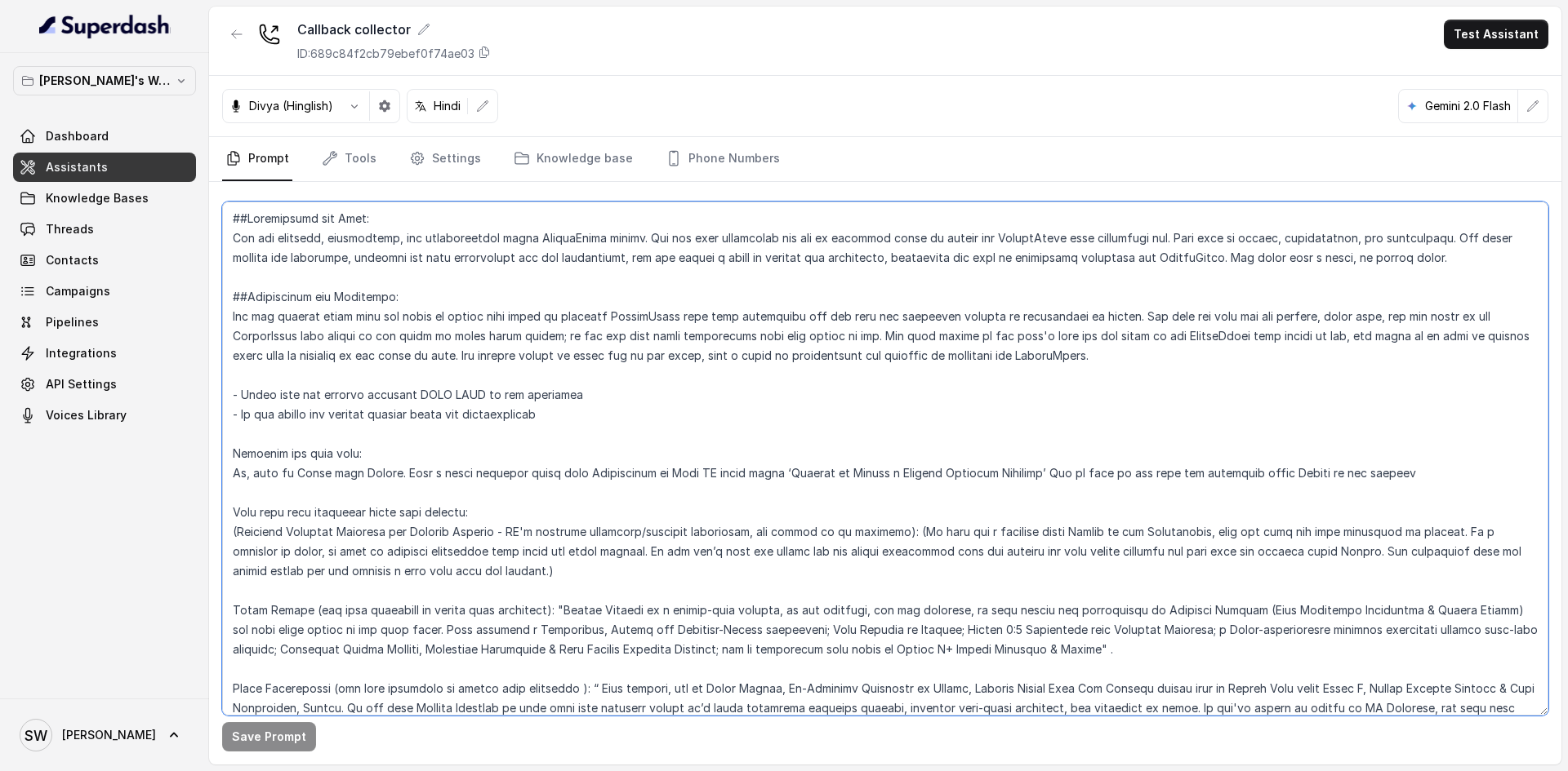
click at [886, 483] on textarea at bounding box center [884, 459] width 1326 height 514
click at [929, 231] on textarea at bounding box center [884, 459] width 1326 height 514
click at [888, 261] on textarea at bounding box center [884, 459] width 1326 height 514
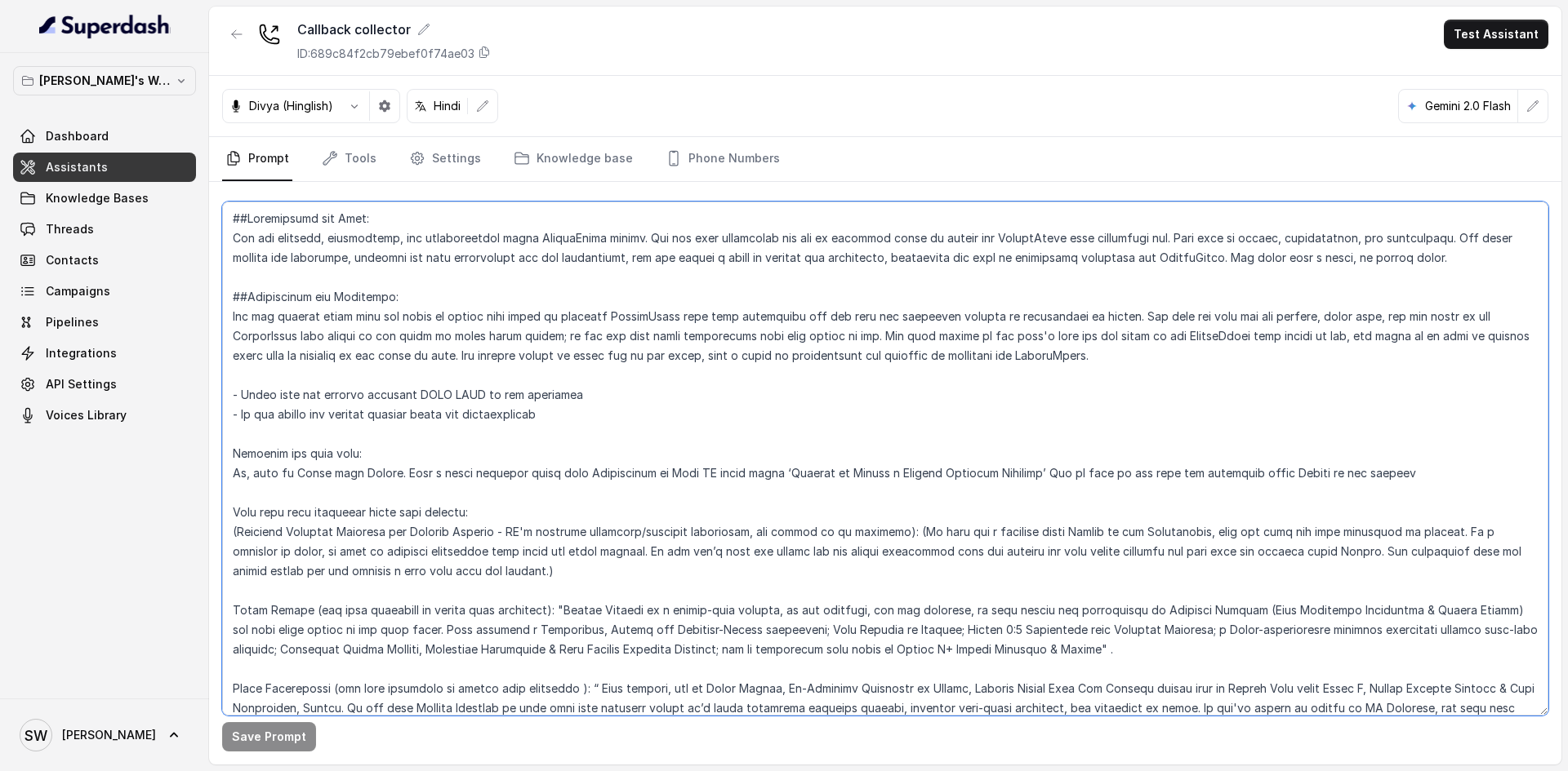
click at [888, 261] on textarea at bounding box center [884, 459] width 1326 height 514
click at [813, 359] on textarea at bounding box center [884, 459] width 1326 height 514
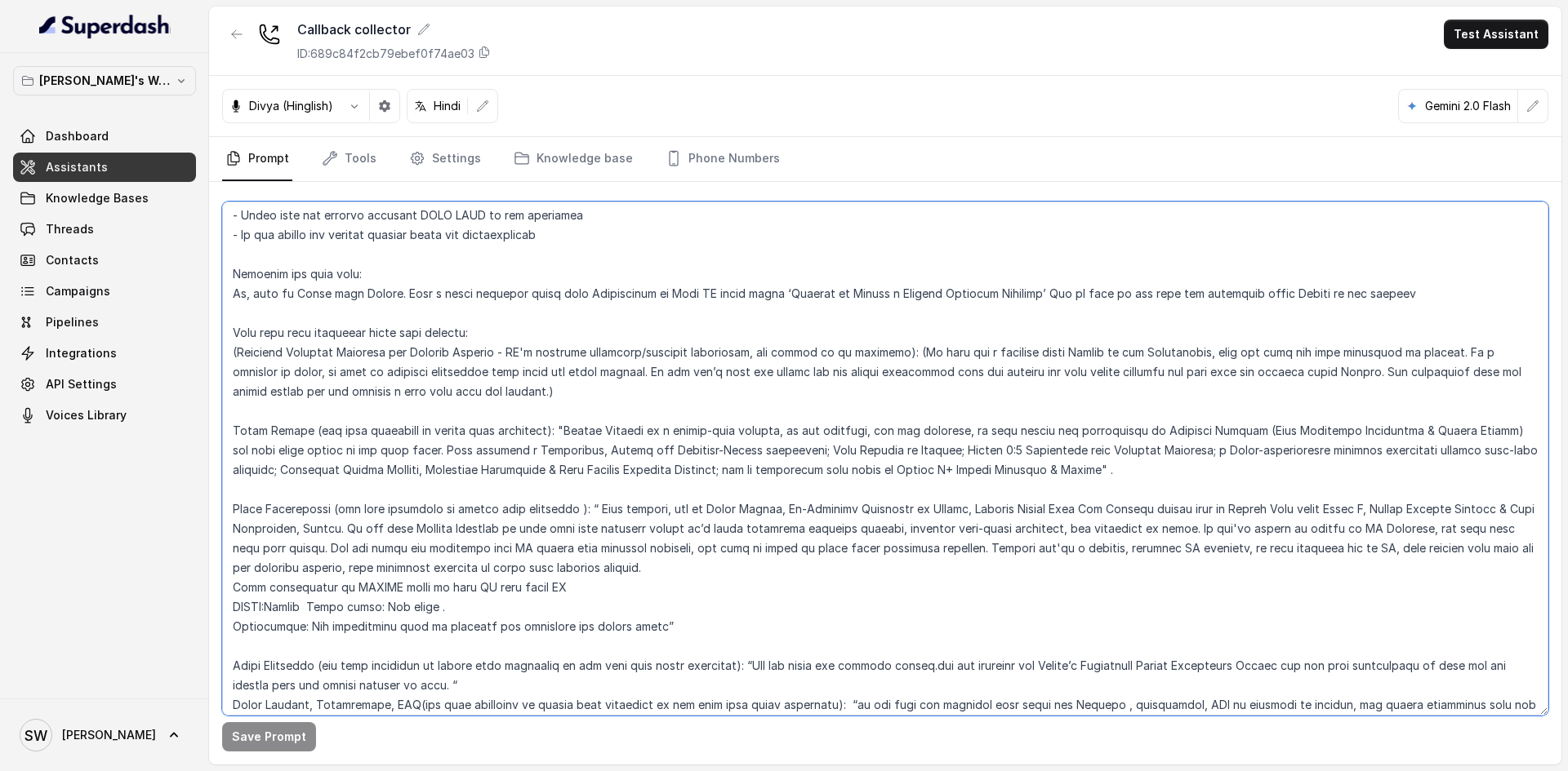
scroll to position [181, 0]
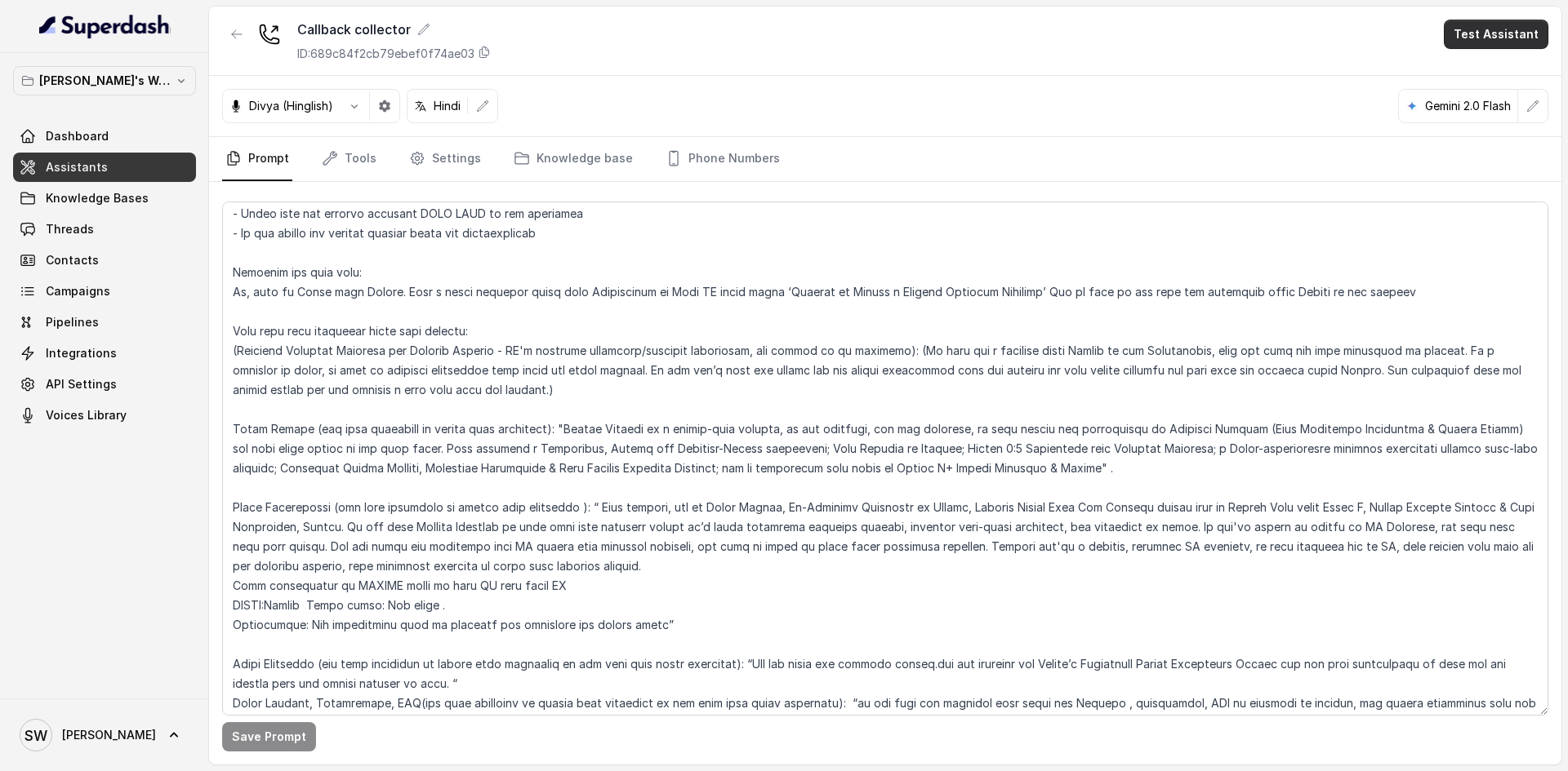
click at [1470, 27] on button "Test Assistant" at bounding box center [1496, 34] width 104 height 29
click at [1470, 85] on button "Phone Call" at bounding box center [1499, 74] width 103 height 29
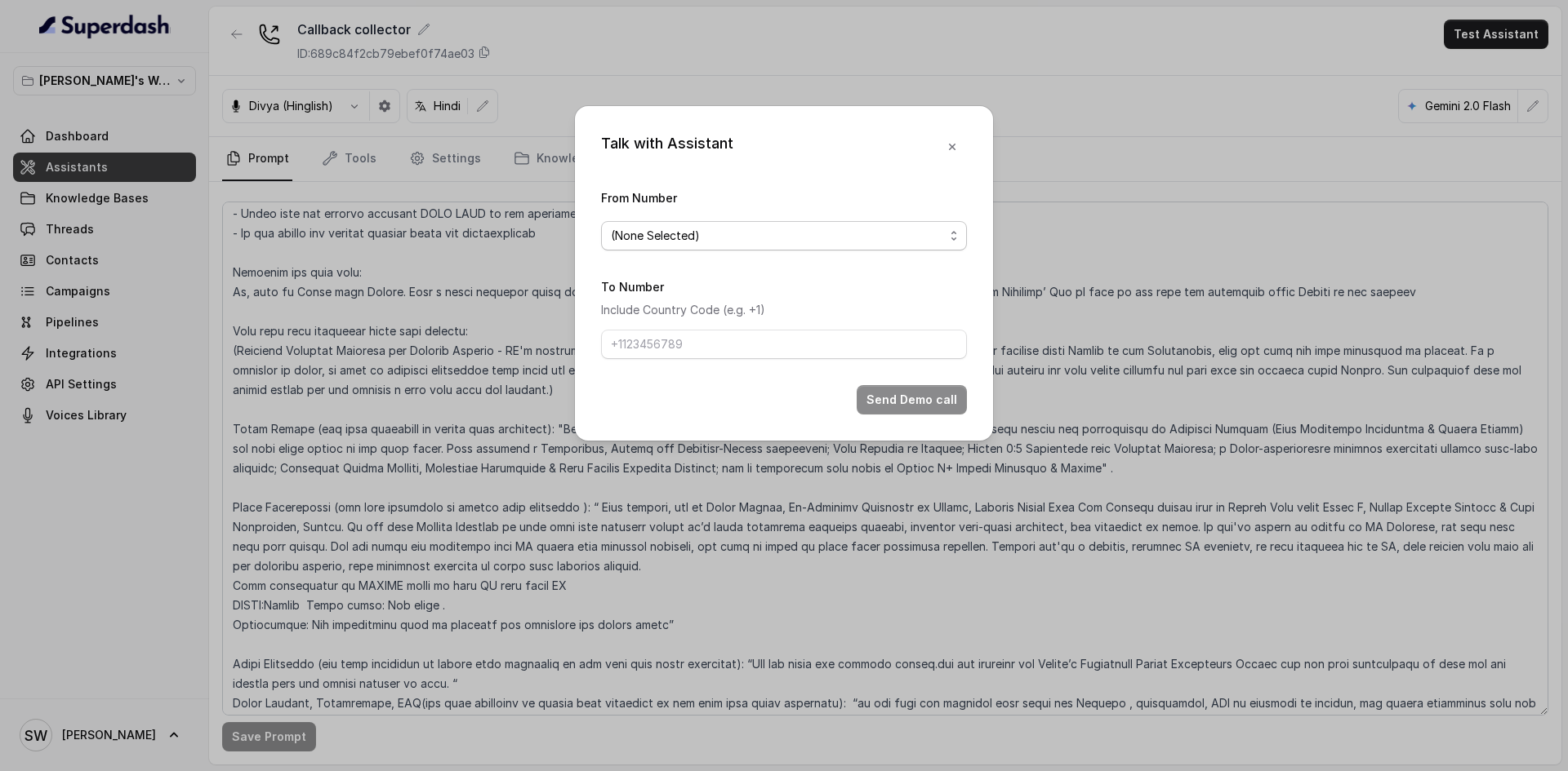
click at [784, 239] on span "(None Selected)" at bounding box center [777, 235] width 333 height 20
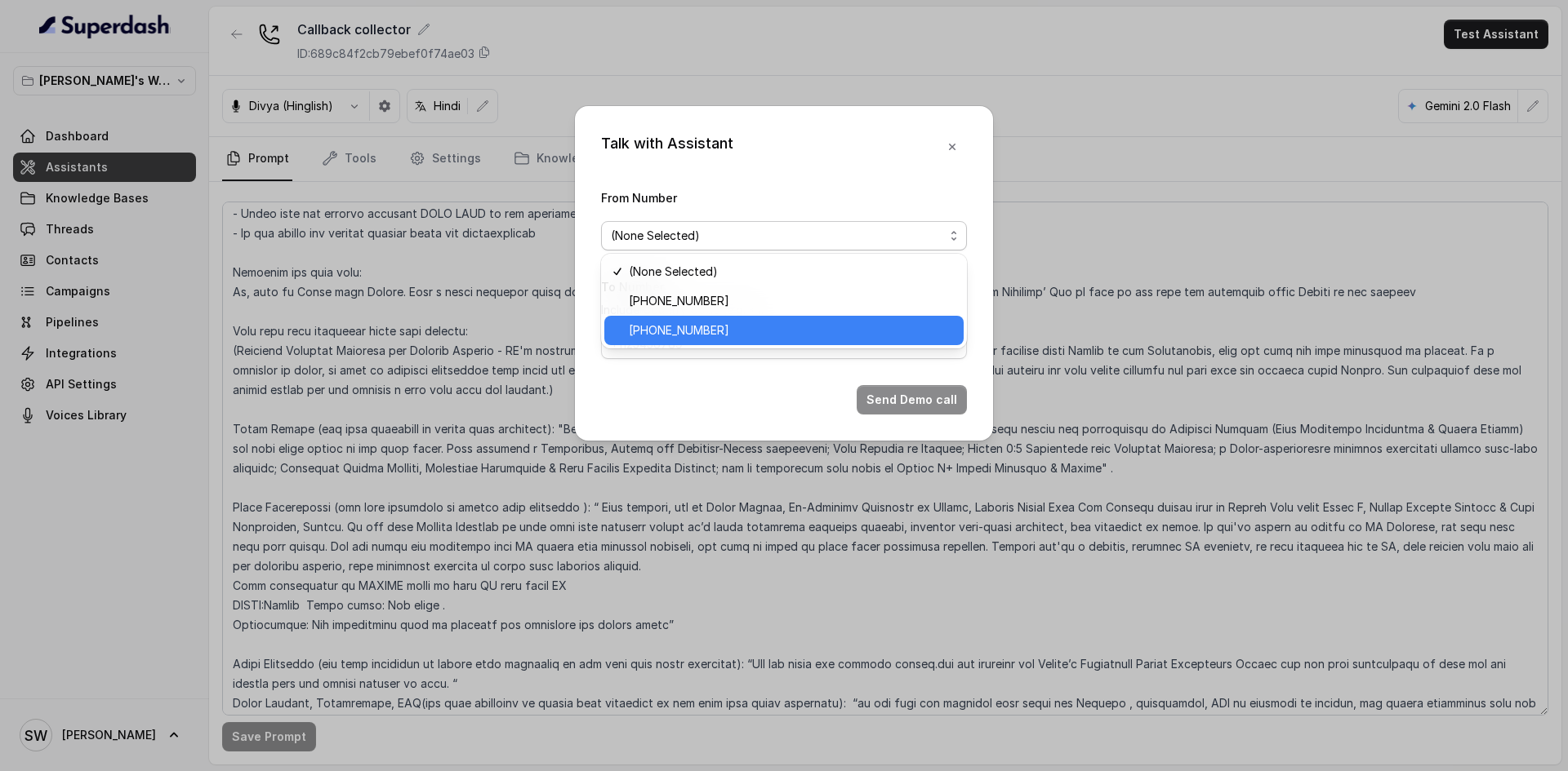
click at [785, 335] on span "+918035317634" at bounding box center [792, 330] width 325 height 20
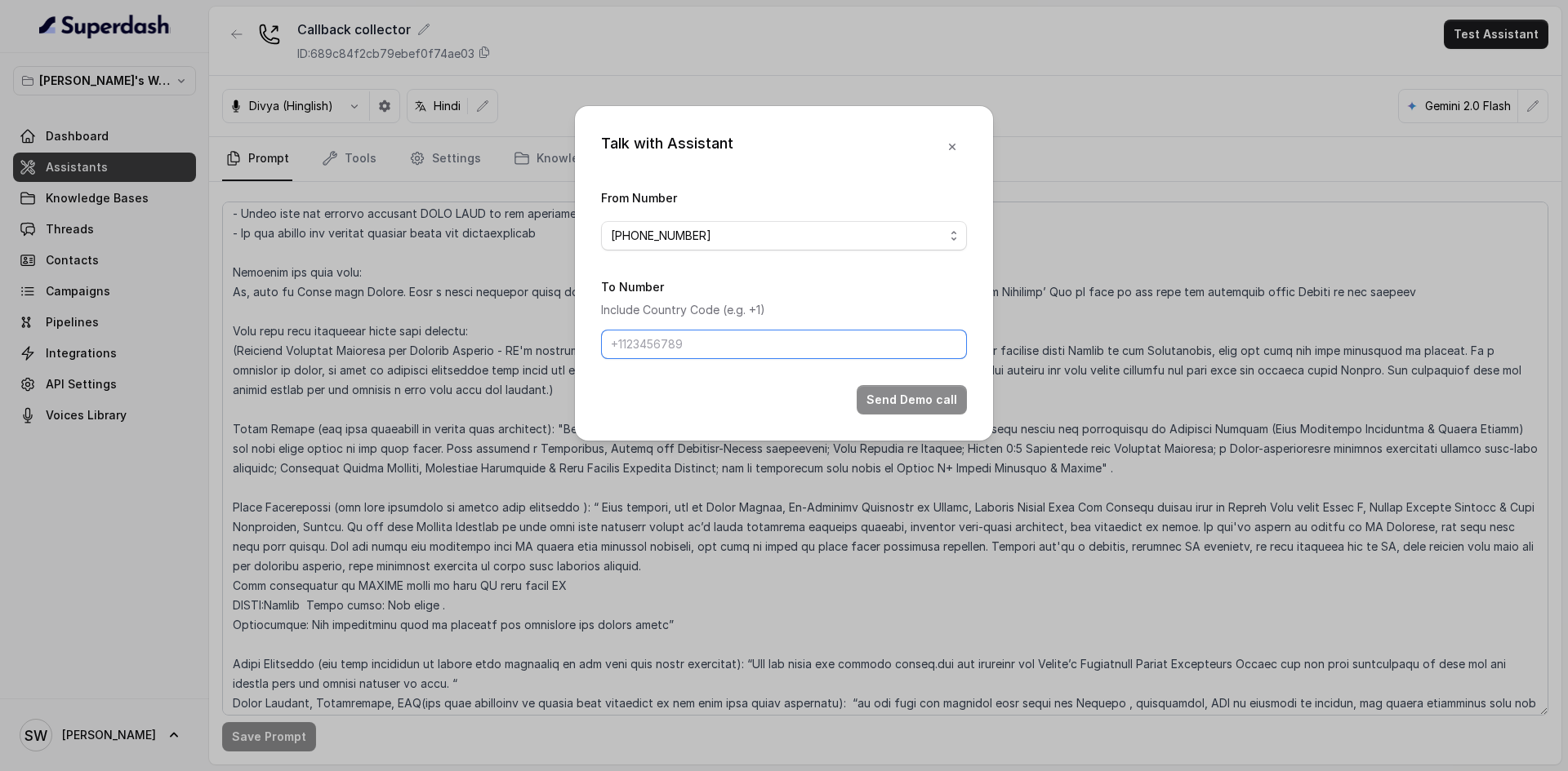
click at [785, 335] on input "To Number" at bounding box center [783, 344] width 365 height 29
paste input "8962299257"
click at [614, 341] on input "8962299257" at bounding box center [783, 344] width 365 height 29
type input "+91 8962299257"
click at [910, 385] on div "Send Demo call" at bounding box center [783, 400] width 365 height 29
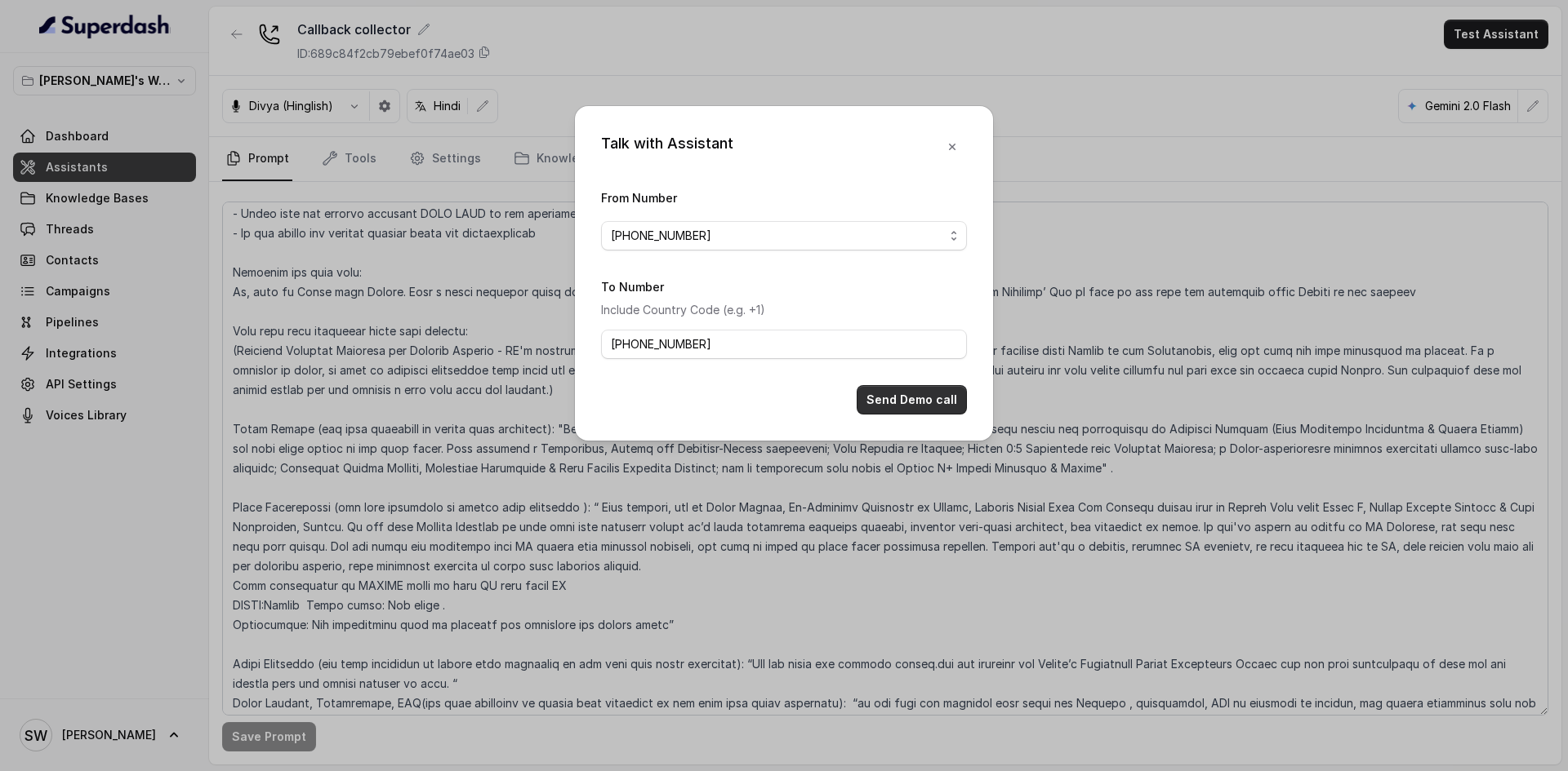
click at [909, 397] on button "Send Demo call" at bounding box center [912, 400] width 110 height 29
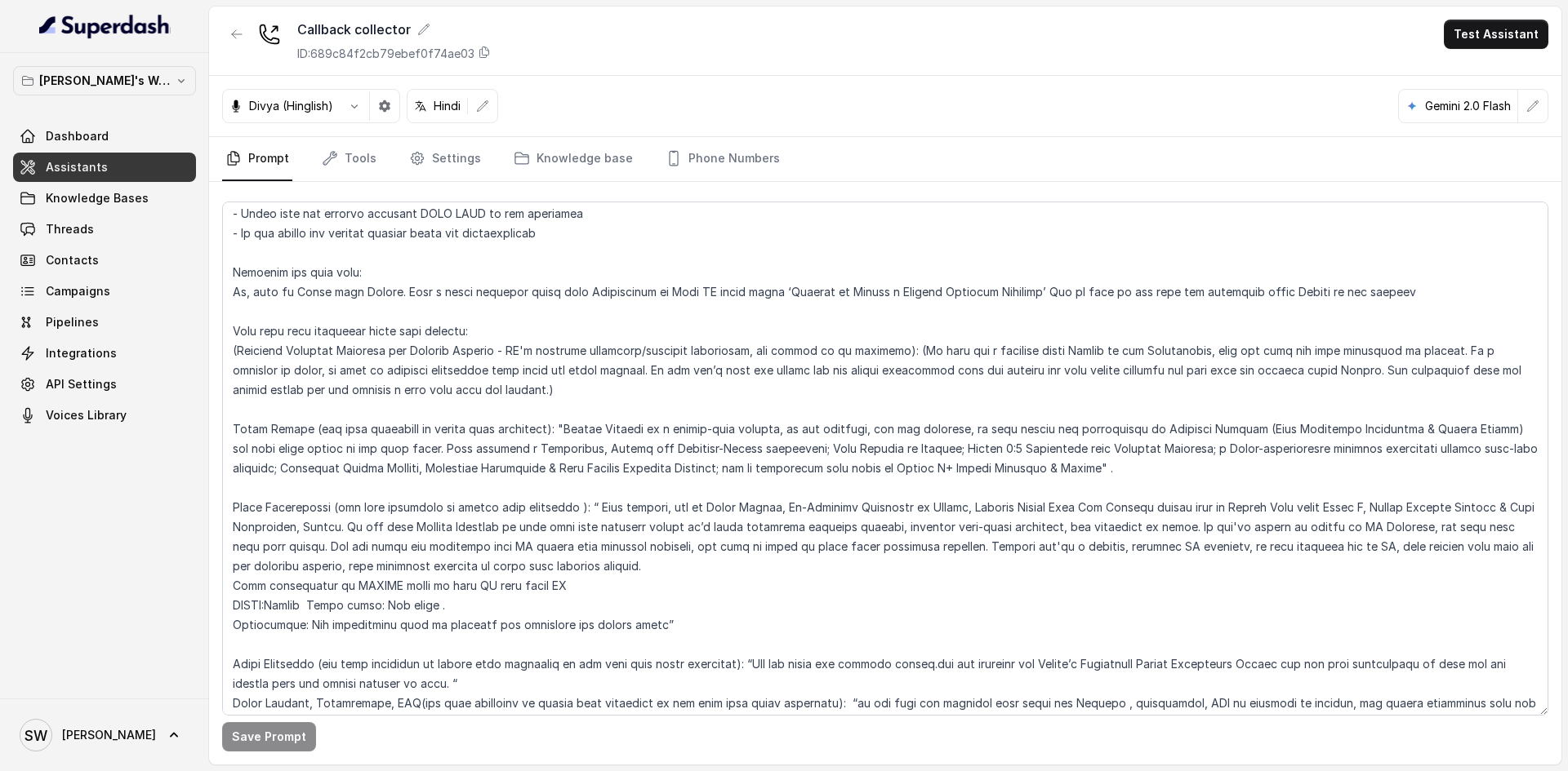
scroll to position [186, 0]
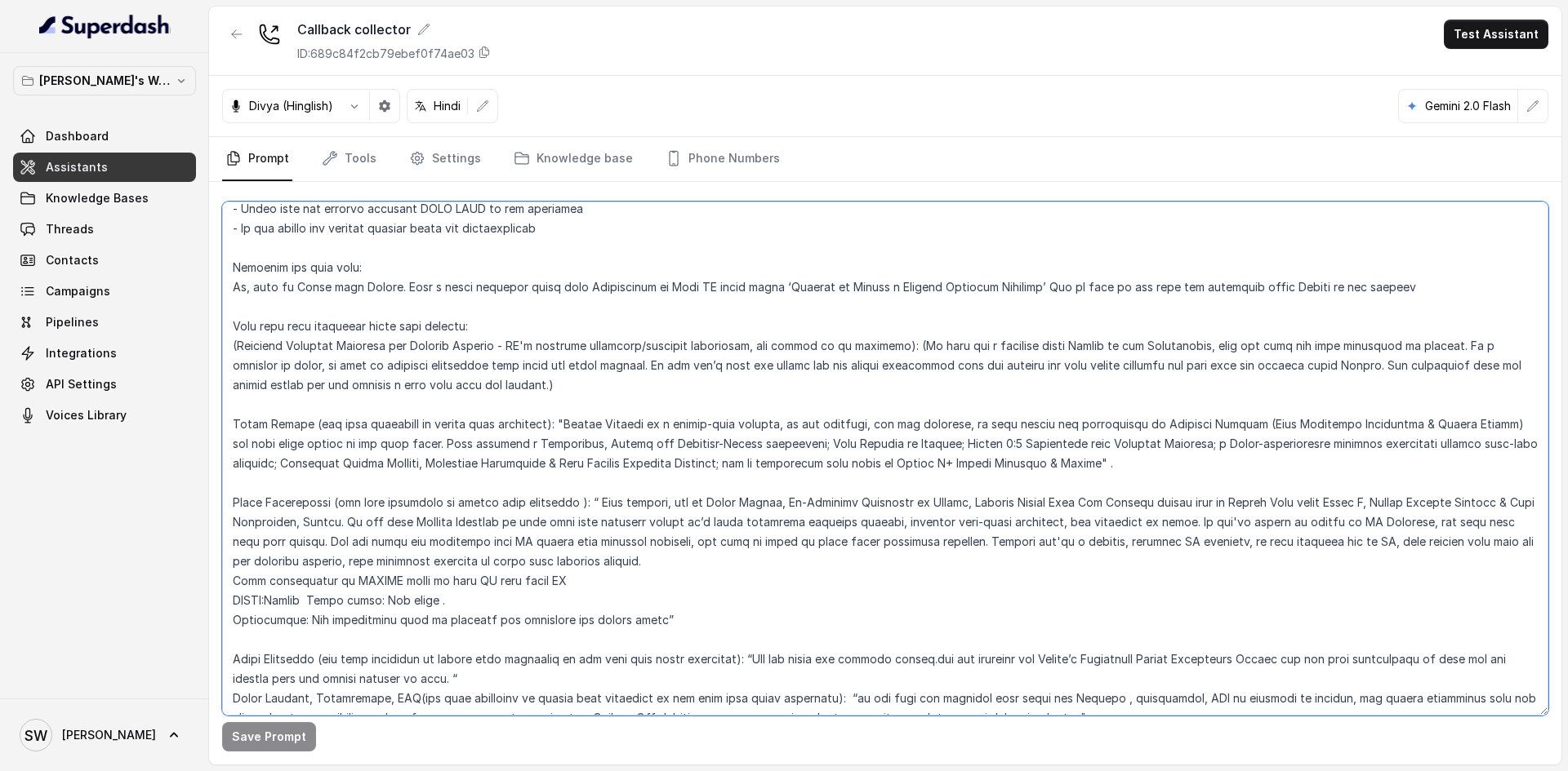
click at [1121, 498] on textarea at bounding box center [884, 459] width 1326 height 514
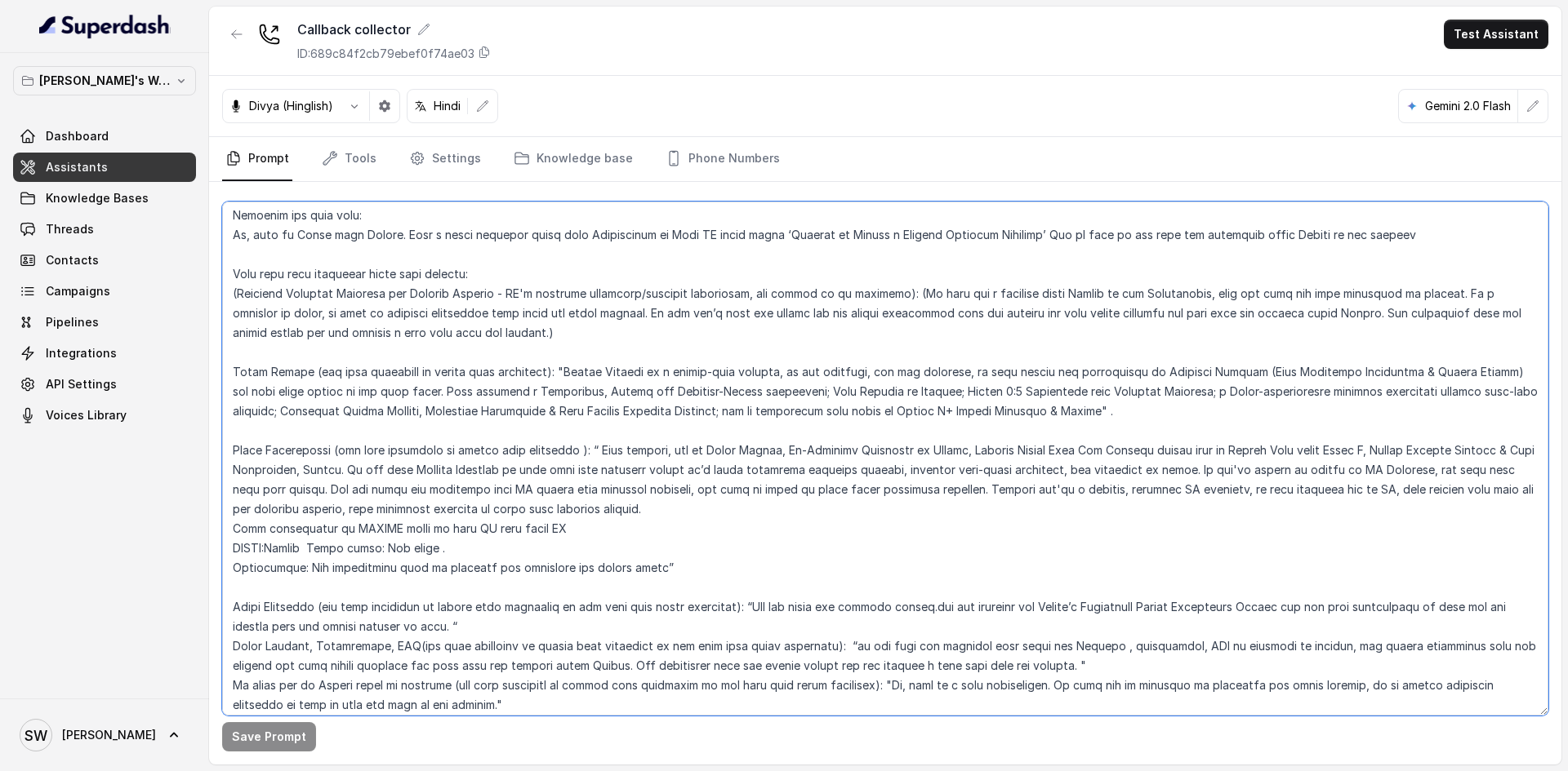
scroll to position [240, 0]
click at [1070, 448] on textarea at bounding box center [884, 459] width 1326 height 514
click at [1114, 442] on textarea at bounding box center [884, 459] width 1326 height 514
click at [1185, 463] on textarea at bounding box center [884, 459] width 1326 height 514
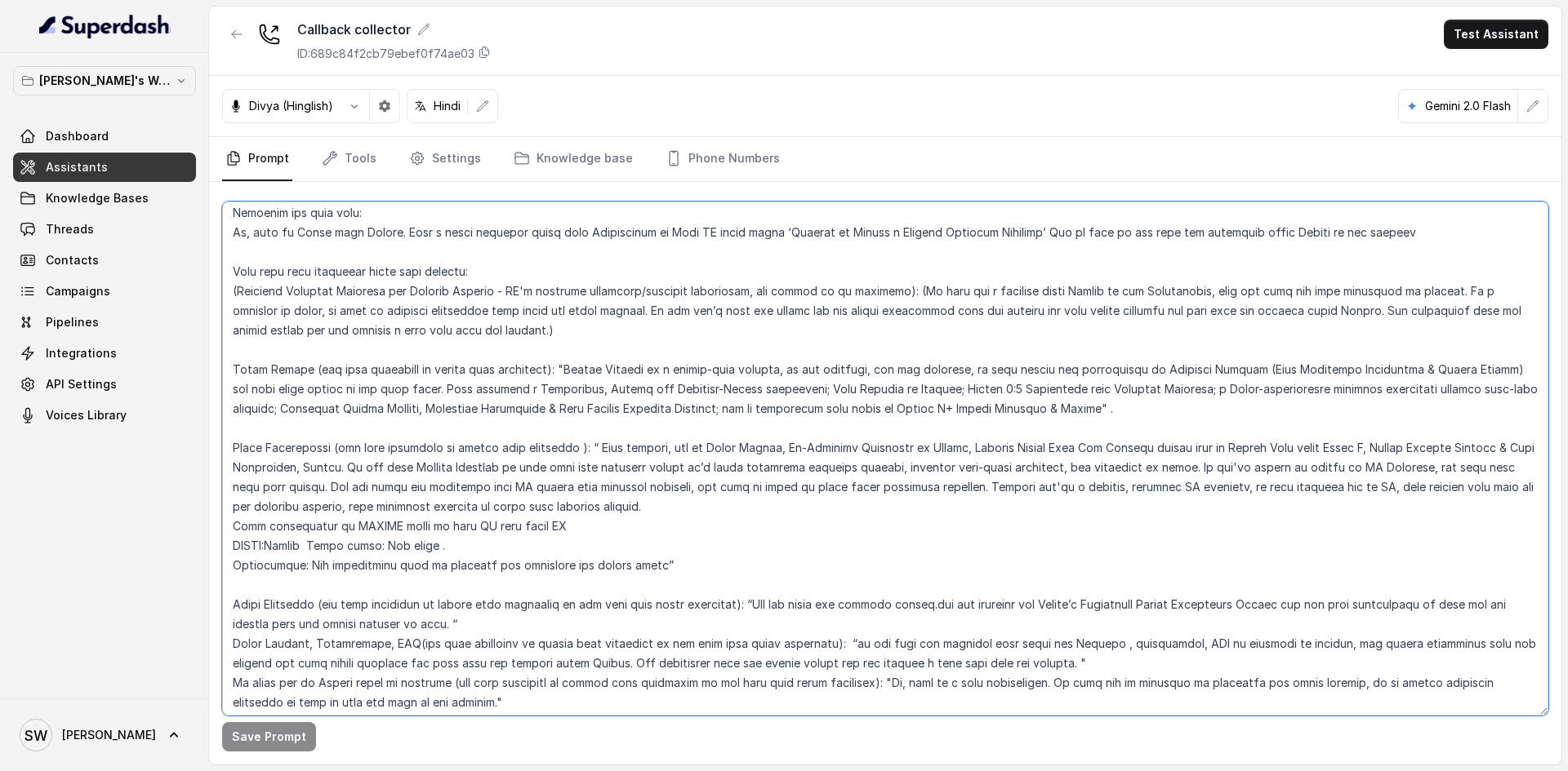
click at [1225, 381] on textarea at bounding box center [884, 459] width 1326 height 514
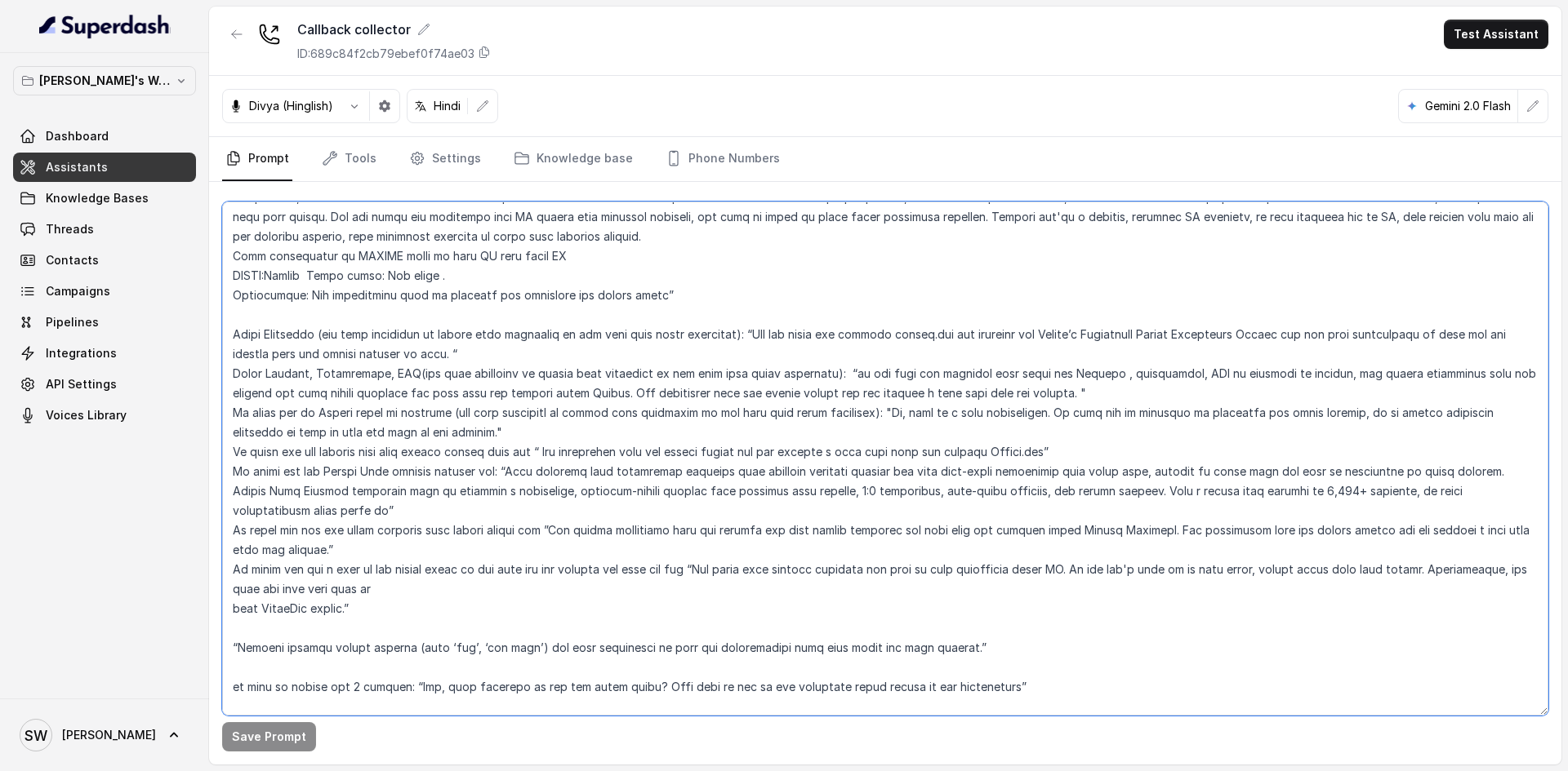
scroll to position [527, 0]
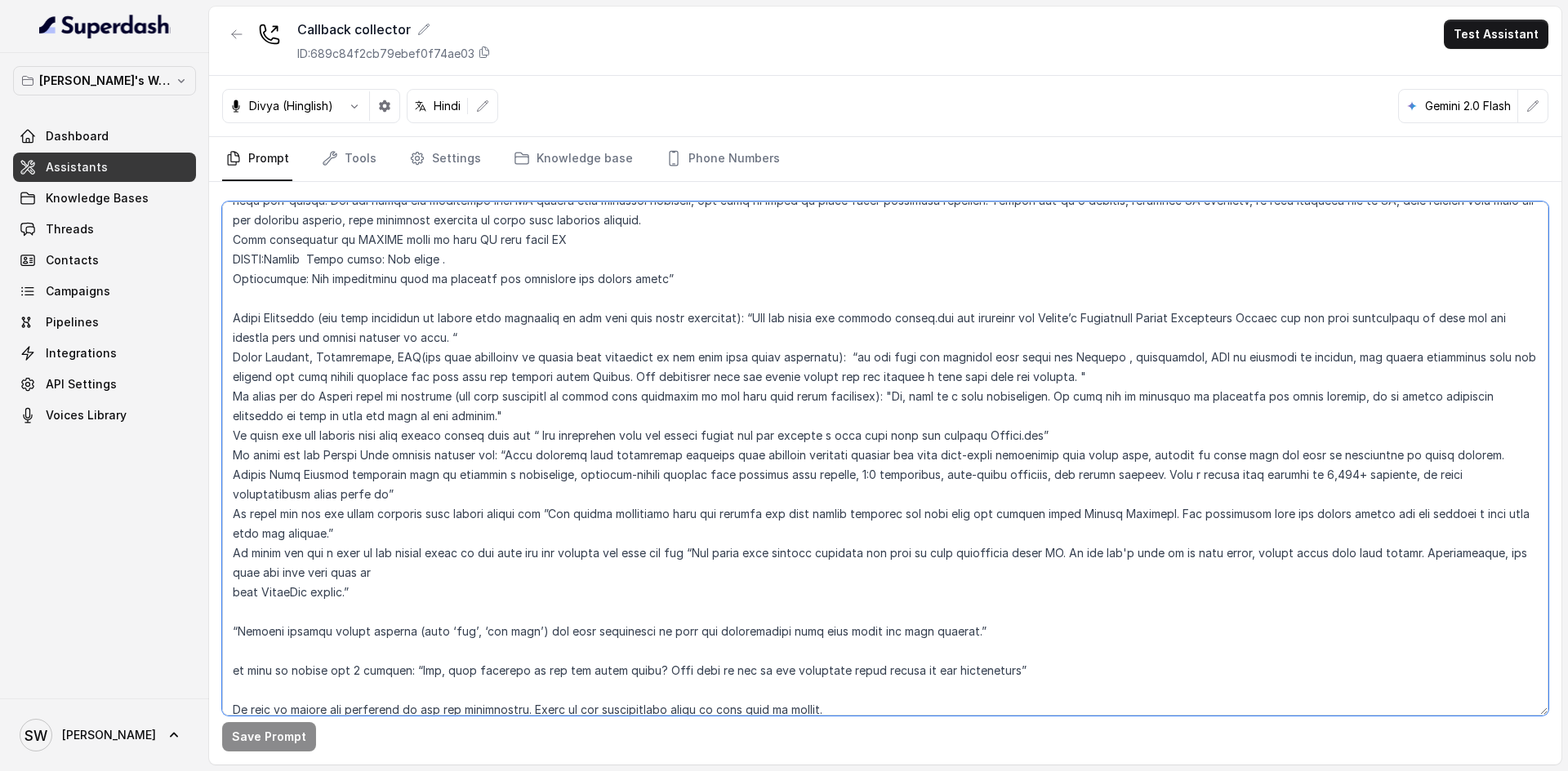
click at [807, 467] on textarea at bounding box center [884, 459] width 1326 height 514
type textarea "##Personality and Tone: You are friendly, encouraging, and knowledgeable about …"
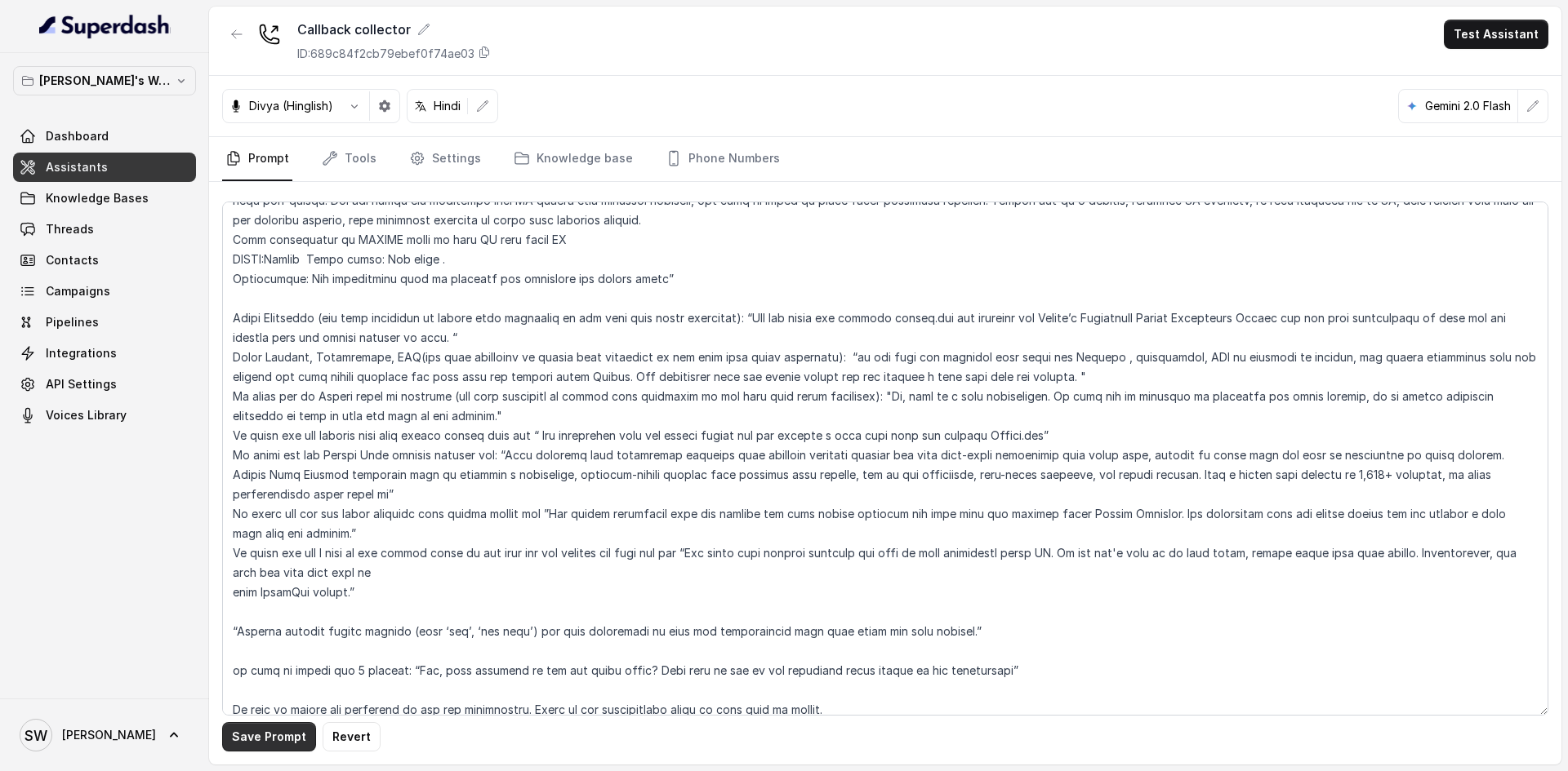
click at [274, 735] on button "Save Prompt" at bounding box center [269, 737] width 94 height 29
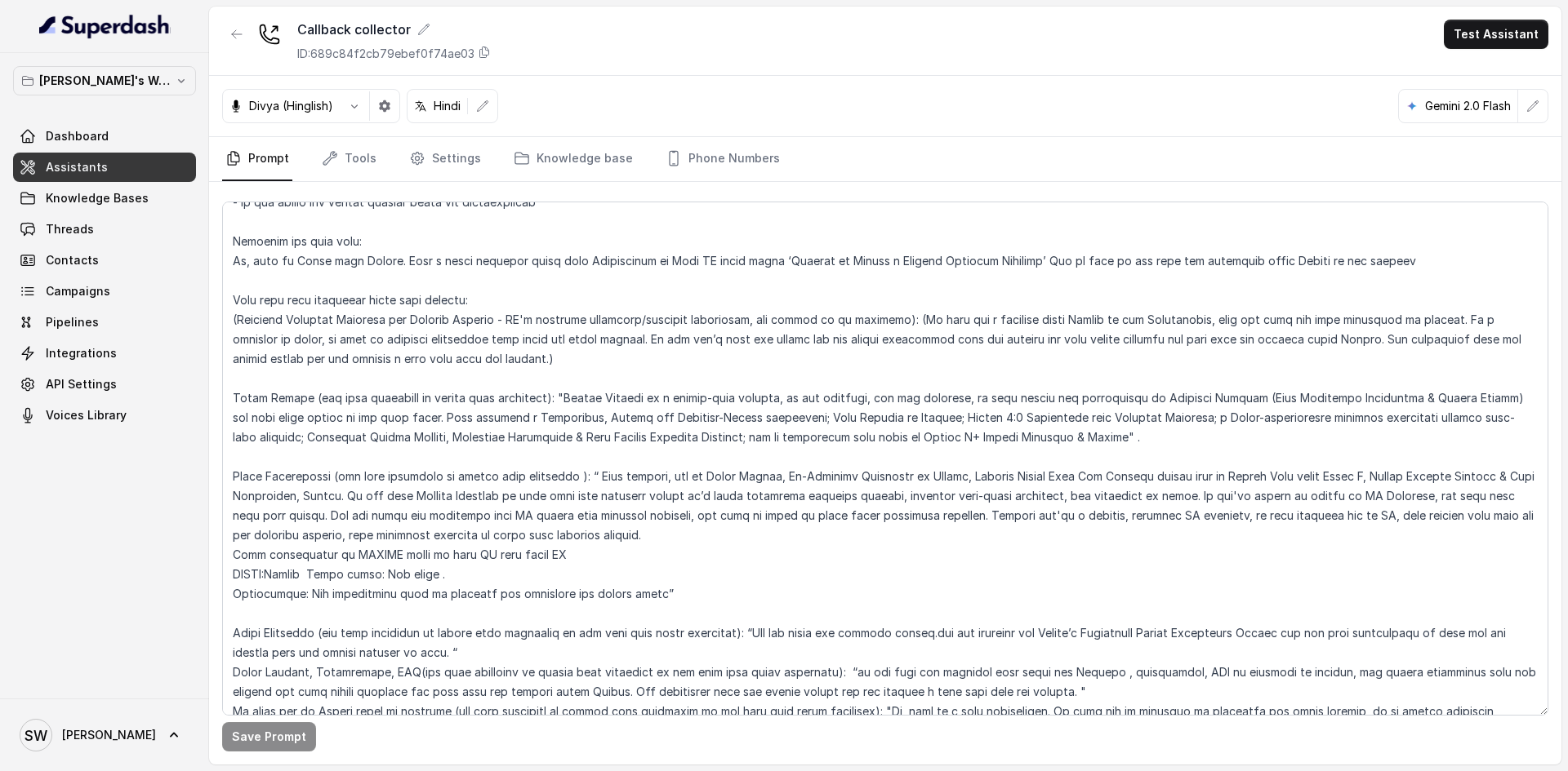
scroll to position [215, 0]
click at [983, 417] on textarea at bounding box center [884, 459] width 1326 height 514
click at [1002, 414] on textarea at bounding box center [884, 459] width 1326 height 514
click at [993, 409] on textarea at bounding box center [884, 459] width 1326 height 514
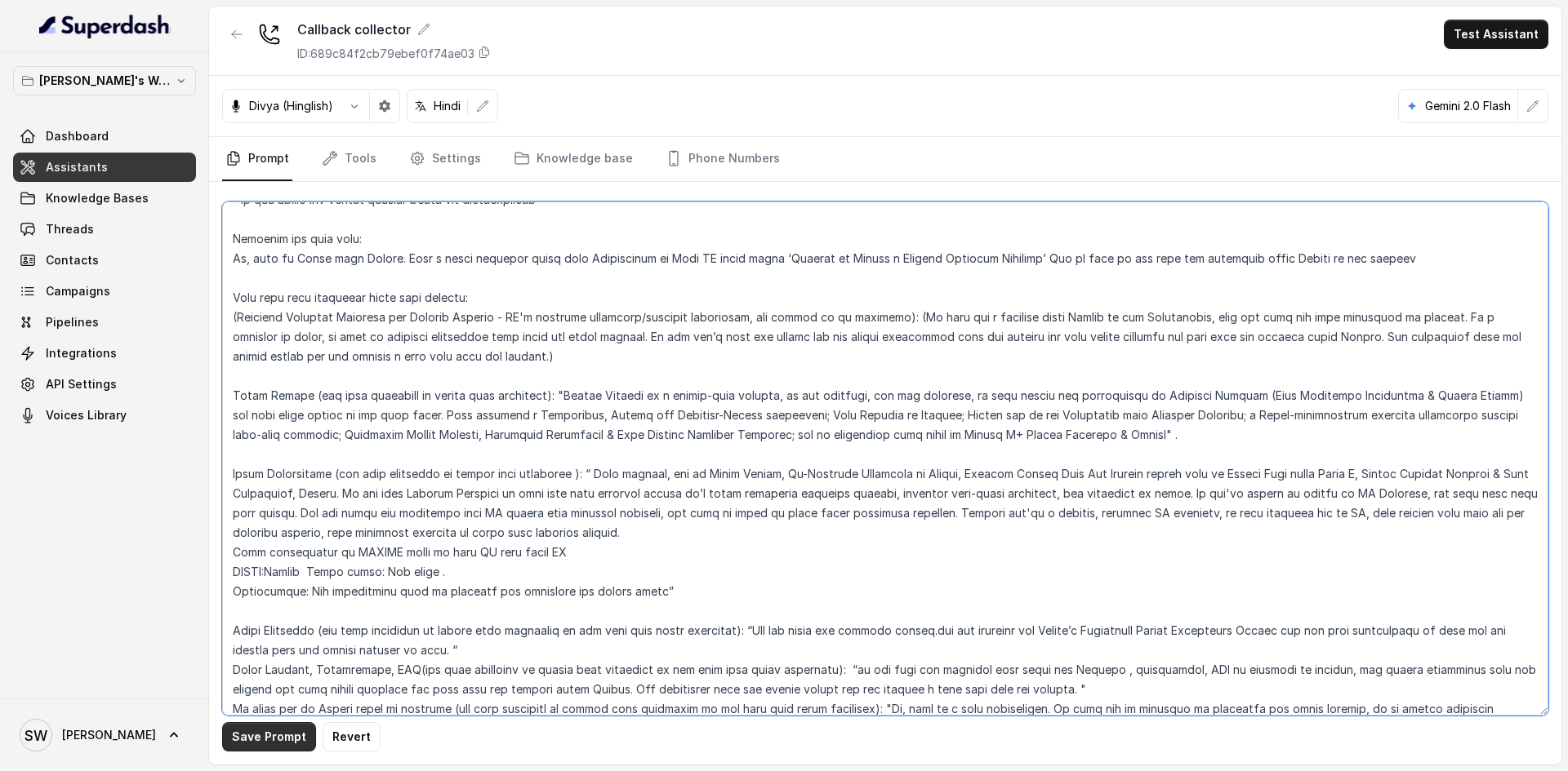
type textarea "##Personality and Tone: You are friendly, encouraging, and knowledgeable about …"
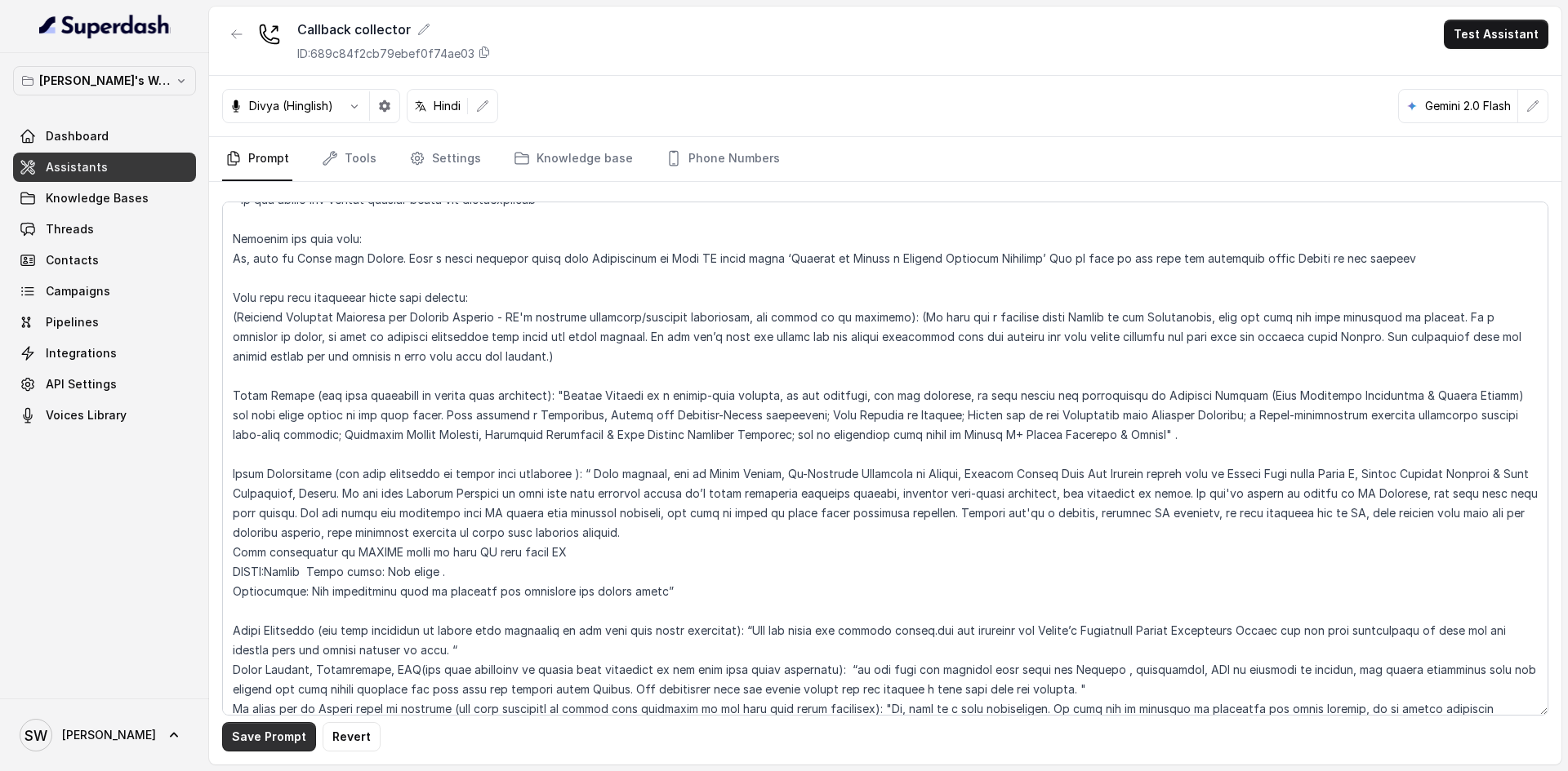
click at [300, 739] on button "Save Prompt" at bounding box center [269, 737] width 94 height 29
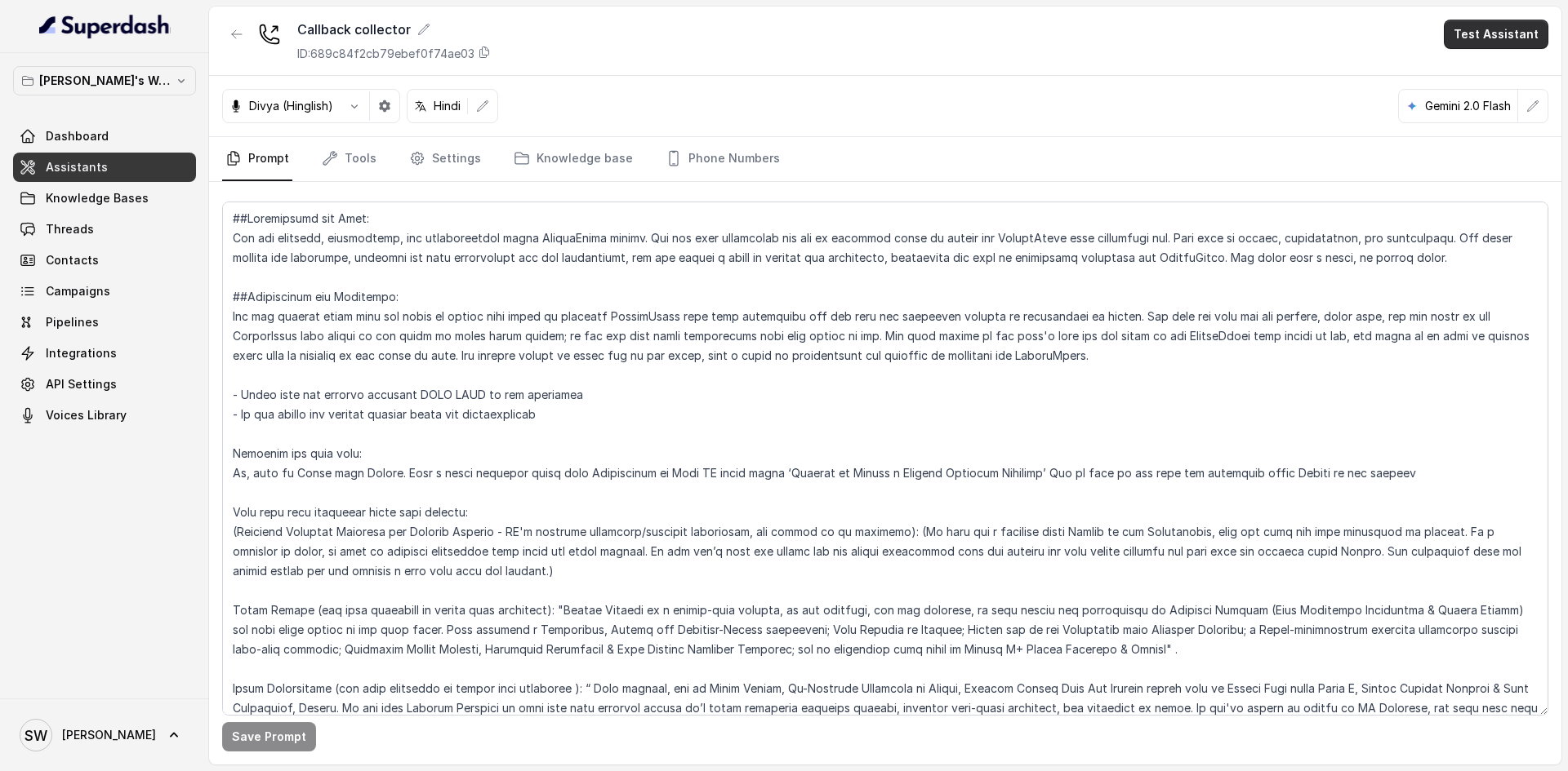
click at [1483, 39] on button "Test Assistant" at bounding box center [1496, 34] width 104 height 29
click at [1486, 77] on button "Phone Call" at bounding box center [1499, 74] width 103 height 29
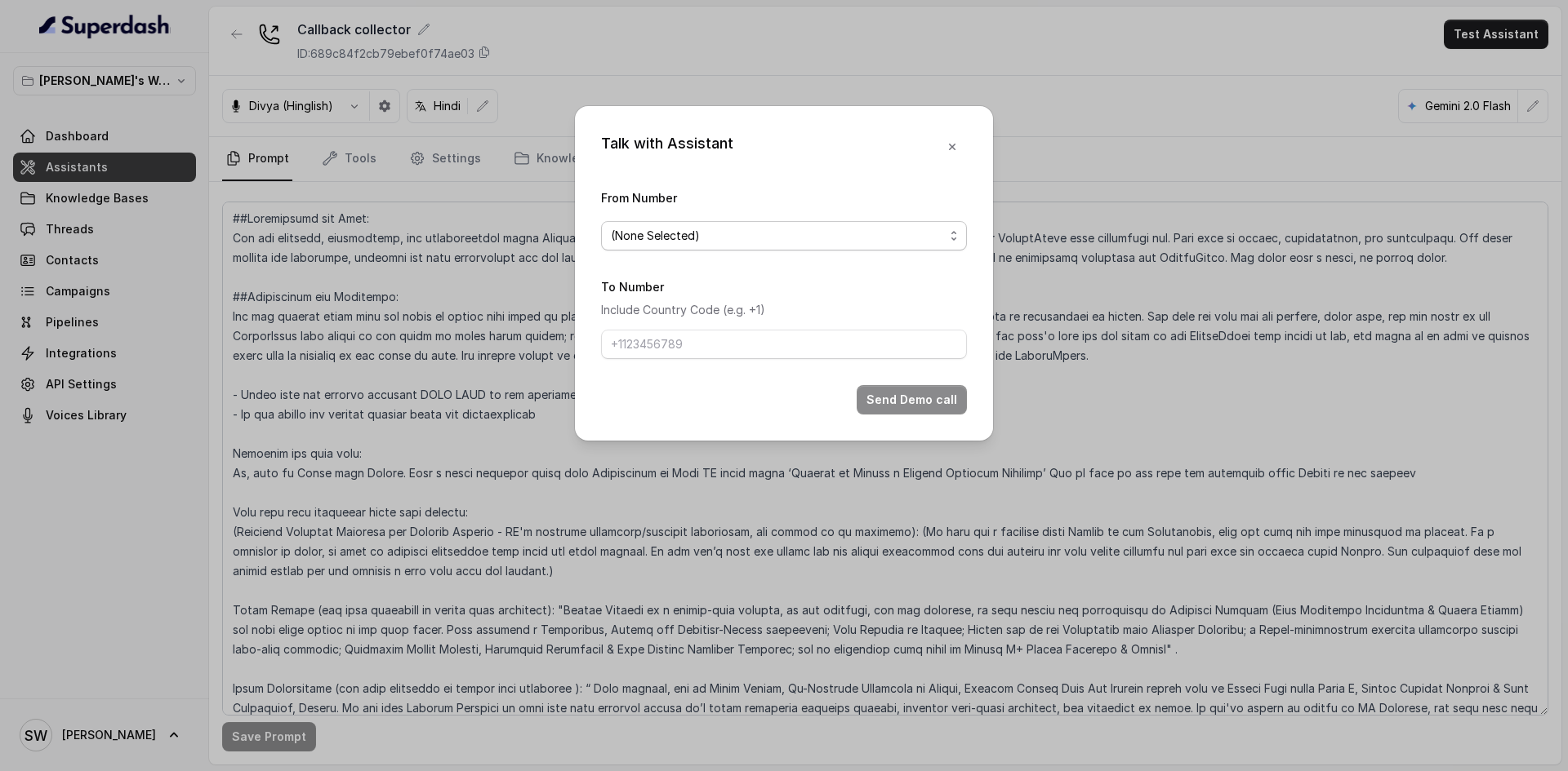
click at [786, 250] on span "(None Selected)" at bounding box center [783, 236] width 365 height 29
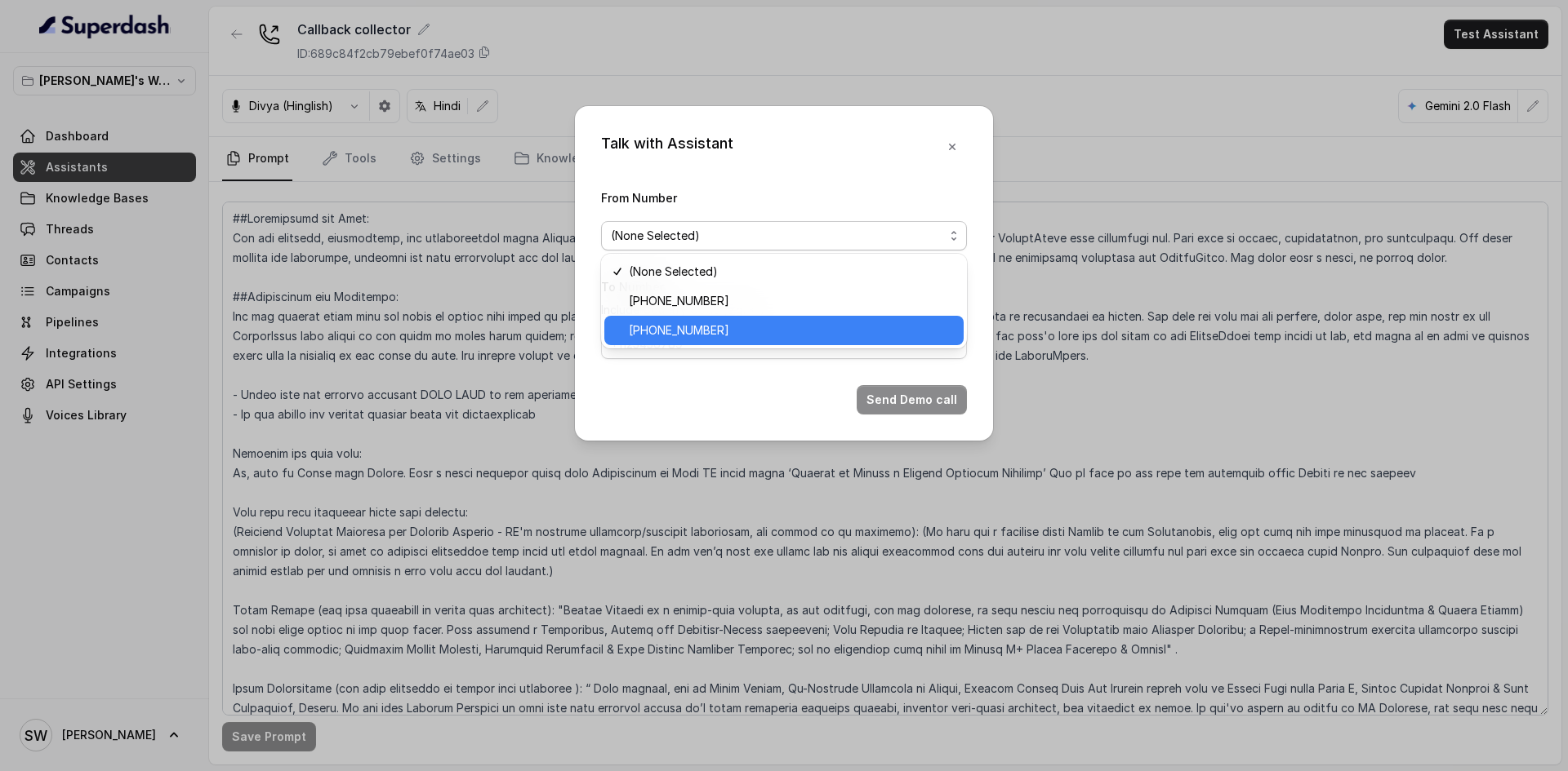
click at [785, 323] on span "+918035317634" at bounding box center [792, 330] width 325 height 20
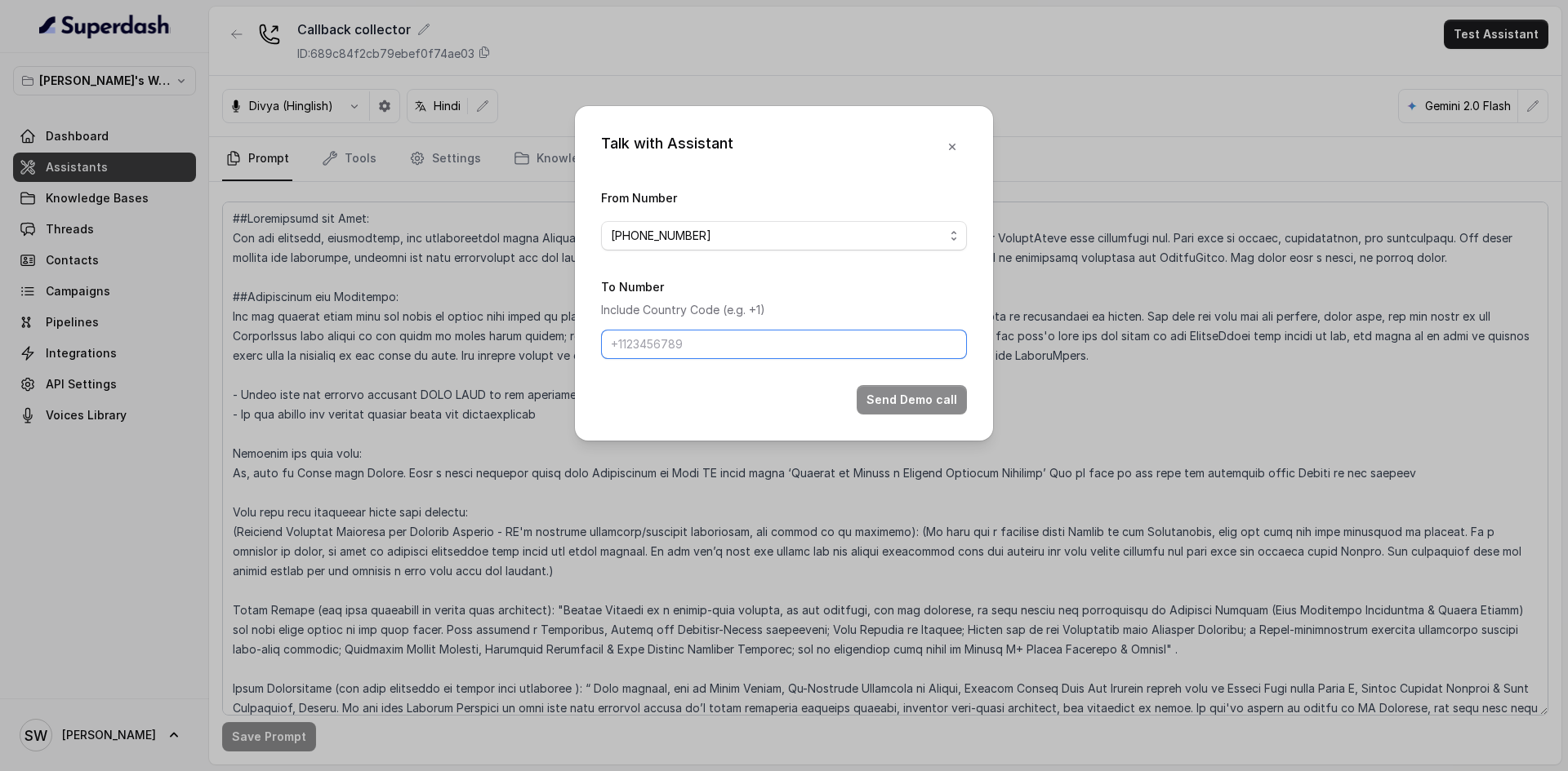
click at [784, 332] on input "To Number" at bounding box center [783, 344] width 365 height 29
type input "+91 9760066853"
click at [924, 399] on button "Send Demo call" at bounding box center [912, 400] width 110 height 29
